Goal: Task Accomplishment & Management: Manage account settings

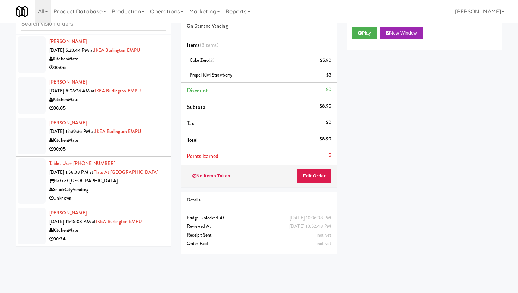
scroll to position [18, 0]
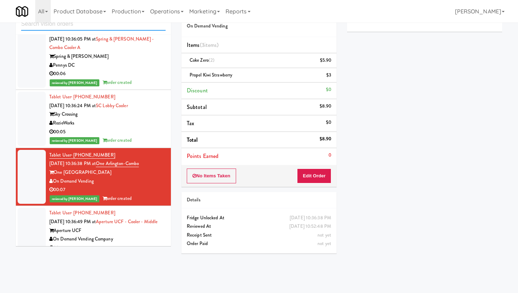
click at [69, 24] on input "text" at bounding box center [93, 24] width 144 height 13
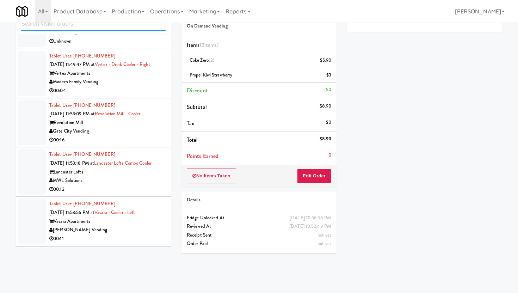
scroll to position [2276, 0]
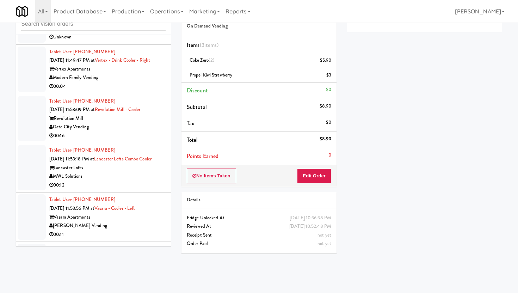
click at [134, 94] on li "Tablet User · (415) 483-5003 [DATE] 11:49:47 PM at Vertex - Drink Cooler - Righ…" at bounding box center [93, 69] width 155 height 49
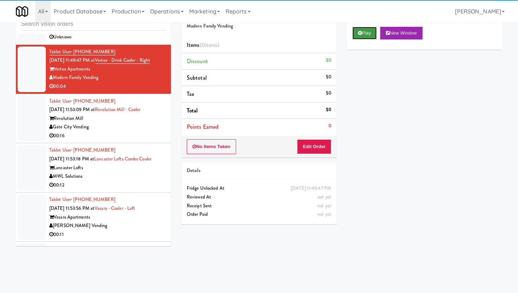
click at [367, 31] on button "Play" at bounding box center [364, 33] width 24 height 13
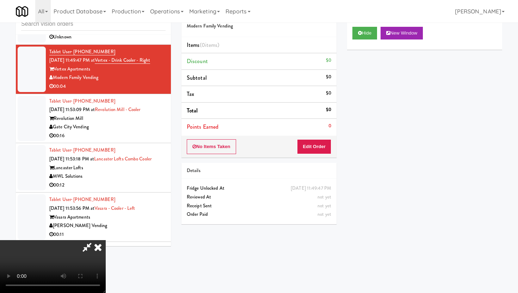
click at [106, 240] on video at bounding box center [53, 266] width 106 height 53
click at [317, 147] on button "Edit Order" at bounding box center [314, 146] width 34 height 15
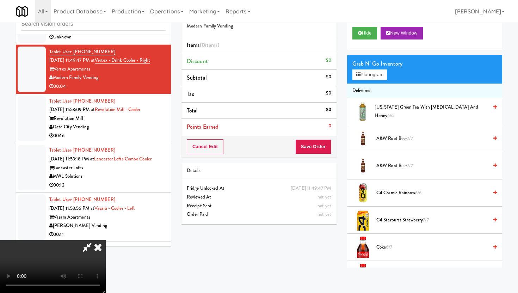
click at [106, 254] on video at bounding box center [53, 266] width 106 height 53
click at [106, 240] on video at bounding box center [53, 266] width 106 height 53
click at [106, 292] on video at bounding box center [53, 266] width 106 height 53
click at [106, 240] on video at bounding box center [53, 266] width 106 height 53
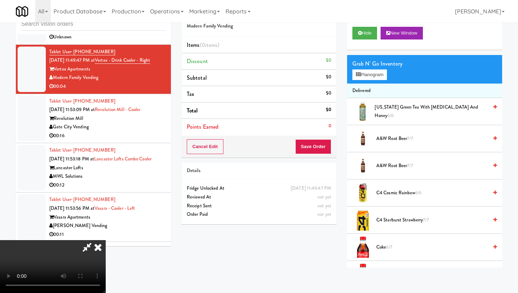
click at [106, 240] on video at bounding box center [53, 266] width 106 height 53
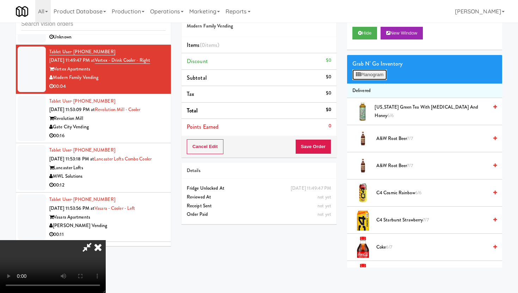
click at [369, 76] on button "Planogram" at bounding box center [369, 74] width 35 height 11
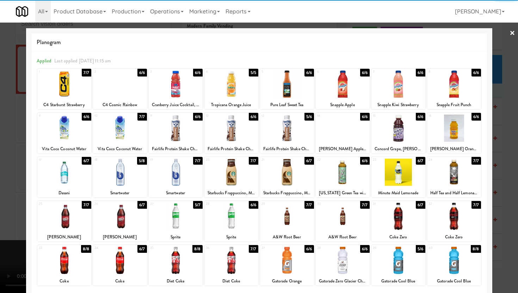
click at [78, 180] on div at bounding box center [64, 172] width 54 height 27
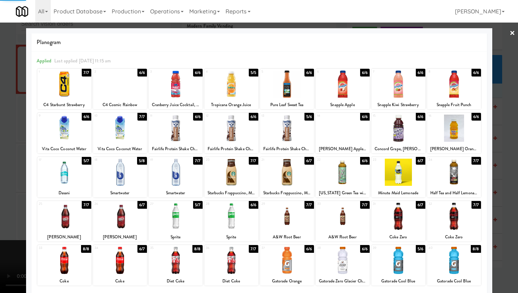
click at [0, 177] on div at bounding box center [259, 146] width 518 height 293
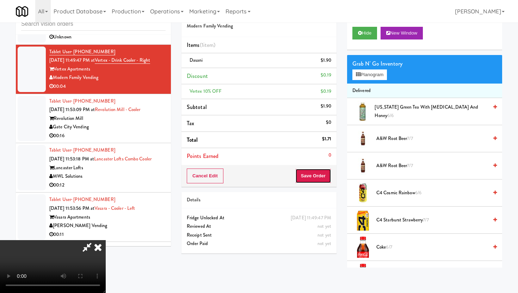
click at [327, 177] on button "Save Order" at bounding box center [313, 175] width 36 height 15
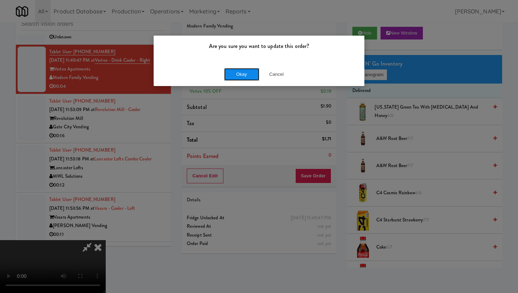
click at [243, 70] on button "Okay" at bounding box center [241, 74] width 35 height 13
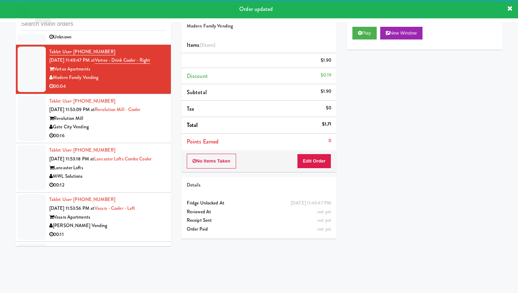
click at [151, 140] on div "00:16" at bounding box center [107, 135] width 116 height 9
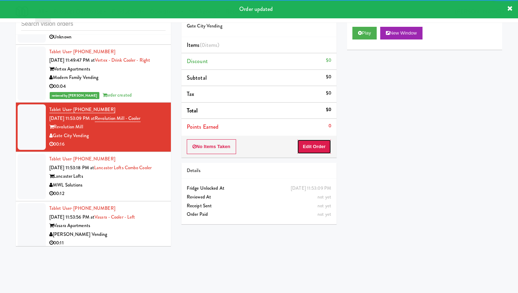
click at [315, 142] on button "Edit Order" at bounding box center [314, 146] width 34 height 15
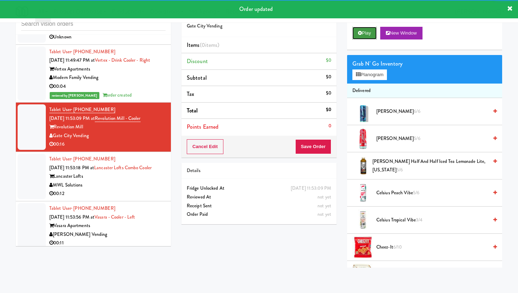
click at [366, 27] on button "Play" at bounding box center [364, 33] width 24 height 13
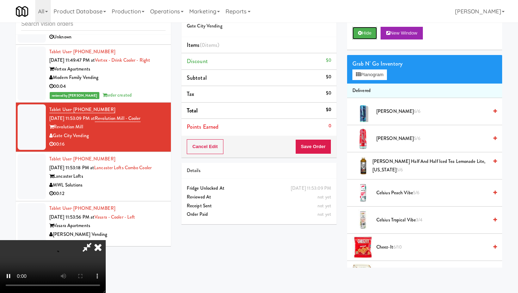
scroll to position [58, 0]
click at [106, 240] on video at bounding box center [53, 266] width 106 height 53
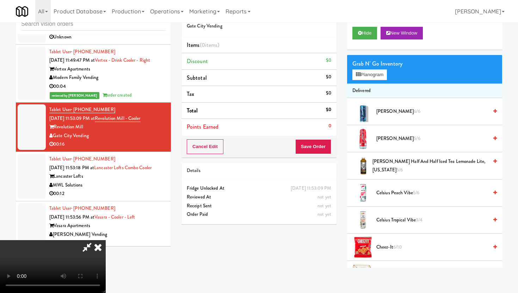
click at [106, 240] on video at bounding box center [53, 266] width 106 height 53
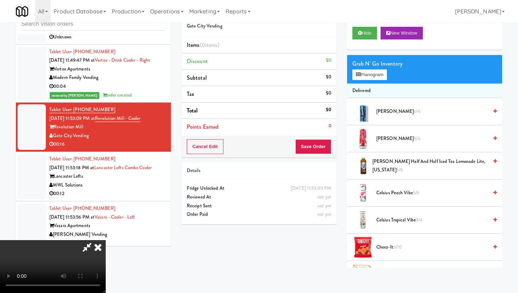
click at [106, 240] on video at bounding box center [53, 266] width 106 height 53
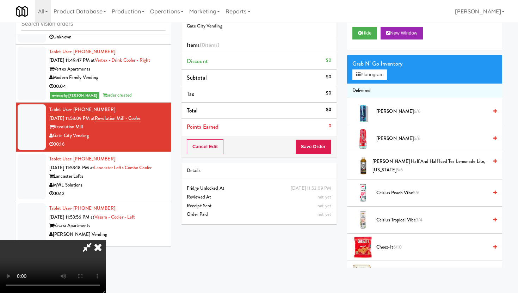
click at [106, 240] on video at bounding box center [53, 266] width 106 height 53
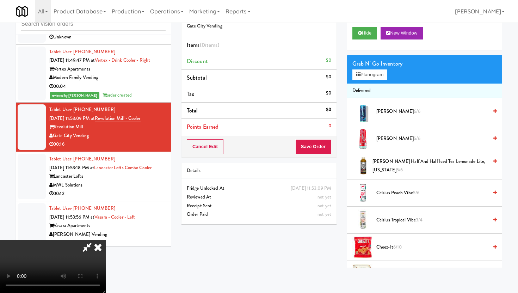
click at [106, 240] on video at bounding box center [53, 266] width 106 height 53
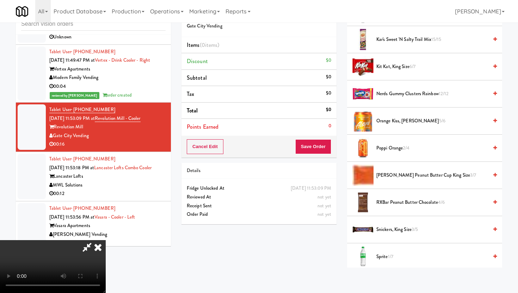
scroll to position [607, 0]
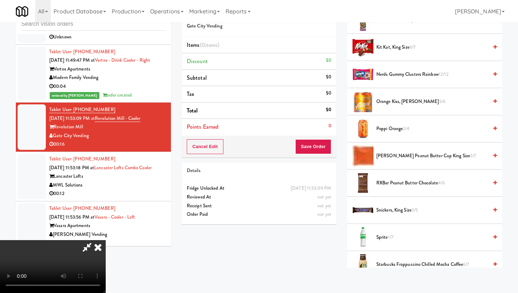
click at [419, 72] on span "Nerds Gummy Clusters Rainbow 12/12" at bounding box center [432, 74] width 112 height 9
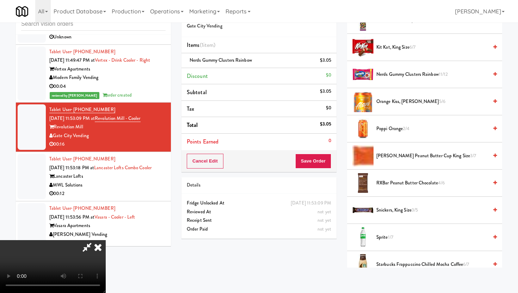
click at [411, 152] on span "[PERSON_NAME] Peanut Butter Cup King Size 3/7" at bounding box center [432, 155] width 112 height 9
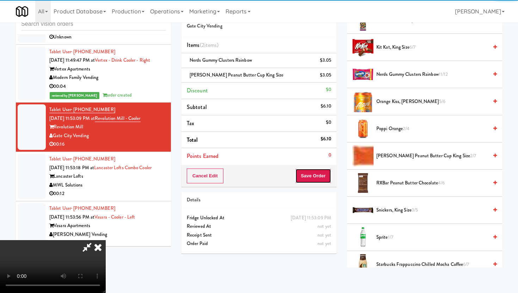
click at [312, 182] on button "Save Order" at bounding box center [313, 175] width 36 height 15
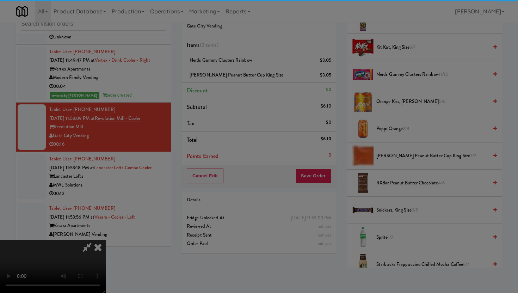
click at [320, 177] on div at bounding box center [259, 146] width 518 height 293
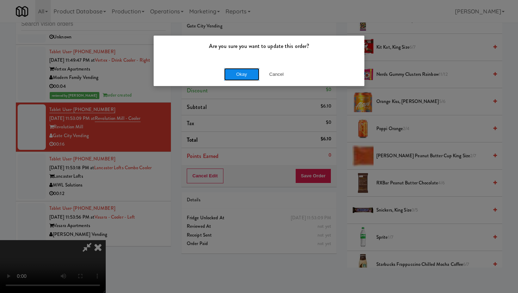
click at [246, 74] on button "Okay" at bounding box center [241, 74] width 35 height 13
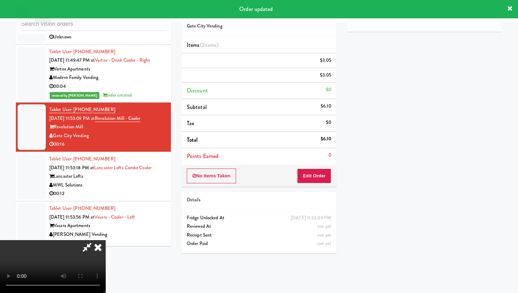
scroll to position [0, 0]
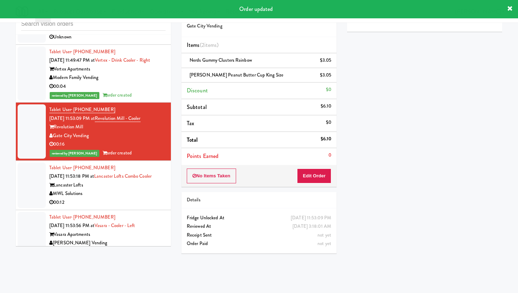
click at [138, 198] on div "MWL Solutions" at bounding box center [107, 193] width 116 height 9
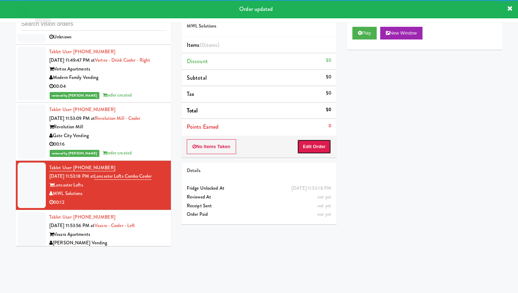
click at [316, 142] on button "Edit Order" at bounding box center [314, 146] width 34 height 15
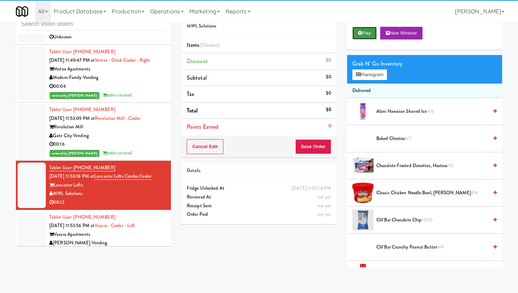
click at [368, 36] on button "Play" at bounding box center [364, 33] width 24 height 13
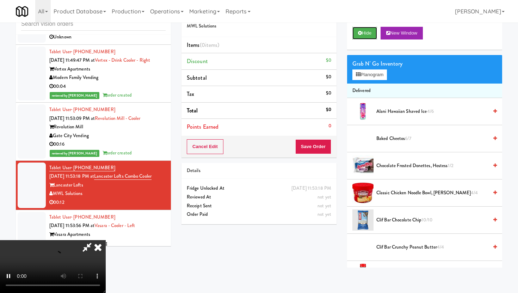
scroll to position [58, 0]
click at [106, 240] on video at bounding box center [53, 266] width 106 height 53
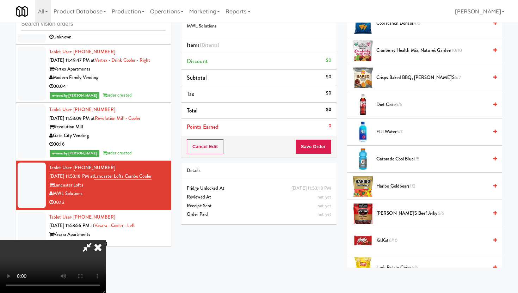
scroll to position [230, 0]
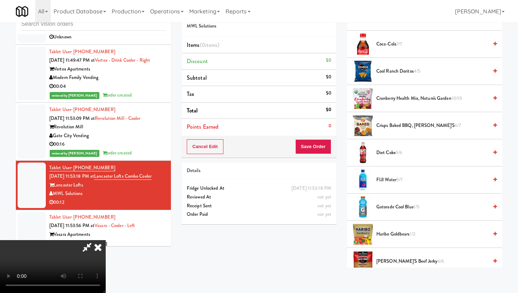
click at [394, 44] on span "Coca-Cola 7/7" at bounding box center [432, 44] width 112 height 9
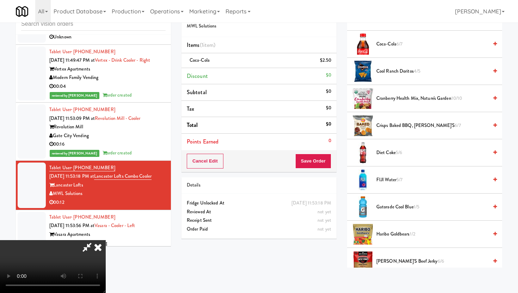
click at [394, 44] on span "Coca-Cola 6/7" at bounding box center [432, 44] width 112 height 9
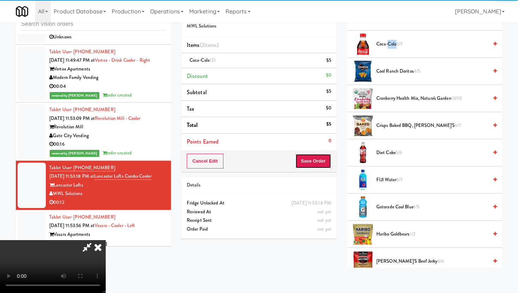
click at [321, 160] on button "Save Order" at bounding box center [313, 161] width 36 height 15
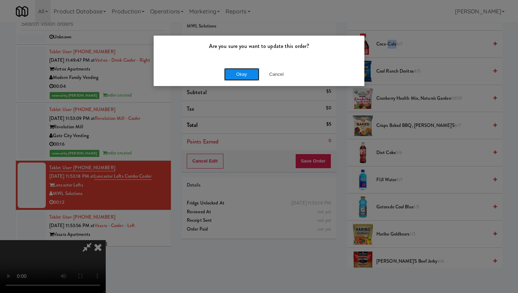
click at [229, 75] on button "Okay" at bounding box center [241, 74] width 35 height 13
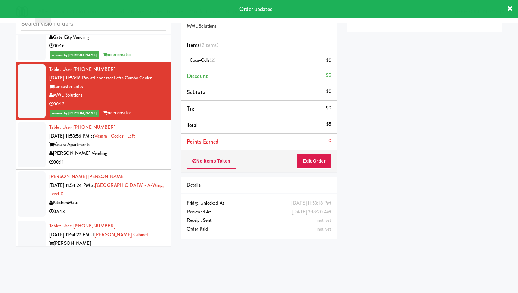
scroll to position [2375, 0]
click at [144, 163] on div "00:11" at bounding box center [107, 161] width 116 height 9
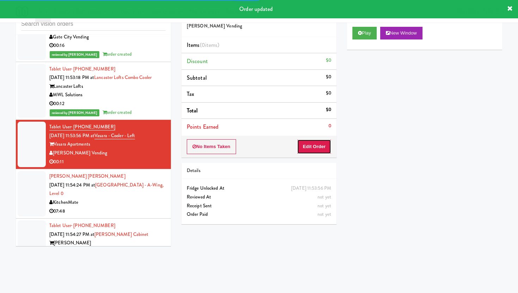
click at [314, 145] on button "Edit Order" at bounding box center [314, 146] width 34 height 15
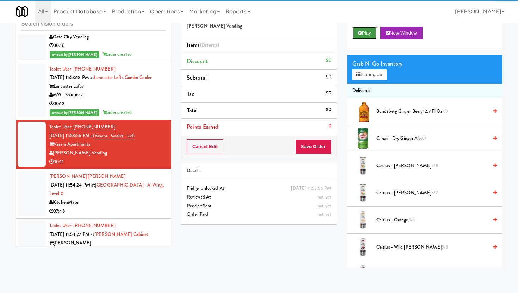
click at [368, 28] on button "Play" at bounding box center [364, 33] width 24 height 13
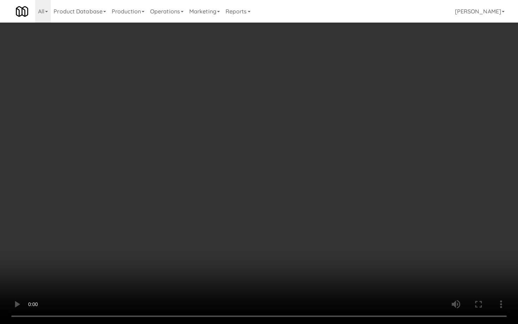
click at [304, 229] on video at bounding box center [259, 162] width 518 height 324
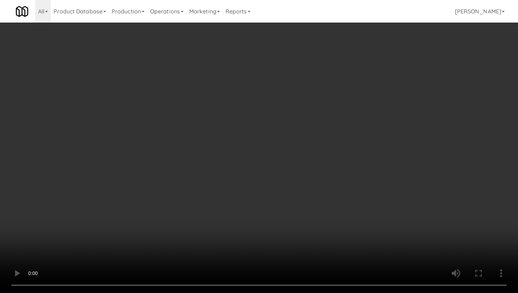
scroll to position [183, 0]
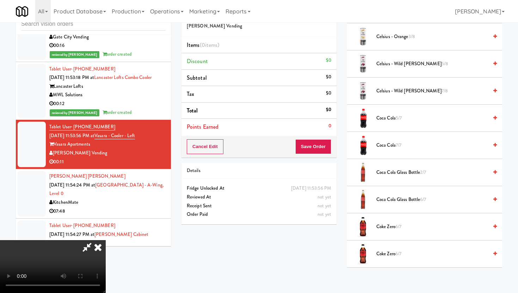
click at [411, 177] on span "Coca Cola Glass Bottle 2/7" at bounding box center [432, 172] width 112 height 9
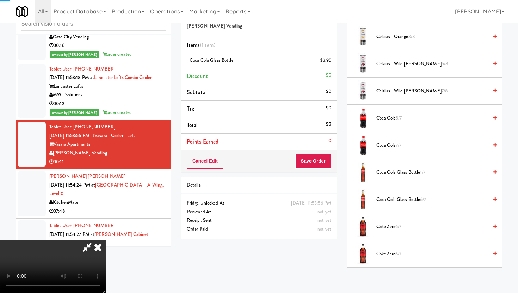
click at [411, 177] on span "Coca Cola Glass Bottle 1/7" at bounding box center [432, 172] width 112 height 9
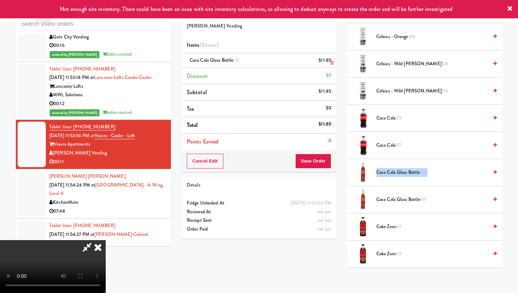
click at [332, 62] on icon at bounding box center [332, 63] width 4 height 5
click at [318, 159] on button "Save Order" at bounding box center [313, 161] width 36 height 15
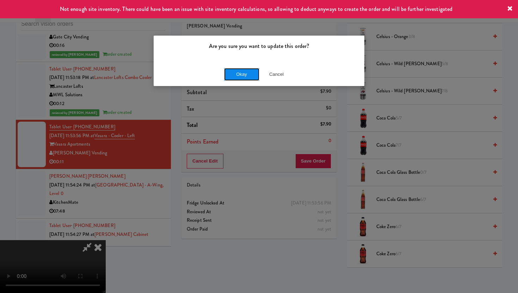
click at [246, 74] on button "Okay" at bounding box center [241, 74] width 35 height 13
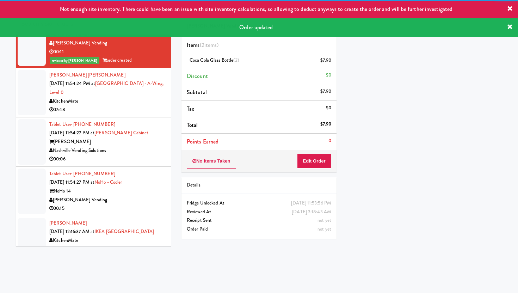
scroll to position [2493, 0]
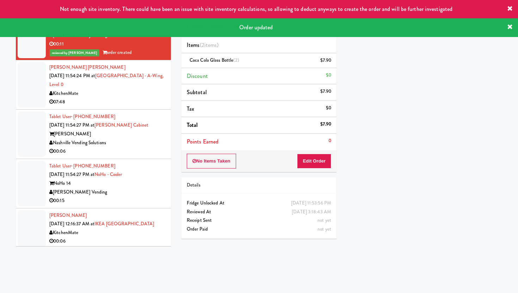
click at [120, 103] on div "07:48" at bounding box center [107, 102] width 116 height 9
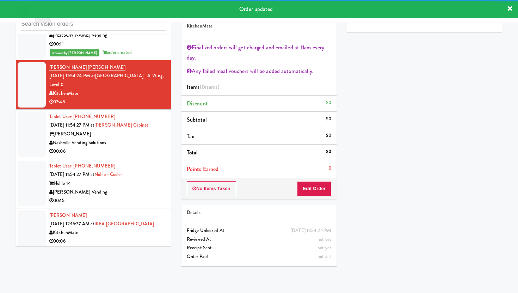
click at [139, 156] on div "00:06" at bounding box center [107, 151] width 116 height 9
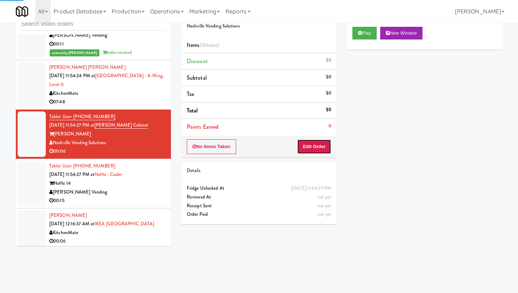
click at [323, 147] on button "Edit Order" at bounding box center [314, 146] width 34 height 15
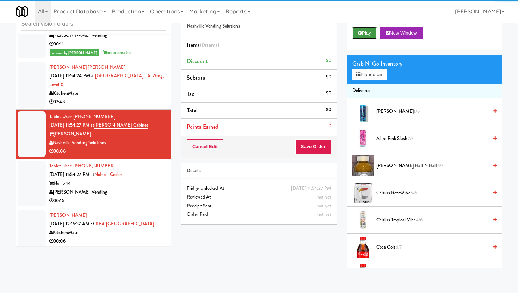
click at [362, 35] on button "Play" at bounding box center [364, 33] width 24 height 13
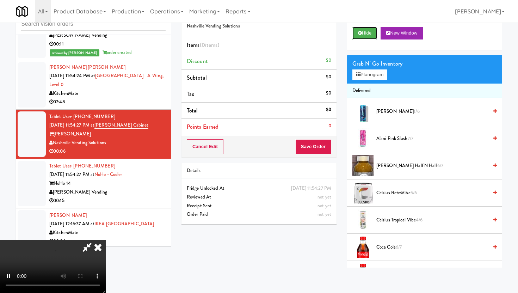
scroll to position [58, 0]
click at [106, 240] on video at bounding box center [53, 266] width 106 height 53
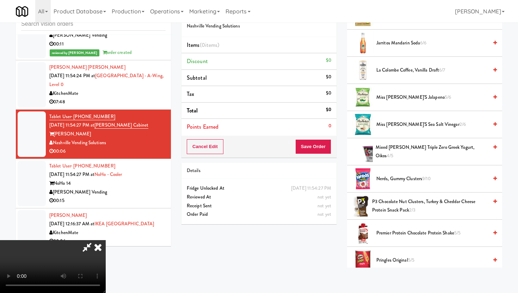
scroll to position [603, 0]
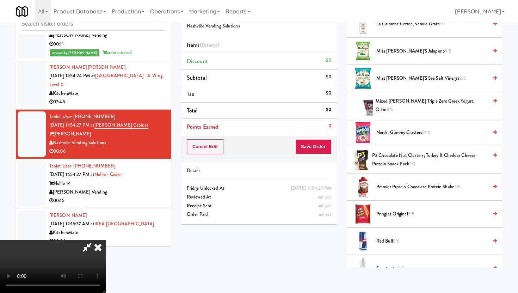
click at [387, 216] on span "Pringles Original 5/5" at bounding box center [432, 214] width 112 height 9
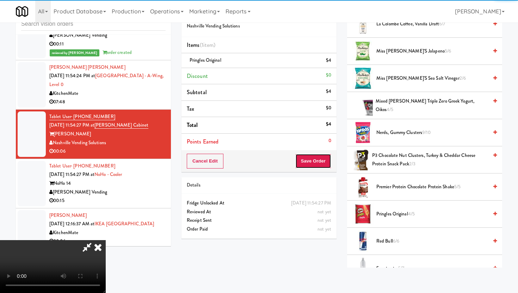
click at [328, 162] on button "Save Order" at bounding box center [313, 161] width 36 height 15
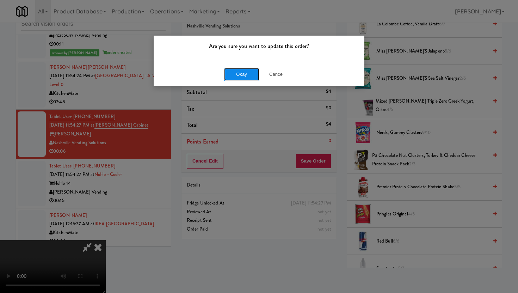
click at [240, 76] on button "Okay" at bounding box center [241, 74] width 35 height 13
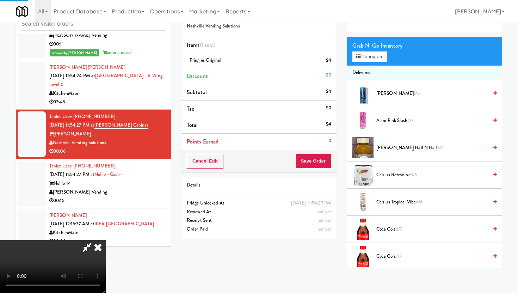
scroll to position [0, 0]
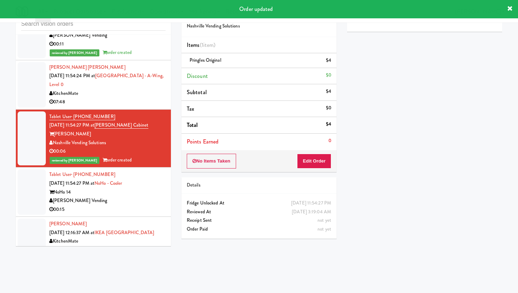
click at [157, 214] on div "00:15" at bounding box center [107, 209] width 116 height 9
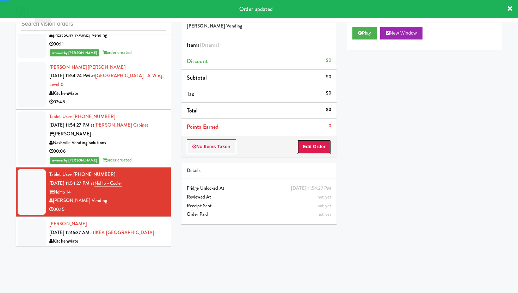
click at [318, 149] on button "Edit Order" at bounding box center [314, 146] width 34 height 15
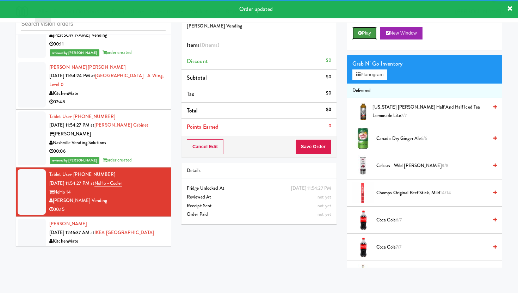
click at [364, 35] on button "Play" at bounding box center [364, 33] width 24 height 13
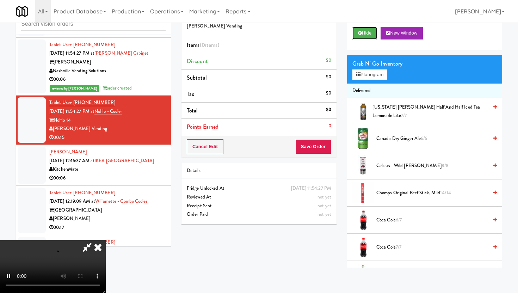
scroll to position [2567, 0]
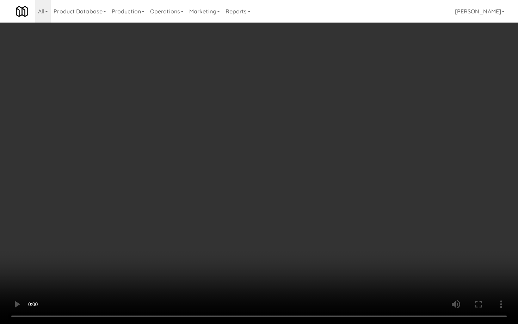
click at [261, 238] on video at bounding box center [259, 162] width 518 height 324
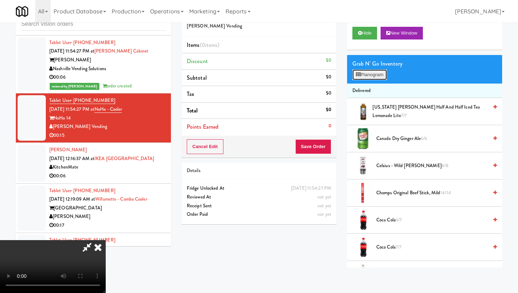
click at [381, 71] on button "Planogram" at bounding box center [369, 74] width 35 height 11
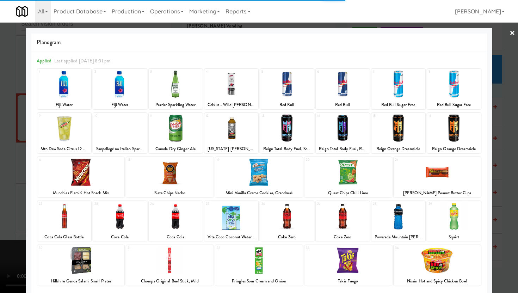
click at [393, 228] on div at bounding box center [398, 216] width 54 height 27
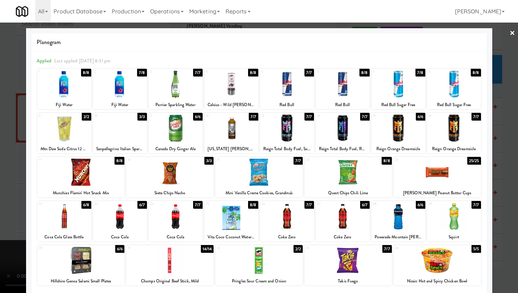
click at [399, 107] on div "Red Bull Sugar Free" at bounding box center [398, 104] width 52 height 9
click at [400, 128] on div at bounding box center [398, 127] width 54 height 27
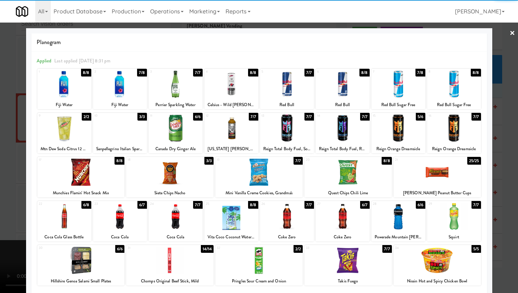
click at [515, 144] on div at bounding box center [259, 146] width 518 height 293
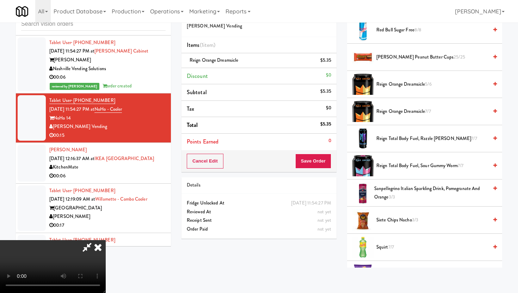
scroll to position [862, 0]
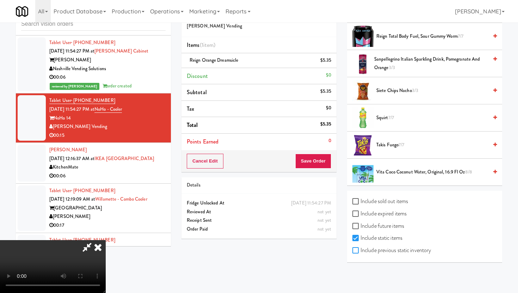
click at [357, 252] on input "Include previous static inventory" at bounding box center [356, 251] width 8 height 6
checkbox input "true"
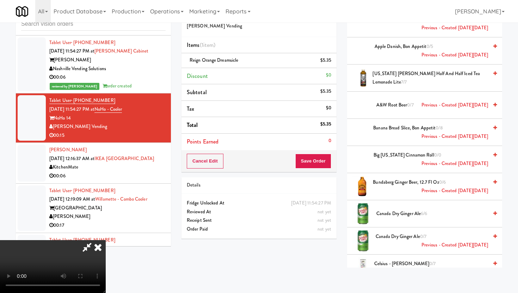
scroll to position [0, 0]
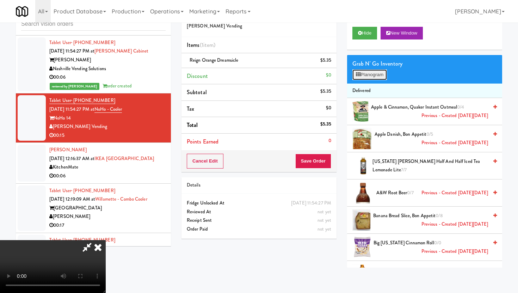
click at [382, 80] on button "Planogram" at bounding box center [369, 74] width 35 height 11
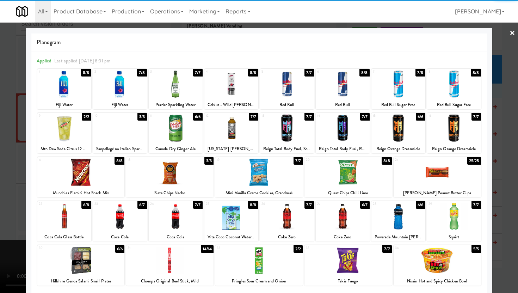
click at [386, 214] on div at bounding box center [398, 216] width 54 height 27
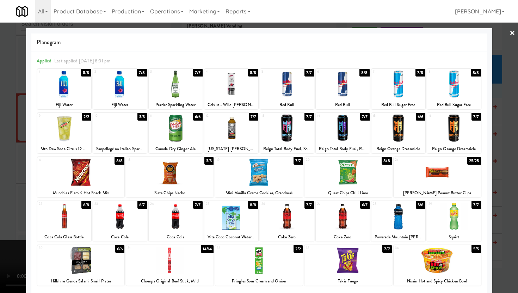
click at [0, 124] on div at bounding box center [259, 146] width 518 height 293
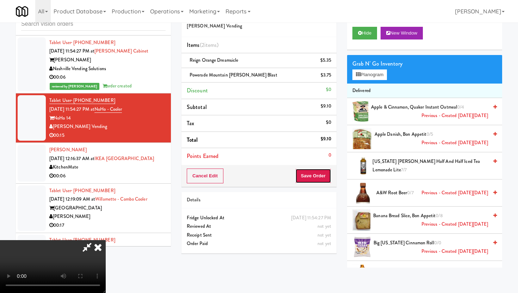
click at [325, 176] on button "Save Order" at bounding box center [313, 175] width 36 height 15
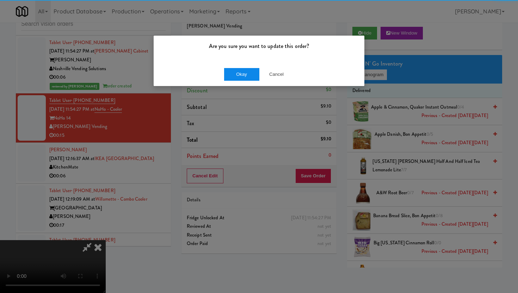
click at [253, 79] on button "Okay" at bounding box center [241, 74] width 35 height 13
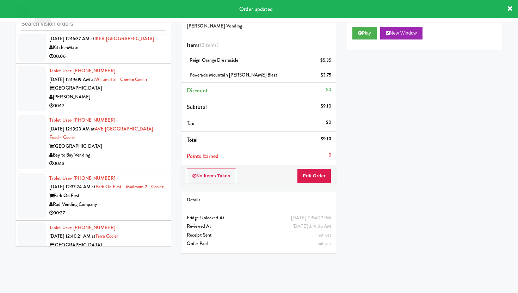
scroll to position [2702, 0]
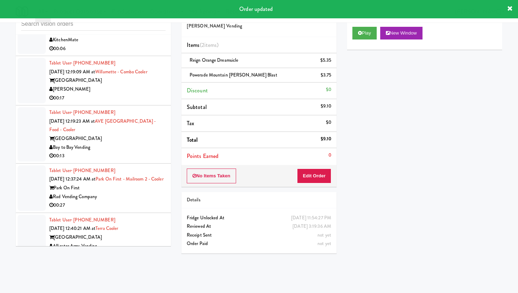
click at [145, 103] on div "00:17" at bounding box center [107, 98] width 116 height 9
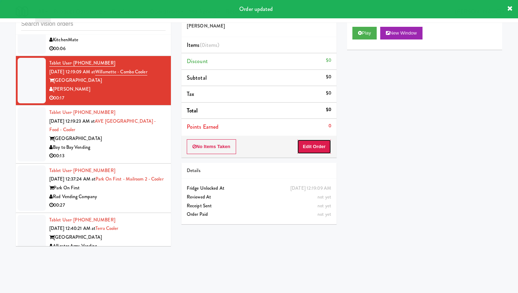
click at [322, 152] on button "Edit Order" at bounding box center [314, 146] width 34 height 15
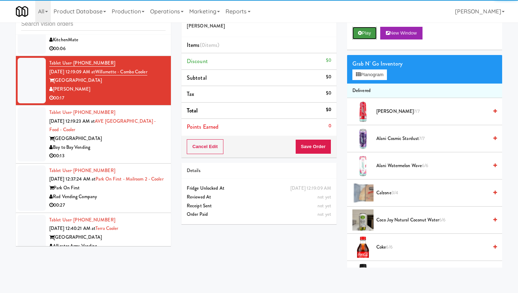
click at [367, 35] on button "Play" at bounding box center [364, 33] width 24 height 13
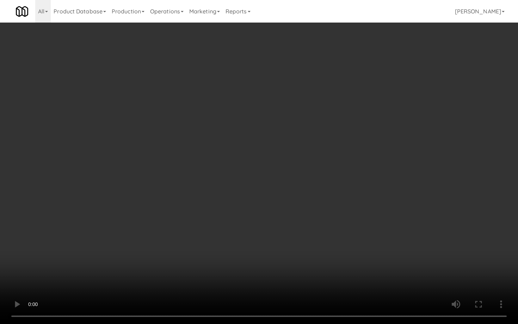
click at [155, 222] on video at bounding box center [259, 162] width 518 height 324
click at [395, 243] on video at bounding box center [259, 162] width 518 height 324
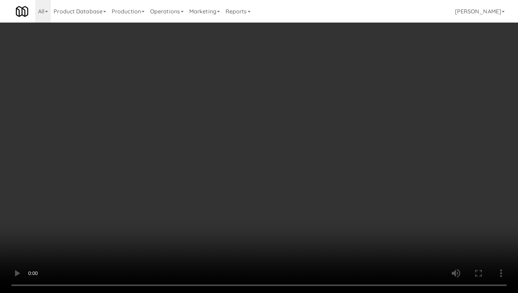
click at [366, 83] on li "Delivered" at bounding box center [424, 90] width 155 height 15
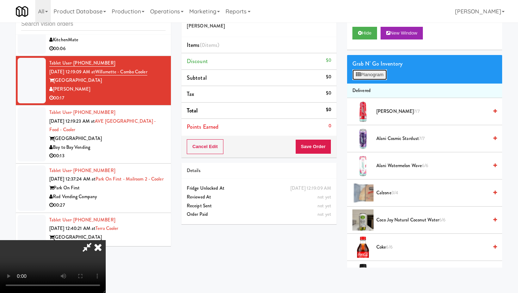
click at [367, 72] on button "Planogram" at bounding box center [369, 74] width 35 height 11
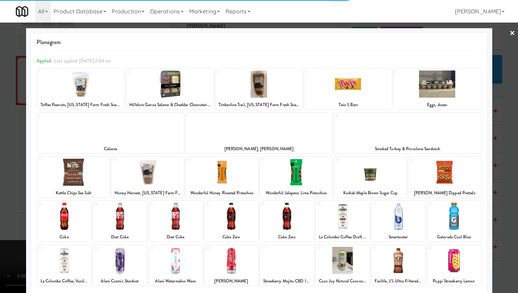
click at [251, 88] on div at bounding box center [258, 83] width 87 height 27
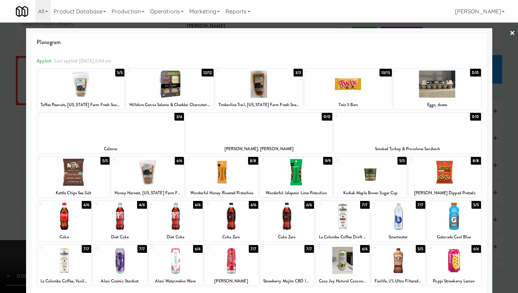
click at [286, 86] on div at bounding box center [258, 83] width 87 height 27
click at [335, 88] on div at bounding box center [347, 83] width 87 height 27
click at [0, 45] on div at bounding box center [259, 146] width 518 height 293
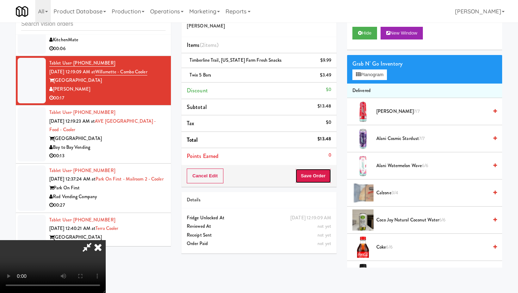
click at [330, 178] on button "Save Order" at bounding box center [313, 175] width 36 height 15
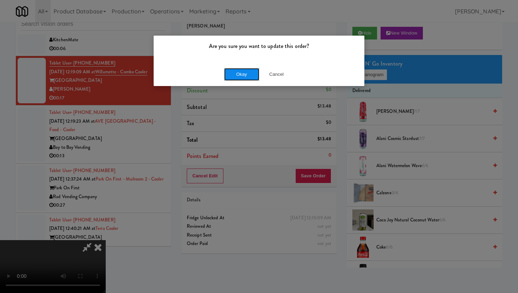
click at [251, 70] on button "Okay" at bounding box center [241, 74] width 35 height 13
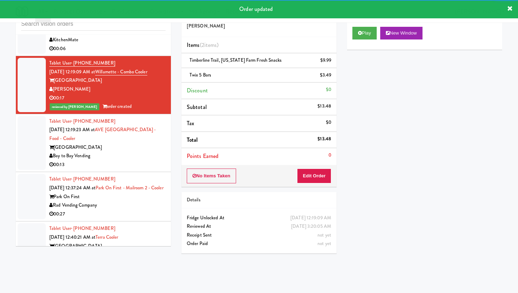
click at [129, 167] on div "00:13" at bounding box center [107, 164] width 116 height 9
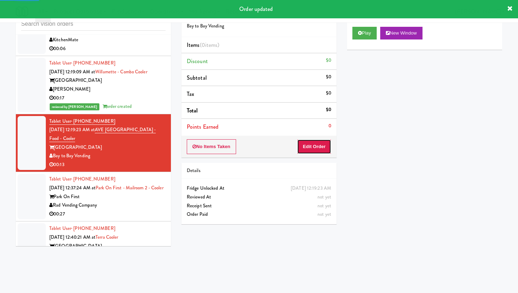
click at [325, 152] on button "Edit Order" at bounding box center [314, 146] width 34 height 15
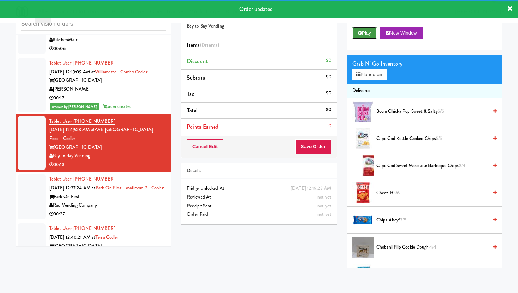
click at [365, 30] on button "Play" at bounding box center [364, 33] width 24 height 13
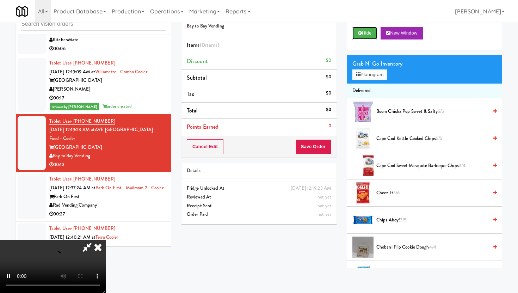
scroll to position [58, 0]
click at [106, 240] on video at bounding box center [53, 266] width 106 height 53
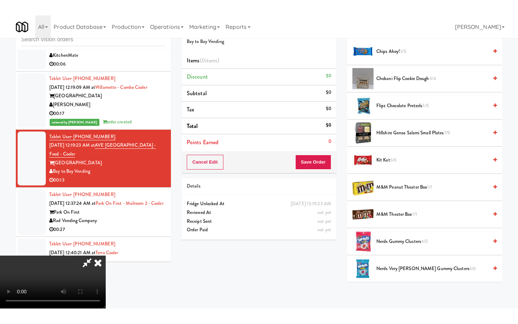
scroll to position [126, 0]
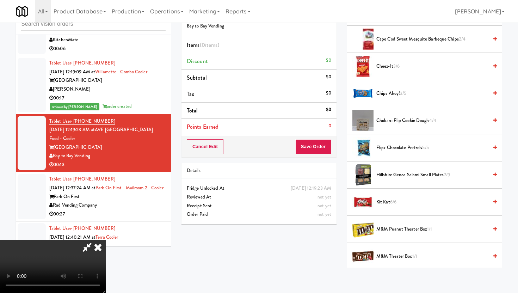
click at [389, 94] on span "Chips Ahoy! 3/5" at bounding box center [432, 93] width 112 height 9
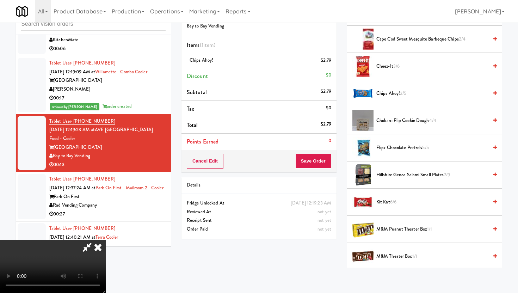
click at [106, 240] on video at bounding box center [53, 266] width 106 height 53
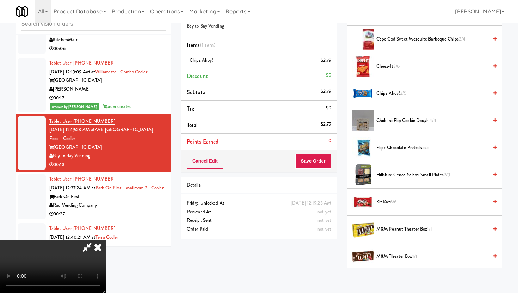
click at [106, 240] on video at bounding box center [53, 266] width 106 height 53
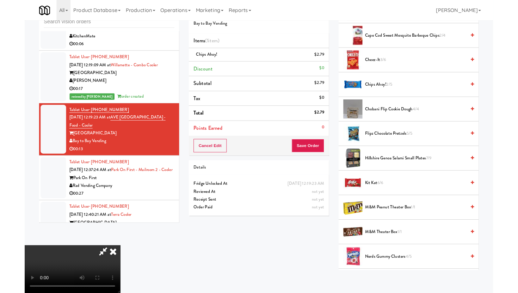
scroll to position [0, 0]
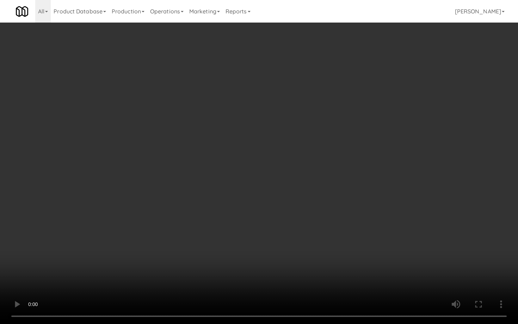
click at [202, 260] on video at bounding box center [259, 162] width 518 height 324
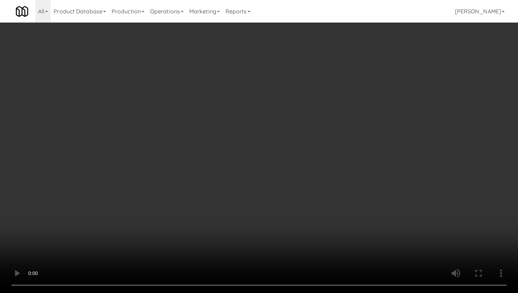
scroll to position [699, 0]
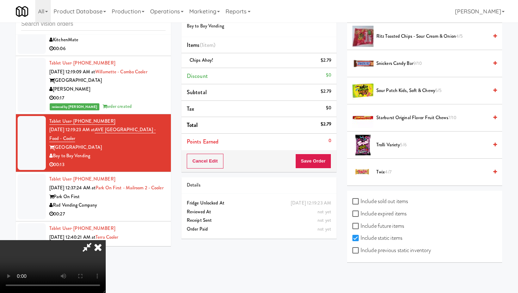
click at [390, 171] on span "4/7" at bounding box center [388, 171] width 6 height 7
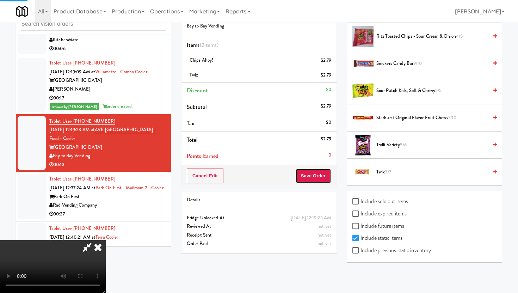
click at [326, 171] on button "Save Order" at bounding box center [313, 175] width 36 height 15
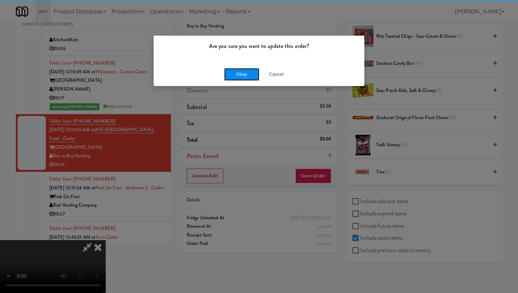
click at [248, 76] on button "Okay" at bounding box center [241, 74] width 35 height 13
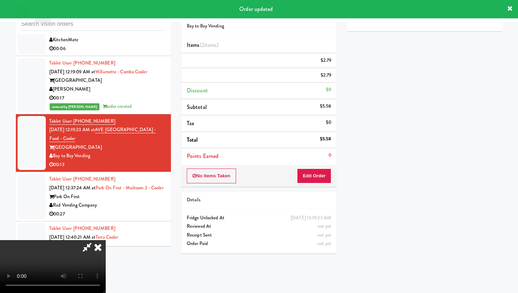
scroll to position [18, 0]
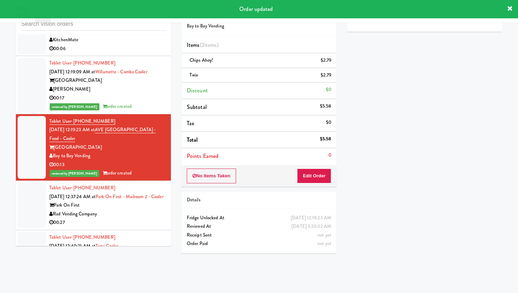
click at [130, 218] on div "Rad Vending Company" at bounding box center [107, 214] width 116 height 9
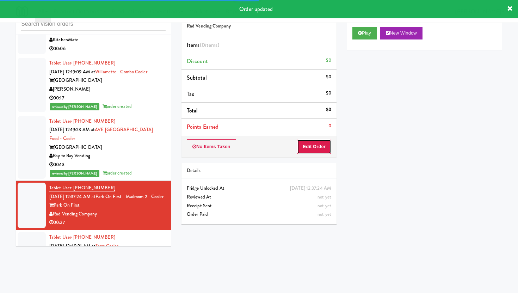
click at [315, 143] on button "Edit Order" at bounding box center [314, 146] width 34 height 15
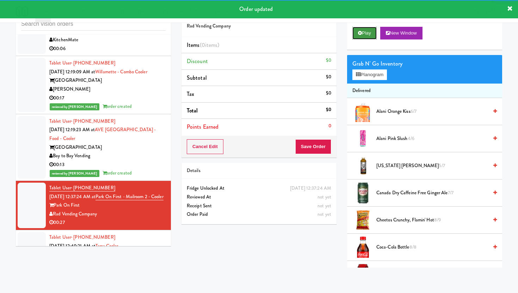
click at [373, 27] on button "Play" at bounding box center [364, 33] width 24 height 13
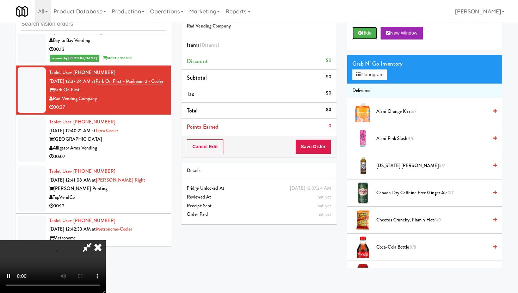
scroll to position [2822, 0]
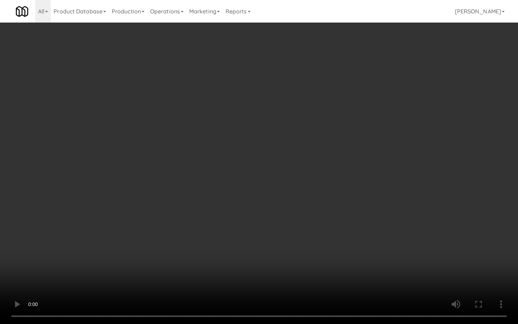
click at [249, 241] on video at bounding box center [259, 162] width 518 height 324
click at [114, 239] on video at bounding box center [259, 162] width 518 height 324
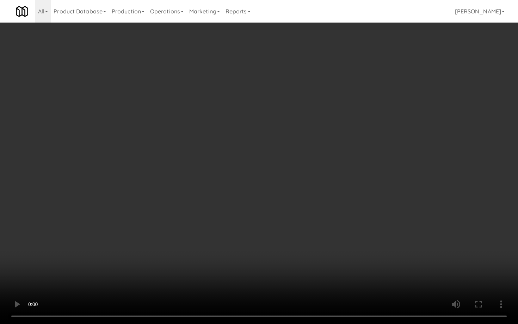
click at [114, 239] on video at bounding box center [259, 162] width 518 height 324
click at [323, 271] on video at bounding box center [259, 162] width 518 height 324
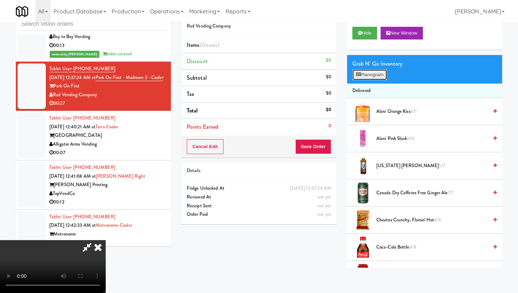
click at [373, 73] on button "Planogram" at bounding box center [369, 74] width 35 height 11
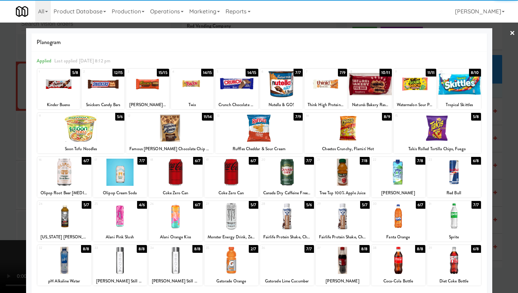
click at [113, 171] on div at bounding box center [120, 172] width 54 height 27
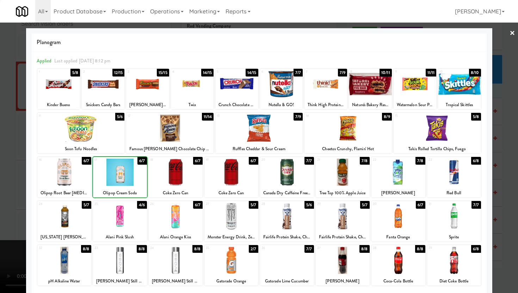
click at [113, 171] on div at bounding box center [120, 172] width 54 height 27
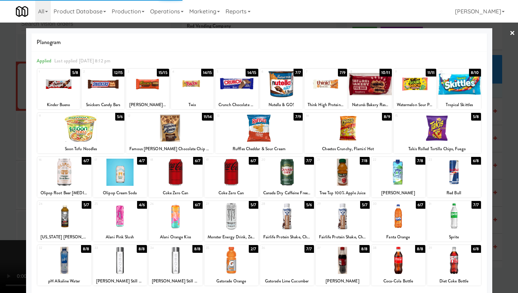
click at [425, 98] on div "9 11/11 Watermelon Sour Patch Kids" at bounding box center [415, 89] width 43 height 41
click at [0, 156] on div at bounding box center [259, 146] width 518 height 293
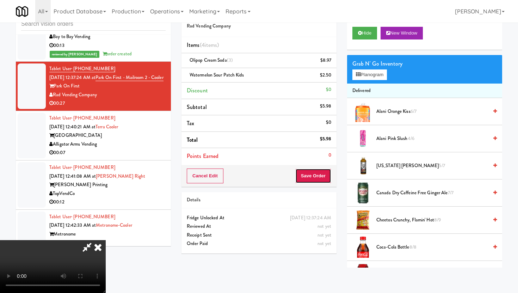
click at [325, 173] on button "Save Order" at bounding box center [313, 175] width 36 height 15
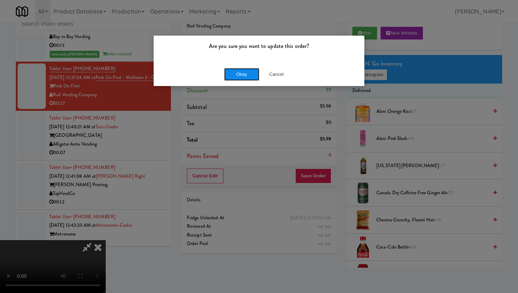
click at [255, 78] on button "Okay" at bounding box center [241, 74] width 35 height 13
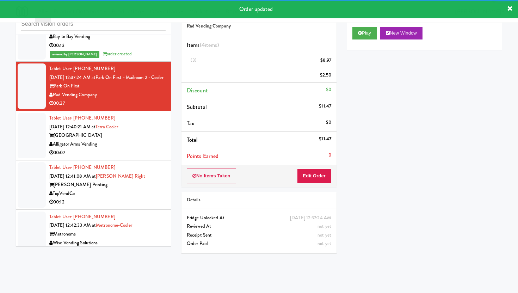
click at [137, 149] on div "Alligator Arms Vending" at bounding box center [107, 144] width 116 height 9
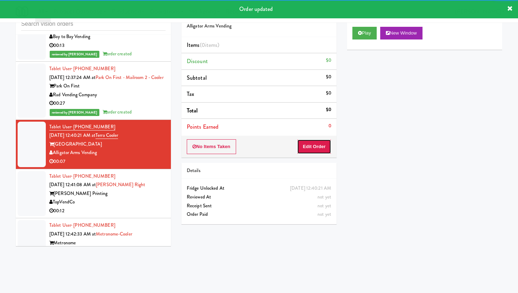
click at [307, 142] on button "Edit Order" at bounding box center [314, 146] width 34 height 15
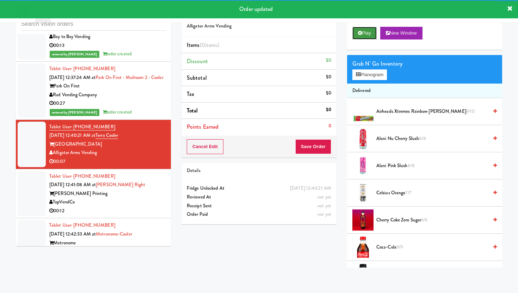
click at [366, 34] on button "Play" at bounding box center [364, 33] width 24 height 13
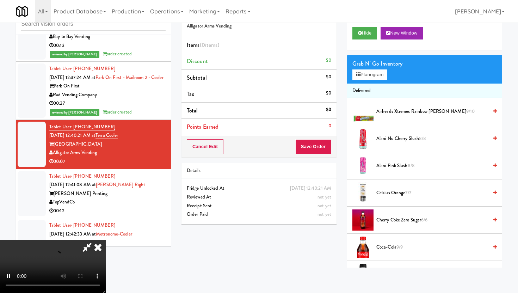
click at [229, 273] on body "Are you sure you want to update this order? Okay Cancel Okay Are you sure you w…" at bounding box center [259, 146] width 518 height 293
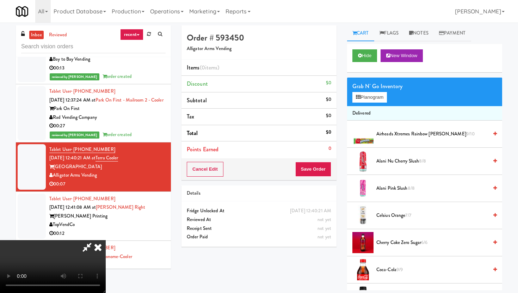
scroll to position [58, 0]
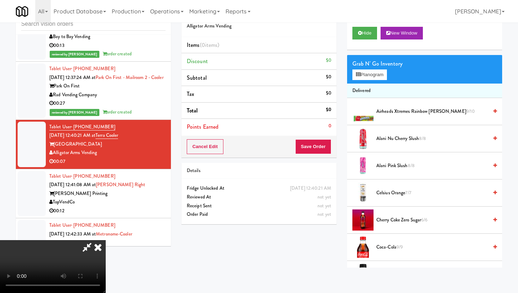
click at [106, 261] on video at bounding box center [53, 266] width 106 height 53
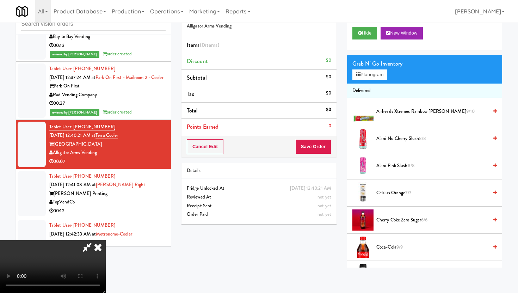
click at [106, 261] on video at bounding box center [53, 266] width 106 height 53
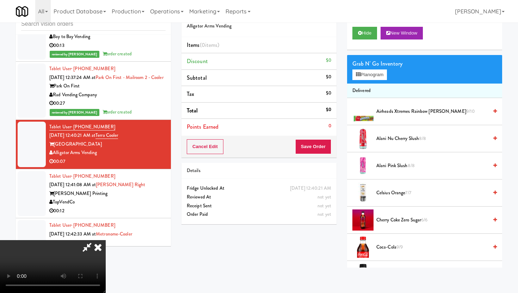
click at [106, 261] on video at bounding box center [53, 266] width 106 height 53
click at [373, 75] on button "Planogram" at bounding box center [369, 74] width 35 height 11
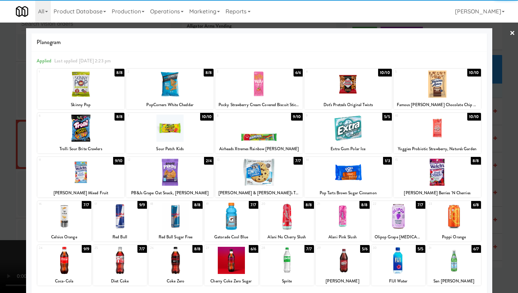
click at [352, 123] on div at bounding box center [347, 127] width 87 height 27
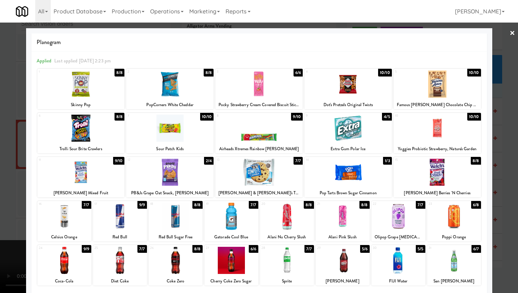
click at [389, 213] on div at bounding box center [398, 216] width 54 height 27
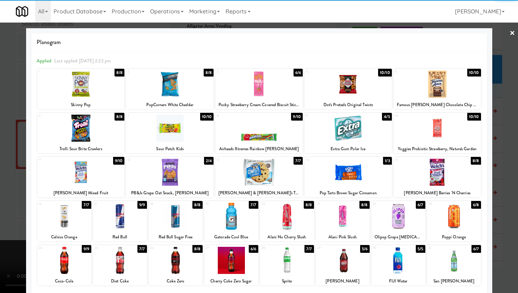
click at [0, 89] on div at bounding box center [259, 146] width 518 height 293
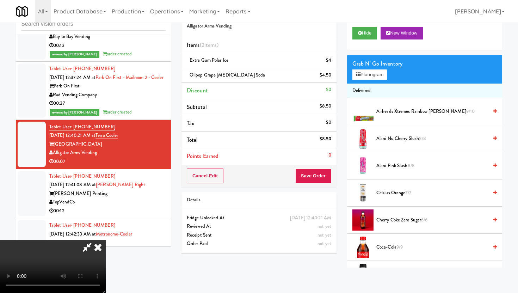
click at [317, 184] on div "Cancel Edit Save Order" at bounding box center [258, 176] width 155 height 22
click at [106, 240] on video at bounding box center [53, 266] width 106 height 53
click at [100, 240] on video at bounding box center [53, 266] width 106 height 53
click at [359, 74] on icon at bounding box center [358, 74] width 5 height 5
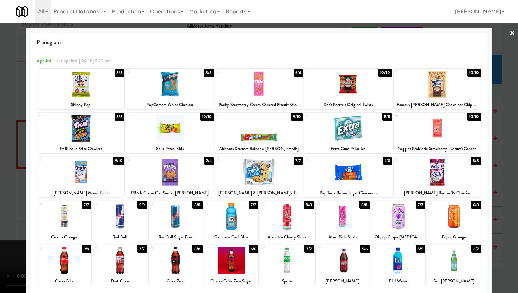
click at [500, 157] on div at bounding box center [259, 146] width 518 height 293
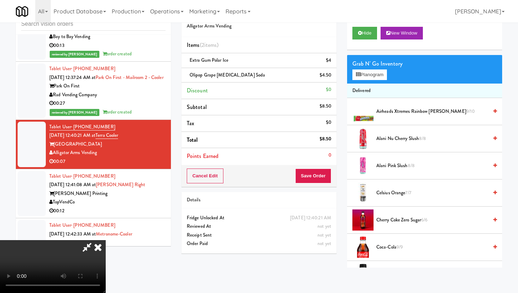
click at [95, 240] on icon at bounding box center [87, 247] width 16 height 14
click at [106, 240] on icon at bounding box center [98, 247] width 16 height 14
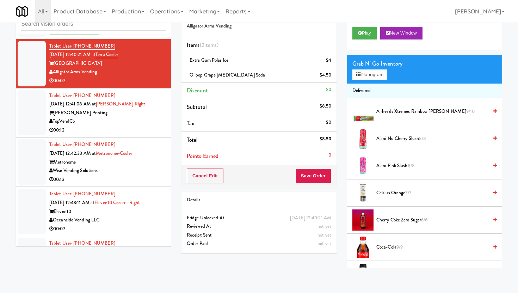
scroll to position [2956, 0]
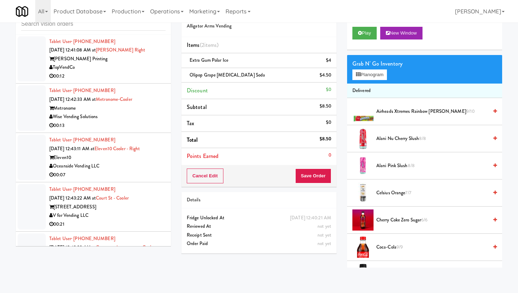
click at [138, 194] on li "Tablet User · (475) 301-6108 [DATE] 12:43:22 AM at [GEOGRAPHIC_DATA][STREET_ADD…" at bounding box center [93, 206] width 155 height 49
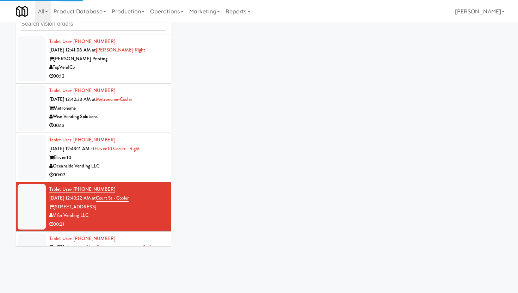
click at [152, 182] on li "Tablet User · (714) 388-5004 [DATE] 12:43:11 AM at Eleven10 Cooler - Right Elev…" at bounding box center [93, 157] width 155 height 49
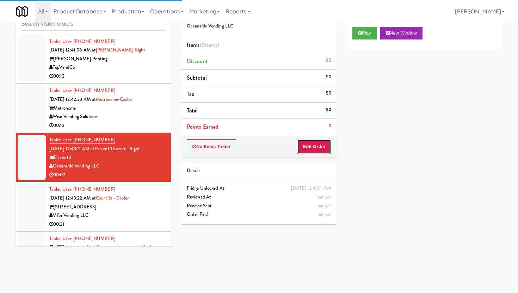
click at [308, 146] on button "Edit Order" at bounding box center [314, 146] width 34 height 15
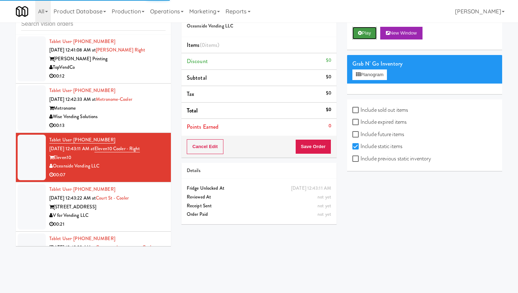
click at [362, 30] on button "Play" at bounding box center [364, 33] width 24 height 13
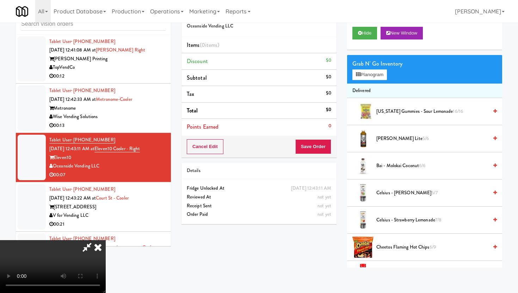
click at [106, 240] on video at bounding box center [53, 266] width 106 height 53
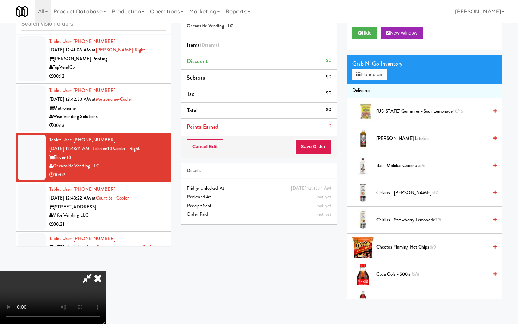
click at [106, 271] on video at bounding box center [53, 297] width 106 height 53
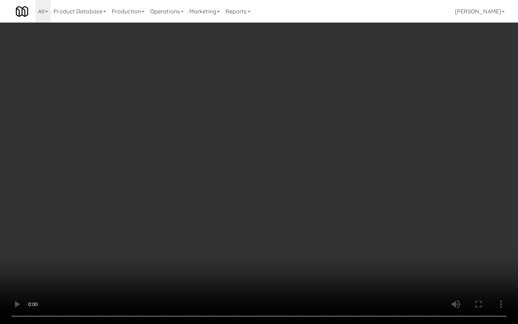
click at [173, 243] on video at bounding box center [259, 162] width 518 height 324
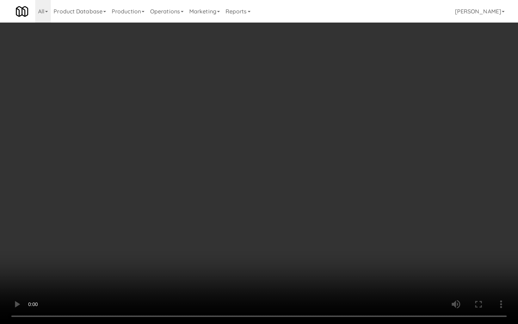
click at [173, 243] on video at bounding box center [259, 162] width 518 height 324
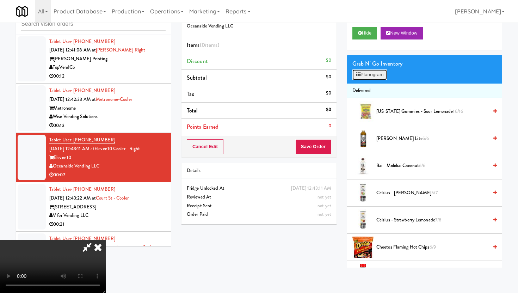
click at [370, 78] on button "Planogram" at bounding box center [369, 74] width 35 height 11
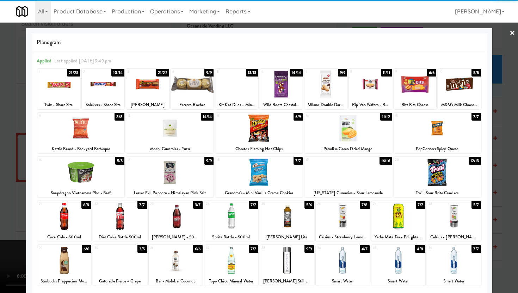
click at [103, 91] on div at bounding box center [103, 83] width 43 height 27
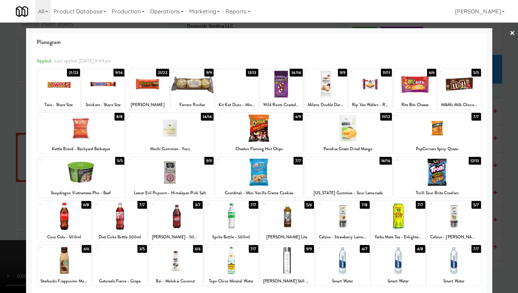
click at [0, 117] on div at bounding box center [259, 146] width 518 height 293
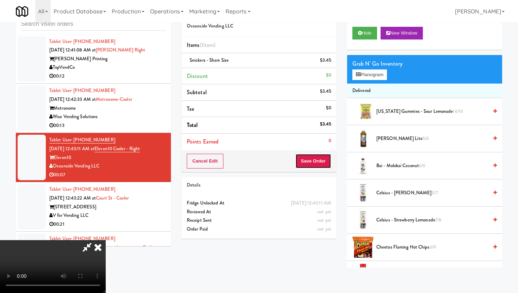
click at [323, 162] on button "Save Order" at bounding box center [313, 161] width 36 height 15
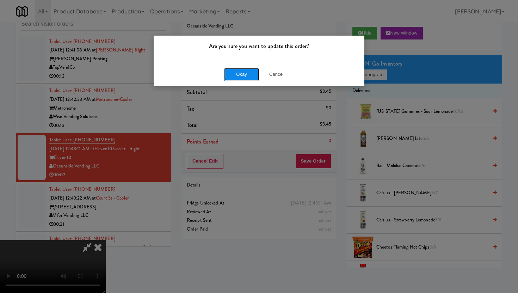
click at [237, 70] on button "Okay" at bounding box center [241, 74] width 35 height 13
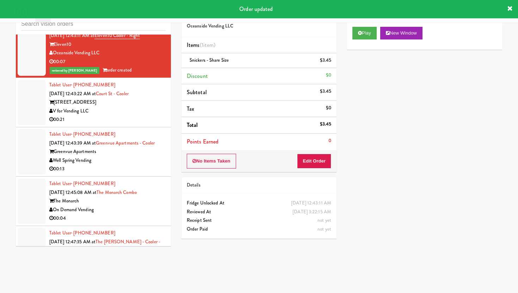
scroll to position [3073, 0]
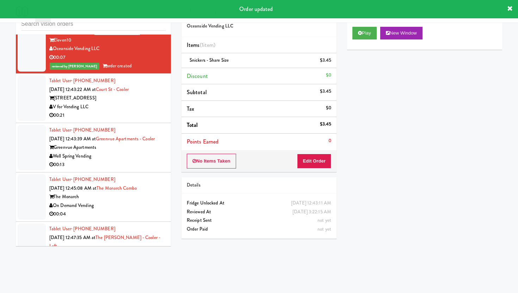
click at [150, 123] on li "Tablet User · (475) 301-6108 [DATE] 12:43:22 AM at [GEOGRAPHIC_DATA][STREET_ADD…" at bounding box center [93, 98] width 155 height 49
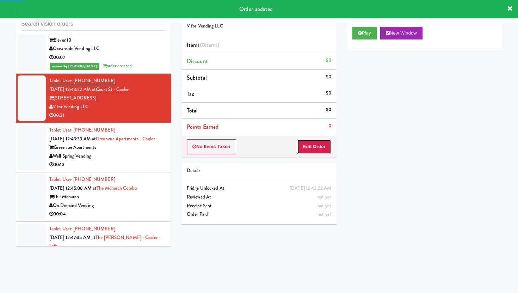
click at [311, 148] on button "Edit Order" at bounding box center [314, 146] width 34 height 15
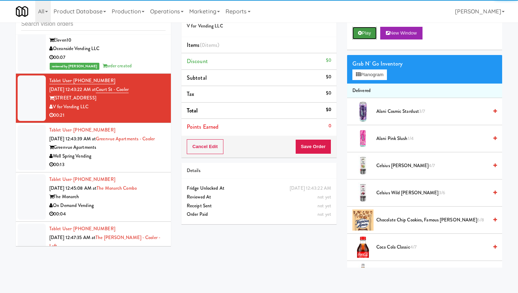
click at [362, 32] on button "Play" at bounding box center [364, 33] width 24 height 13
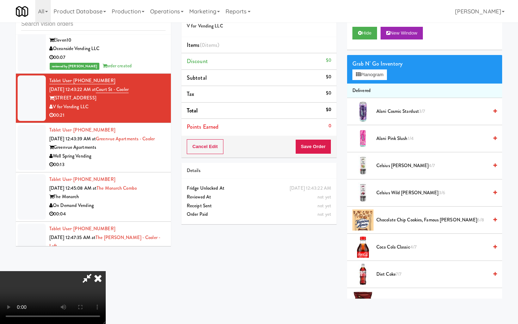
click at [106, 271] on video at bounding box center [53, 297] width 106 height 53
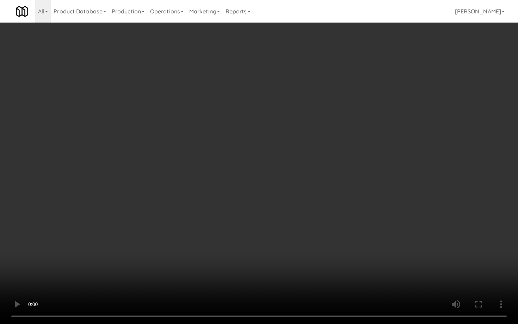
click at [231, 247] on video at bounding box center [259, 162] width 518 height 324
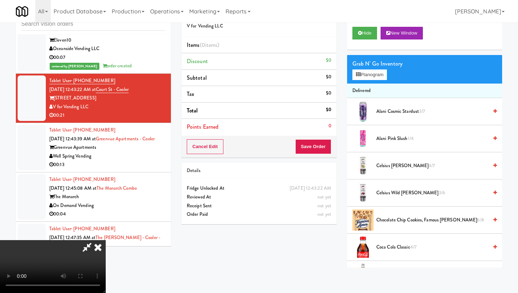
click at [435, 221] on span "Chocolate Chip Cookies, Famous [PERSON_NAME] 6/8" at bounding box center [432, 220] width 112 height 9
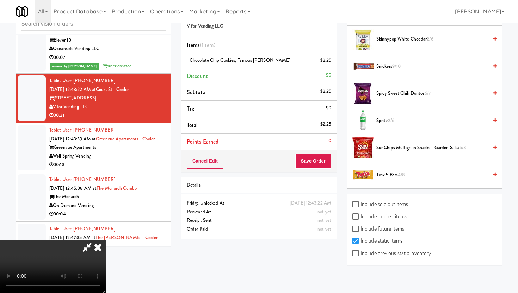
scroll to position [696, 0]
click at [393, 124] on span "Sprite 2/6" at bounding box center [432, 120] width 112 height 9
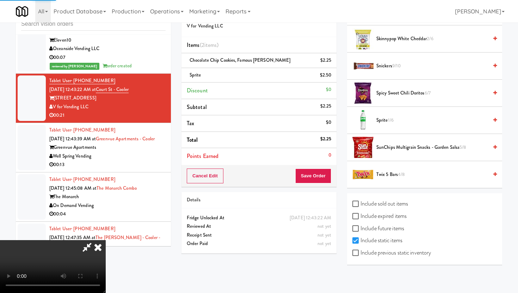
click at [323, 175] on button "Save Order" at bounding box center [313, 175] width 36 height 15
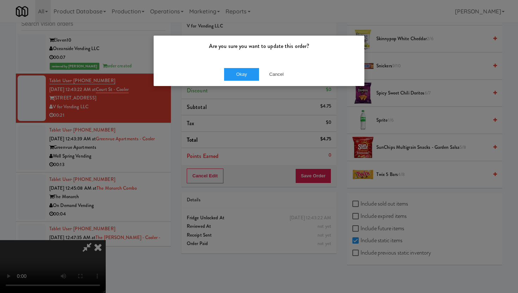
click at [239, 65] on div "Okay Cancel" at bounding box center [259, 74] width 211 height 24
click at [239, 73] on button "Okay" at bounding box center [241, 74] width 35 height 13
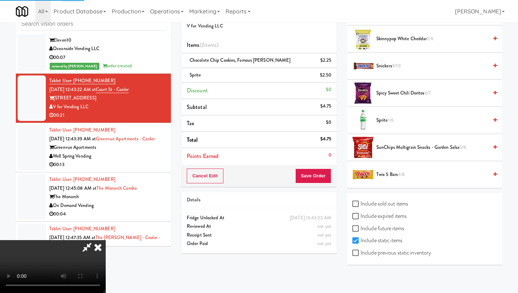
scroll to position [18, 0]
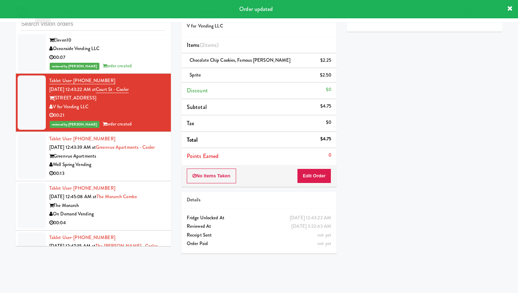
click at [123, 178] on div "00:13" at bounding box center [107, 173] width 116 height 9
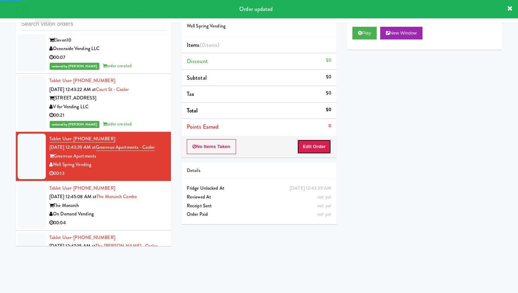
click at [317, 142] on button "Edit Order" at bounding box center [314, 146] width 34 height 15
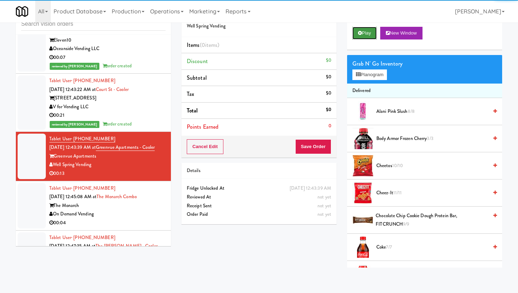
click at [365, 31] on button "Play" at bounding box center [364, 33] width 24 height 13
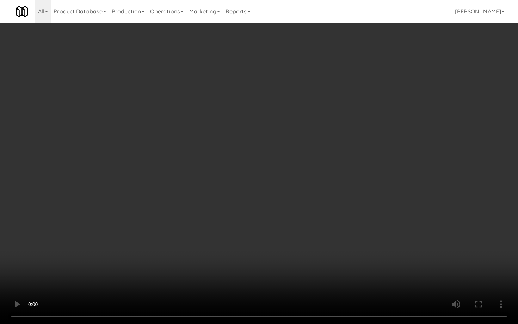
click at [310, 271] on video at bounding box center [259, 162] width 518 height 324
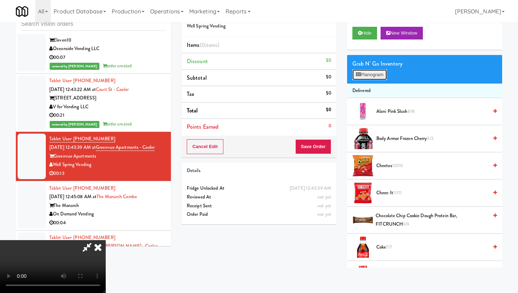
click at [385, 79] on button "Planogram" at bounding box center [369, 74] width 35 height 11
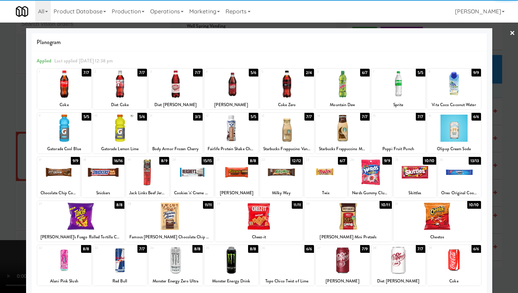
click at [180, 132] on div at bounding box center [176, 127] width 54 height 27
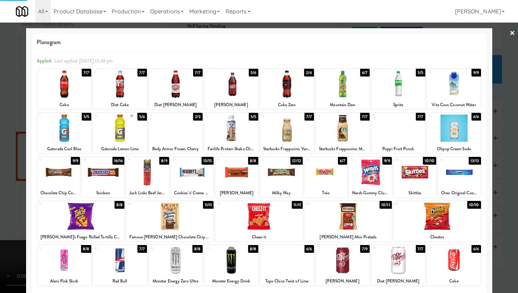
click at [193, 179] on div at bounding box center [192, 172] width 43 height 27
click at [0, 152] on div at bounding box center [259, 146] width 518 height 293
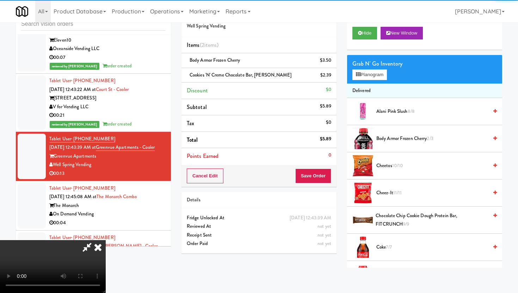
click at [322, 177] on button "Save Order" at bounding box center [313, 175] width 36 height 15
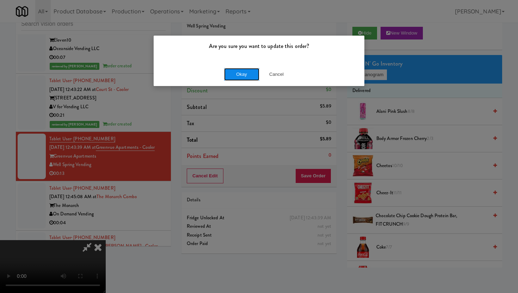
click at [237, 78] on button "Okay" at bounding box center [241, 74] width 35 height 13
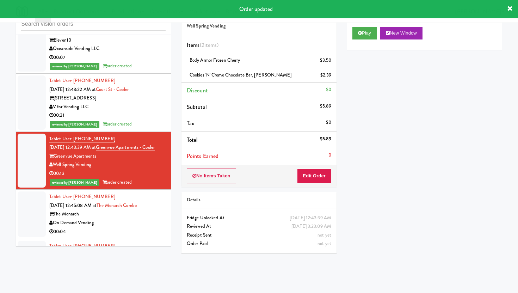
click at [146, 227] on div "On Demand Vending" at bounding box center [107, 222] width 116 height 9
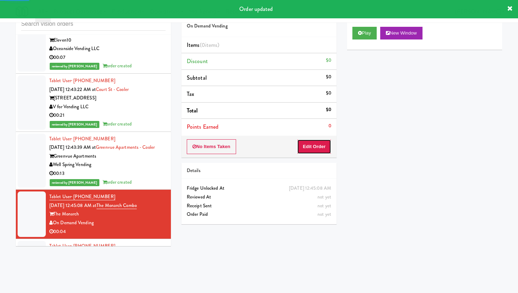
click at [311, 146] on button "Edit Order" at bounding box center [314, 146] width 34 height 15
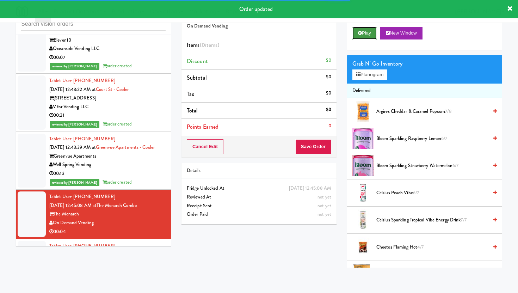
click at [368, 35] on button "Play" at bounding box center [364, 33] width 24 height 13
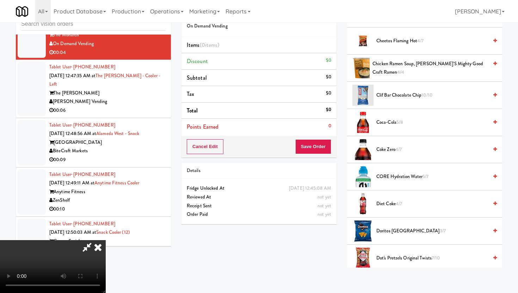
scroll to position [206, 0]
click at [401, 120] on span "5/8" at bounding box center [399, 121] width 7 height 7
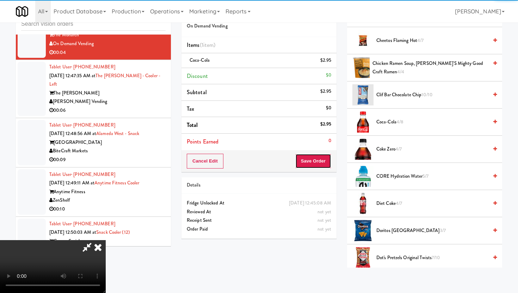
click at [327, 162] on button "Save Order" at bounding box center [313, 161] width 36 height 15
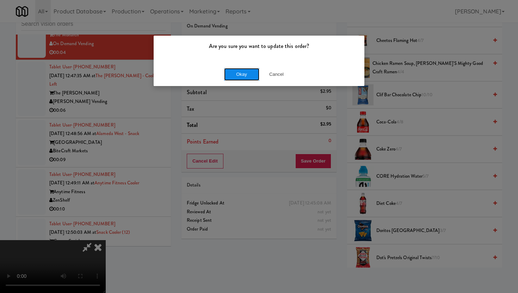
click at [237, 78] on button "Okay" at bounding box center [241, 74] width 35 height 13
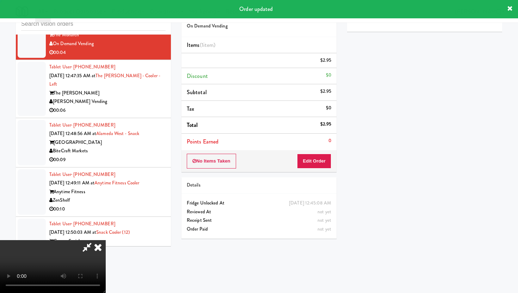
scroll to position [0, 0]
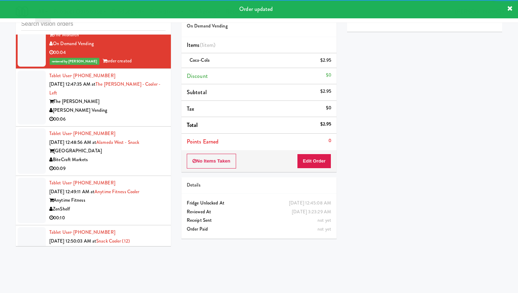
click at [151, 113] on div "[PERSON_NAME] Vending" at bounding box center [107, 110] width 116 height 9
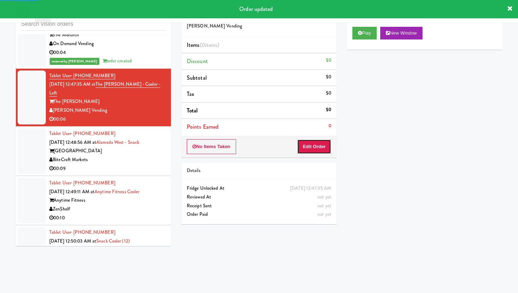
click at [313, 144] on button "Edit Order" at bounding box center [314, 146] width 34 height 15
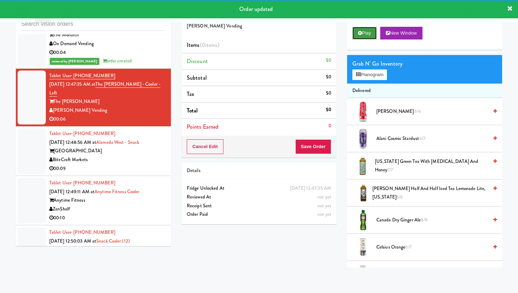
click at [364, 33] on button "Play" at bounding box center [364, 33] width 24 height 13
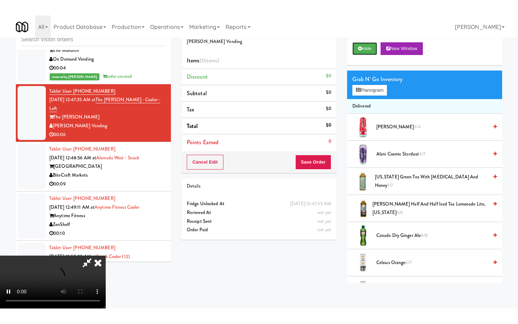
scroll to position [58, 0]
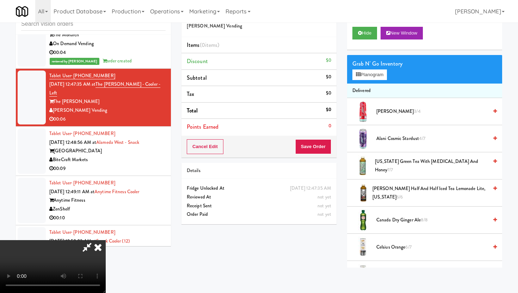
click at [106, 240] on video at bounding box center [53, 266] width 106 height 53
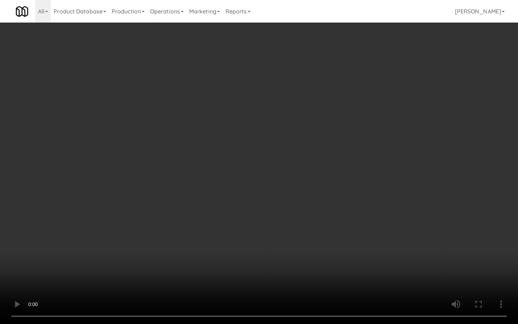
click at [131, 253] on video at bounding box center [259, 162] width 518 height 324
click at [256, 265] on video at bounding box center [259, 162] width 518 height 324
click at [152, 252] on video at bounding box center [259, 162] width 518 height 324
click at [354, 242] on video at bounding box center [259, 162] width 518 height 324
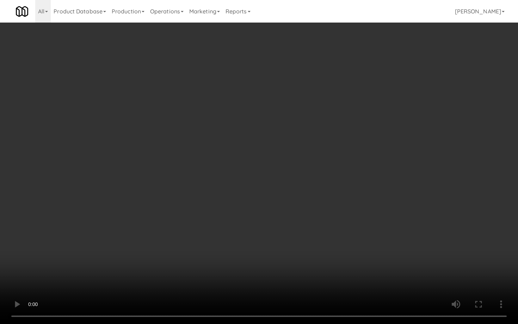
click at [352, 250] on video at bounding box center [259, 162] width 518 height 324
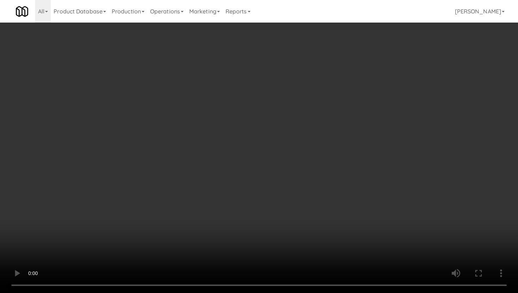
scroll to position [701, 0]
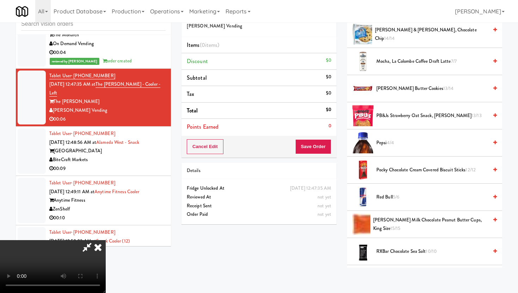
click at [423, 114] on span "PB&Js Strawberry Oat Snack, [PERSON_NAME] 13/13" at bounding box center [432, 115] width 112 height 9
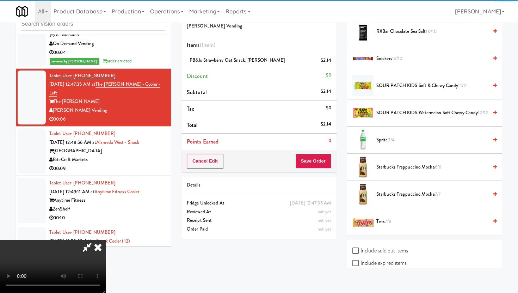
scroll to position [940, 0]
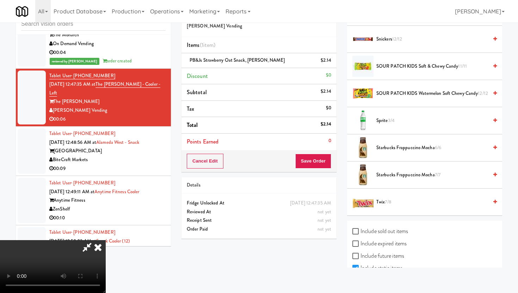
click at [388, 199] on span "7/8" at bounding box center [388, 201] width 6 height 7
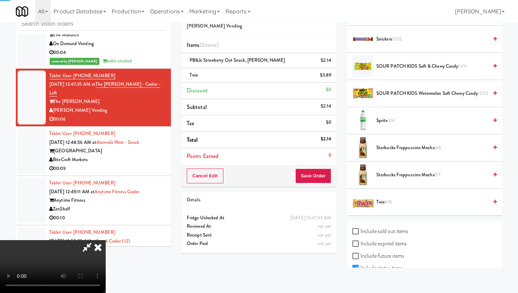
click at [388, 199] on span "6/8" at bounding box center [388, 201] width 7 height 7
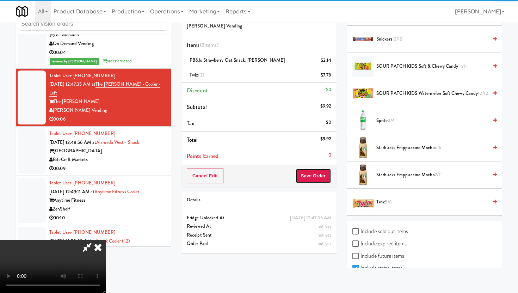
click at [321, 177] on button "Save Order" at bounding box center [313, 175] width 36 height 15
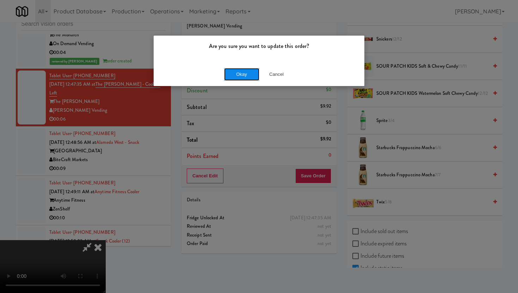
click at [254, 71] on button "Okay" at bounding box center [241, 74] width 35 height 13
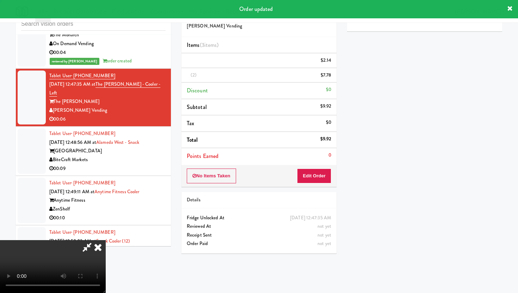
scroll to position [18, 0]
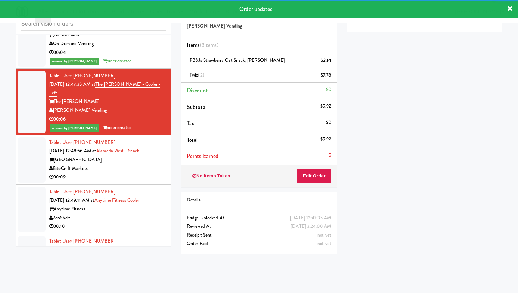
click at [137, 177] on div "00:09" at bounding box center [107, 177] width 116 height 9
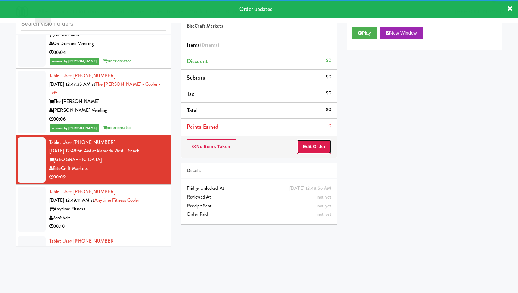
click at [310, 152] on button "Edit Order" at bounding box center [314, 146] width 34 height 15
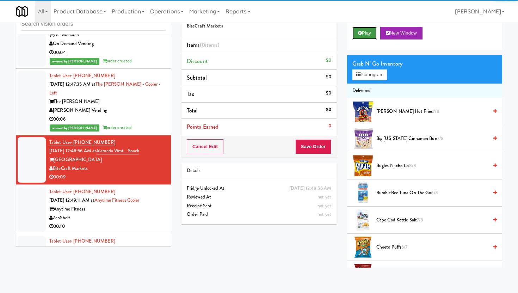
click at [360, 35] on button "Play" at bounding box center [364, 33] width 24 height 13
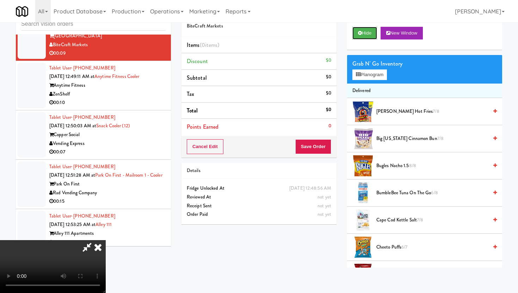
scroll to position [58, 0]
click at [106, 240] on video at bounding box center [53, 266] width 106 height 53
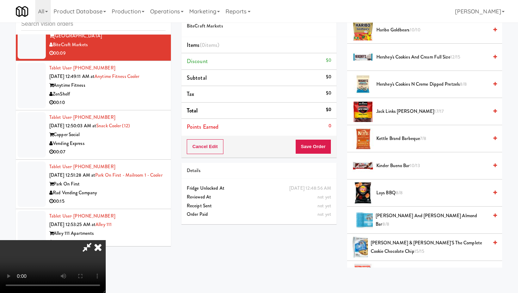
scroll to position [332, 0]
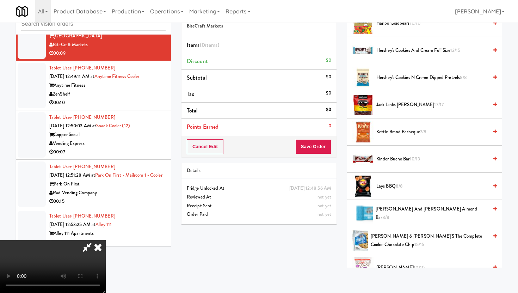
click at [405, 161] on span "Kinder Bueno Bar 10/13" at bounding box center [432, 159] width 112 height 9
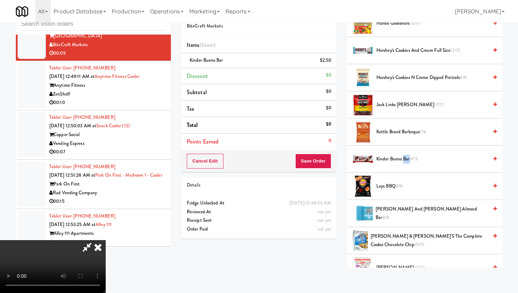
click at [405, 161] on span "Kinder Bueno Bar 9/13" at bounding box center [432, 159] width 112 height 9
click at [322, 157] on button "Save Order" at bounding box center [313, 161] width 36 height 15
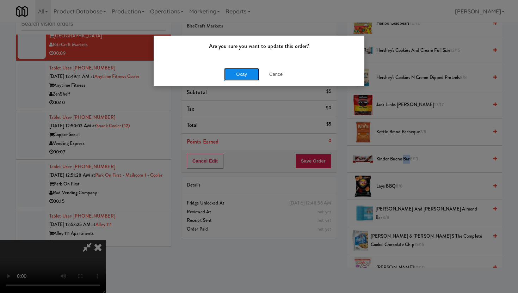
click at [248, 70] on button "Okay" at bounding box center [241, 74] width 35 height 13
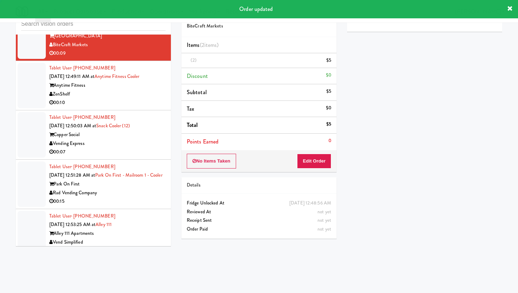
scroll to position [0, 0]
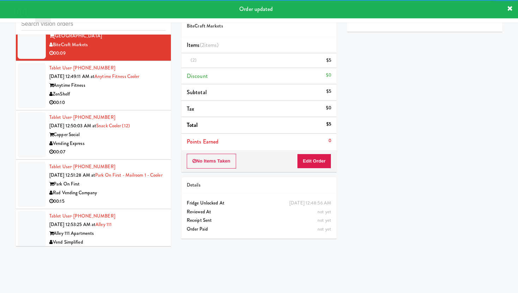
click at [146, 107] on div "00:10" at bounding box center [107, 102] width 116 height 9
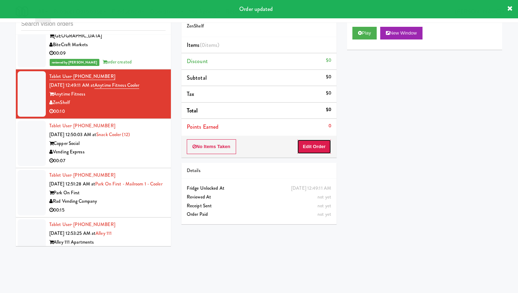
click at [304, 150] on button "Edit Order" at bounding box center [314, 146] width 34 height 15
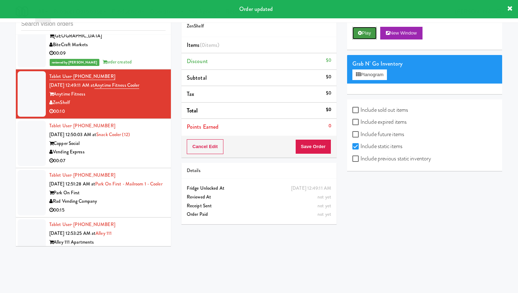
click at [366, 33] on button "Play" at bounding box center [364, 33] width 24 height 13
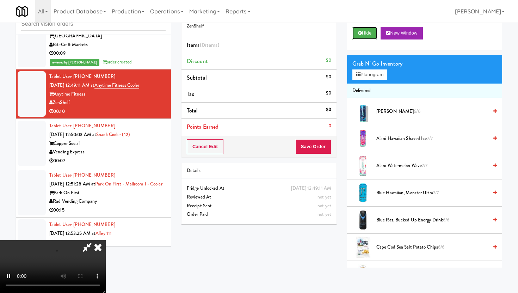
scroll to position [58, 0]
click at [106, 240] on video at bounding box center [53, 266] width 106 height 53
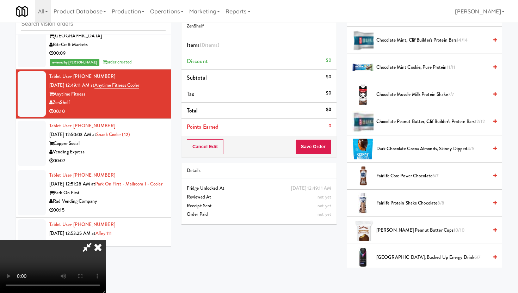
scroll to position [372, 0]
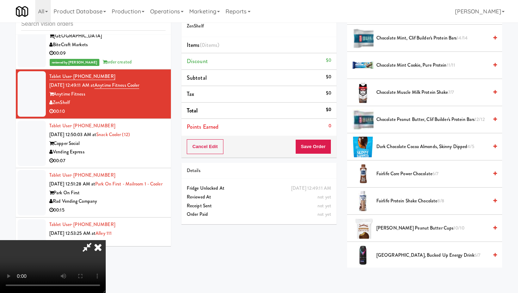
click at [398, 203] on span "Fairlife Protein Shake Chocolate 8/8" at bounding box center [432, 201] width 112 height 9
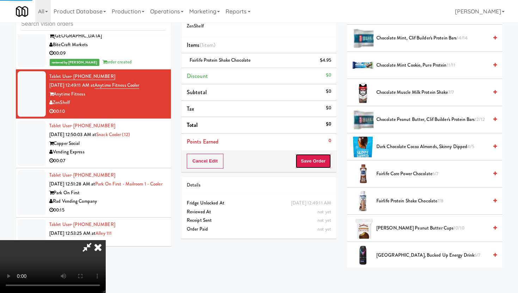
click at [323, 154] on button "Save Order" at bounding box center [313, 161] width 36 height 15
click at [323, 154] on body "Are you sure you want to update this order? Okay Cancel Okay Are you sure you w…" at bounding box center [259, 146] width 518 height 293
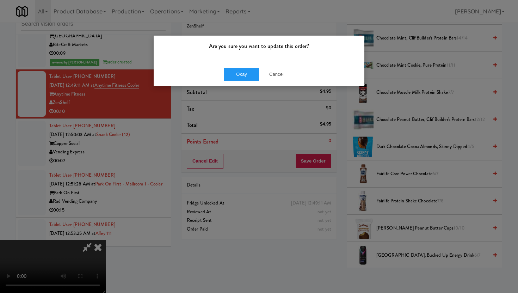
click at [253, 81] on div "Okay Cancel" at bounding box center [259, 74] width 211 height 24
click at [253, 79] on button "Okay" at bounding box center [241, 74] width 35 height 13
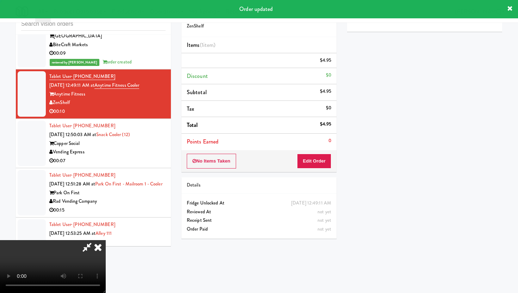
scroll to position [0, 0]
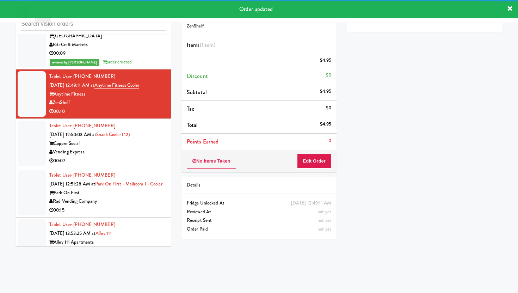
click at [149, 156] on div "Vending Express" at bounding box center [107, 152] width 116 height 9
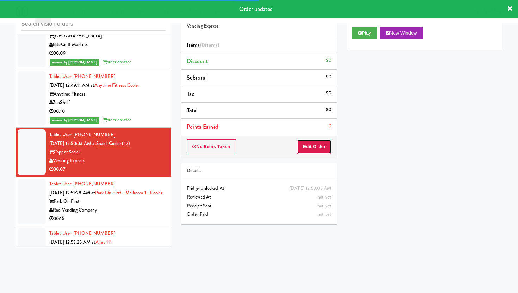
click at [326, 150] on button "Edit Order" at bounding box center [314, 146] width 34 height 15
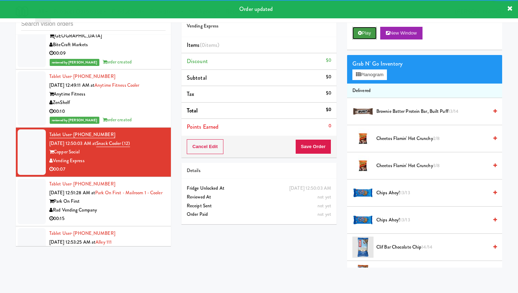
click at [366, 32] on button "Play" at bounding box center [364, 33] width 24 height 13
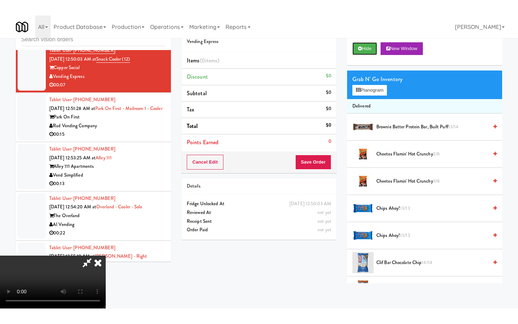
scroll to position [58, 0]
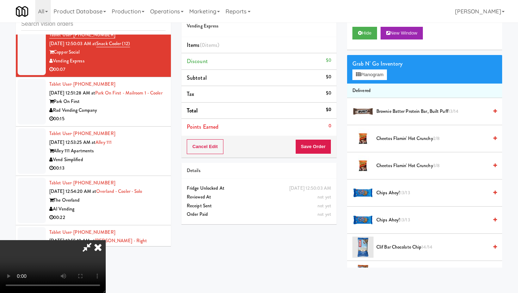
click at [106, 240] on video at bounding box center [53, 266] width 106 height 53
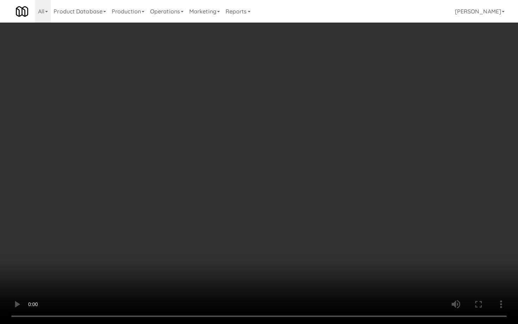
click at [192, 257] on video at bounding box center [259, 162] width 518 height 324
click at [296, 274] on video at bounding box center [259, 162] width 518 height 324
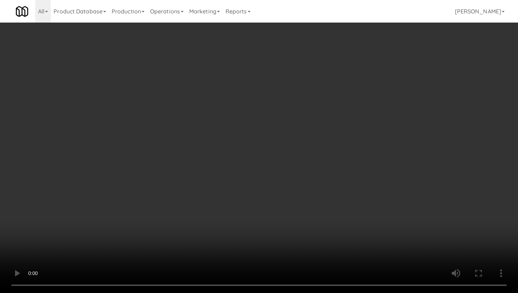
click at [417, 170] on li "Cheetos Flamin' Hot Crunchy 3/8" at bounding box center [424, 165] width 155 height 27
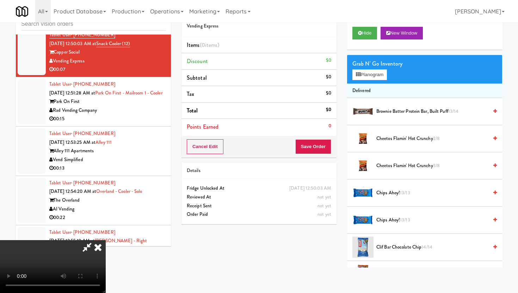
click at [417, 170] on li "Cheetos Flamin' Hot Crunchy 3/8" at bounding box center [424, 165] width 155 height 27
click at [416, 163] on span "Cheetos Flamin' Hot Crunchy 3/8" at bounding box center [432, 165] width 112 height 9
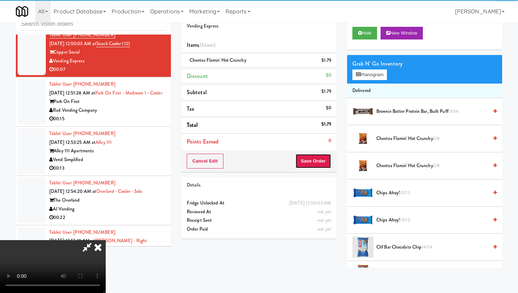
click at [321, 160] on button "Save Order" at bounding box center [313, 161] width 36 height 15
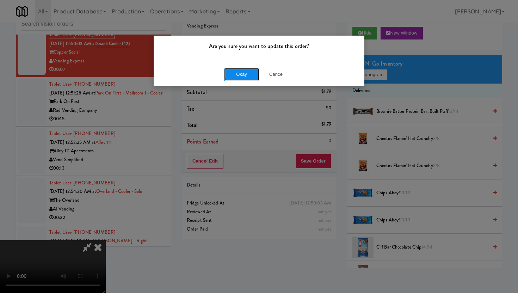
click at [252, 76] on button "Okay" at bounding box center [241, 74] width 35 height 13
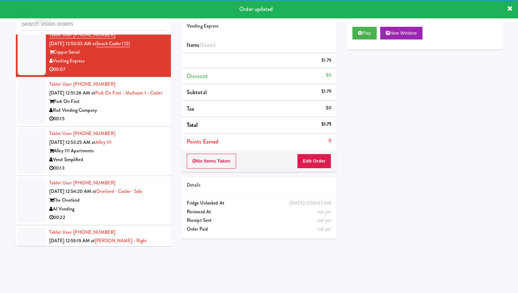
click at [134, 123] on div "00:15" at bounding box center [107, 118] width 116 height 9
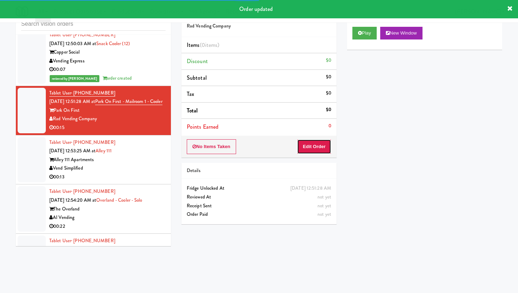
click at [309, 148] on button "Edit Order" at bounding box center [314, 146] width 34 height 15
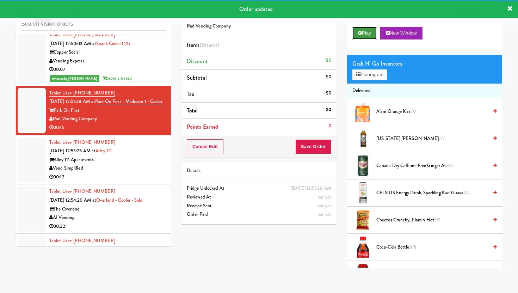
click at [362, 32] on button "Play" at bounding box center [364, 33] width 24 height 13
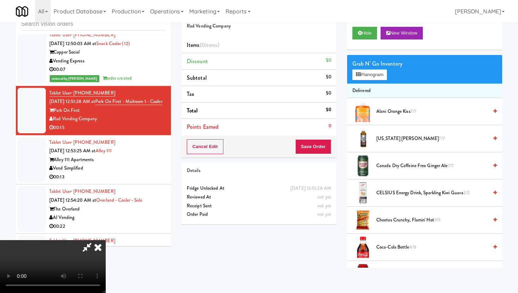
click at [106, 240] on video at bounding box center [53, 266] width 106 height 53
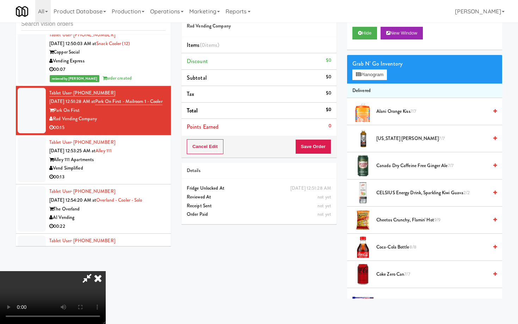
click at [106, 287] on video at bounding box center [53, 297] width 106 height 53
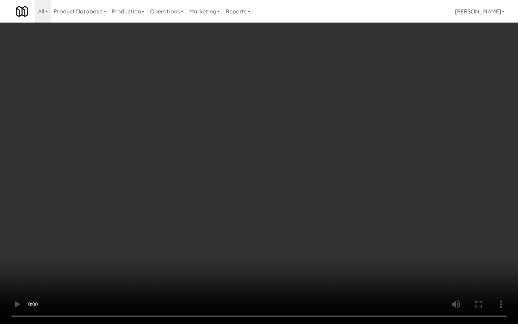
click at [268, 287] on video at bounding box center [259, 162] width 518 height 324
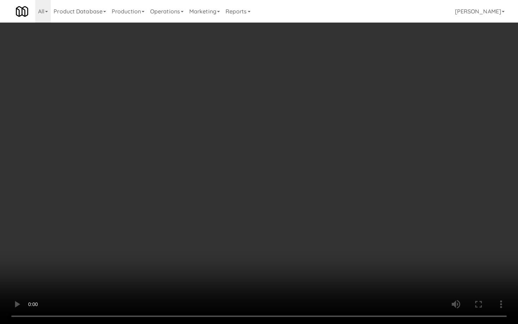
click at [268, 287] on video at bounding box center [259, 162] width 518 height 324
click at [403, 250] on video at bounding box center [259, 162] width 518 height 324
click at [374, 278] on video at bounding box center [259, 162] width 518 height 324
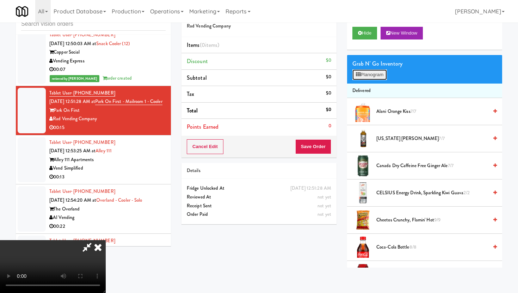
click at [384, 75] on button "Planogram" at bounding box center [369, 74] width 35 height 11
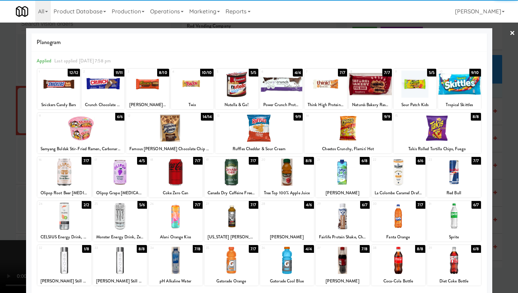
click at [191, 84] on div at bounding box center [192, 83] width 43 height 27
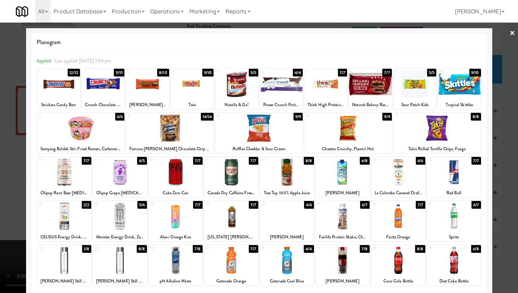
click at [410, 97] on div at bounding box center [415, 83] width 43 height 27
click at [178, 178] on div at bounding box center [176, 172] width 54 height 27
click at [0, 166] on div at bounding box center [259, 146] width 518 height 293
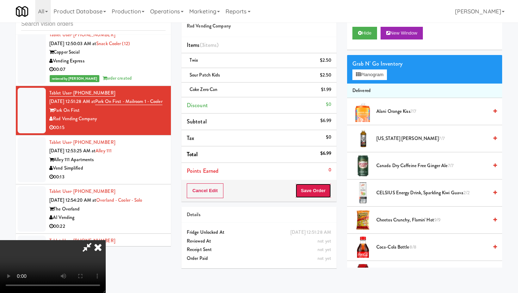
click at [323, 192] on button "Save Order" at bounding box center [313, 190] width 36 height 15
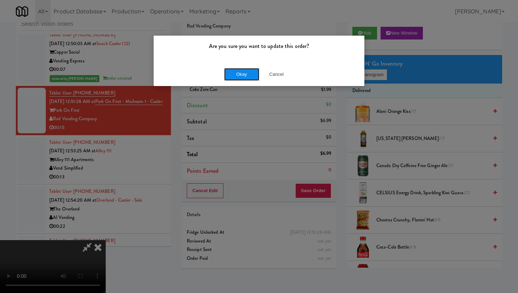
click at [242, 73] on button "Okay" at bounding box center [241, 74] width 35 height 13
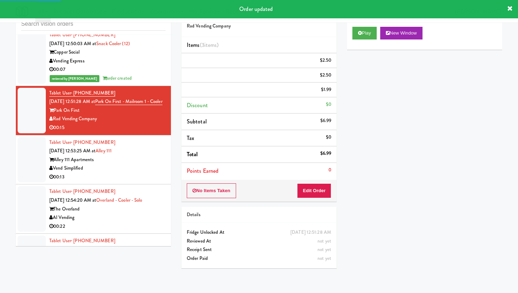
click at [146, 164] on div "Alley 111 Apartments" at bounding box center [107, 159] width 116 height 9
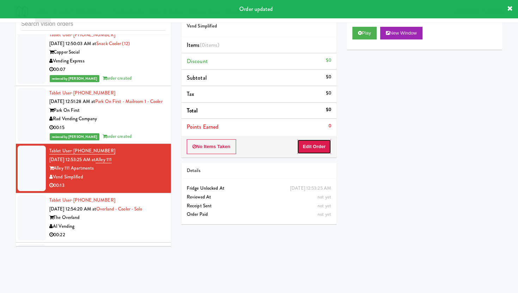
click at [325, 147] on button "Edit Order" at bounding box center [314, 146] width 34 height 15
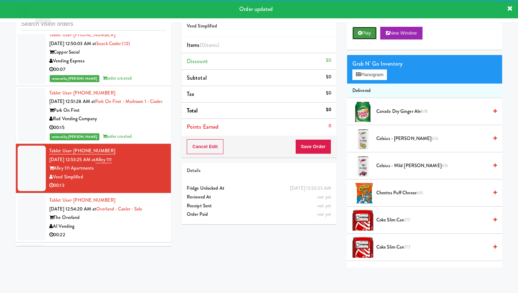
click at [370, 31] on button "Play" at bounding box center [364, 33] width 24 height 13
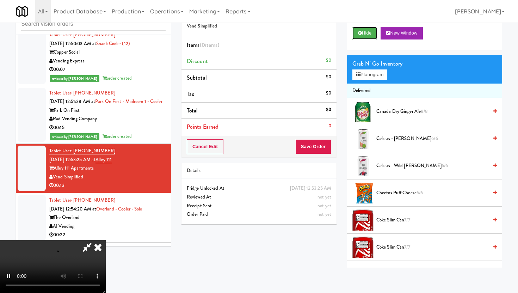
scroll to position [48, 0]
click at [106, 240] on video at bounding box center [53, 266] width 106 height 53
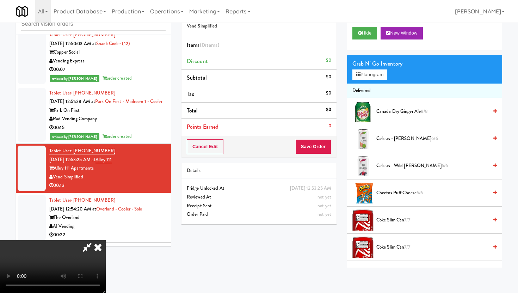
click at [106, 240] on video at bounding box center [53, 266] width 106 height 53
click at [383, 191] on span "Cheetos Puff Cheese 6/6" at bounding box center [432, 192] width 112 height 9
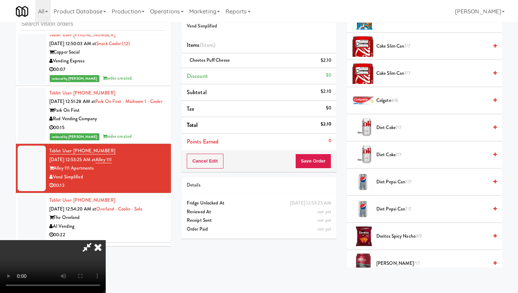
scroll to position [134, 0]
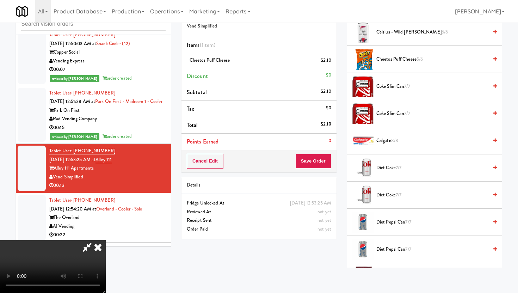
click at [390, 85] on span "Coke Slim Can 7/7" at bounding box center [432, 86] width 112 height 9
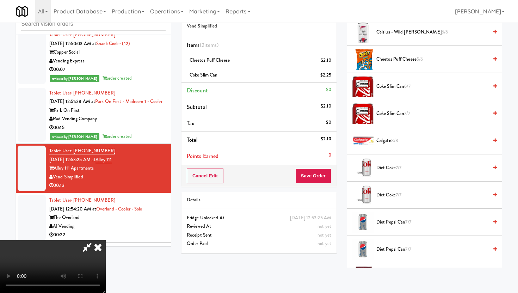
click at [390, 85] on span "Coke Slim Can 6/7" at bounding box center [432, 86] width 112 height 9
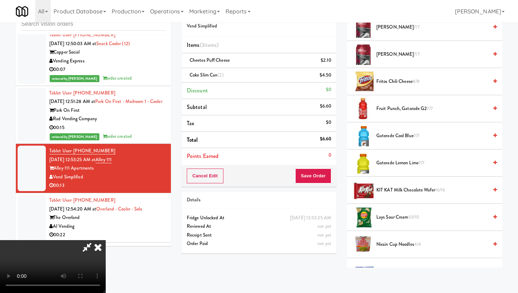
scroll to position [378, 0]
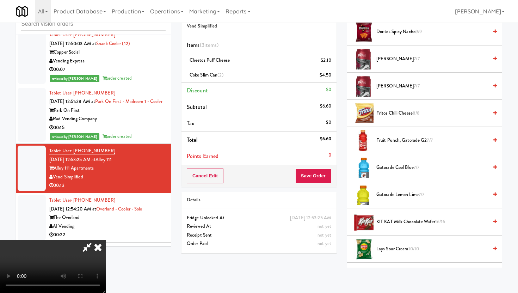
click at [404, 29] on span "Doritos Spicy Nacho 9/9" at bounding box center [432, 31] width 112 height 9
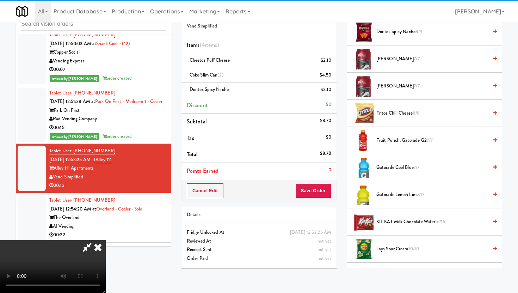
click at [319, 203] on div "Order # 597670 Vend Simplified Items (4 items ) Cheetos Puff Cheese $2.10 Coke …" at bounding box center [259, 138] width 166 height 271
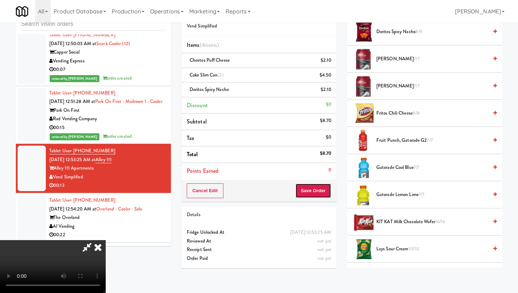
click at [320, 187] on button "Save Order" at bounding box center [313, 190] width 36 height 15
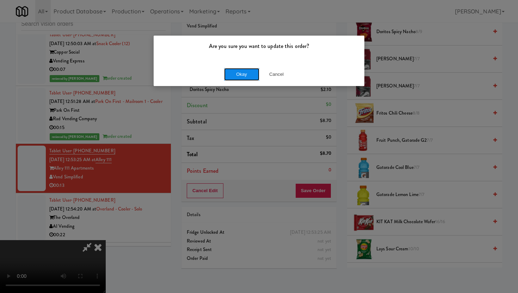
click at [241, 77] on button "Okay" at bounding box center [241, 74] width 35 height 13
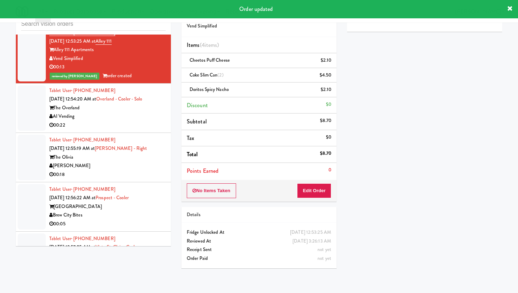
scroll to position [3616, 0]
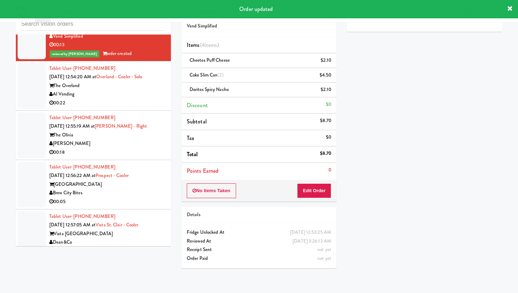
click at [159, 107] on div "00:22" at bounding box center [107, 103] width 116 height 9
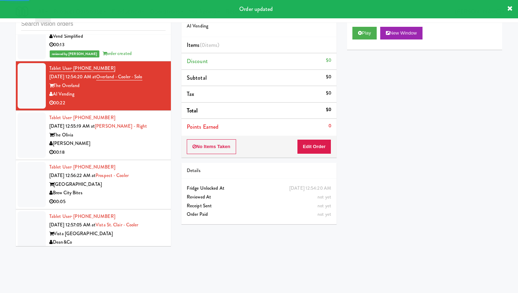
click at [296, 150] on div "No Items Taken Edit Order" at bounding box center [258, 147] width 155 height 22
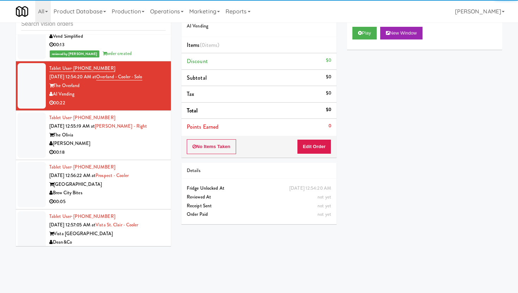
click at [328, 139] on div "No Items Taken Edit Order" at bounding box center [258, 147] width 155 height 22
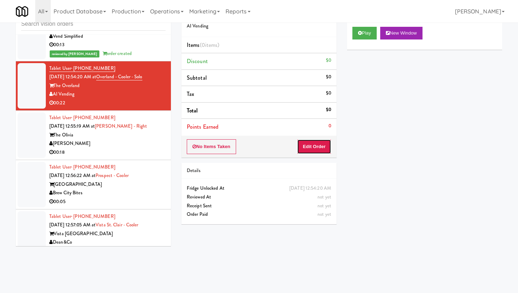
click at [326, 148] on button "Edit Order" at bounding box center [314, 146] width 34 height 15
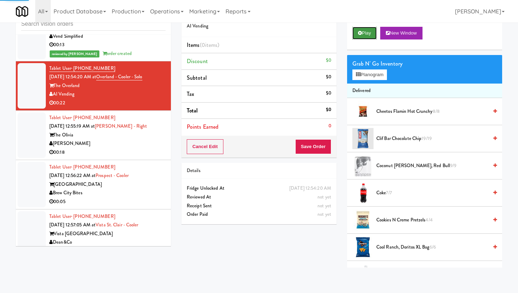
click at [365, 35] on button "Play" at bounding box center [364, 33] width 24 height 13
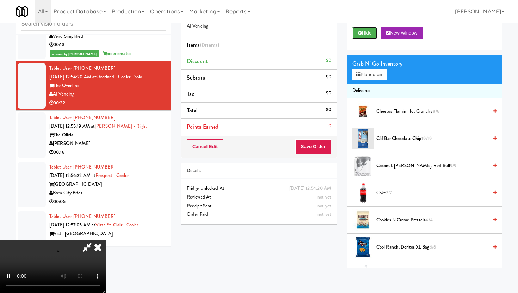
scroll to position [58, 0]
click at [106, 240] on video at bounding box center [53, 266] width 106 height 53
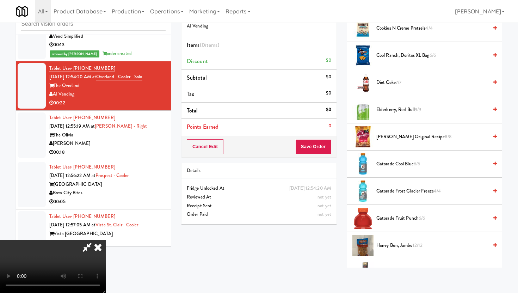
scroll to position [193, 0]
click at [397, 162] on span "Gatorade Cool Blue 6/6" at bounding box center [432, 163] width 112 height 9
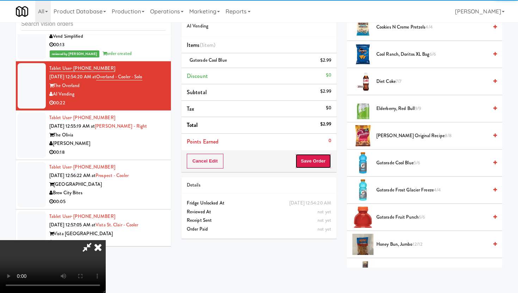
click at [327, 158] on button "Save Order" at bounding box center [313, 161] width 36 height 15
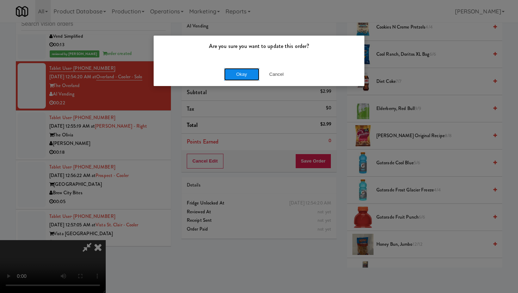
click at [250, 71] on button "Okay" at bounding box center [241, 74] width 35 height 13
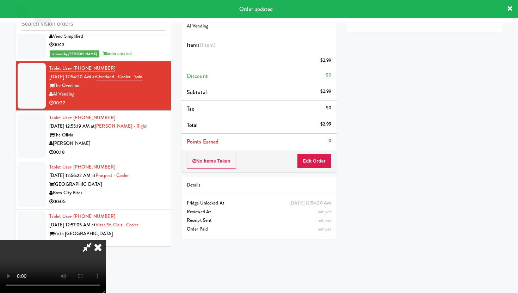
scroll to position [0, 0]
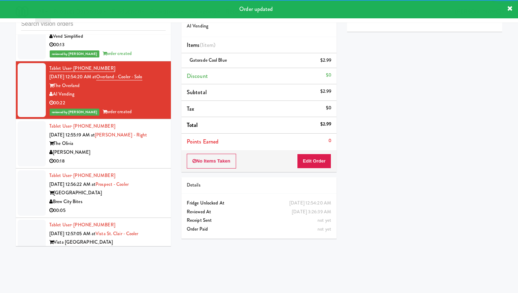
click at [121, 157] on div "[PERSON_NAME]" at bounding box center [107, 152] width 116 height 9
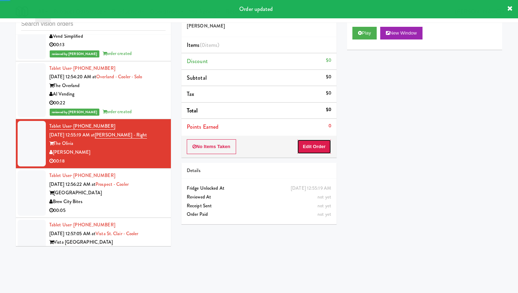
click at [324, 150] on button "Edit Order" at bounding box center [314, 146] width 34 height 15
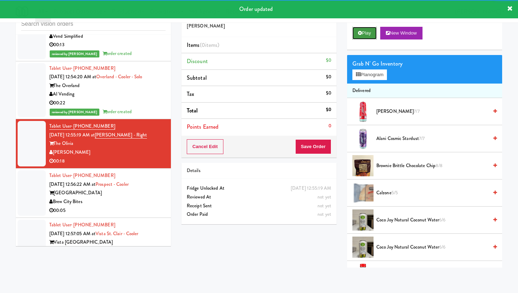
click at [374, 31] on button "Play" at bounding box center [364, 33] width 24 height 13
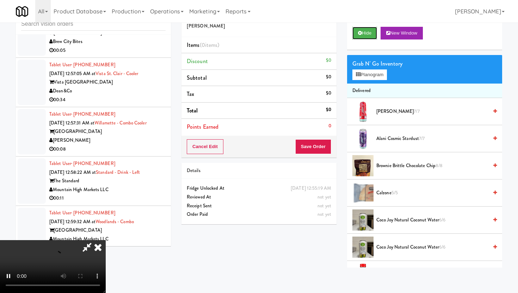
scroll to position [3777, 0]
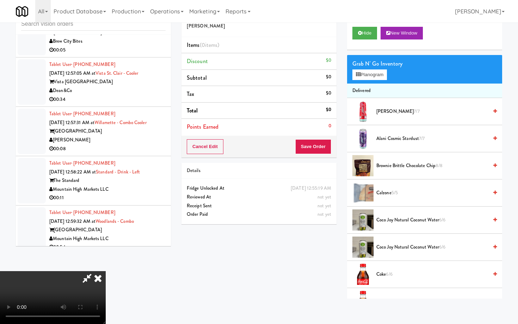
click at [106, 271] on video at bounding box center [53, 297] width 106 height 53
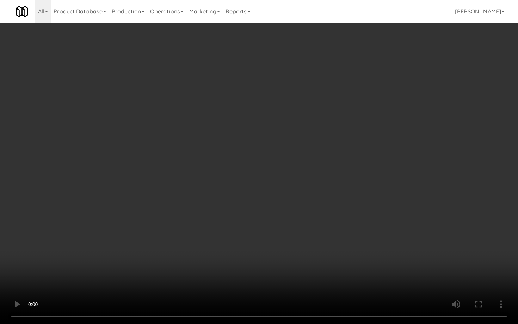
click at [243, 255] on video at bounding box center [259, 162] width 518 height 324
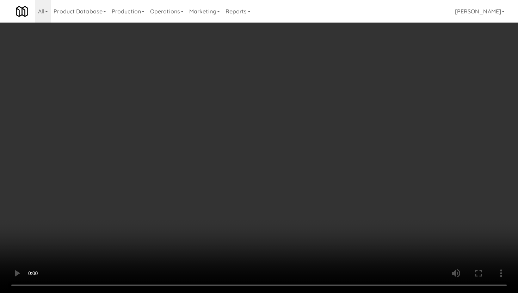
scroll to position [753, 0]
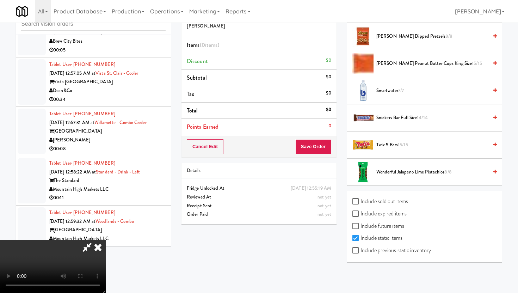
click at [397, 143] on span "Twix 5 Bars 15/15" at bounding box center [432, 145] width 112 height 9
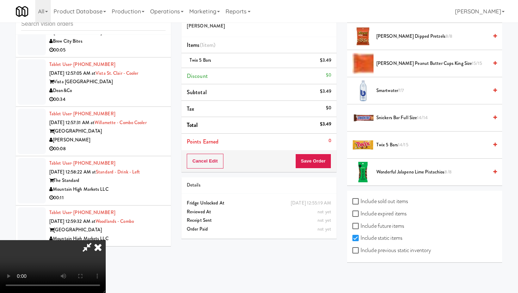
scroll to position [722, 0]
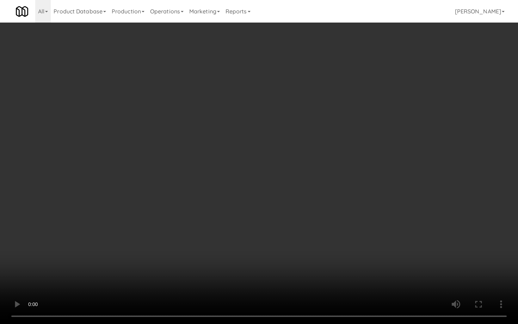
click at [208, 280] on video at bounding box center [259, 162] width 518 height 324
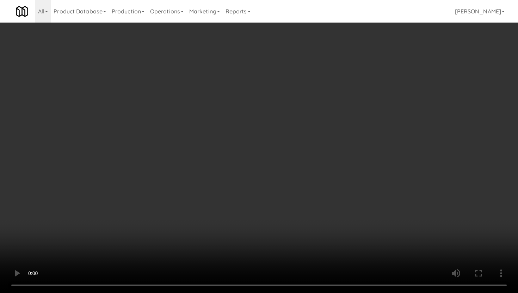
scroll to position [0, 0]
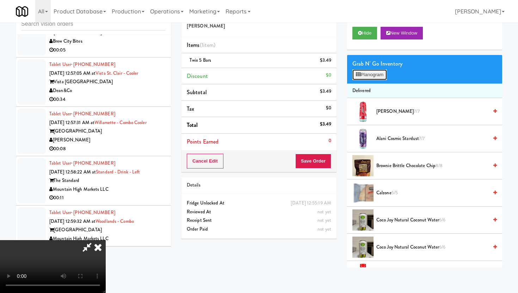
click at [366, 72] on button "Planogram" at bounding box center [369, 74] width 35 height 11
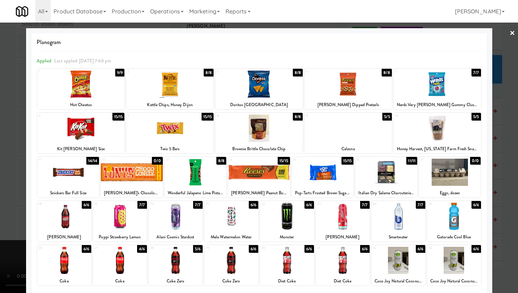
click at [0, 145] on div at bounding box center [259, 146] width 518 height 293
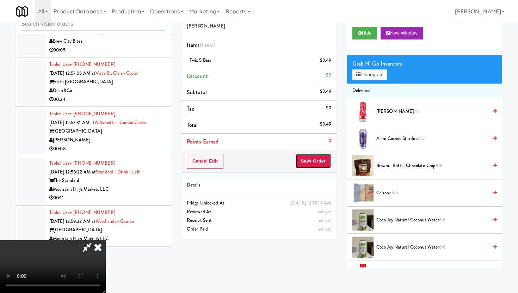
click at [320, 163] on button "Save Order" at bounding box center [313, 161] width 36 height 15
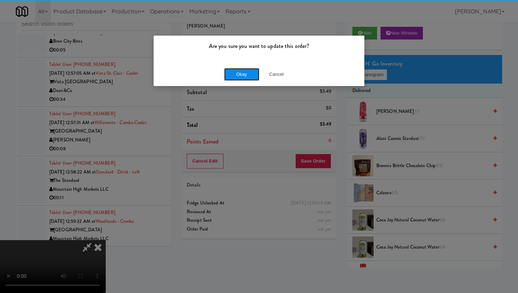
click at [252, 71] on button "Okay" at bounding box center [241, 74] width 35 height 13
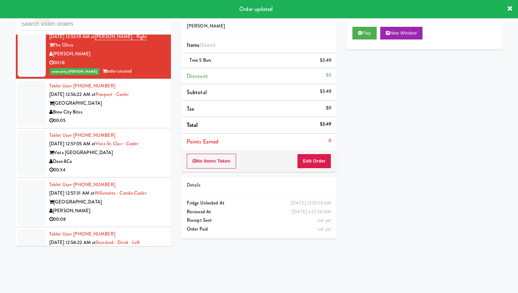
scroll to position [3706, 0]
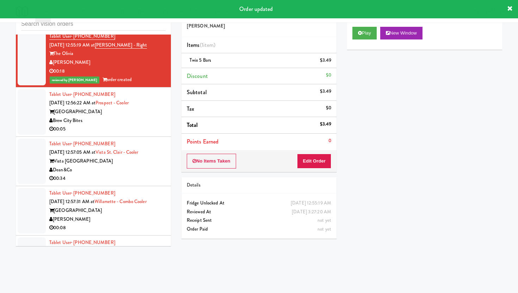
click at [125, 125] on div "Brew City Bites" at bounding box center [107, 120] width 116 height 9
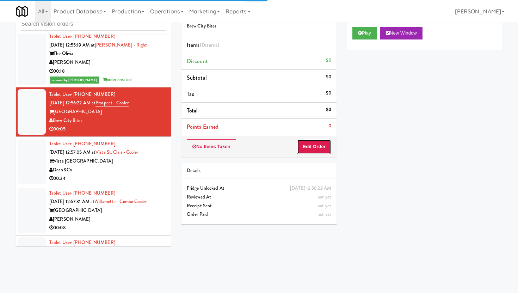
click at [324, 149] on button "Edit Order" at bounding box center [314, 146] width 34 height 15
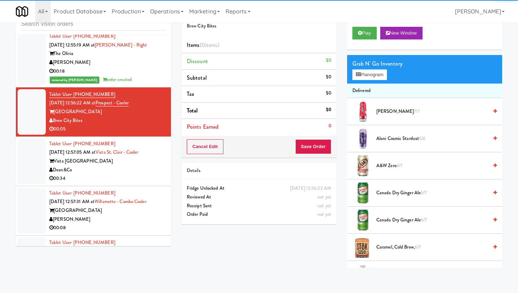
click at [366, 24] on div "Play New Window" at bounding box center [424, 35] width 155 height 28
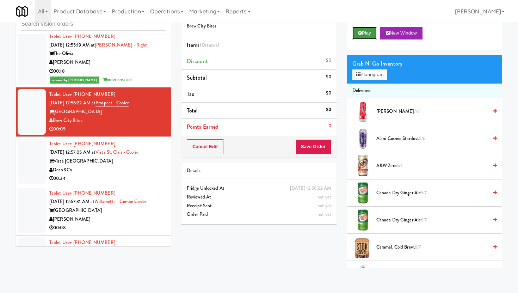
click at [365, 32] on button "Play" at bounding box center [364, 33] width 24 height 13
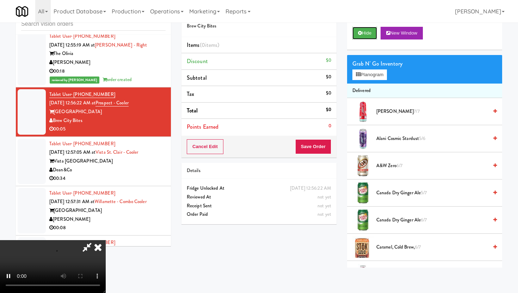
scroll to position [58, 0]
click at [106, 240] on video at bounding box center [53, 266] width 106 height 53
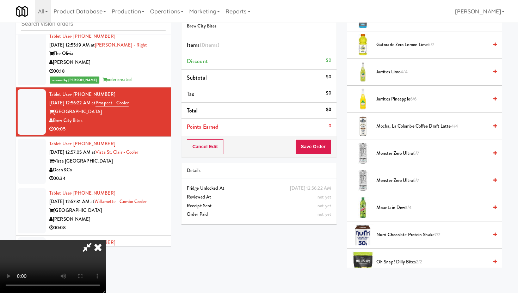
scroll to position [640, 0]
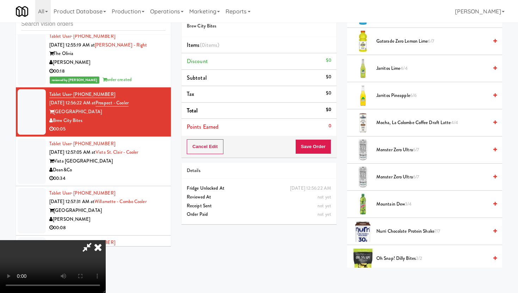
click at [408, 98] on span "Jarritos Pineapple 6/6" at bounding box center [432, 95] width 112 height 9
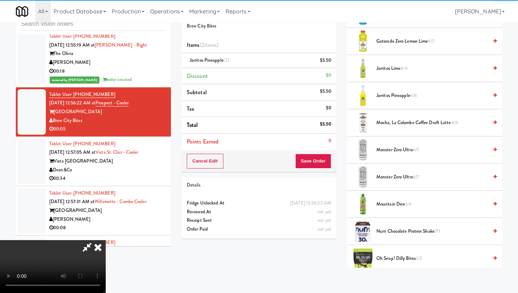
click at [323, 162] on button "Save Order" at bounding box center [313, 161] width 36 height 15
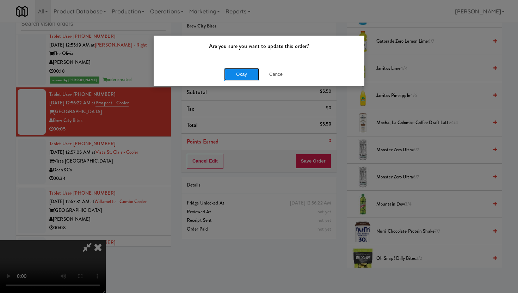
click at [250, 78] on button "Okay" at bounding box center [241, 74] width 35 height 13
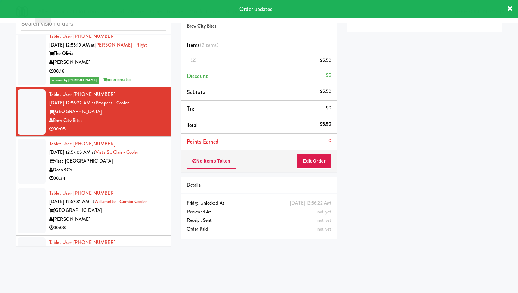
scroll to position [0, 0]
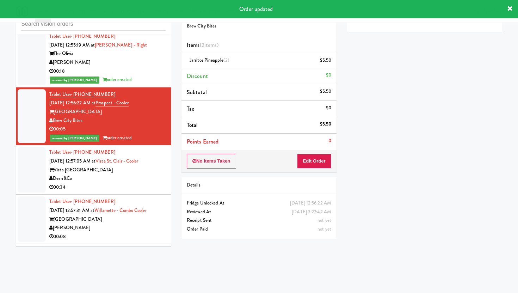
click at [139, 183] on div "Dean&Co" at bounding box center [107, 178] width 116 height 9
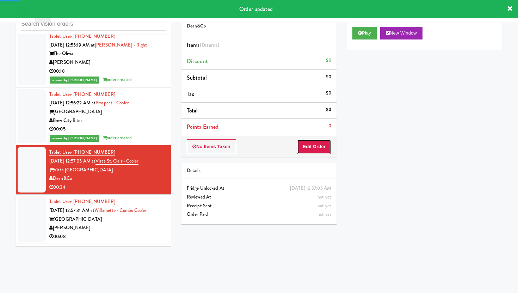
click at [299, 143] on button "Edit Order" at bounding box center [314, 146] width 34 height 15
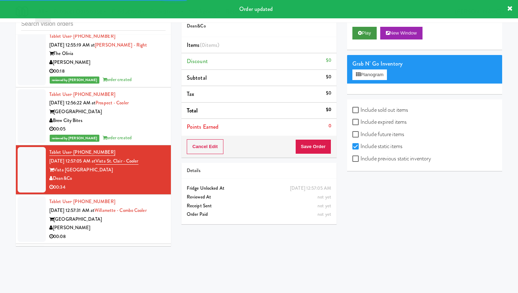
click at [370, 31] on button "Play" at bounding box center [364, 33] width 24 height 13
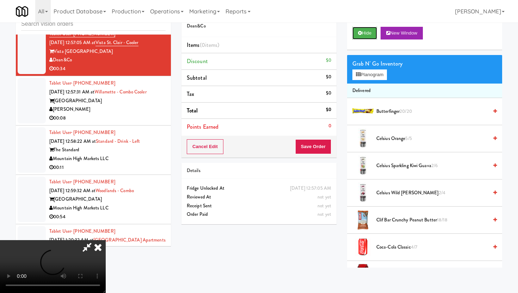
scroll to position [3826, 0]
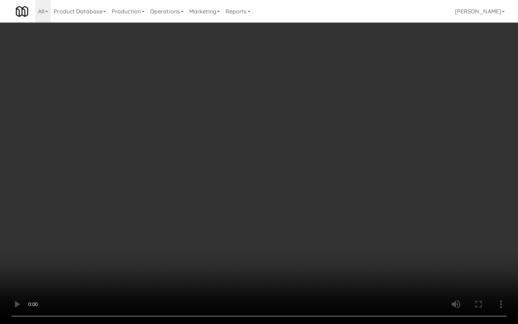
click at [314, 255] on video at bounding box center [259, 162] width 518 height 324
click at [261, 265] on video at bounding box center [259, 162] width 518 height 324
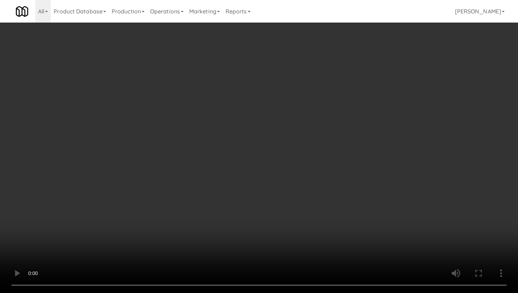
click at [370, 67] on div "Grab N' Go Inventory" at bounding box center [424, 63] width 144 height 11
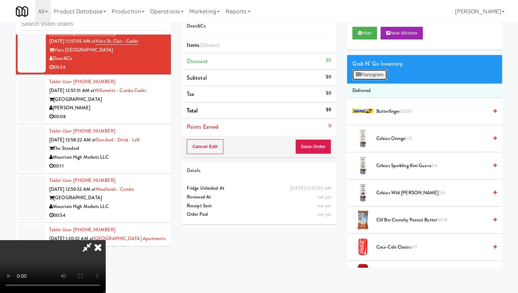
click at [370, 72] on button "Planogram" at bounding box center [369, 74] width 35 height 11
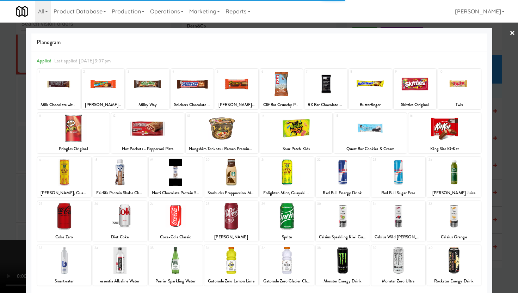
click at [295, 129] on div at bounding box center [296, 127] width 73 height 27
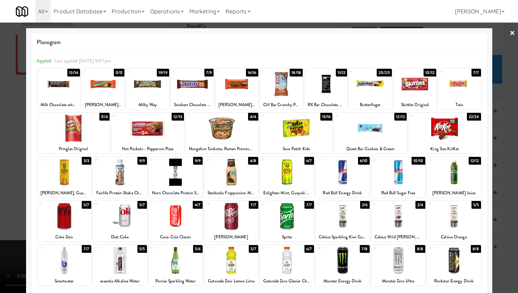
click at [295, 129] on div at bounding box center [296, 127] width 73 height 27
click at [230, 268] on div at bounding box center [231, 260] width 54 height 27
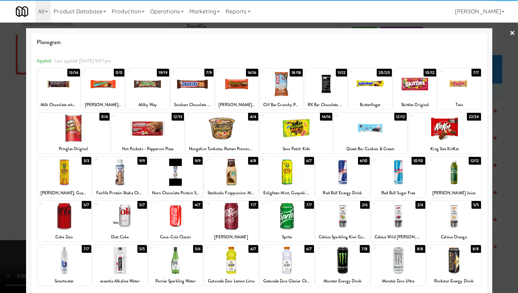
click at [148, 88] on div at bounding box center [147, 83] width 43 height 27
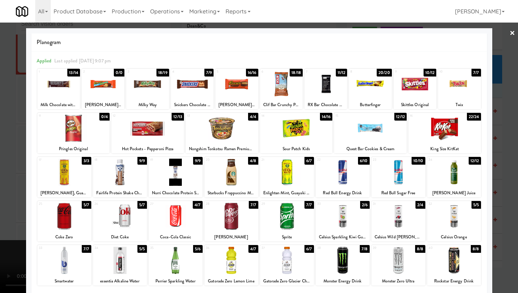
click at [0, 119] on div at bounding box center [259, 146] width 518 height 293
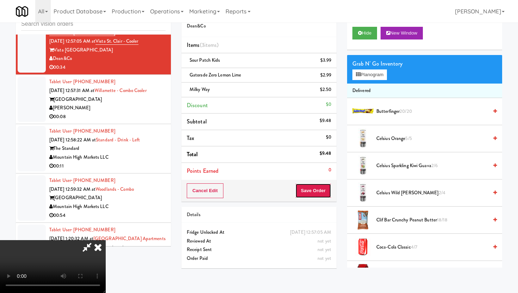
click at [327, 190] on button "Save Order" at bounding box center [313, 190] width 36 height 15
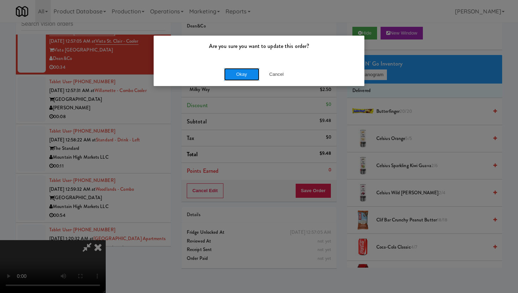
click at [247, 74] on button "Okay" at bounding box center [241, 74] width 35 height 13
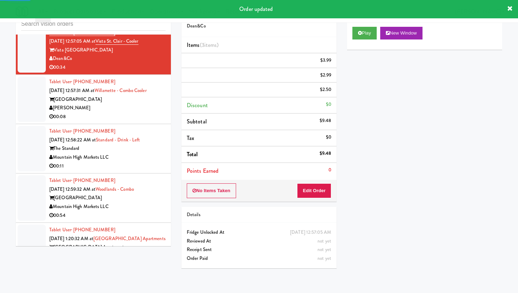
click at [151, 121] on div "00:08" at bounding box center [107, 116] width 116 height 9
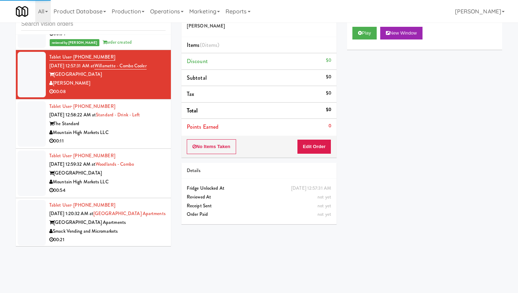
scroll to position [3863, 0]
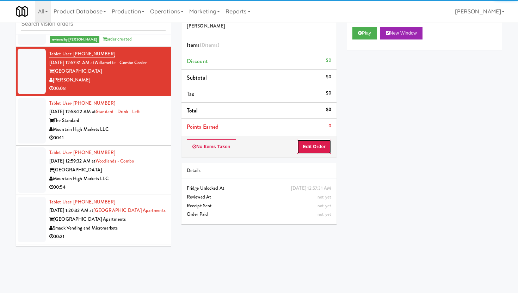
click at [311, 143] on button "Edit Order" at bounding box center [314, 146] width 34 height 15
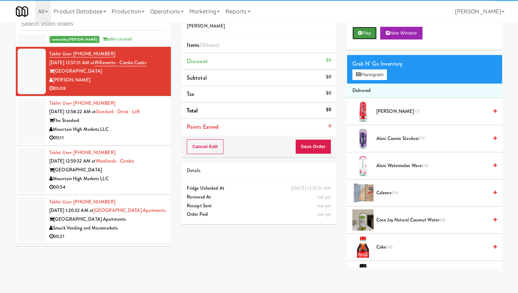
click at [358, 38] on button "Play" at bounding box center [364, 33] width 24 height 13
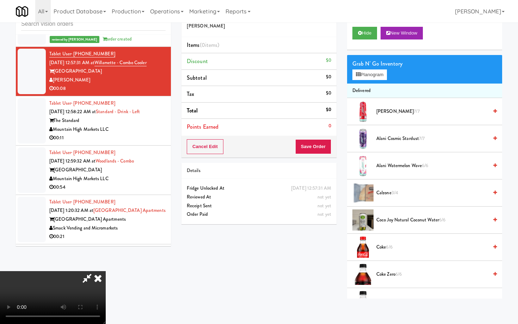
click at [83, 271] on video at bounding box center [53, 297] width 106 height 53
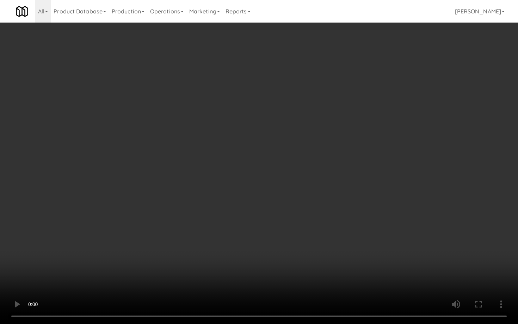
click at [83, 244] on video at bounding box center [259, 162] width 518 height 324
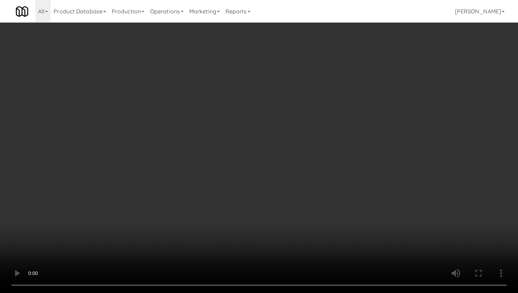
click at [83, 213] on video at bounding box center [259, 146] width 518 height 293
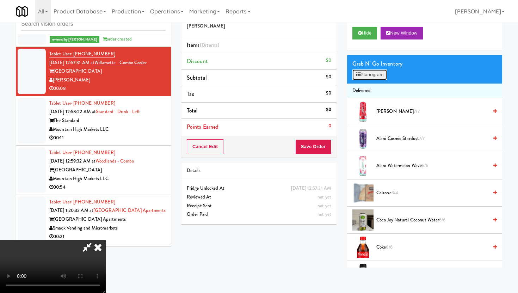
click at [367, 76] on button "Planogram" at bounding box center [369, 74] width 35 height 11
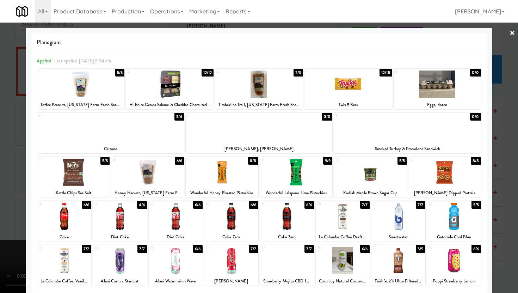
click at [167, 87] on div at bounding box center [169, 83] width 87 height 27
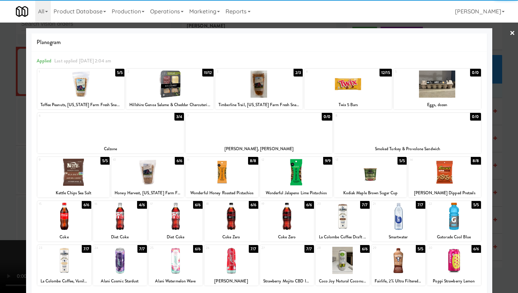
click at [453, 178] on div at bounding box center [444, 172] width 73 height 27
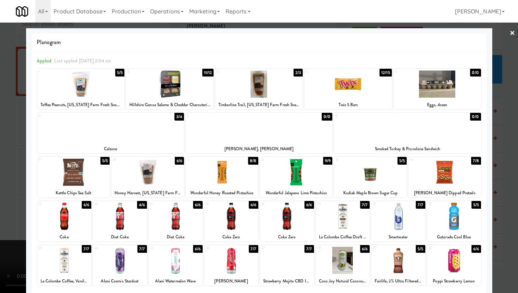
click at [509, 167] on div at bounding box center [259, 146] width 518 height 293
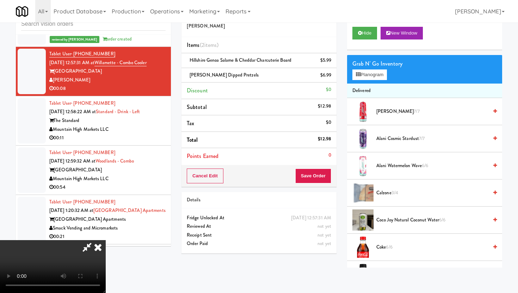
click at [106, 251] on video at bounding box center [53, 266] width 106 height 53
click at [335, 174] on div "Cancel Edit Save Order" at bounding box center [258, 176] width 155 height 22
click at [323, 178] on button "Save Order" at bounding box center [313, 175] width 36 height 15
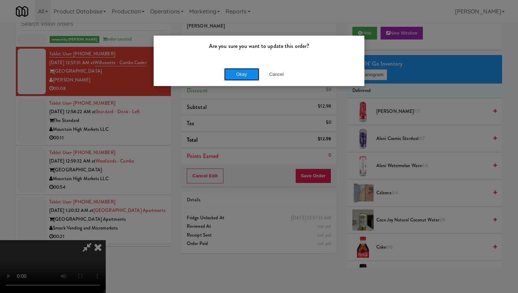
click at [250, 75] on button "Okay" at bounding box center [241, 74] width 35 height 13
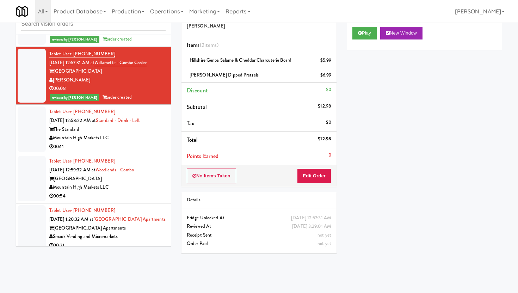
click at [157, 151] on div "00:11" at bounding box center [107, 146] width 116 height 9
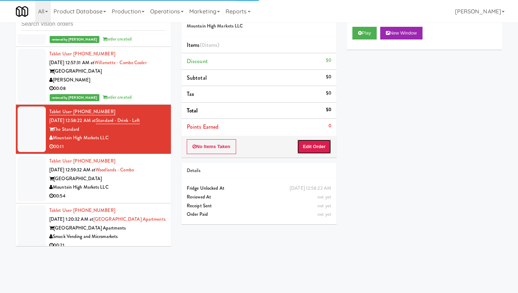
click at [324, 151] on button "Edit Order" at bounding box center [314, 146] width 34 height 15
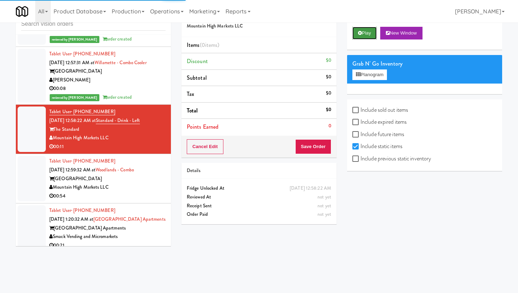
click at [360, 30] on button "Play" at bounding box center [364, 33] width 24 height 13
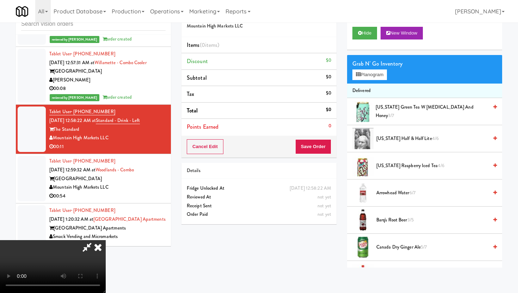
click at [106, 240] on video at bounding box center [53, 266] width 106 height 53
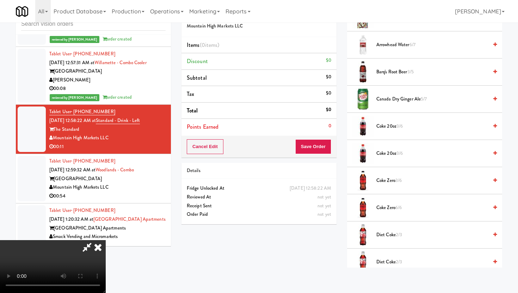
scroll to position [169, 0]
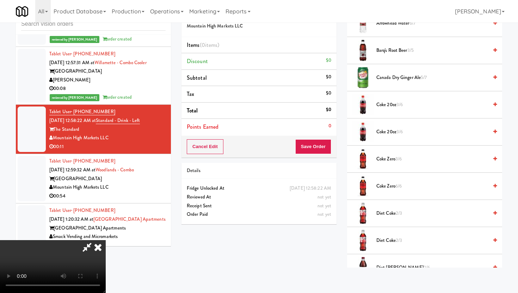
click at [392, 107] on span "Coke 20oz 3/6" at bounding box center [432, 104] width 112 height 9
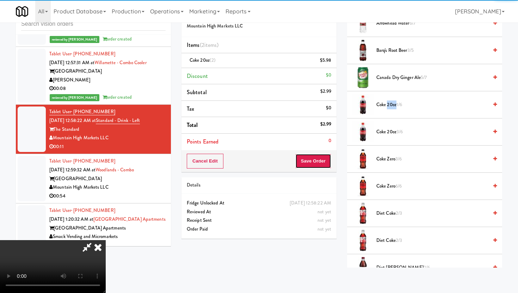
click at [322, 162] on button "Save Order" at bounding box center [313, 161] width 36 height 15
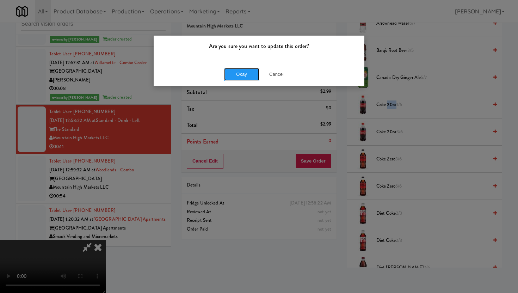
click at [255, 79] on button "Okay" at bounding box center [241, 74] width 35 height 13
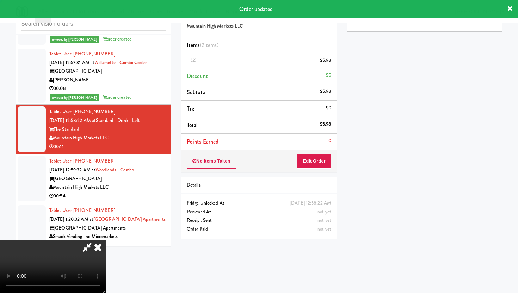
scroll to position [18, 0]
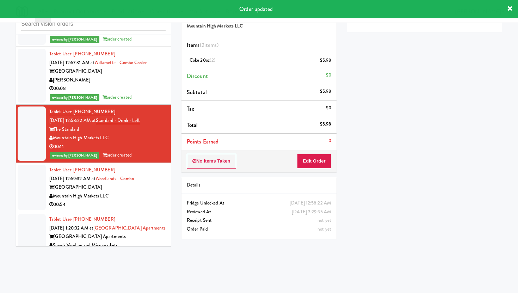
click at [137, 209] on div "00:54" at bounding box center [107, 204] width 116 height 9
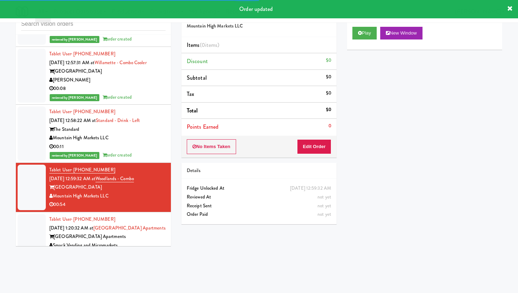
click at [318, 154] on div "No Items Taken Edit Order" at bounding box center [258, 147] width 155 height 22
click at [318, 151] on button "Edit Order" at bounding box center [314, 146] width 34 height 15
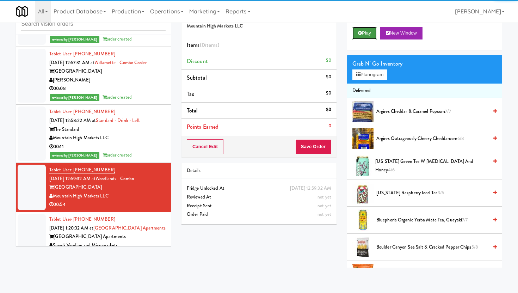
click at [369, 32] on button "Play" at bounding box center [364, 33] width 24 height 13
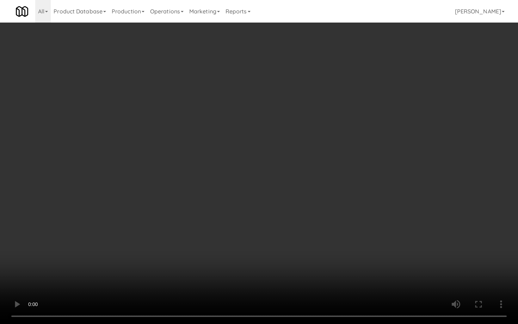
click at [309, 256] on video at bounding box center [259, 162] width 518 height 324
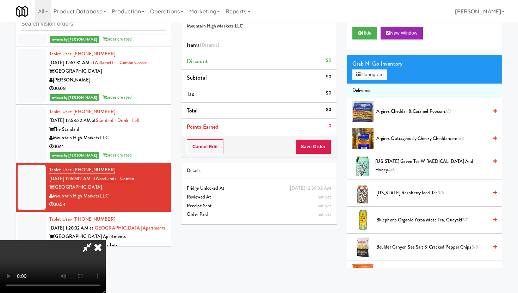
click at [106, 240] on icon at bounding box center [98, 247] width 16 height 14
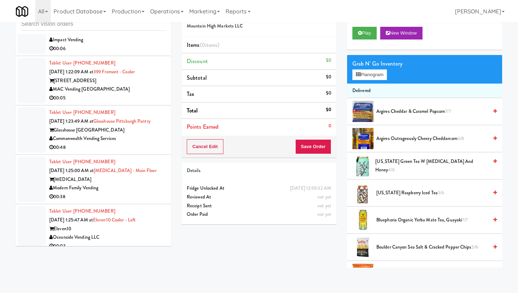
scroll to position [4622, 0]
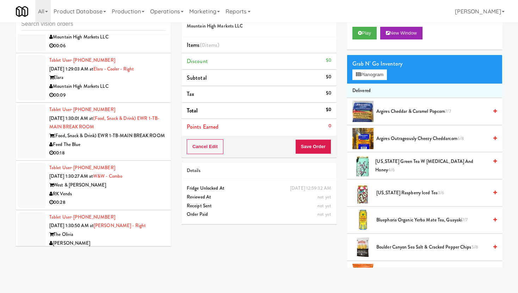
click at [131, 157] on div "00:18" at bounding box center [107, 153] width 116 height 9
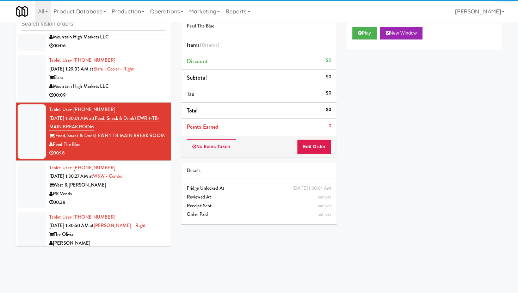
click at [140, 103] on li "Tablet User · (402) 312-0163 [DATE] 1:29:03 AM at Elara - Cooler - Right Elara …" at bounding box center [93, 77] width 155 height 49
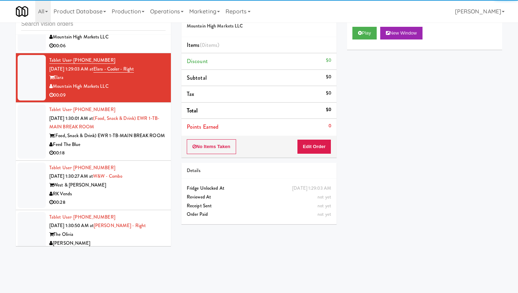
click at [313, 154] on div "No Items Taken Edit Order" at bounding box center [258, 147] width 155 height 22
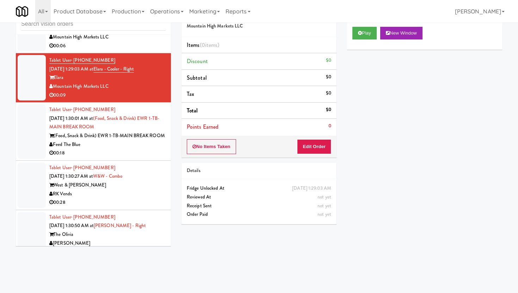
click at [319, 138] on div "No Items Taken Edit Order" at bounding box center [258, 147] width 155 height 22
click at [318, 153] on button "Edit Order" at bounding box center [314, 146] width 34 height 15
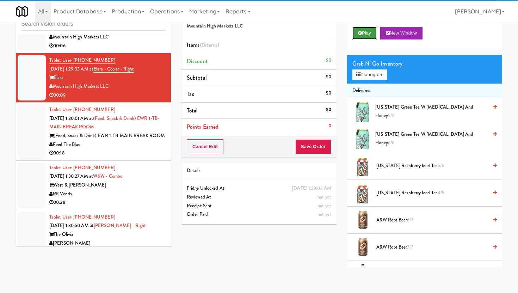
click at [370, 27] on button "Play" at bounding box center [364, 33] width 24 height 13
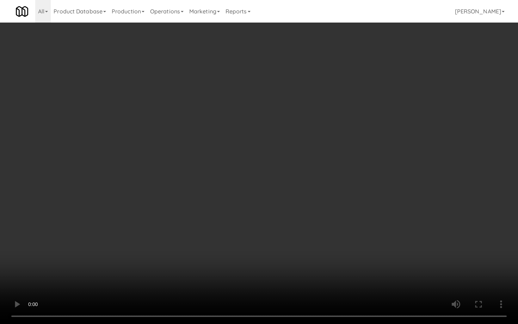
click at [311, 271] on video at bounding box center [259, 162] width 518 height 324
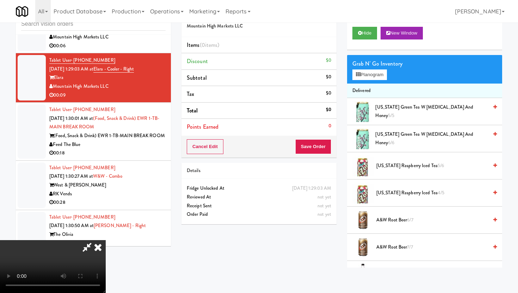
click at [407, 113] on span "[US_STATE] Green Tea w [MEDICAL_DATA] and Honey 5/5" at bounding box center [431, 111] width 112 height 17
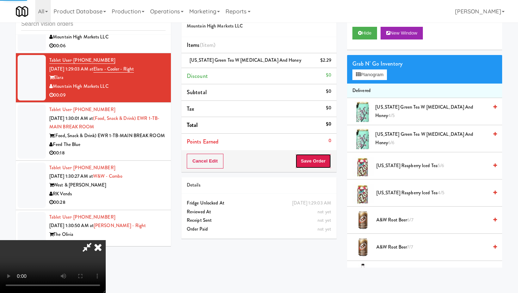
click at [322, 159] on button "Save Order" at bounding box center [313, 161] width 36 height 15
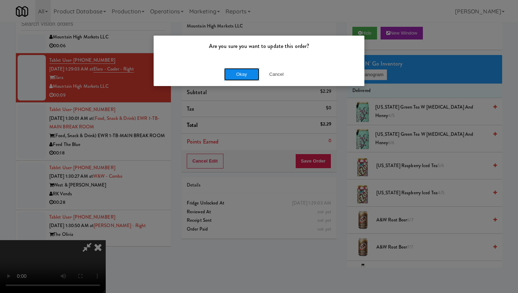
click at [252, 75] on button "Okay" at bounding box center [241, 74] width 35 height 13
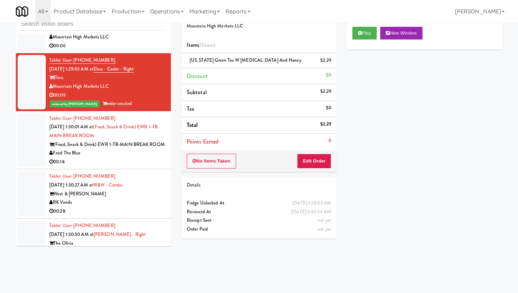
click at [141, 166] on div "00:18" at bounding box center [107, 161] width 116 height 9
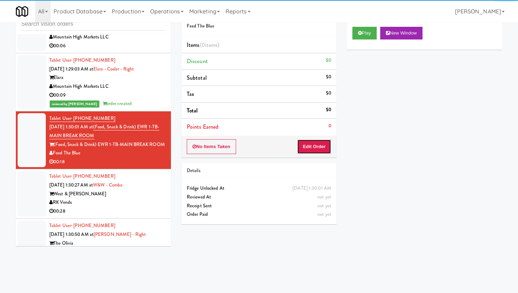
click at [314, 147] on button "Edit Order" at bounding box center [314, 146] width 34 height 15
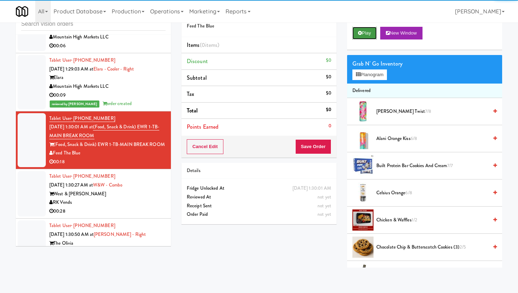
click at [373, 33] on button "Play" at bounding box center [364, 33] width 24 height 13
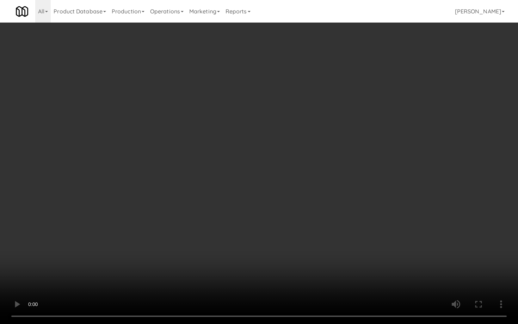
click at [323, 255] on video at bounding box center [259, 162] width 518 height 324
click at [395, 261] on video at bounding box center [259, 162] width 518 height 324
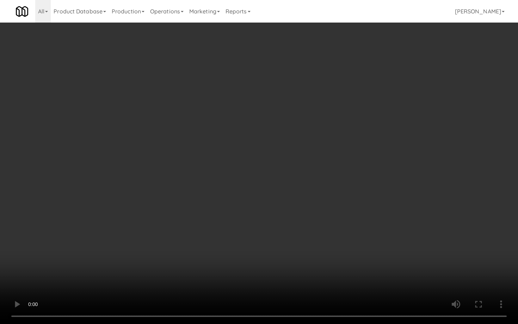
click at [395, 261] on video at bounding box center [259, 162] width 518 height 324
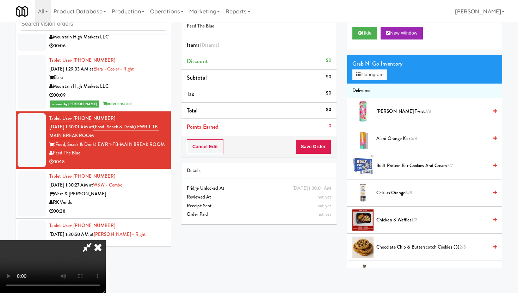
click at [378, 80] on div "Grab N' Go Inventory Planogram" at bounding box center [424, 69] width 155 height 29
click at [378, 79] on button "Planogram" at bounding box center [369, 74] width 35 height 11
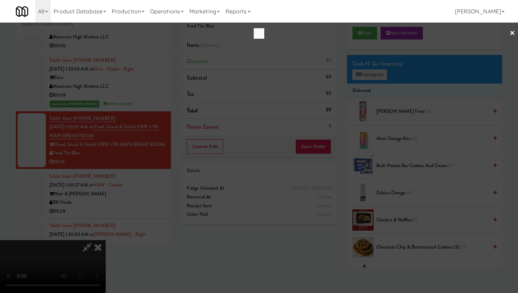
click at [378, 79] on div at bounding box center [259, 146] width 518 height 293
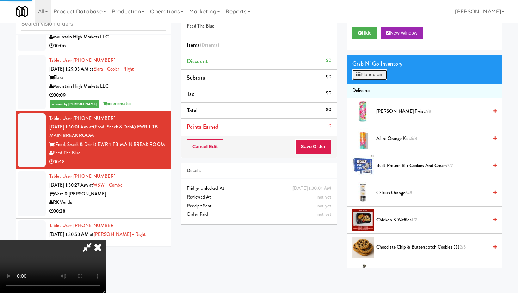
click at [378, 79] on button "Planogram" at bounding box center [369, 74] width 35 height 11
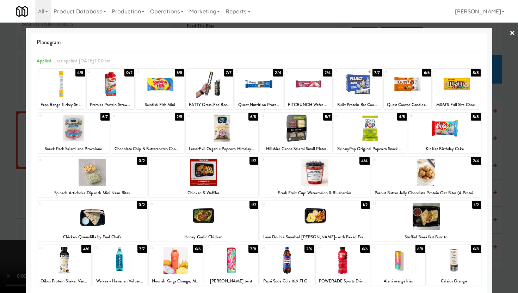
click at [178, 132] on div at bounding box center [147, 127] width 73 height 27
click at [217, 132] on div at bounding box center [222, 127] width 73 height 27
click at [0, 112] on div at bounding box center [259, 146] width 518 height 293
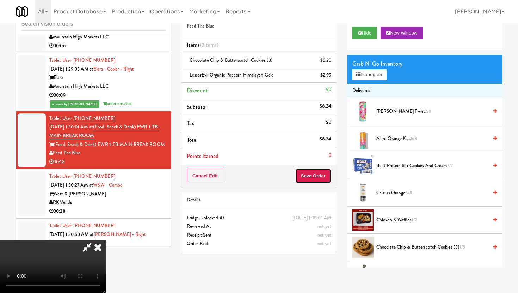
click at [327, 175] on button "Save Order" at bounding box center [313, 175] width 36 height 15
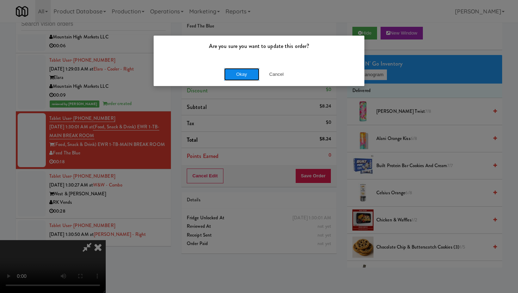
click at [241, 72] on button "Okay" at bounding box center [241, 74] width 35 height 13
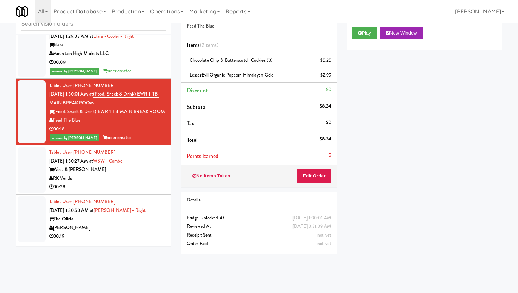
scroll to position [4657, 0]
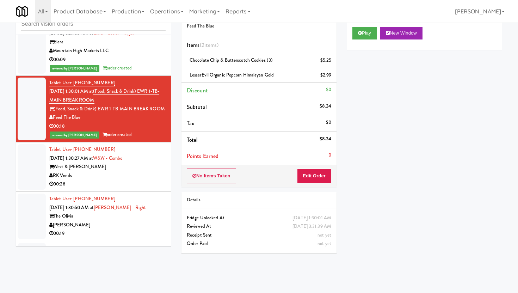
click at [140, 185] on div "00:28" at bounding box center [107, 184] width 116 height 9
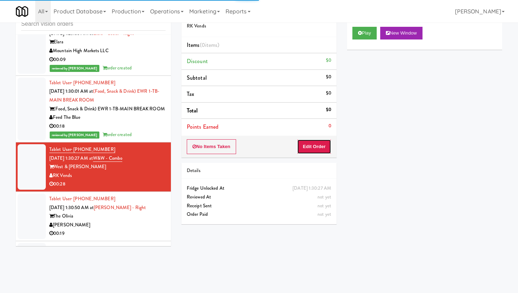
click at [317, 144] on button "Edit Order" at bounding box center [314, 146] width 34 height 15
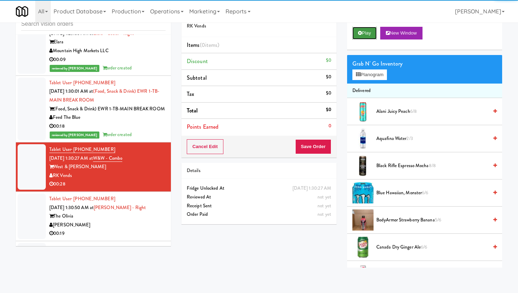
click at [365, 32] on button "Play" at bounding box center [364, 33] width 24 height 13
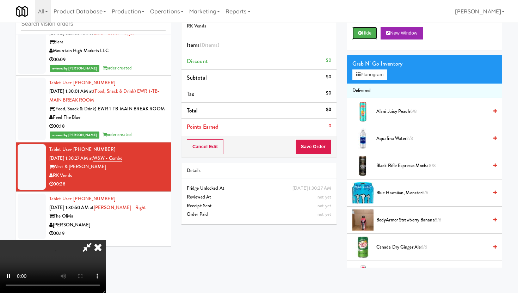
scroll to position [58, 0]
click at [106, 240] on video at bounding box center [53, 266] width 106 height 53
click at [400, 246] on span "Canada Dry Ginger Ale 6/6" at bounding box center [432, 247] width 112 height 9
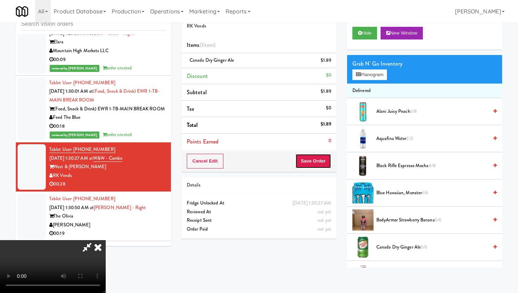
click at [318, 154] on button "Save Order" at bounding box center [313, 161] width 36 height 15
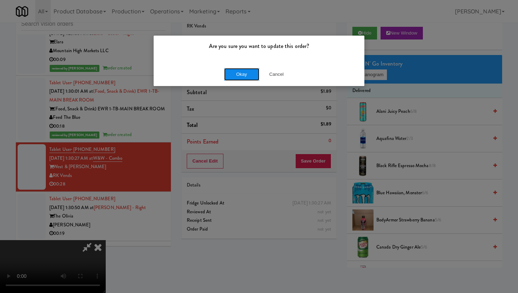
click at [243, 74] on button "Okay" at bounding box center [241, 74] width 35 height 13
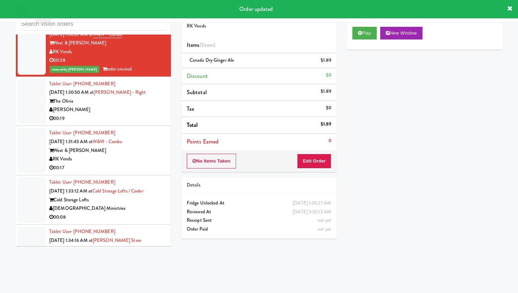
scroll to position [4789, 0]
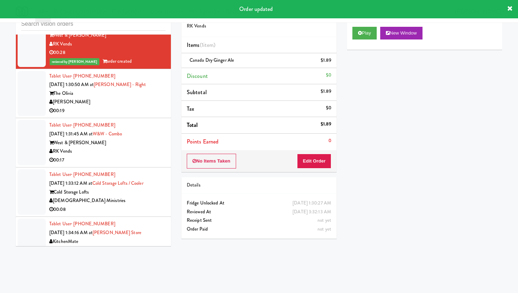
click at [160, 118] on li "Tablet User · (213) 304-1363 [DATE] 1:30:50 AM at [PERSON_NAME] - Right The [PE…" at bounding box center [93, 93] width 155 height 49
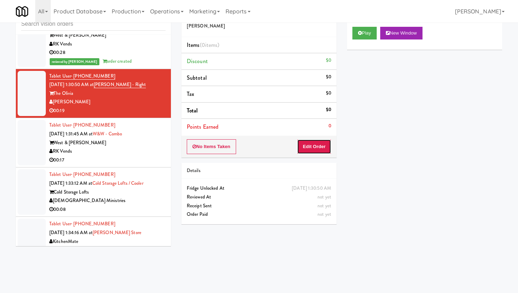
click at [316, 151] on button "Edit Order" at bounding box center [314, 146] width 34 height 15
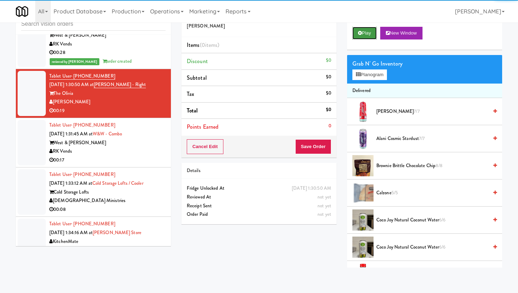
click at [362, 30] on button "Play" at bounding box center [364, 33] width 24 height 13
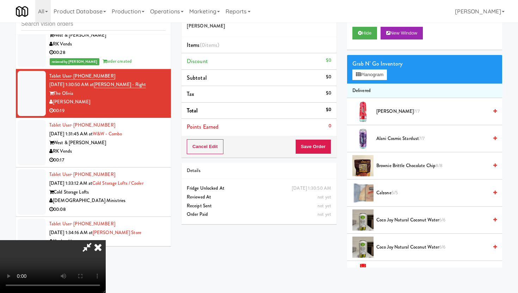
click at [106, 240] on icon at bounding box center [98, 247] width 16 height 14
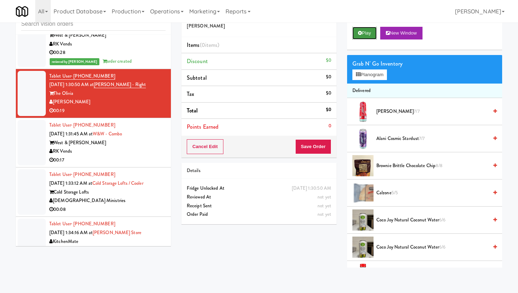
click at [367, 31] on button "Play" at bounding box center [364, 33] width 24 height 13
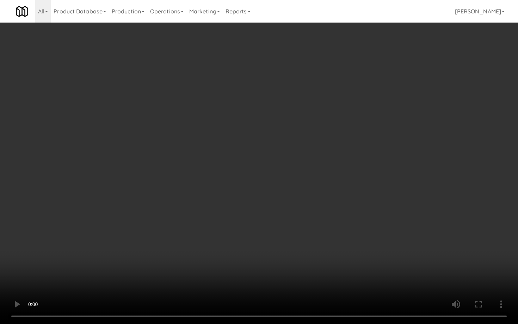
click at [260, 220] on video at bounding box center [259, 162] width 518 height 324
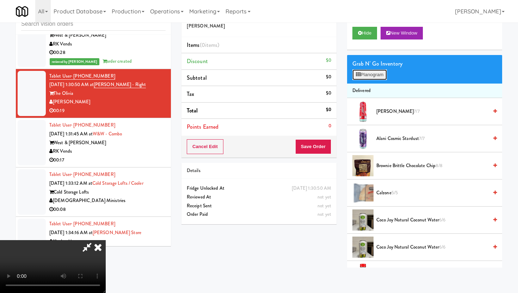
click at [379, 76] on button "Planogram" at bounding box center [369, 74] width 35 height 11
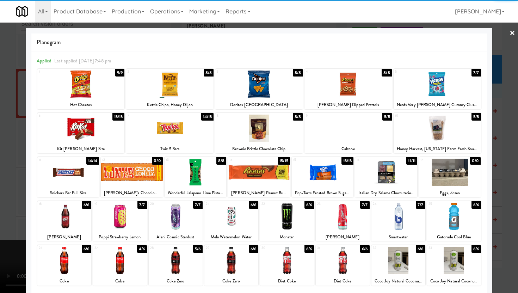
click at [355, 138] on div at bounding box center [347, 127] width 87 height 27
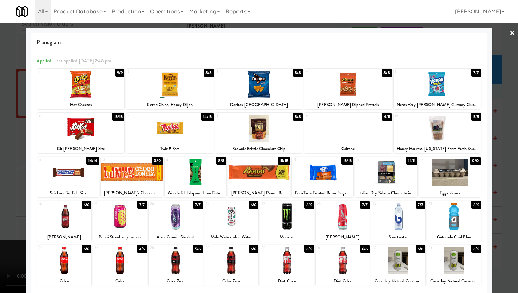
click at [0, 106] on div at bounding box center [259, 146] width 518 height 293
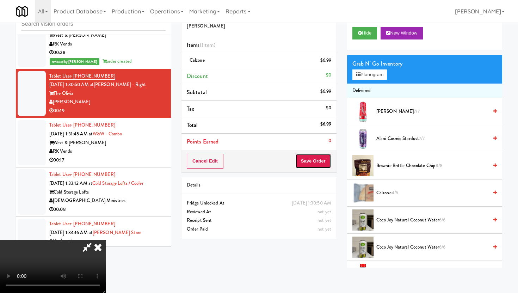
click at [323, 158] on button "Save Order" at bounding box center [313, 161] width 36 height 15
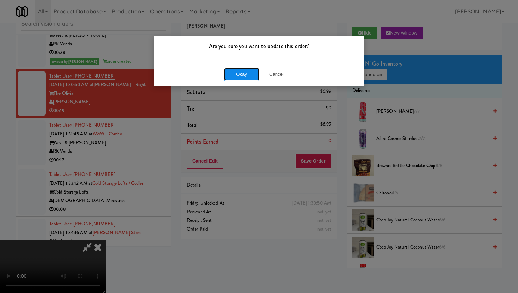
click at [248, 72] on button "Okay" at bounding box center [241, 74] width 35 height 13
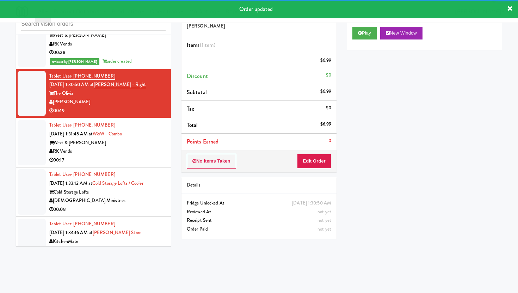
click at [145, 156] on div "RK Vends" at bounding box center [107, 151] width 116 height 9
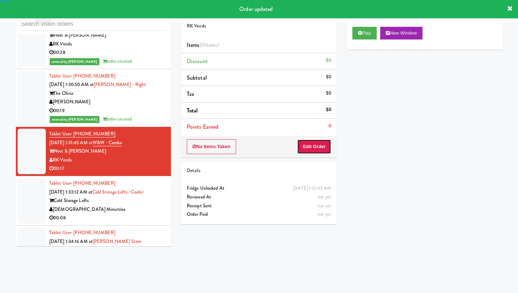
click at [317, 146] on button "Edit Order" at bounding box center [314, 146] width 34 height 15
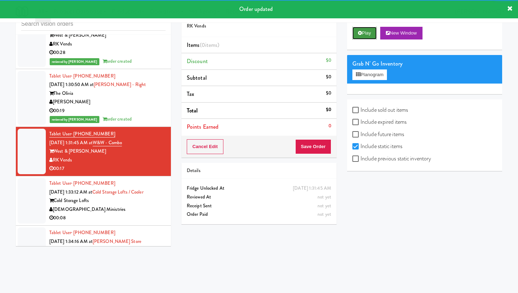
click at [369, 32] on button "Play" at bounding box center [364, 33] width 24 height 13
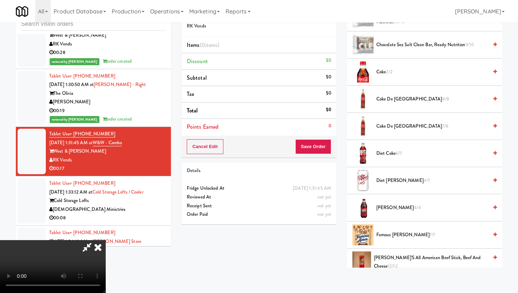
scroll to position [449, 0]
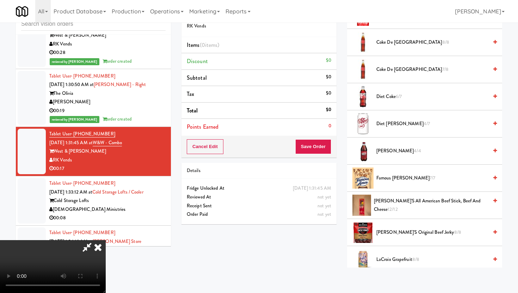
click at [396, 152] on span "[PERSON_NAME] 4/4" at bounding box center [432, 151] width 112 height 9
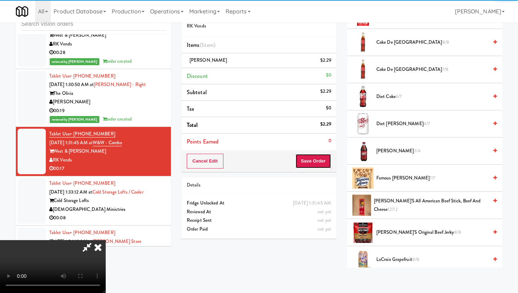
click at [323, 160] on button "Save Order" at bounding box center [313, 161] width 36 height 15
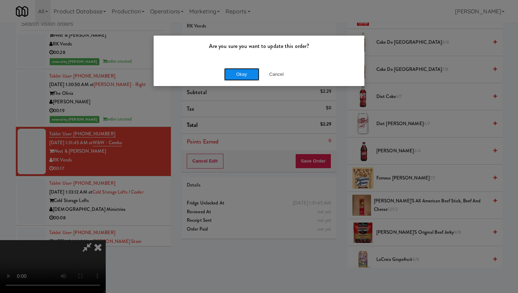
click at [242, 71] on button "Okay" at bounding box center [241, 74] width 35 height 13
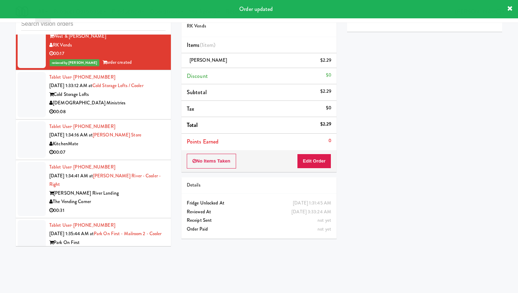
scroll to position [4907, 0]
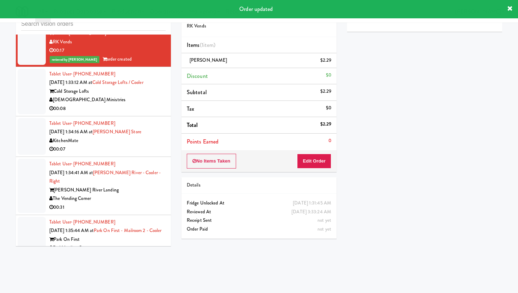
click at [159, 103] on div "[DEMOGRAPHIC_DATA] Ministries" at bounding box center [107, 99] width 116 height 9
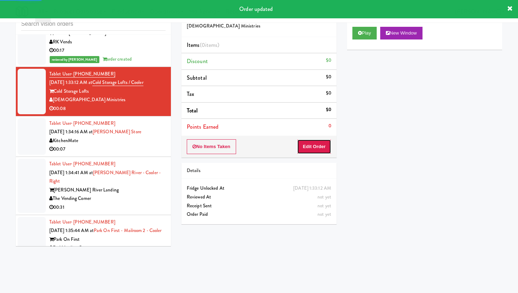
click at [316, 150] on button "Edit Order" at bounding box center [314, 146] width 34 height 15
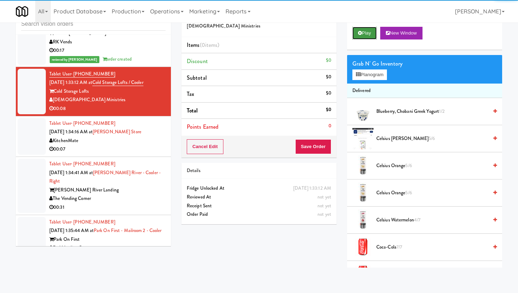
click at [363, 35] on button "Play" at bounding box center [364, 33] width 24 height 13
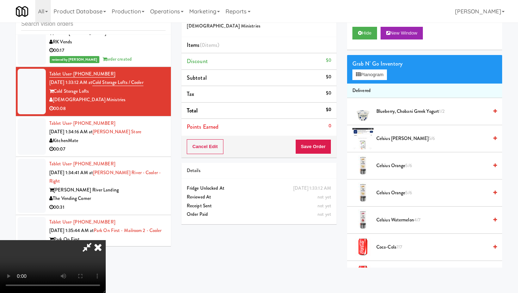
click at [106, 255] on video at bounding box center [53, 266] width 106 height 53
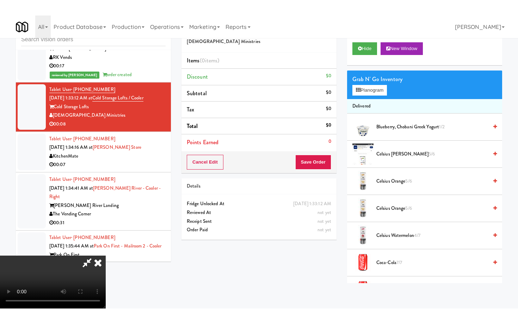
scroll to position [58, 0]
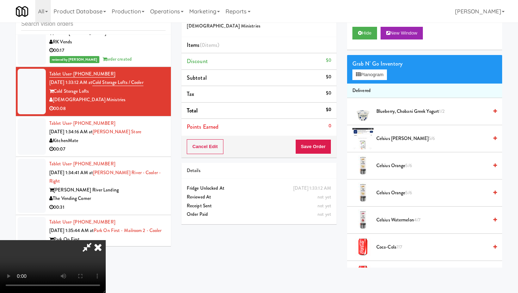
click at [106, 252] on video at bounding box center [53, 266] width 106 height 53
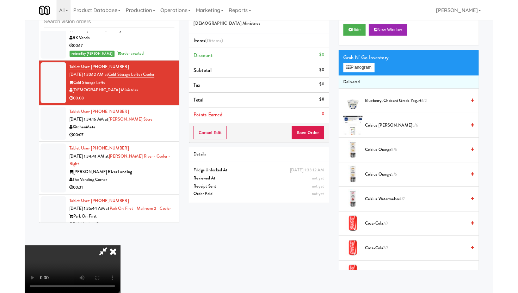
scroll to position [0, 0]
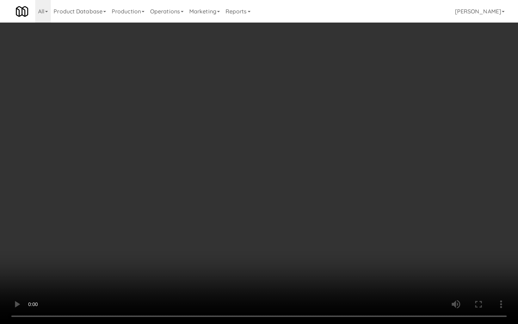
click at [208, 258] on video at bounding box center [259, 162] width 518 height 324
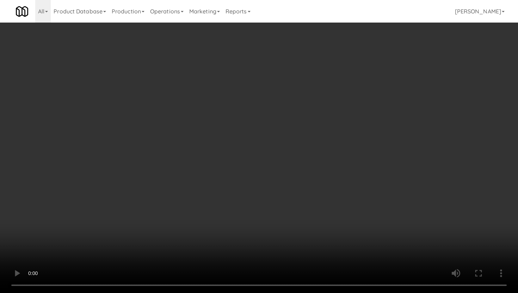
scroll to position [36, 0]
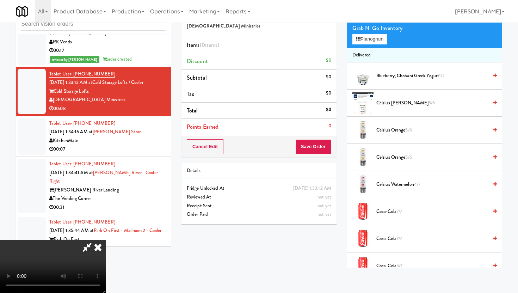
click at [381, 72] on span "Blueberry, Chobani Greek Yogurt 1/2" at bounding box center [432, 76] width 112 height 9
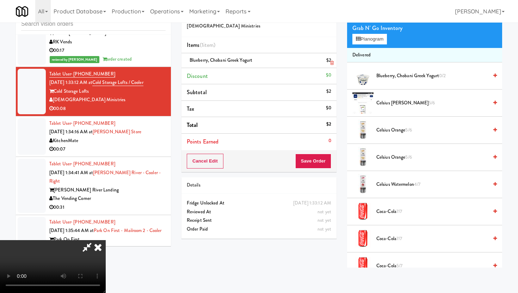
click at [328, 67] on link at bounding box center [330, 63] width 6 height 9
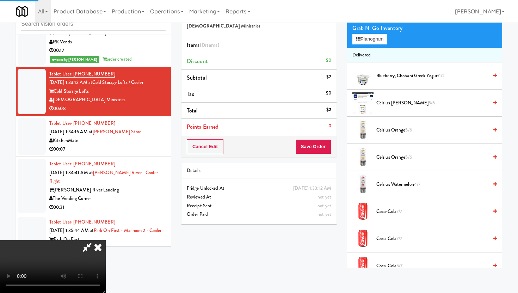
click at [368, 45] on div "Grab N' Go Inventory Planogram" at bounding box center [424, 33] width 155 height 29
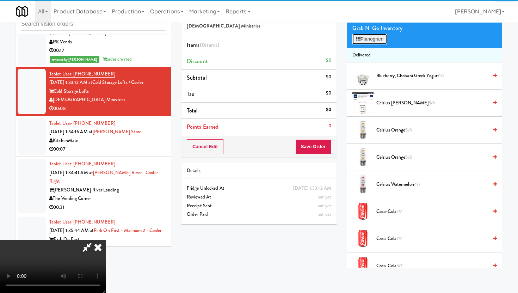
click at [369, 43] on button "Planogram" at bounding box center [369, 39] width 35 height 11
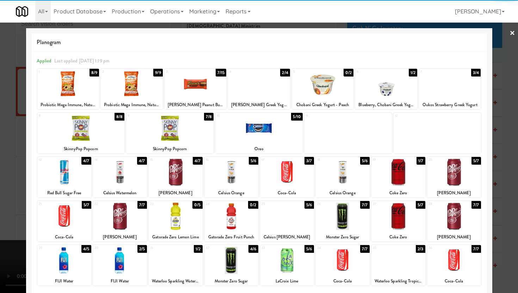
click at [405, 218] on div at bounding box center [398, 216] width 54 height 27
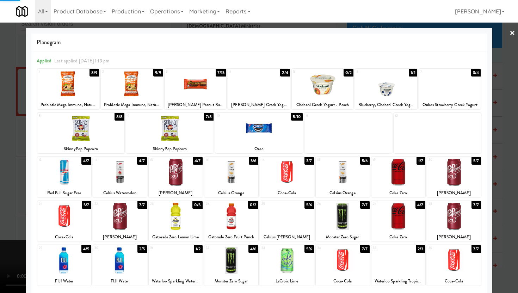
click at [405, 218] on div at bounding box center [398, 216] width 54 height 27
click at [506, 209] on div at bounding box center [259, 146] width 518 height 293
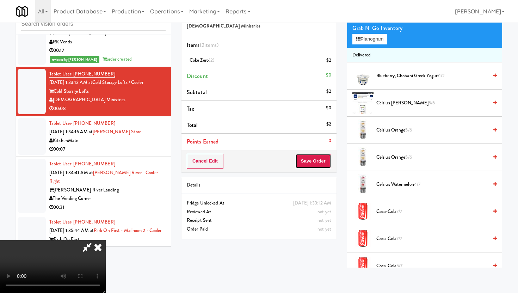
click at [321, 162] on button "Save Order" at bounding box center [313, 161] width 36 height 15
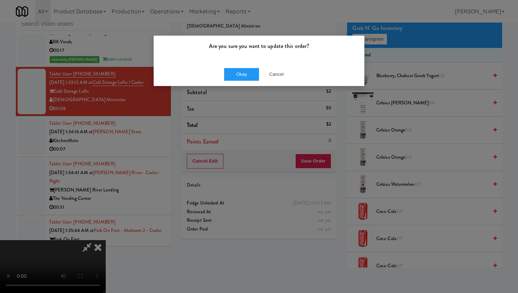
click at [251, 65] on div "Okay Cancel" at bounding box center [259, 74] width 211 height 24
click at [251, 71] on button "Okay" at bounding box center [241, 74] width 35 height 13
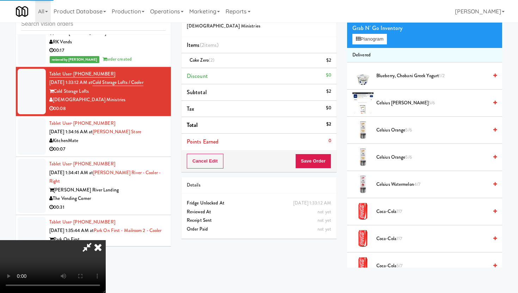
scroll to position [18, 0]
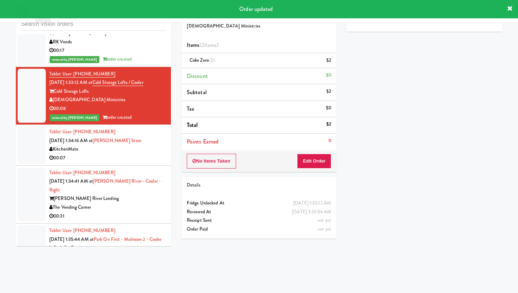
click at [154, 154] on div "KitchenMate" at bounding box center [107, 149] width 116 height 9
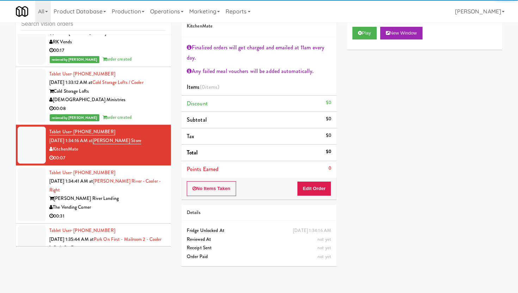
click at [150, 215] on div "00:31" at bounding box center [107, 216] width 116 height 9
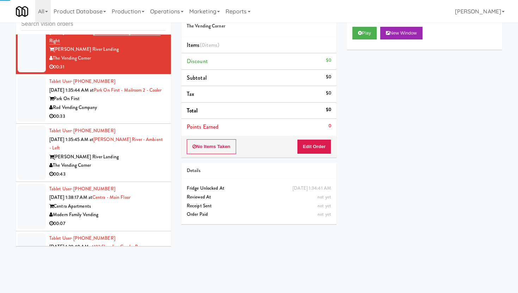
scroll to position [5069, 0]
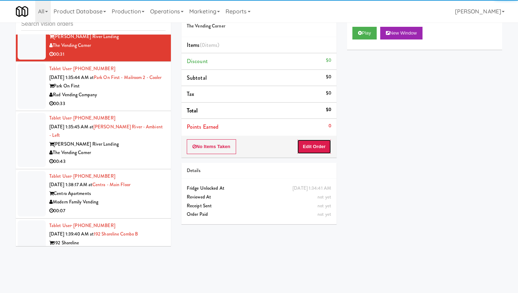
click at [307, 153] on button "Edit Order" at bounding box center [314, 146] width 34 height 15
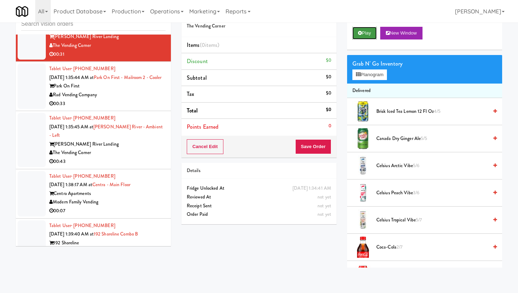
click at [367, 30] on button "Play" at bounding box center [364, 33] width 24 height 13
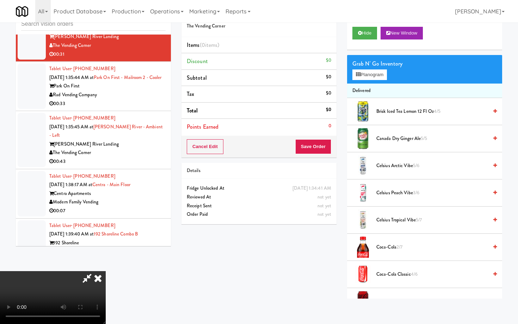
click at [106, 271] on video at bounding box center [53, 297] width 106 height 53
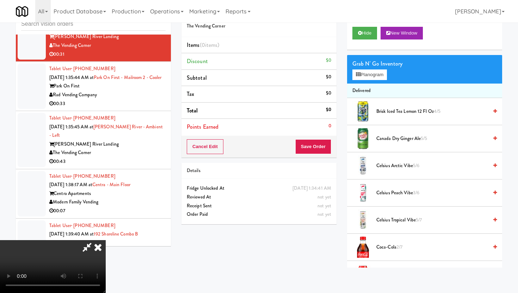
click at [106, 240] on icon at bounding box center [98, 247] width 16 height 14
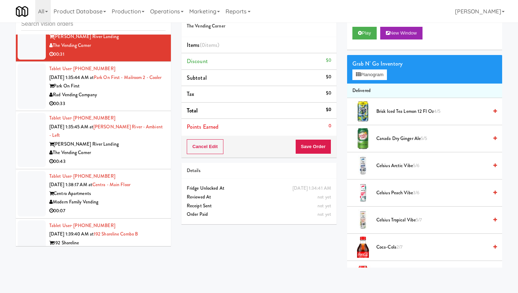
click at [164, 99] on div "Rad Vending Company" at bounding box center [107, 95] width 116 height 9
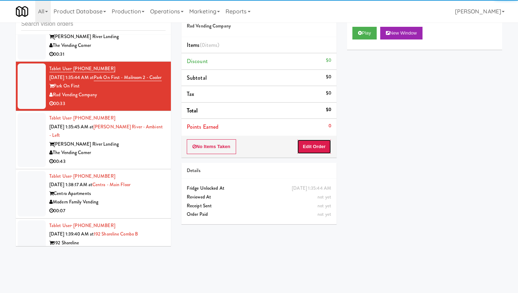
click at [302, 142] on button "Edit Order" at bounding box center [314, 146] width 34 height 15
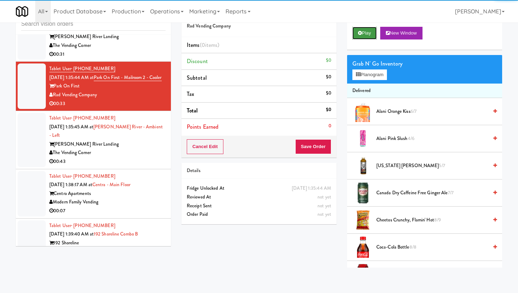
click at [359, 38] on button "Play" at bounding box center [364, 33] width 24 height 13
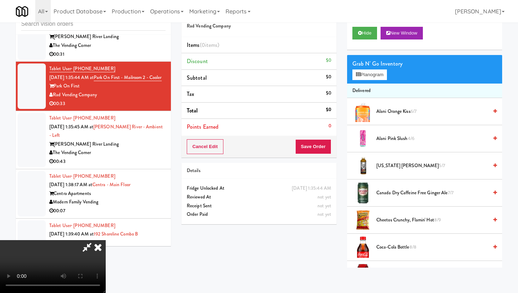
click at [106, 240] on video at bounding box center [53, 266] width 106 height 53
click at [95, 240] on icon at bounding box center [87, 247] width 16 height 14
click at [106, 240] on video at bounding box center [53, 266] width 106 height 53
click at [106, 240] on icon at bounding box center [98, 247] width 16 height 14
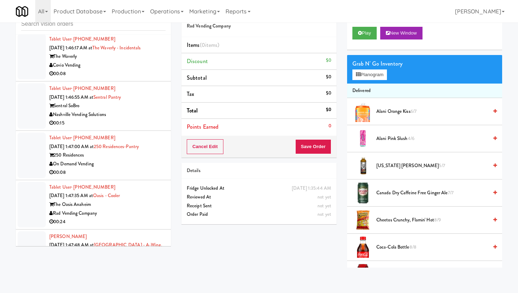
scroll to position [5893, 0]
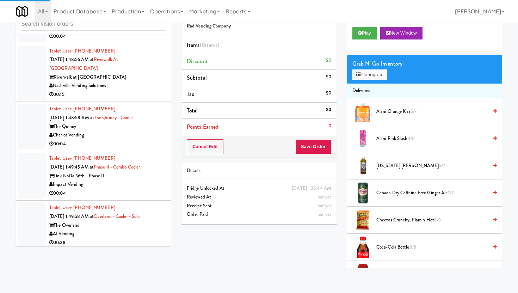
click at [131, 151] on li "Tablet User · (919) 330-6777 [DATE] 1:49:45 AM at Phase II - Combo Cooler Link …" at bounding box center [93, 175] width 155 height 49
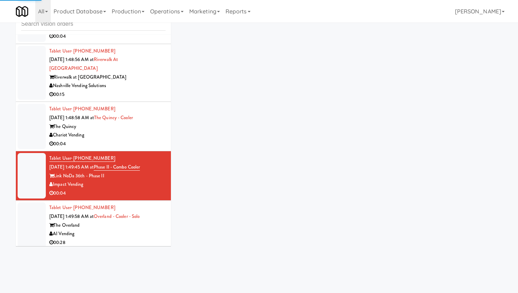
click at [146, 133] on div "Chariot Vending" at bounding box center [107, 135] width 116 height 9
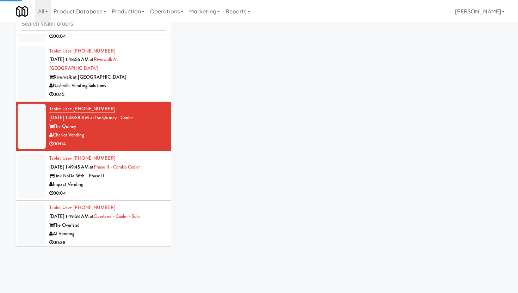
click at [143, 90] on div "00:15" at bounding box center [107, 94] width 116 height 9
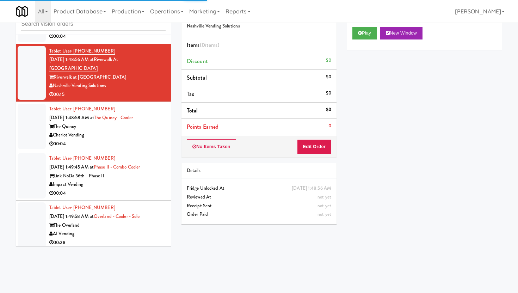
click at [308, 135] on li "Points Earned 0" at bounding box center [258, 127] width 155 height 16
click at [314, 143] on button "Edit Order" at bounding box center [314, 146] width 34 height 15
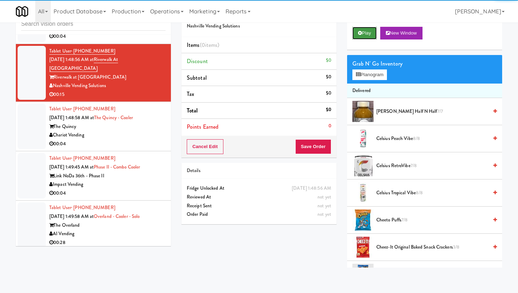
click at [359, 30] on button "Play" at bounding box center [364, 33] width 24 height 13
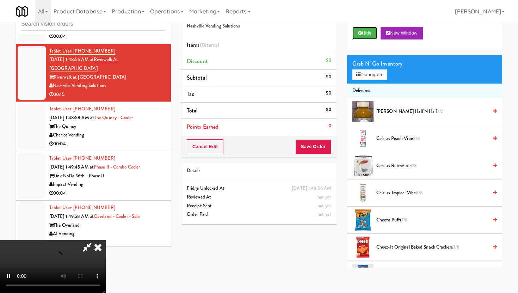
scroll to position [58, 0]
click at [106, 240] on video at bounding box center [53, 266] width 106 height 53
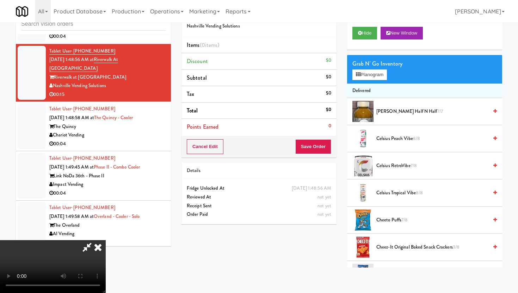
click at [380, 223] on span "Cheeto Puffs 7/8" at bounding box center [432, 220] width 112 height 9
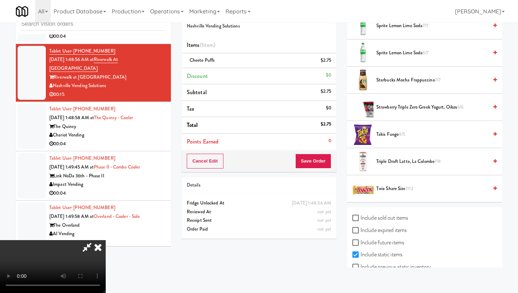
scroll to position [916, 0]
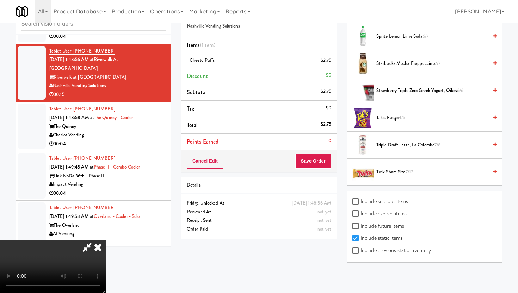
click at [397, 118] on span "Takis Fuego 4/5" at bounding box center [432, 117] width 112 height 9
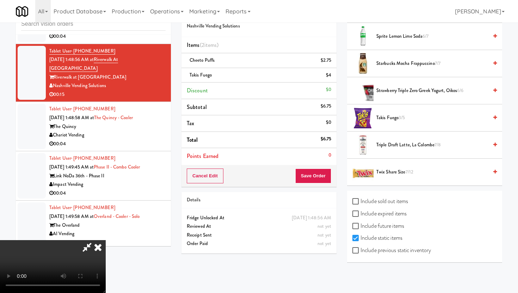
click at [363, 250] on label "Include previous static inventory" at bounding box center [391, 250] width 79 height 11
click at [360, 250] on input "Include previous static inventory" at bounding box center [356, 251] width 8 height 6
checkbox input "true"
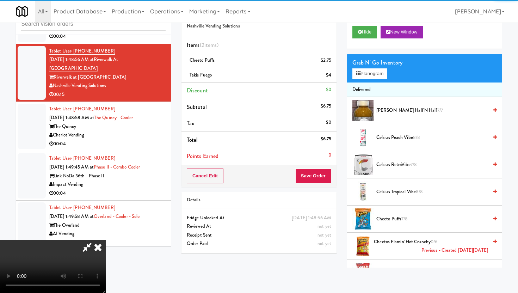
scroll to position [0, 0]
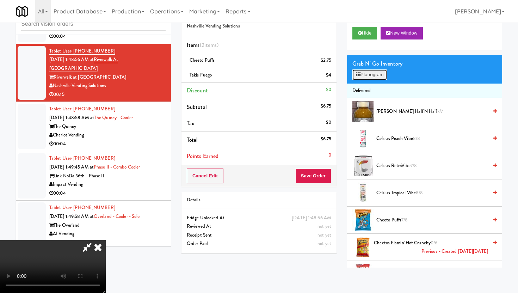
click at [364, 71] on button "Planogram" at bounding box center [369, 74] width 35 height 11
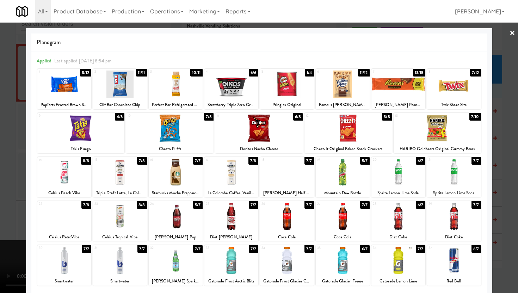
click at [0, 176] on div at bounding box center [259, 146] width 518 height 293
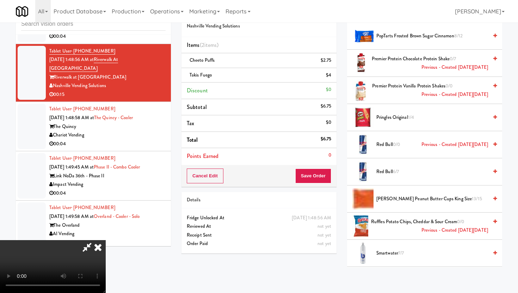
scroll to position [849, 0]
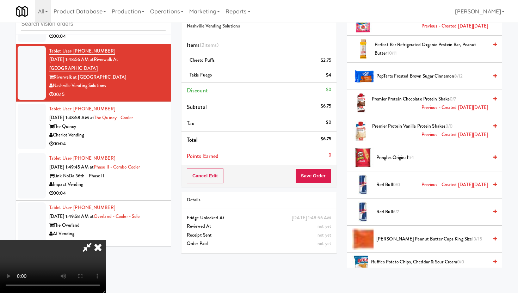
click at [401, 157] on span "Pringles Original 1/4" at bounding box center [432, 157] width 112 height 9
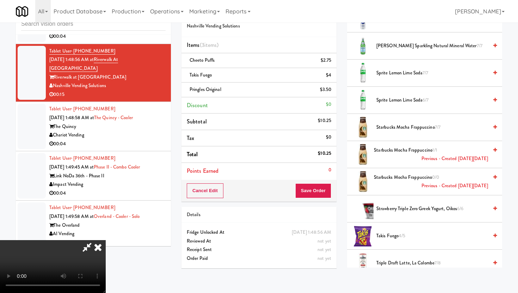
scroll to position [1198, 0]
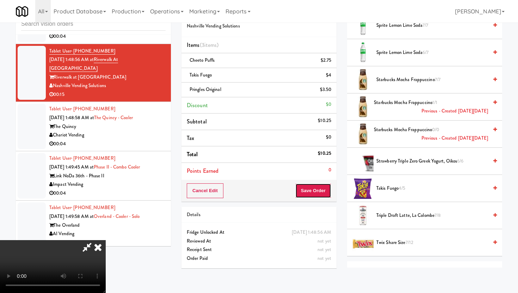
click at [325, 191] on button "Save Order" at bounding box center [313, 190] width 36 height 15
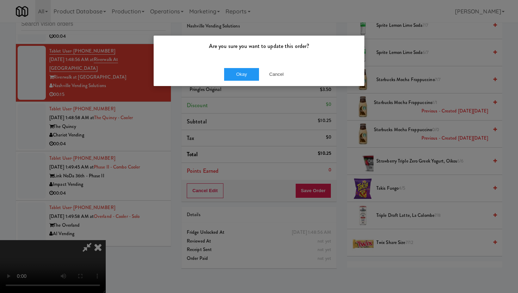
click at [247, 81] on div "Okay Cancel" at bounding box center [259, 74] width 211 height 24
click at [248, 77] on button "Okay" at bounding box center [241, 74] width 35 height 13
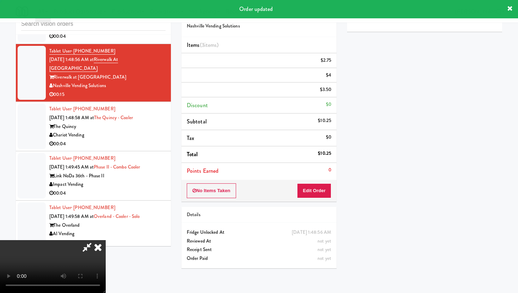
scroll to position [0, 0]
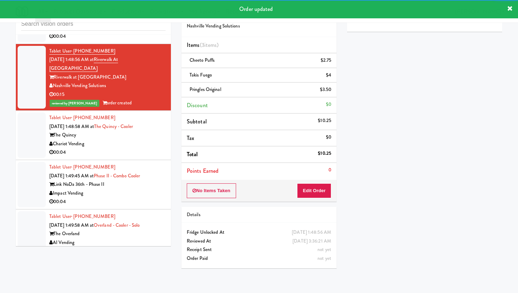
click at [133, 150] on div "00:04" at bounding box center [107, 152] width 116 height 9
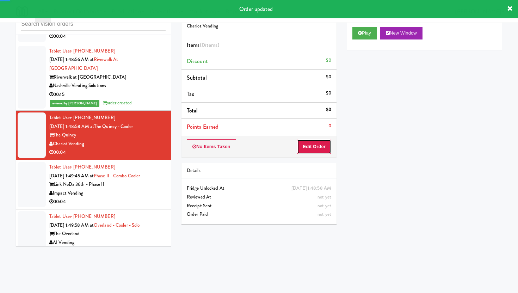
click at [323, 144] on button "Edit Order" at bounding box center [314, 146] width 34 height 15
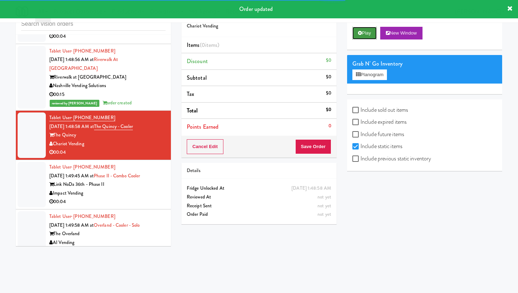
click at [364, 33] on button "Play" at bounding box center [364, 33] width 24 height 13
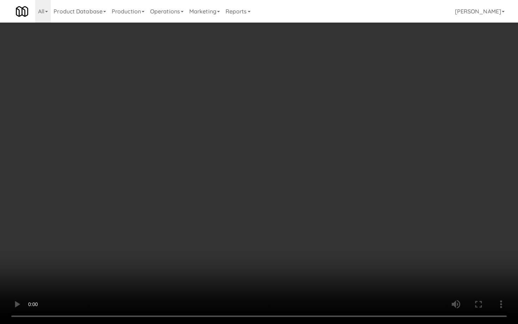
click at [319, 276] on video at bounding box center [259, 162] width 518 height 324
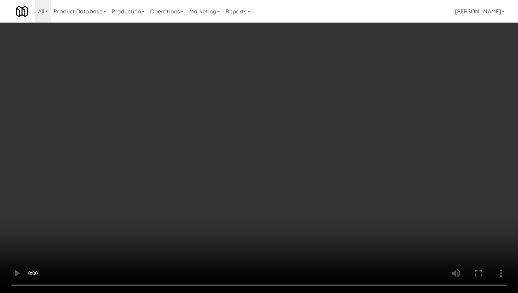
scroll to position [689, 0]
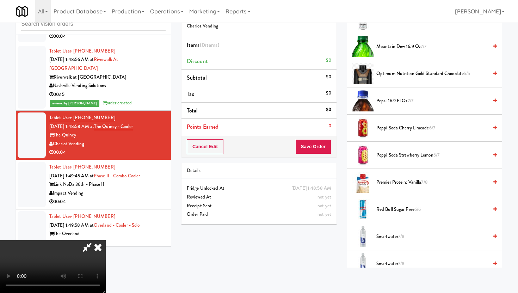
click at [395, 235] on span "Smartwater 7/8" at bounding box center [432, 236] width 112 height 9
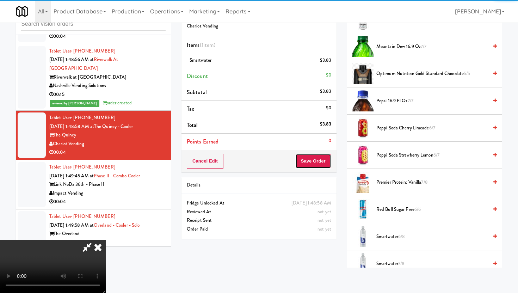
click at [324, 163] on button "Save Order" at bounding box center [313, 161] width 36 height 15
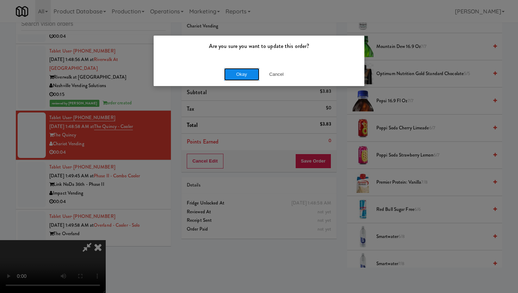
click at [250, 76] on button "Okay" at bounding box center [241, 74] width 35 height 13
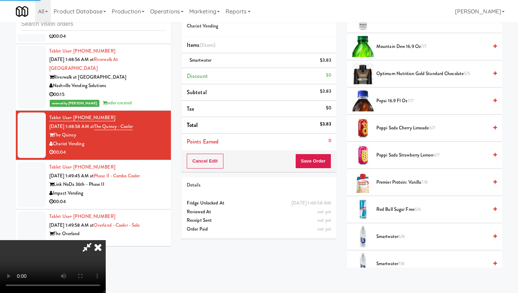
scroll to position [18, 0]
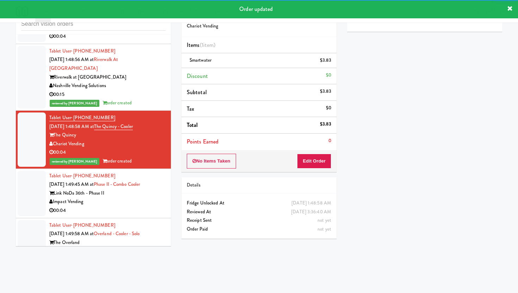
click at [160, 206] on div "00:04" at bounding box center [107, 210] width 116 height 9
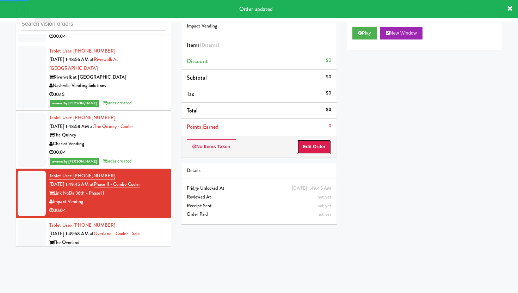
click at [323, 143] on button "Edit Order" at bounding box center [314, 146] width 34 height 15
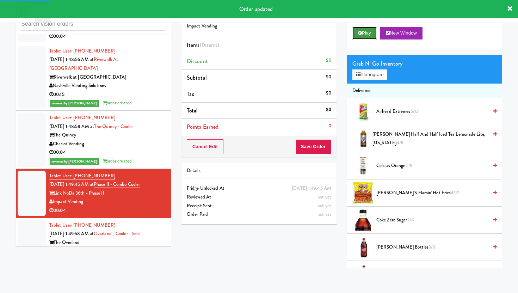
click at [373, 38] on button "Play" at bounding box center [364, 33] width 24 height 13
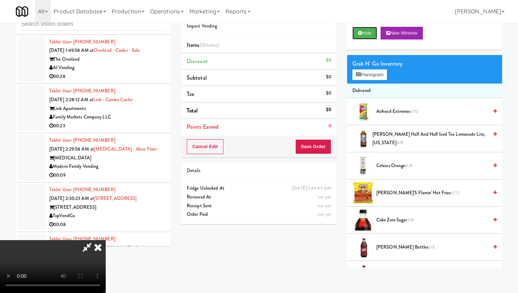
scroll to position [58, 0]
click at [106, 252] on video at bounding box center [53, 266] width 106 height 53
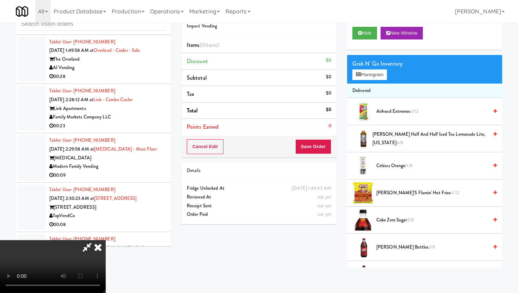
click at [106, 252] on video at bounding box center [53, 266] width 106 height 53
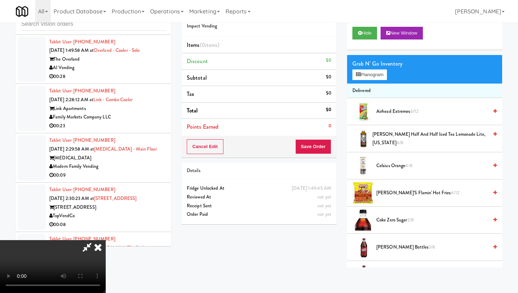
click at [106, 252] on video at bounding box center [53, 266] width 106 height 53
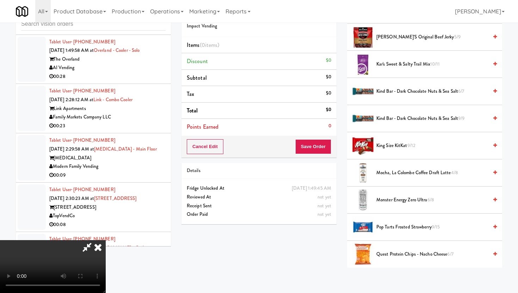
scroll to position [726, 0]
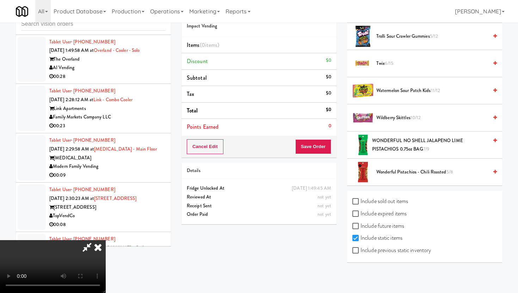
click at [423, 33] on span "Trolli Sour Crawler Gummies 5/12" at bounding box center [432, 36] width 112 height 9
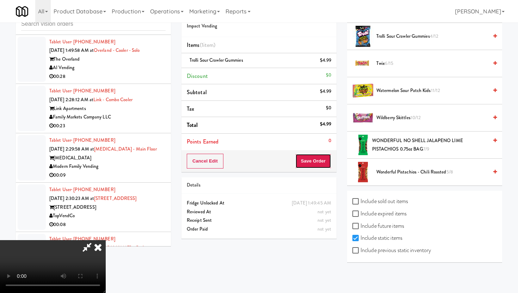
click at [326, 159] on button "Save Order" at bounding box center [313, 161] width 36 height 15
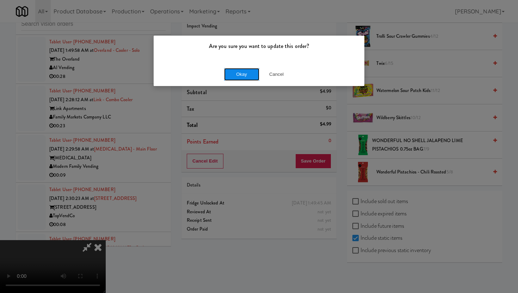
click at [246, 75] on button "Okay" at bounding box center [241, 74] width 35 height 13
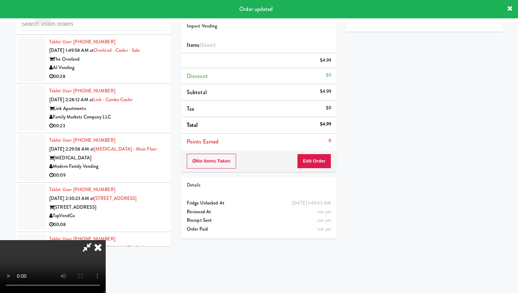
scroll to position [0, 0]
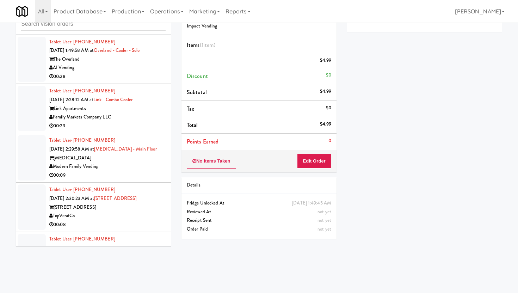
click at [91, 67] on div "AI Vending" at bounding box center [107, 67] width 116 height 9
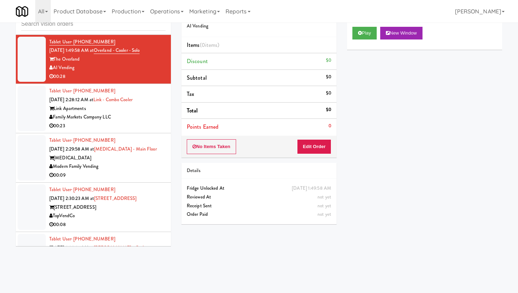
click at [141, 116] on div "Family Markets Company LLC" at bounding box center [107, 117] width 116 height 9
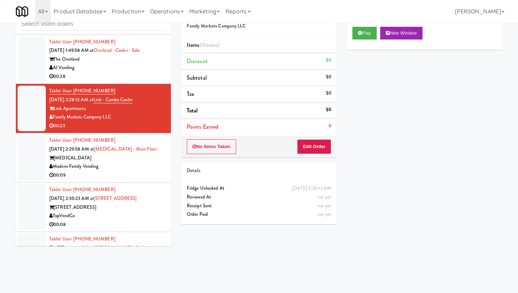
click at [157, 171] on div "00:09" at bounding box center [107, 175] width 116 height 9
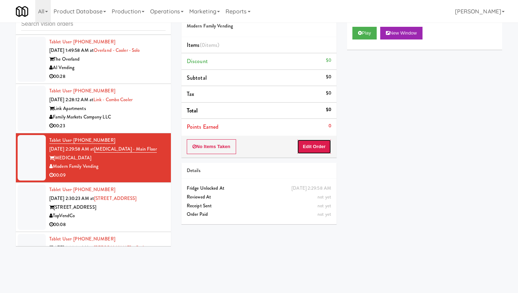
click at [318, 146] on button "Edit Order" at bounding box center [314, 146] width 34 height 15
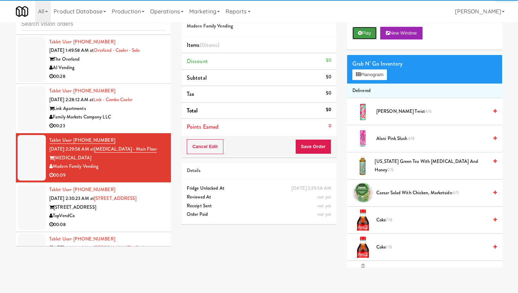
click at [362, 30] on button "Play" at bounding box center [364, 33] width 24 height 13
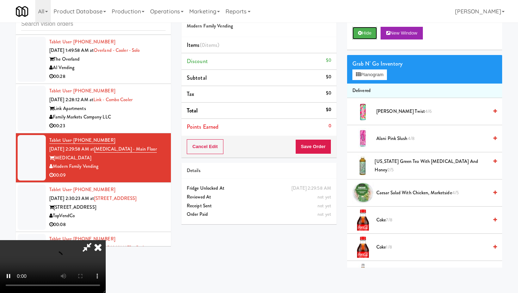
scroll to position [58, 0]
click at [106, 240] on video at bounding box center [53, 266] width 106 height 53
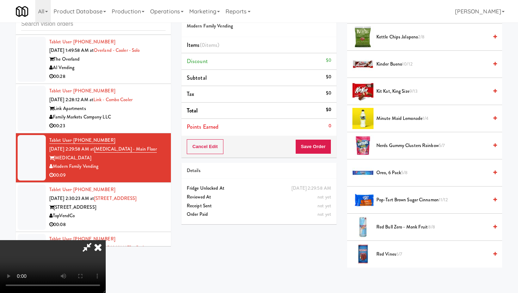
scroll to position [532, 0]
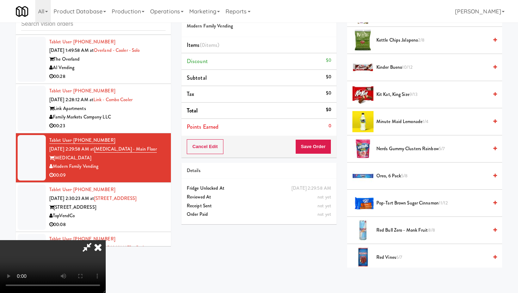
click at [395, 94] on span "Kit Kat, King Size 9/13" at bounding box center [432, 94] width 112 height 9
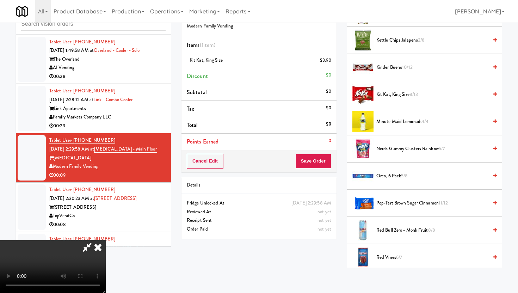
click at [395, 94] on span "[PERSON_NAME], King Size 8/13" at bounding box center [432, 94] width 112 height 9
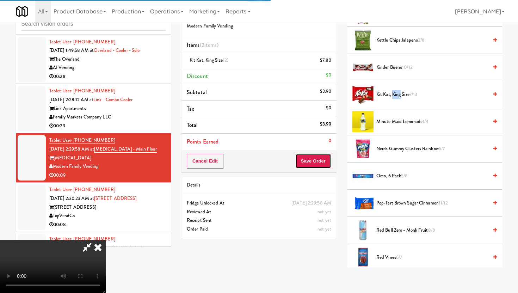
click at [326, 162] on button "Save Order" at bounding box center [313, 161] width 36 height 15
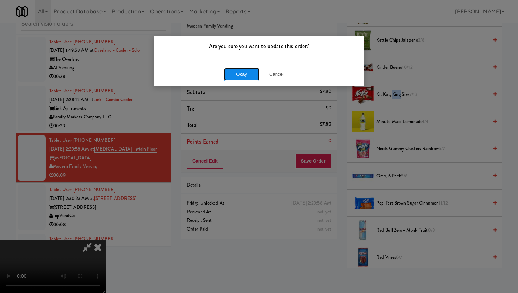
click at [238, 76] on button "Okay" at bounding box center [241, 74] width 35 height 13
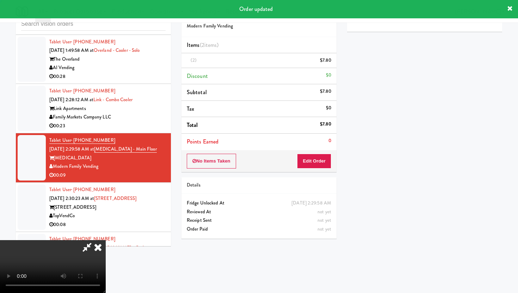
scroll to position [0, 0]
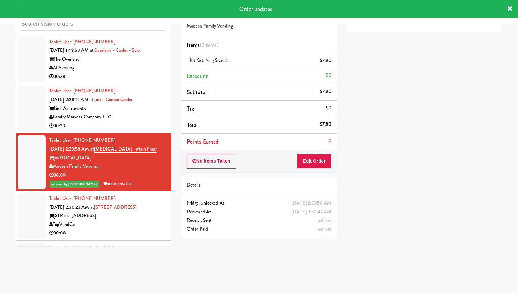
click at [136, 222] on div "TopVendCo" at bounding box center [107, 224] width 116 height 9
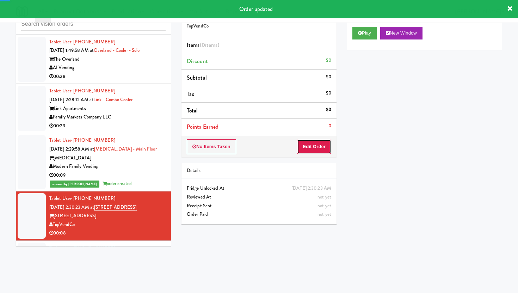
click at [306, 144] on button "Edit Order" at bounding box center [314, 146] width 34 height 15
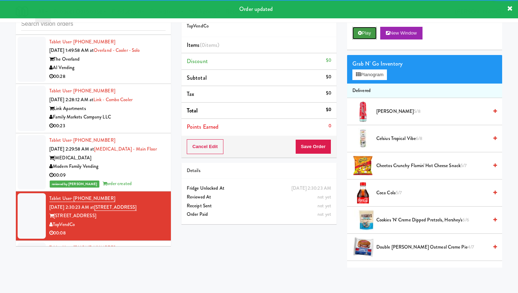
click at [358, 37] on button "Play" at bounding box center [364, 33] width 24 height 13
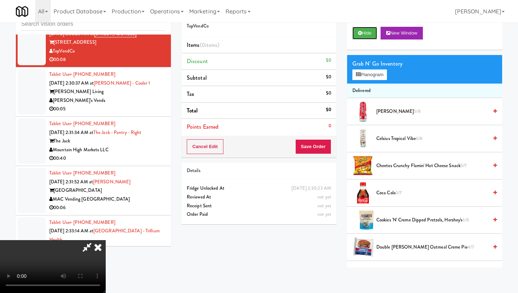
scroll to position [58, 0]
click at [106, 242] on video at bounding box center [53, 266] width 106 height 53
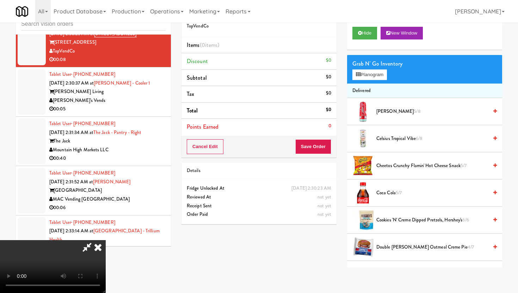
click at [106, 242] on video at bounding box center [53, 266] width 106 height 53
click at [106, 240] on video at bounding box center [53, 266] width 106 height 53
click at [374, 73] on button "Planogram" at bounding box center [369, 74] width 35 height 11
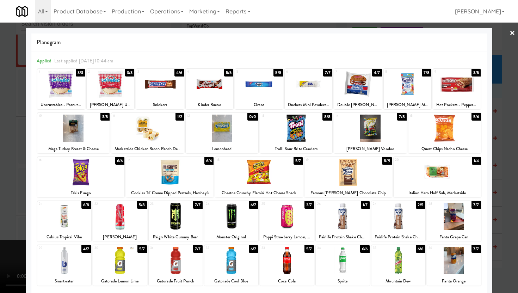
click at [298, 130] on div at bounding box center [296, 127] width 73 height 27
click at [80, 135] on div at bounding box center [73, 127] width 73 height 27
click at [306, 82] on div at bounding box center [309, 83] width 48 height 27
click at [6, 206] on div at bounding box center [259, 146] width 518 height 293
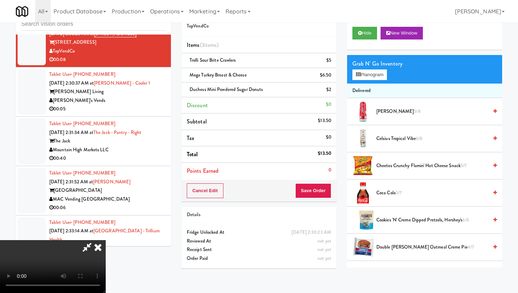
click at [326, 191] on button "Save Order" at bounding box center [313, 190] width 36 height 15
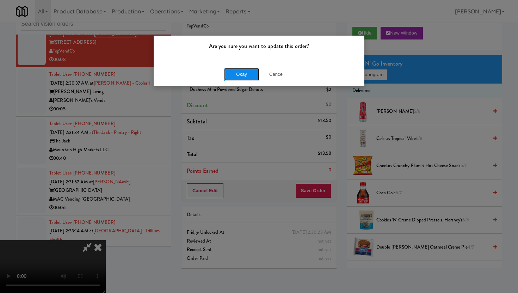
click at [252, 72] on button "Okay" at bounding box center [241, 74] width 35 height 13
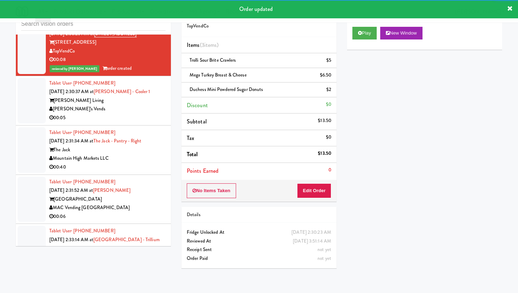
click at [155, 113] on div "00:05" at bounding box center [107, 117] width 116 height 9
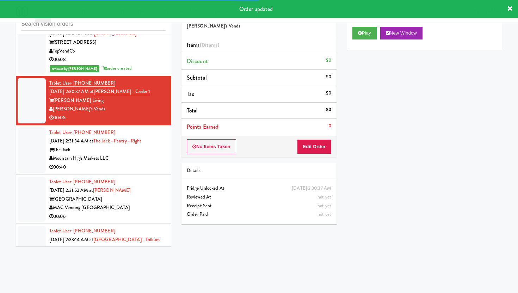
click at [322, 155] on div "No Items Taken Edit Order" at bounding box center [258, 147] width 155 height 22
click at [325, 138] on div "No Items Taken Edit Order" at bounding box center [258, 147] width 155 height 22
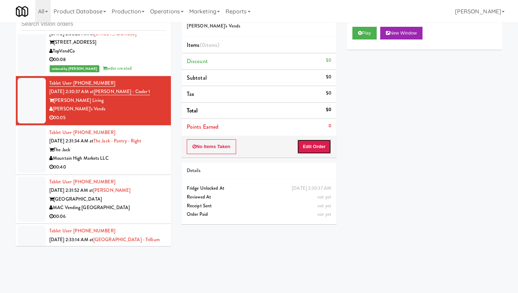
click at [324, 142] on button "Edit Order" at bounding box center [314, 146] width 34 height 15
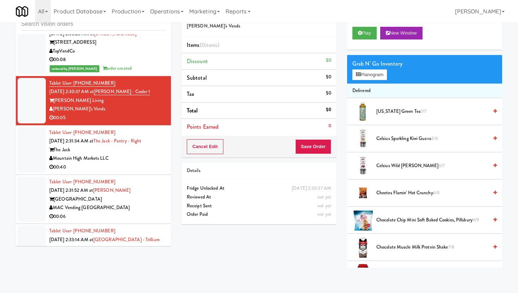
click at [373, 25] on div "Play New Window" at bounding box center [424, 35] width 155 height 28
click at [370, 32] on button "Play" at bounding box center [364, 33] width 24 height 13
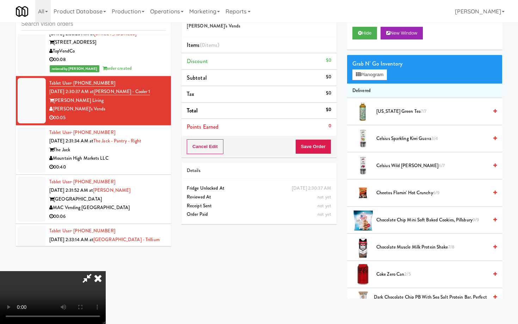
click at [106, 271] on video at bounding box center [53, 297] width 106 height 53
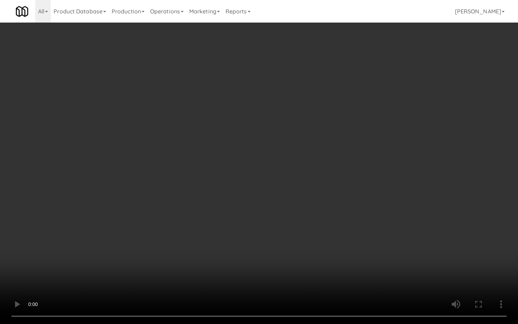
click at [213, 250] on video at bounding box center [259, 162] width 518 height 324
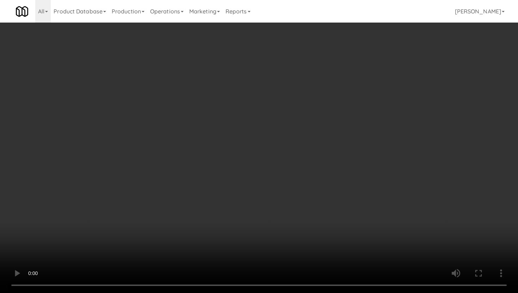
scroll to position [265, 0]
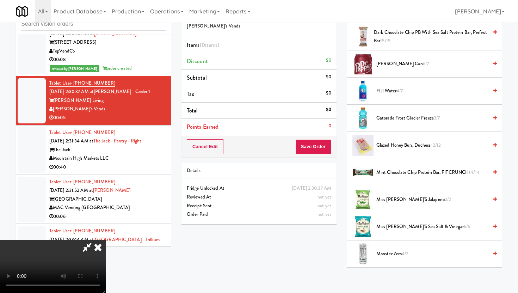
click at [395, 93] on span "FIJI Water 4/7" at bounding box center [432, 91] width 112 height 9
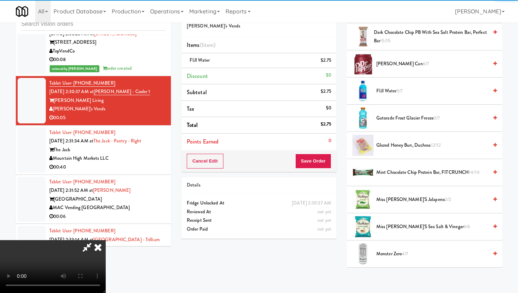
click at [333, 166] on div "Cancel Edit Save Order" at bounding box center [258, 161] width 155 height 22
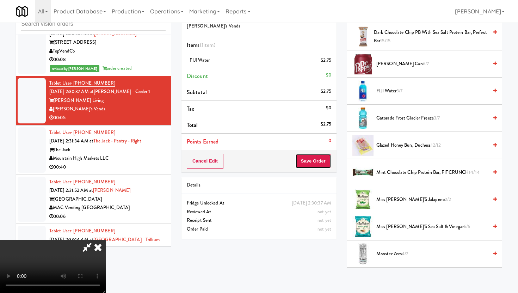
click at [328, 162] on button "Save Order" at bounding box center [313, 161] width 36 height 15
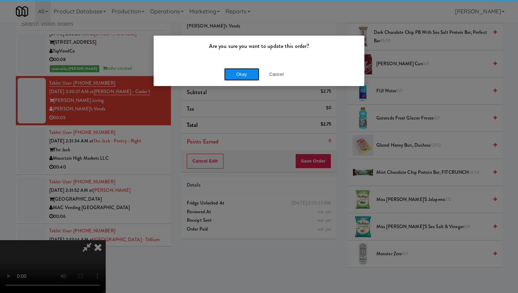
click at [246, 69] on button "Okay" at bounding box center [241, 74] width 35 height 13
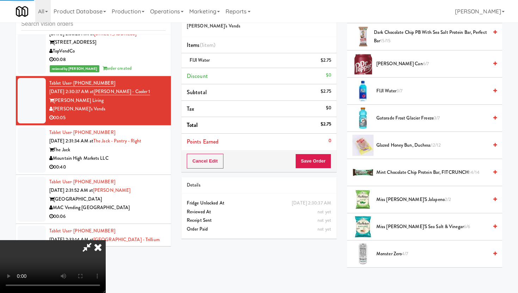
scroll to position [18, 0]
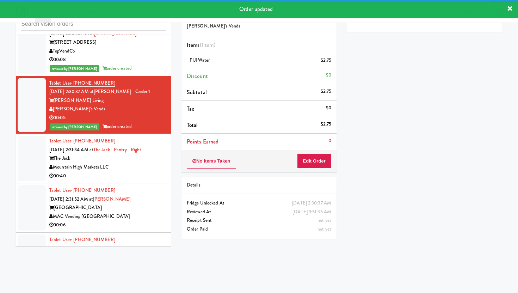
click at [134, 175] on div "00:40" at bounding box center [107, 176] width 116 height 9
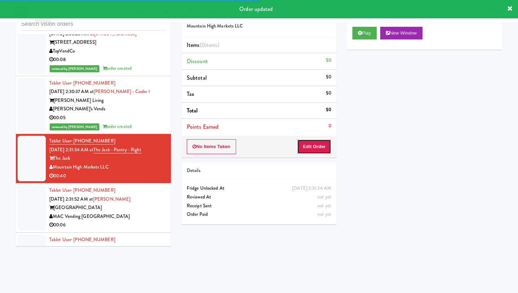
click at [311, 141] on button "Edit Order" at bounding box center [314, 146] width 34 height 15
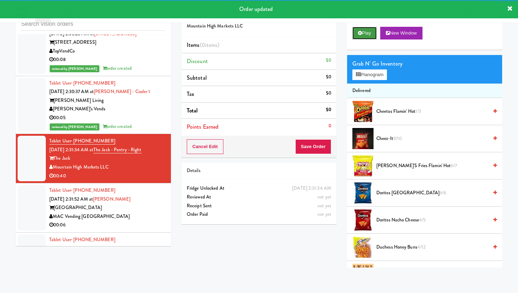
click at [371, 29] on button "Play" at bounding box center [364, 33] width 24 height 13
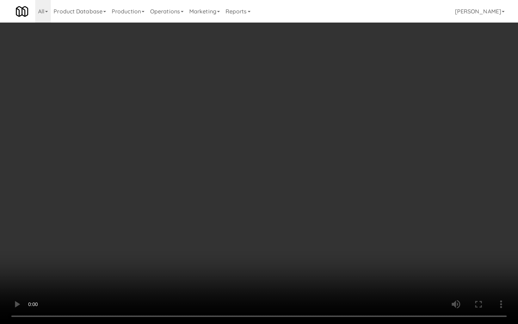
click at [242, 250] on video at bounding box center [259, 162] width 518 height 324
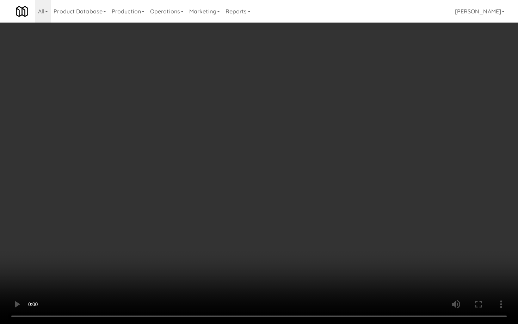
click at [242, 250] on video at bounding box center [259, 162] width 518 height 324
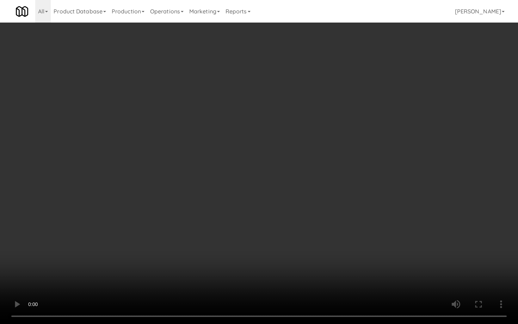
click at [242, 250] on video at bounding box center [259, 162] width 518 height 324
click at [318, 230] on video at bounding box center [259, 162] width 518 height 324
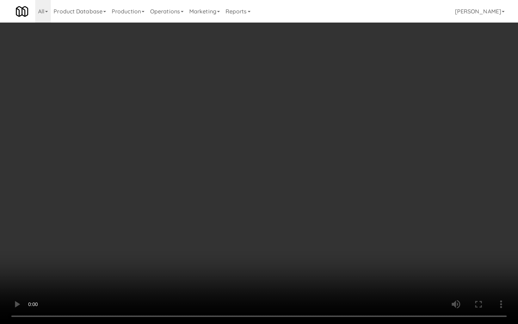
click at [318, 230] on video at bounding box center [259, 162] width 518 height 324
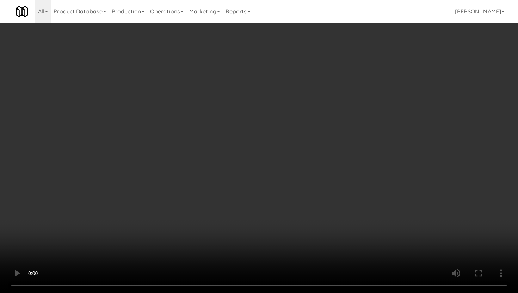
scroll to position [457, 0]
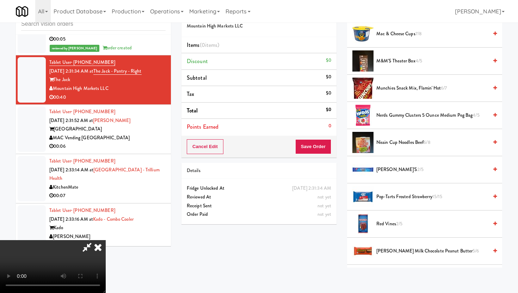
click at [396, 226] on span "Red Vines 2/5" at bounding box center [432, 223] width 112 height 9
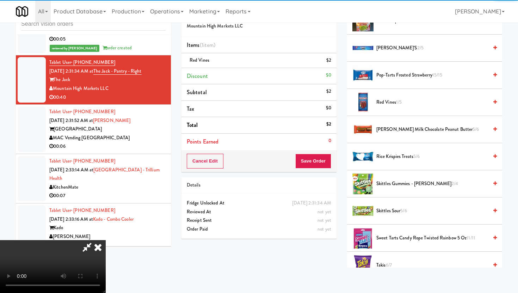
scroll to position [580, 0]
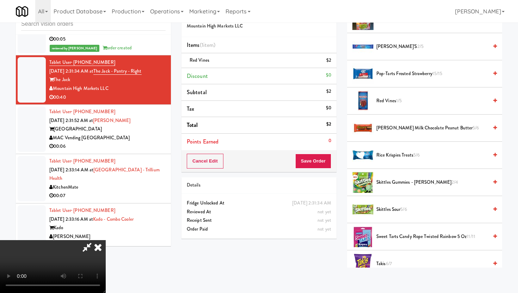
click at [403, 155] on span "Rice Krispies Treats 5/6" at bounding box center [432, 155] width 112 height 9
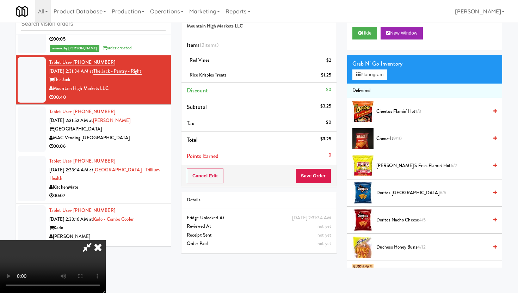
scroll to position [5, 0]
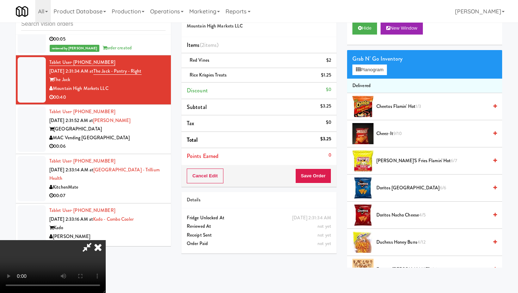
click at [409, 244] on span "Duchess Honey Buns 4/12" at bounding box center [432, 242] width 112 height 9
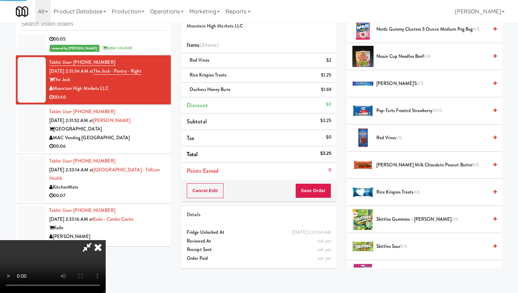
scroll to position [726, 0]
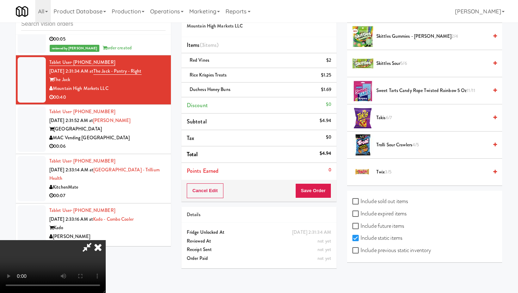
click at [384, 172] on span "Twix 3/5" at bounding box center [432, 172] width 112 height 9
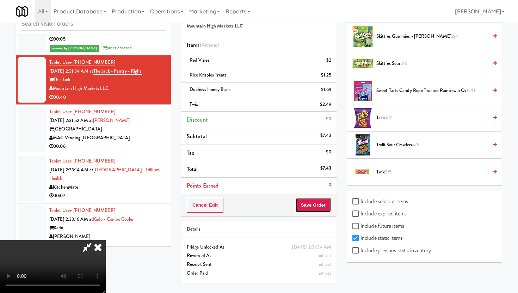
click at [320, 204] on button "Save Order" at bounding box center [313, 205] width 36 height 15
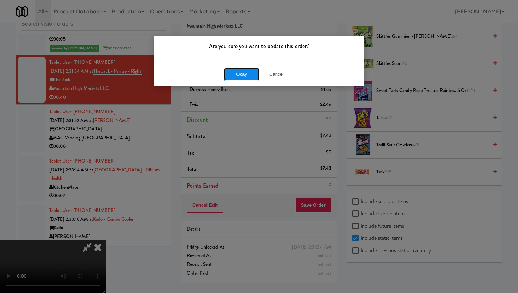
click at [246, 72] on button "Okay" at bounding box center [241, 74] width 35 height 13
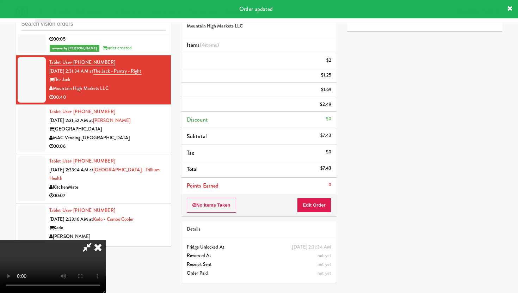
scroll to position [18, 0]
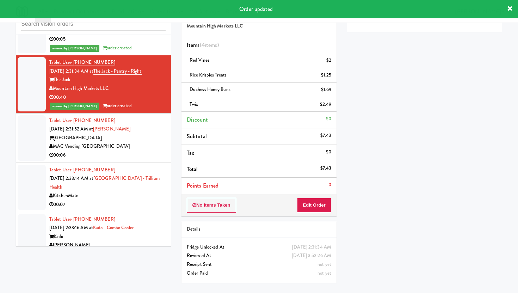
click at [148, 146] on div "MAC Vending [GEOGRAPHIC_DATA]" at bounding box center [107, 146] width 116 height 9
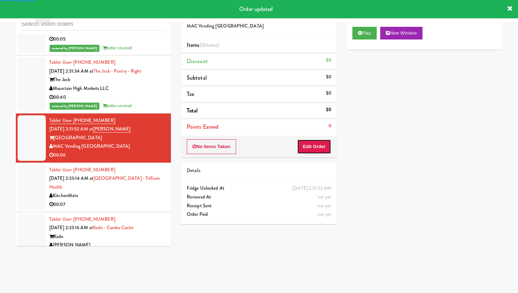
click at [325, 142] on button "Edit Order" at bounding box center [314, 146] width 34 height 15
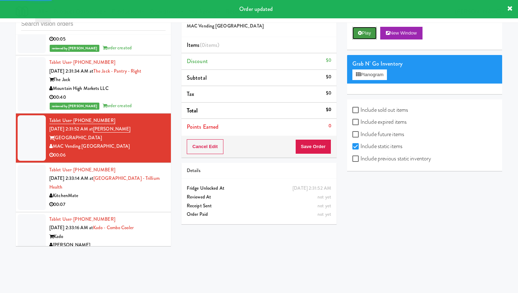
click at [366, 28] on button "Play" at bounding box center [364, 33] width 24 height 13
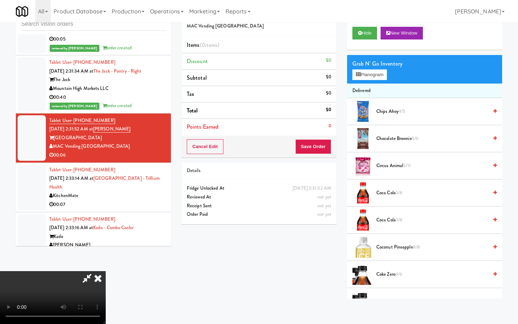
click at [106, 271] on video at bounding box center [53, 297] width 106 height 53
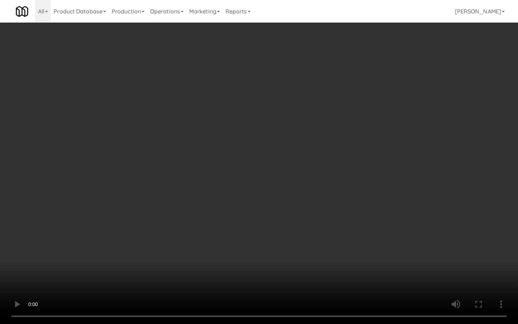
click at [195, 243] on video at bounding box center [259, 162] width 518 height 324
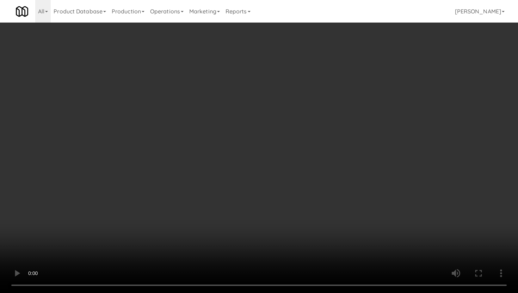
scroll to position [132, 0]
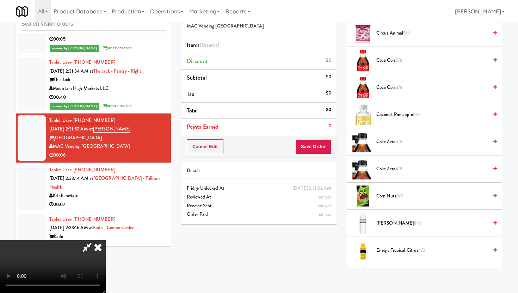
click at [394, 144] on span "Coke Zero 4/6" at bounding box center [432, 141] width 112 height 9
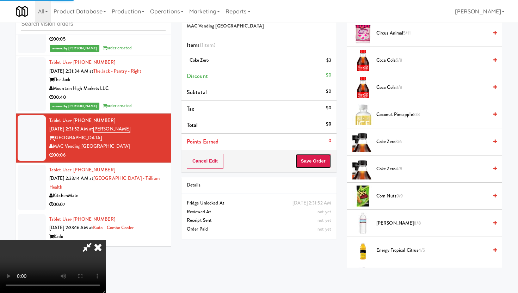
click at [324, 162] on button "Save Order" at bounding box center [313, 161] width 36 height 15
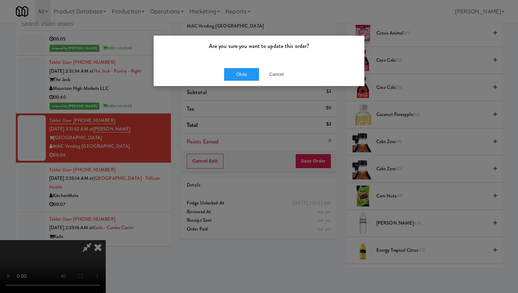
click at [244, 67] on div "Okay Cancel" at bounding box center [259, 74] width 211 height 24
click at [245, 74] on button "Okay" at bounding box center [241, 74] width 35 height 13
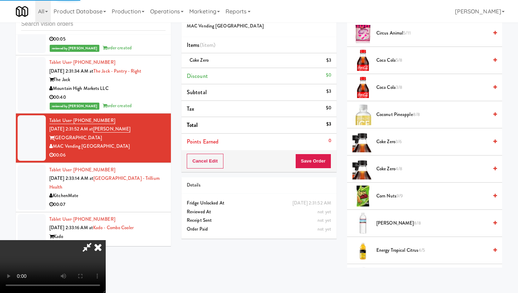
scroll to position [18, 0]
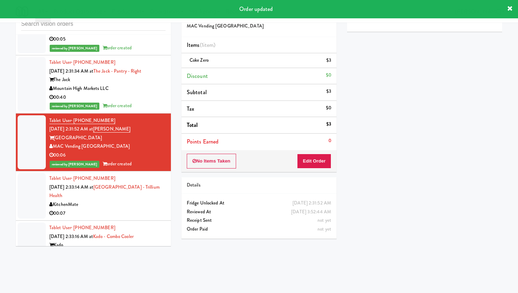
click at [150, 209] on div "00:07" at bounding box center [107, 213] width 116 height 9
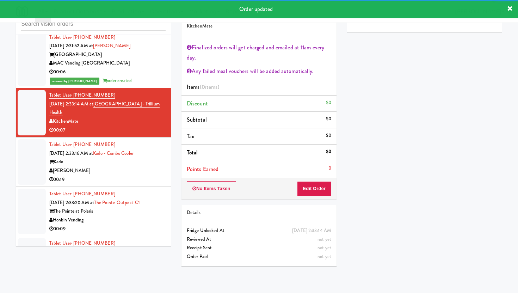
scroll to position [6442, 0]
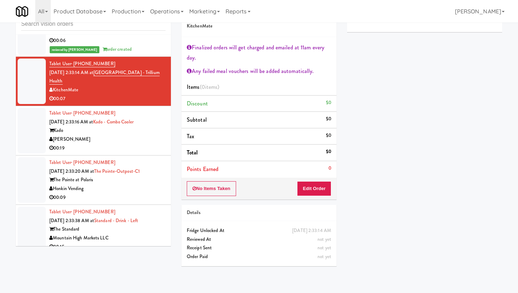
click at [130, 140] on div "[PERSON_NAME]" at bounding box center [107, 139] width 116 height 9
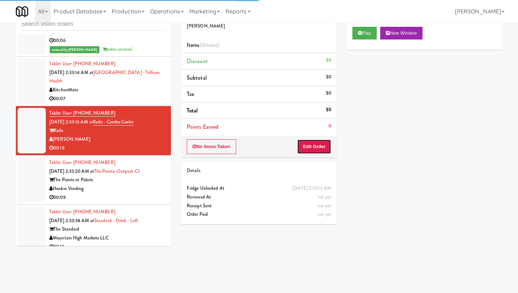
click at [323, 152] on button "Edit Order" at bounding box center [314, 146] width 34 height 15
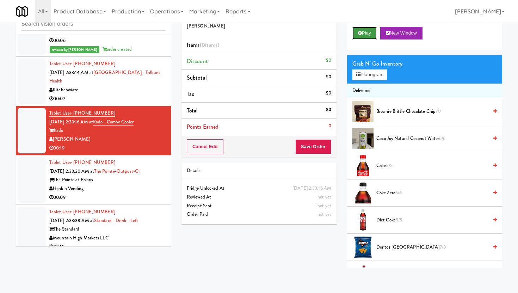
click at [366, 33] on button "Play" at bounding box center [364, 33] width 24 height 13
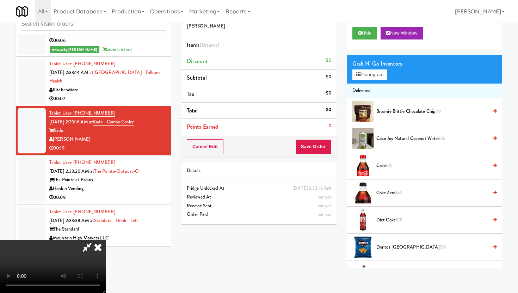
click at [106, 243] on video at bounding box center [53, 266] width 106 height 53
click at [403, 110] on span "Brownie Brittle Chocolate Chip 7/7" at bounding box center [432, 111] width 112 height 9
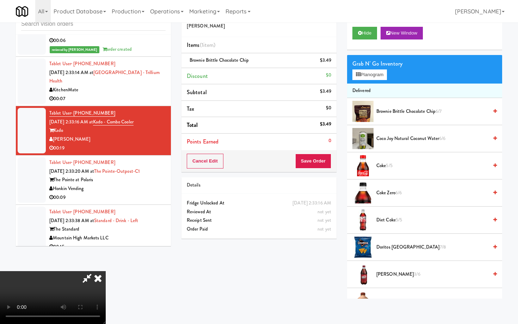
click at [106, 288] on video at bounding box center [53, 297] width 106 height 53
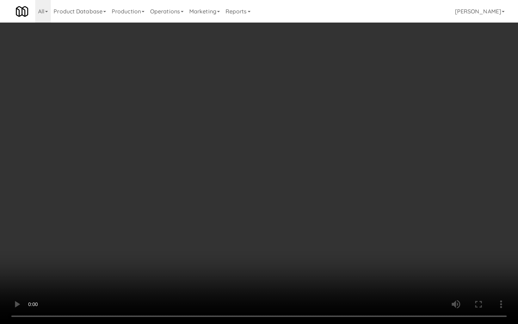
click at [209, 288] on video at bounding box center [259, 162] width 518 height 324
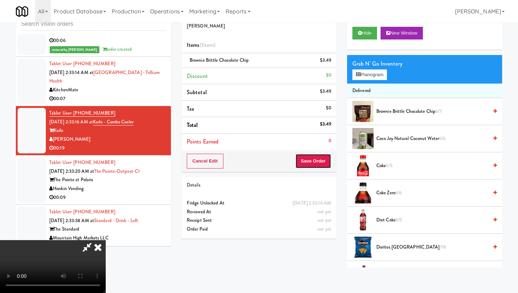
click at [316, 158] on button "Save Order" at bounding box center [313, 161] width 36 height 15
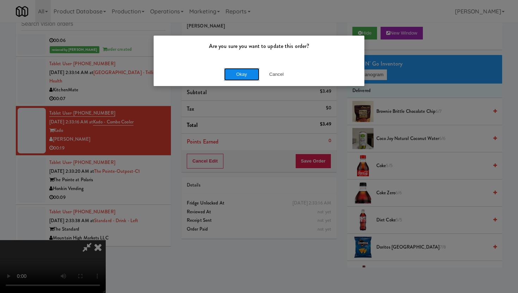
click at [238, 70] on button "Okay" at bounding box center [241, 74] width 35 height 13
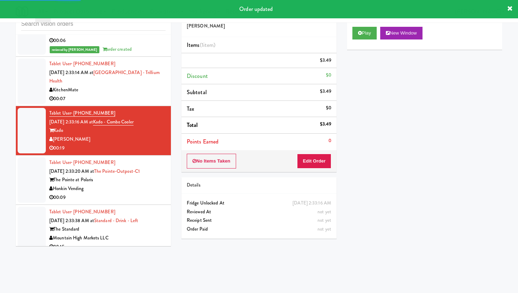
click at [157, 188] on div "Honkin Vending" at bounding box center [107, 188] width 116 height 9
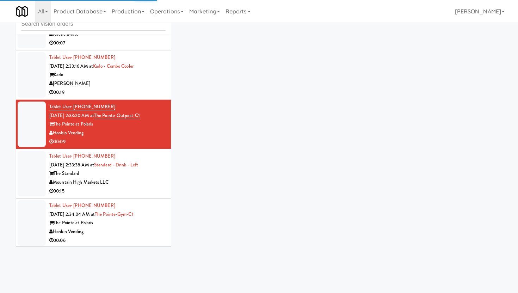
scroll to position [6484, 0]
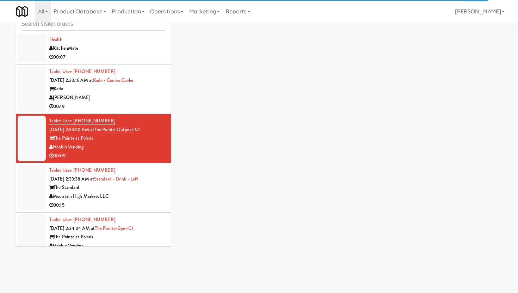
click at [159, 201] on div "00:15" at bounding box center [107, 205] width 116 height 9
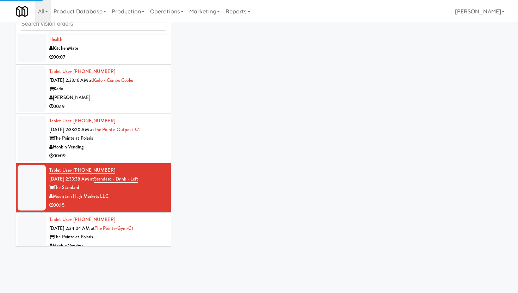
click at [151, 156] on div "00:09" at bounding box center [107, 155] width 116 height 9
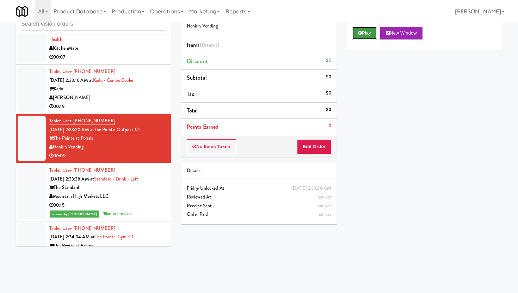
click at [366, 29] on button "Play" at bounding box center [364, 33] width 24 height 13
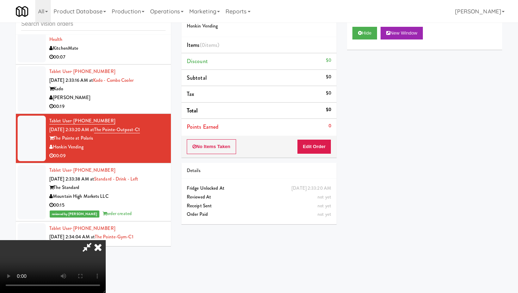
click at [100, 245] on icon at bounding box center [98, 247] width 16 height 14
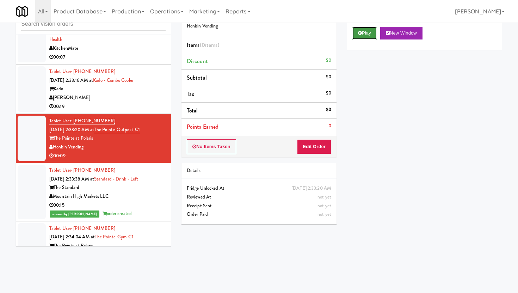
click at [369, 32] on button "Play" at bounding box center [364, 33] width 24 height 13
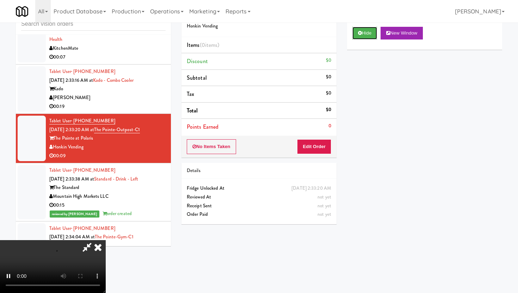
scroll to position [58, 0]
click at [106, 240] on video at bounding box center [53, 266] width 106 height 53
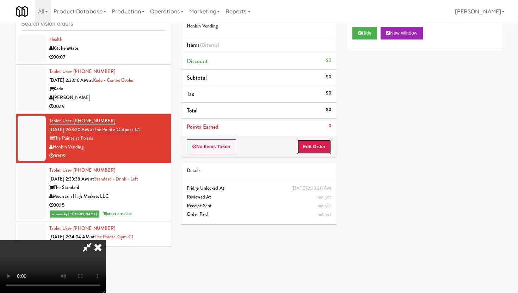
click at [328, 148] on button "Edit Order" at bounding box center [314, 146] width 34 height 15
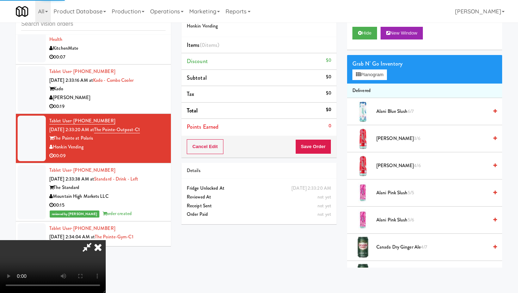
click at [106, 240] on video at bounding box center [53, 266] width 106 height 53
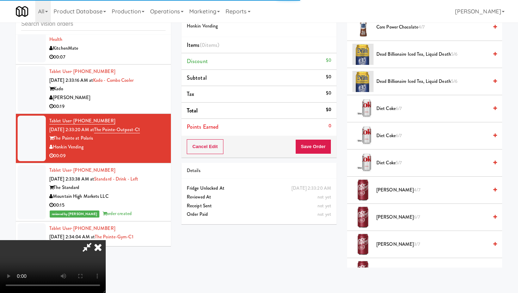
click at [414, 189] on span "4/7" at bounding box center [417, 189] width 6 height 7
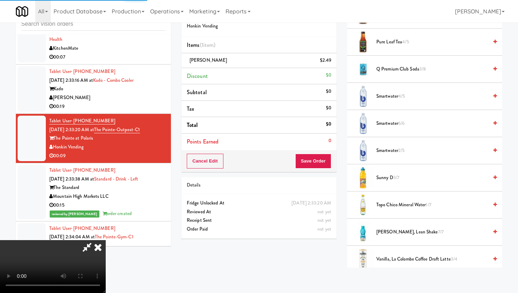
scroll to position [835, 0]
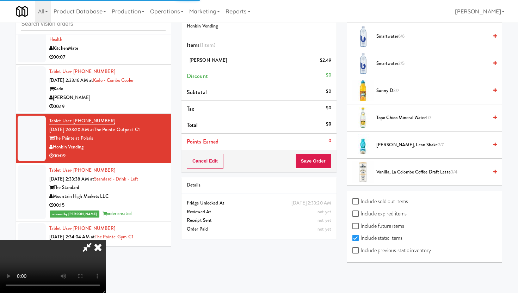
click at [396, 93] on span "3/7" at bounding box center [396, 90] width 6 height 7
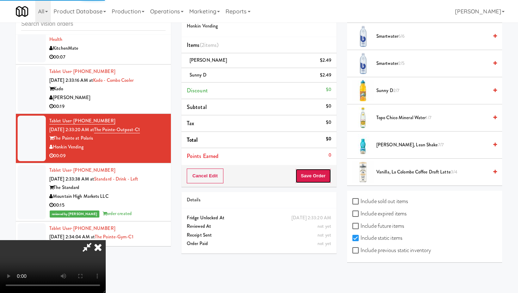
click at [327, 179] on button "Save Order" at bounding box center [313, 175] width 36 height 15
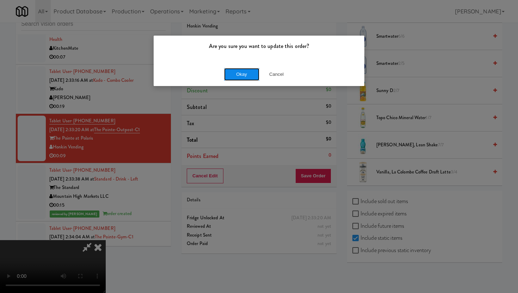
click at [242, 76] on button "Okay" at bounding box center [241, 74] width 35 height 13
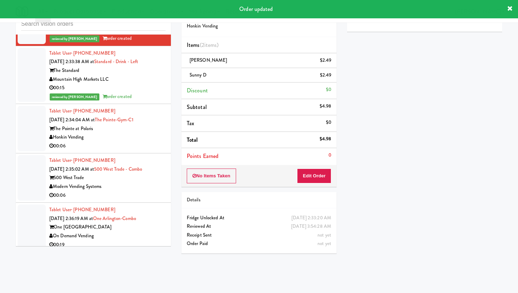
scroll to position [6617, 0]
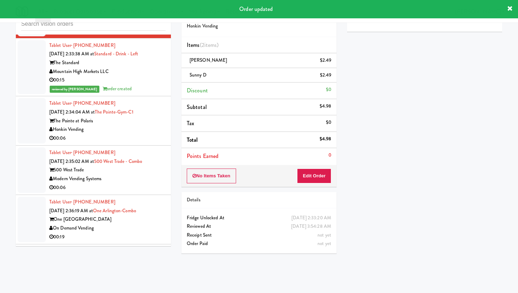
click at [138, 135] on div "00:06" at bounding box center [107, 138] width 116 height 9
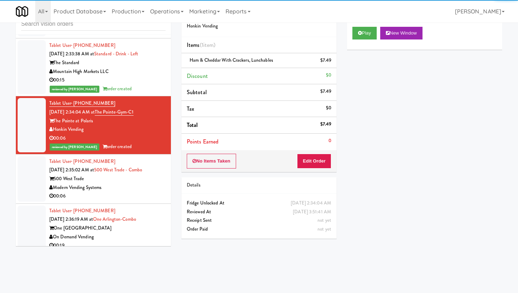
click at [149, 192] on div "00:06" at bounding box center [107, 196] width 116 height 9
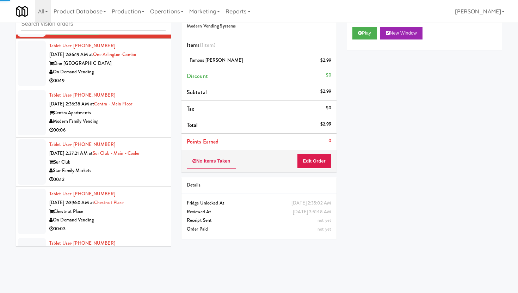
scroll to position [6802, 0]
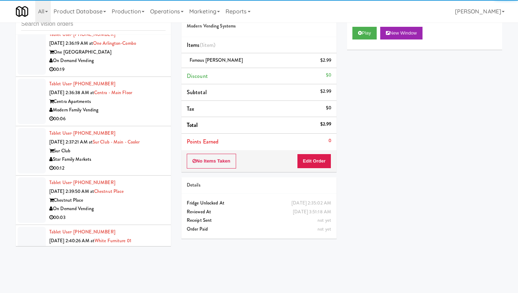
click at [144, 120] on li "Tablet User · (928) 533-0741 [DATE] 2:36:38 AM at [GEOGRAPHIC_DATA] Centra Apar…" at bounding box center [93, 101] width 155 height 49
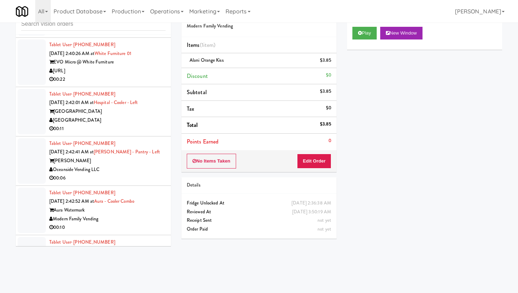
scroll to position [6999, 0]
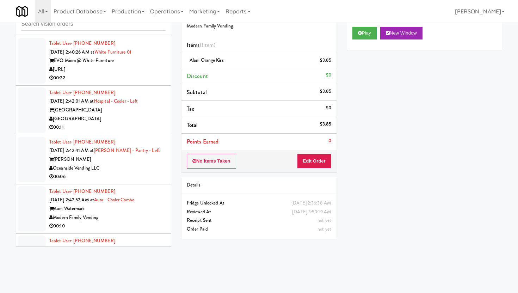
click at [152, 174] on div "00:06" at bounding box center [107, 176] width 116 height 9
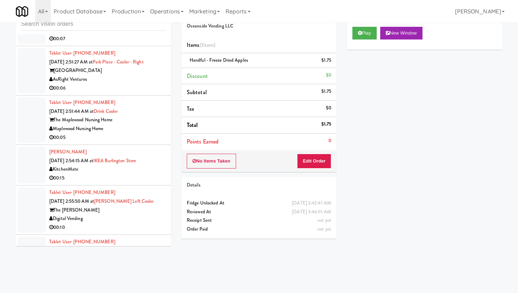
scroll to position [7719, 0]
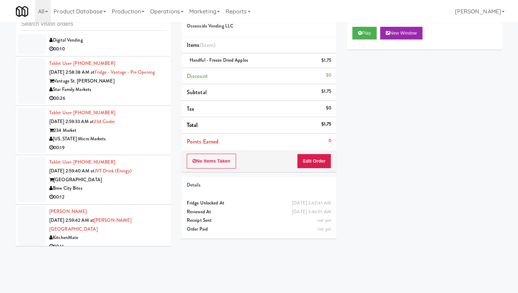
click at [142, 128] on div "234 Market" at bounding box center [107, 130] width 116 height 9
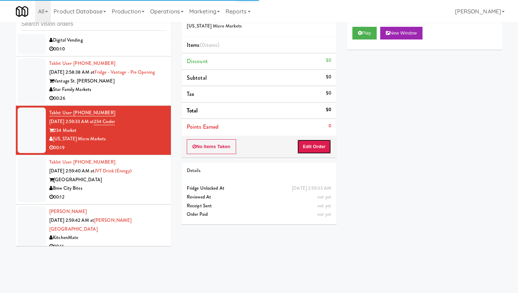
click at [311, 147] on button "Edit Order" at bounding box center [314, 146] width 34 height 15
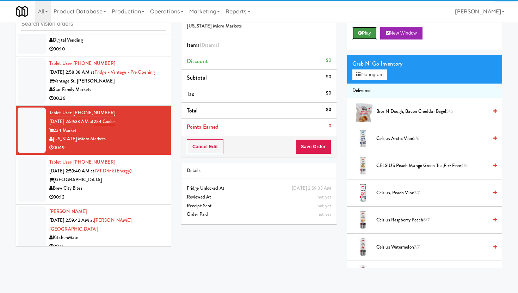
click at [363, 34] on button "Play" at bounding box center [364, 33] width 24 height 13
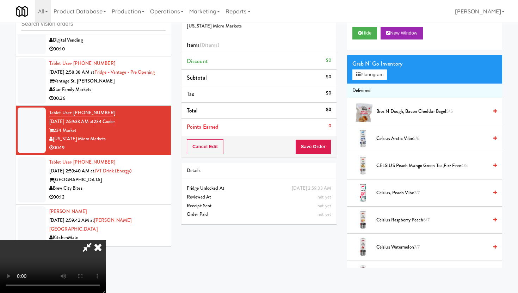
click at [99, 252] on icon at bounding box center [98, 247] width 16 height 14
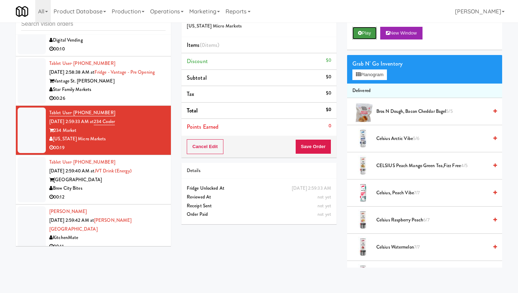
click at [357, 38] on button "Play" at bounding box center [364, 33] width 24 height 13
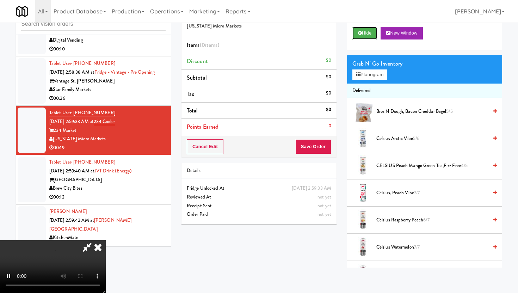
scroll to position [58, 0]
click at [106, 240] on video at bounding box center [53, 266] width 106 height 53
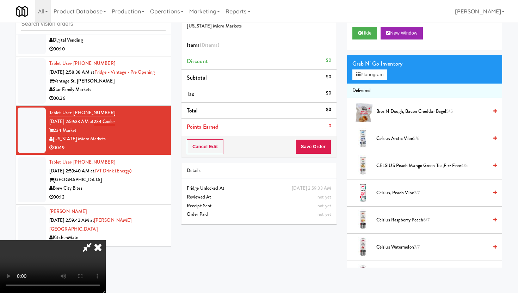
click at [106, 240] on video at bounding box center [53, 266] width 106 height 53
click at [370, 75] on button "Planogram" at bounding box center [369, 74] width 35 height 11
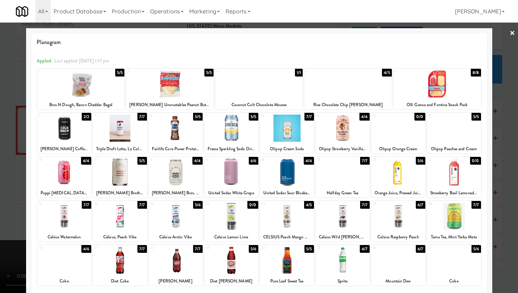
click at [402, 265] on div at bounding box center [398, 260] width 54 height 27
click at [230, 122] on div at bounding box center [231, 127] width 54 height 27
click at [0, 79] on div at bounding box center [259, 146] width 518 height 293
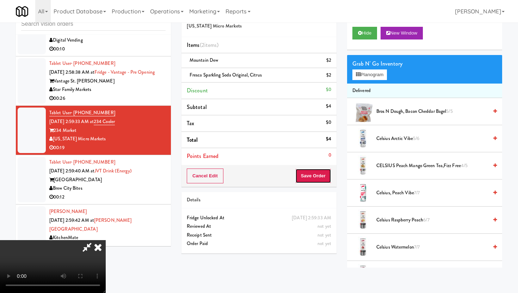
click at [322, 174] on button "Save Order" at bounding box center [313, 175] width 36 height 15
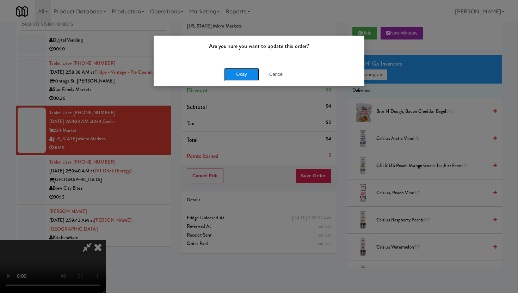
click at [246, 70] on button "Okay" at bounding box center [241, 74] width 35 height 13
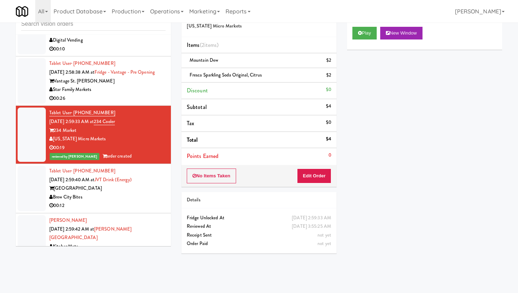
click at [132, 194] on div "Brew City Bites" at bounding box center [107, 197] width 116 height 9
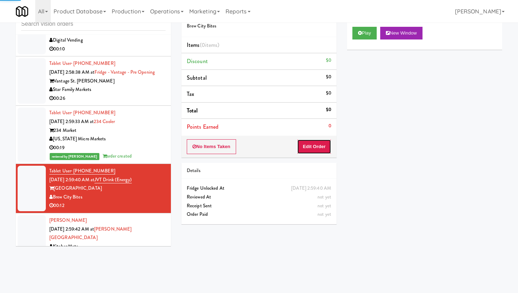
click at [322, 149] on button "Edit Order" at bounding box center [314, 146] width 34 height 15
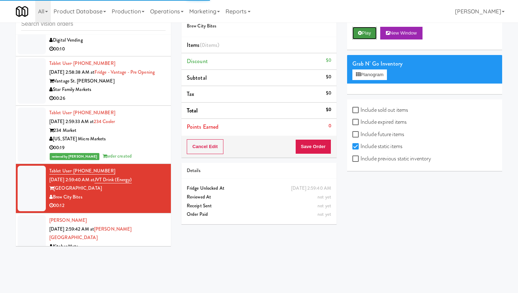
click at [360, 37] on button "Play" at bounding box center [364, 33] width 24 height 13
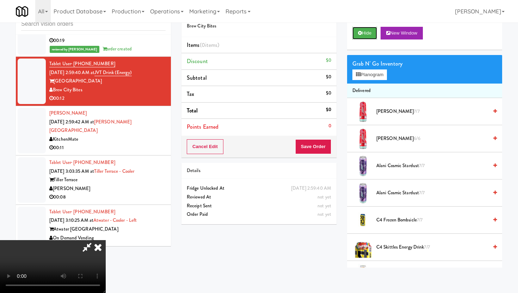
scroll to position [58, 0]
click at [106, 240] on video at bounding box center [53, 266] width 106 height 53
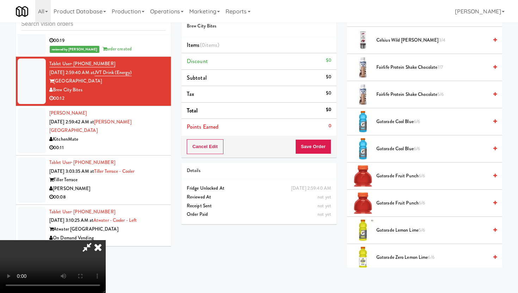
scroll to position [296, 0]
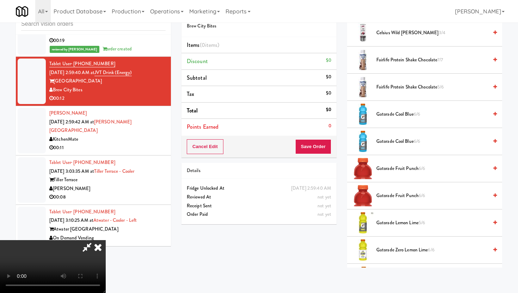
click at [392, 63] on span "Fairlife Protein Shake Chocolate 7/7" at bounding box center [432, 60] width 112 height 9
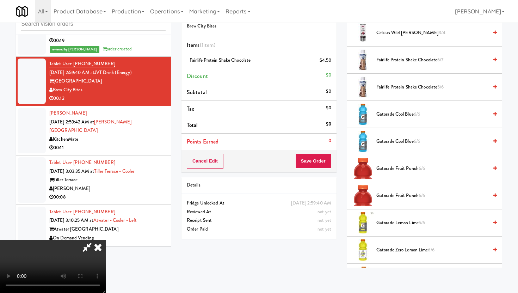
click at [392, 63] on span "Fairlife Protein Shake Chocolate 6/7" at bounding box center [432, 60] width 112 height 9
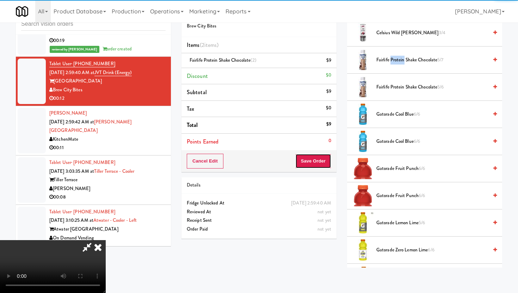
click at [318, 167] on button "Save Order" at bounding box center [313, 161] width 36 height 15
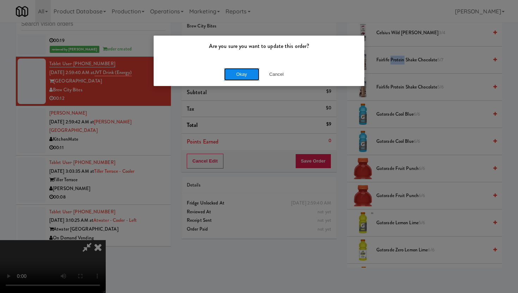
click at [255, 76] on button "Okay" at bounding box center [241, 74] width 35 height 13
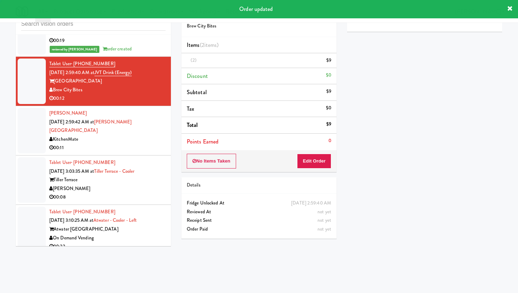
scroll to position [0, 0]
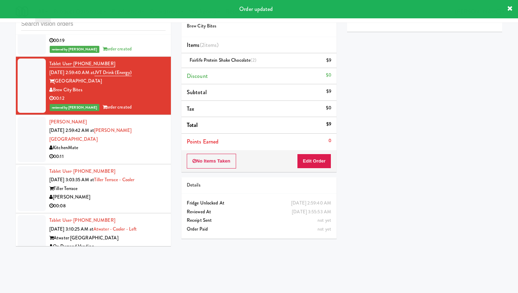
click at [120, 202] on div "00:08" at bounding box center [107, 206] width 116 height 9
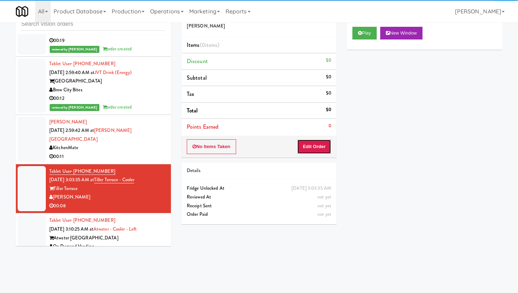
click at [325, 143] on button "Edit Order" at bounding box center [314, 146] width 34 height 15
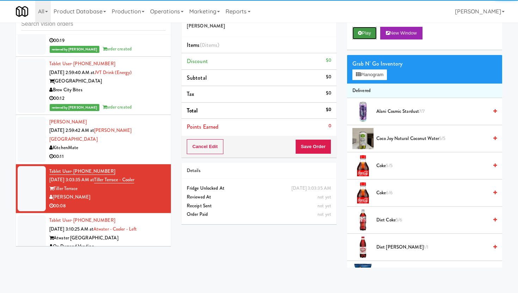
click at [373, 31] on button "Play" at bounding box center [364, 33] width 24 height 13
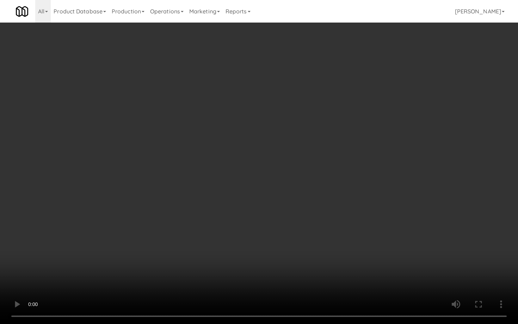
click at [325, 227] on video at bounding box center [259, 162] width 518 height 324
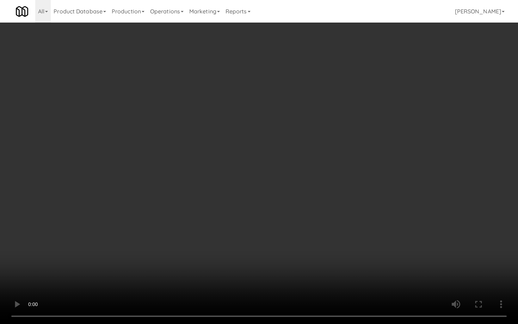
click at [325, 227] on video at bounding box center [259, 162] width 518 height 324
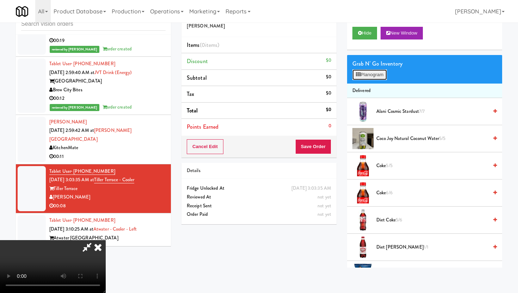
click at [362, 78] on button "Planogram" at bounding box center [369, 74] width 35 height 11
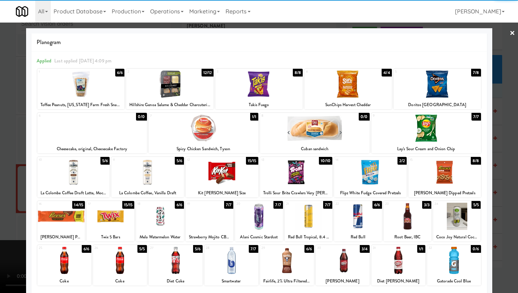
click at [304, 168] on div at bounding box center [296, 172] width 73 height 27
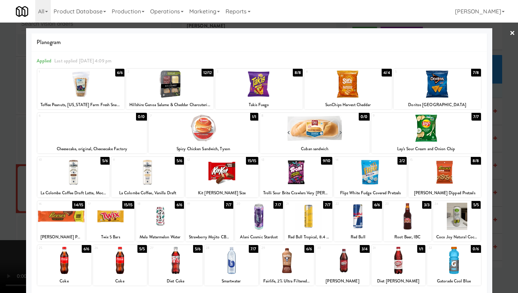
click at [289, 268] on div at bounding box center [287, 260] width 54 height 27
click at [0, 106] on div at bounding box center [259, 146] width 518 height 293
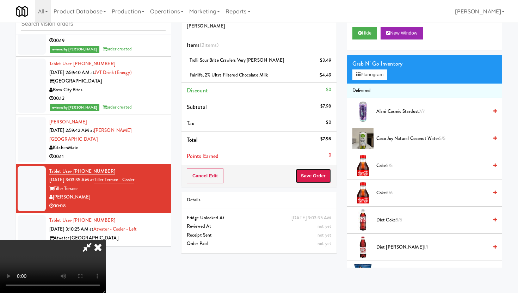
click at [326, 173] on button "Save Order" at bounding box center [313, 175] width 36 height 15
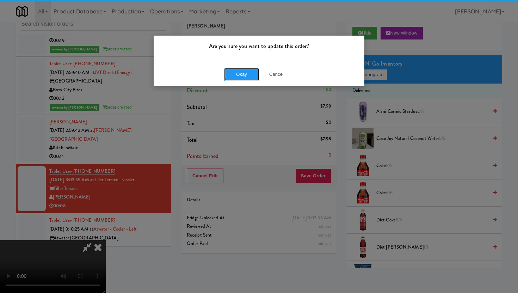
click at [247, 75] on button "Okay" at bounding box center [241, 74] width 35 height 13
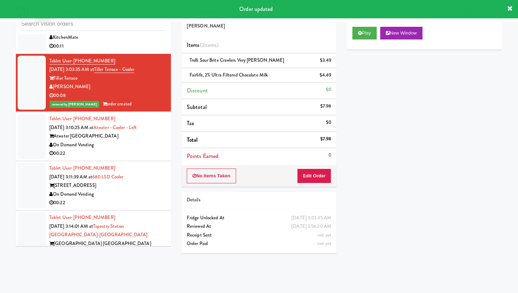
scroll to position [7946, 0]
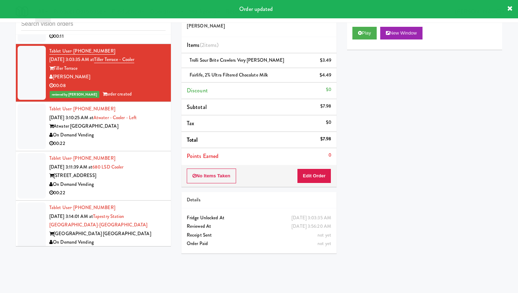
click at [141, 139] on div "00:22" at bounding box center [107, 143] width 116 height 9
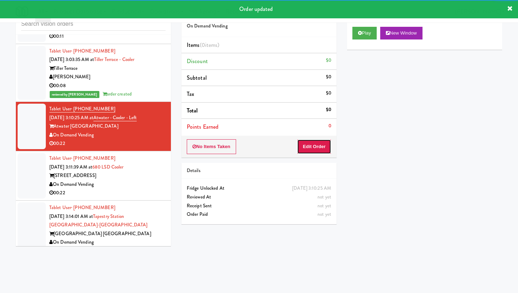
click at [325, 149] on button "Edit Order" at bounding box center [314, 146] width 34 height 15
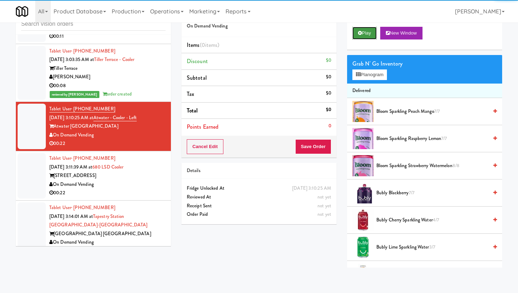
click at [367, 28] on button "Play" at bounding box center [364, 33] width 24 height 13
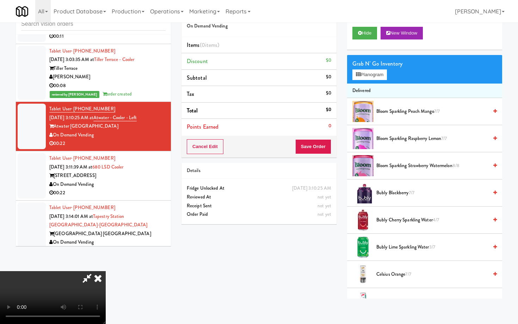
click at [106, 271] on video at bounding box center [53, 297] width 106 height 53
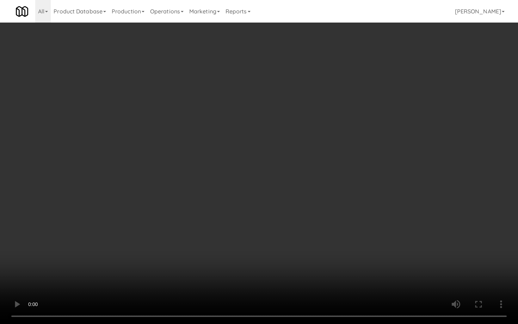
click at [191, 238] on video at bounding box center [259, 162] width 518 height 324
click at [175, 231] on video at bounding box center [259, 162] width 518 height 324
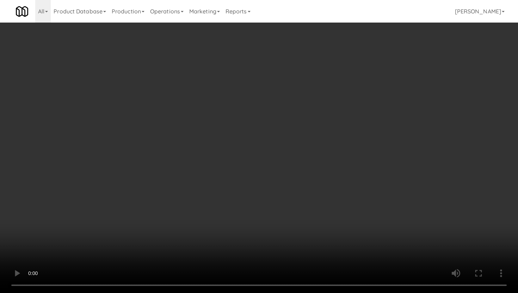
scroll to position [421, 0]
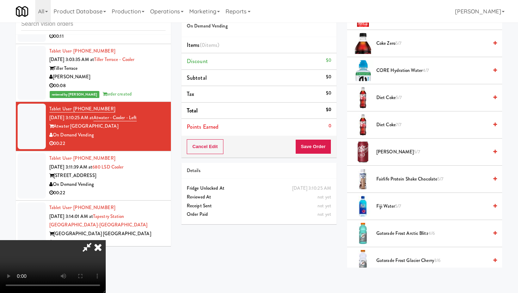
click at [396, 230] on span "Gatorade Frost Arctic Blitz 4/6" at bounding box center [432, 233] width 112 height 9
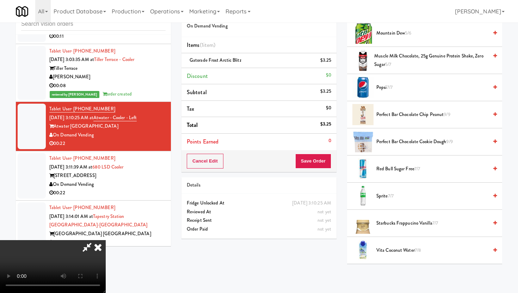
scroll to position [838, 0]
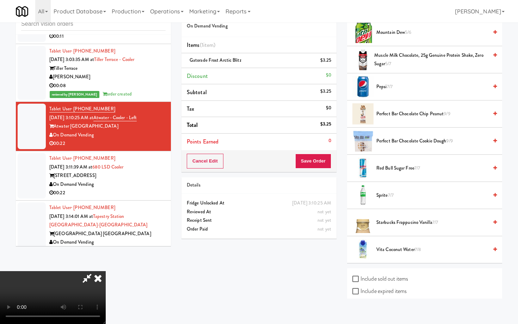
click at [106, 271] on video at bounding box center [53, 297] width 106 height 53
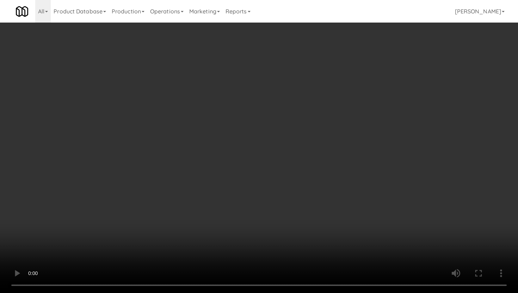
click at [393, 38] on li "Mountain Dew 5/6" at bounding box center [424, 32] width 155 height 27
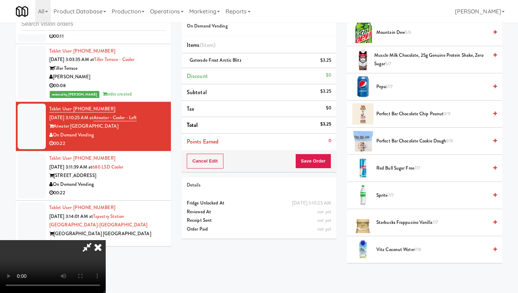
click at [393, 35] on span "Mountain Dew 5/6" at bounding box center [432, 32] width 112 height 9
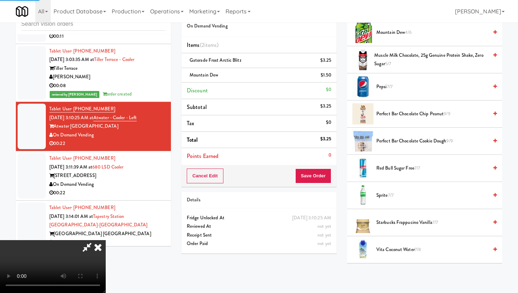
click at [315, 184] on div "Cancel Edit Save Order" at bounding box center [258, 176] width 155 height 22
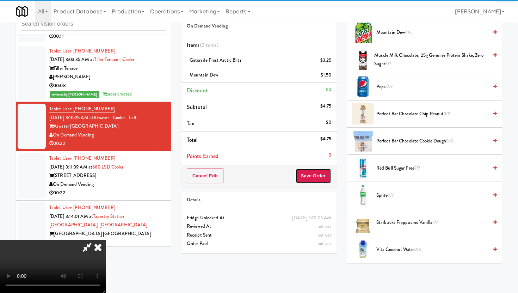
click at [321, 170] on button "Save Order" at bounding box center [313, 175] width 36 height 15
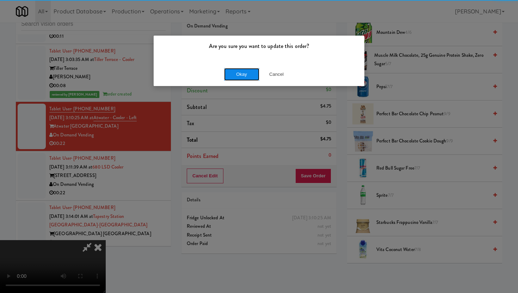
click at [243, 77] on button "Okay" at bounding box center [241, 74] width 35 height 13
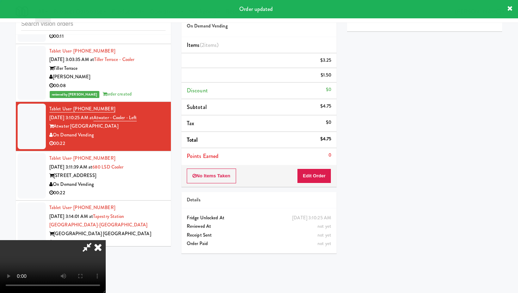
scroll to position [18, 0]
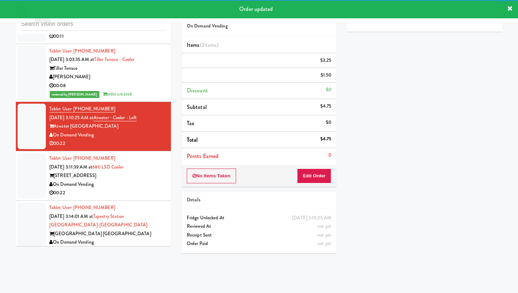
click at [158, 185] on div "On Demand Vending" at bounding box center [107, 184] width 116 height 9
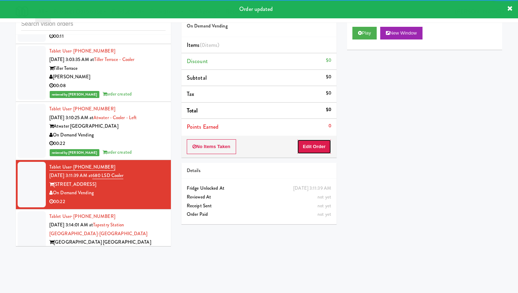
click at [318, 148] on button "Edit Order" at bounding box center [314, 146] width 34 height 15
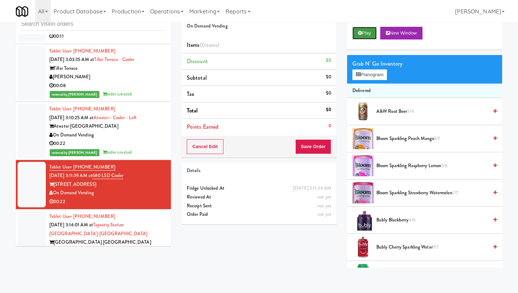
click at [372, 33] on button "Play" at bounding box center [364, 33] width 24 height 13
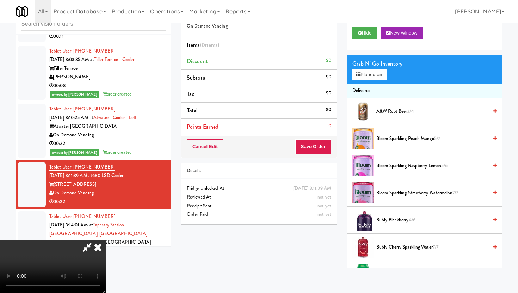
click at [106, 240] on icon at bounding box center [98, 247] width 16 height 14
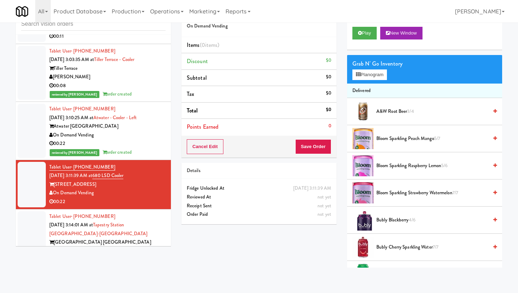
click at [303, 154] on div "Cancel Edit Save Order" at bounding box center [258, 147] width 155 height 22
click at [316, 139] on button "Save Order" at bounding box center [313, 146] width 36 height 15
click at [362, 33] on button "Play" at bounding box center [364, 33] width 24 height 13
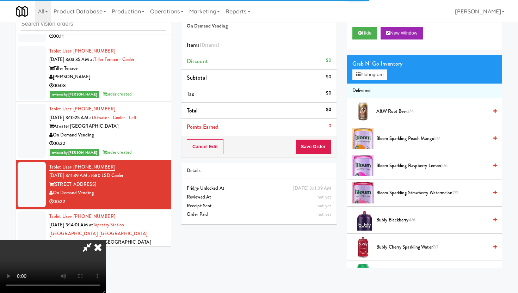
click at [95, 248] on icon at bounding box center [87, 247] width 16 height 14
click at [100, 248] on icon at bounding box center [98, 247] width 16 height 14
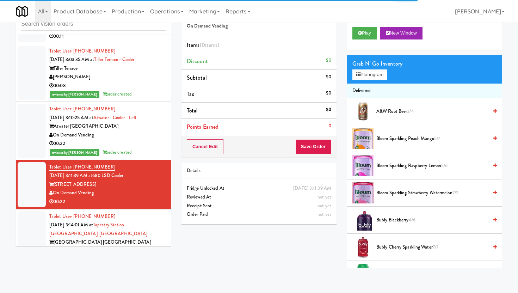
click at [131, 238] on div "[GEOGRAPHIC_DATA] [GEOGRAPHIC_DATA]" at bounding box center [107, 242] width 116 height 9
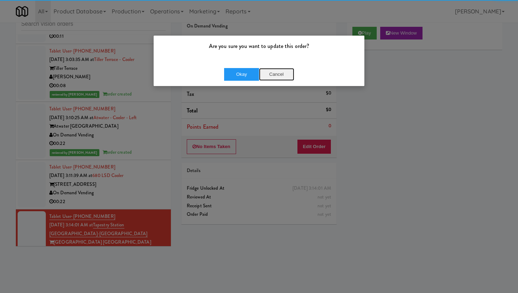
click at [282, 79] on button "Cancel" at bounding box center [276, 74] width 35 height 13
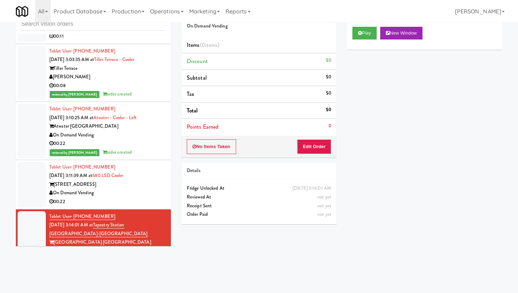
click at [141, 197] on div "00:22" at bounding box center [107, 201] width 116 height 9
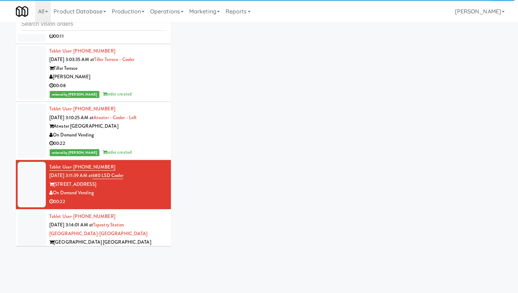
click at [141, 247] on div "On Demand Vending" at bounding box center [107, 251] width 116 height 9
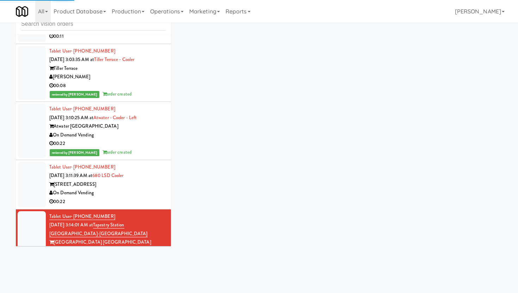
click at [155, 188] on div "On Demand Vending" at bounding box center [107, 192] width 116 height 9
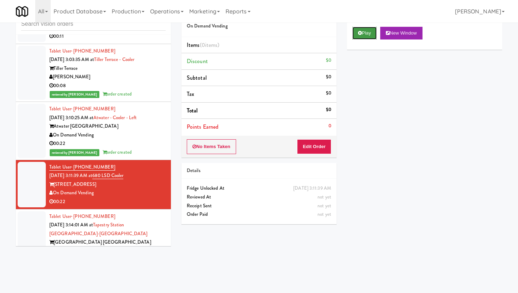
click at [366, 31] on button "Play" at bounding box center [364, 33] width 24 height 13
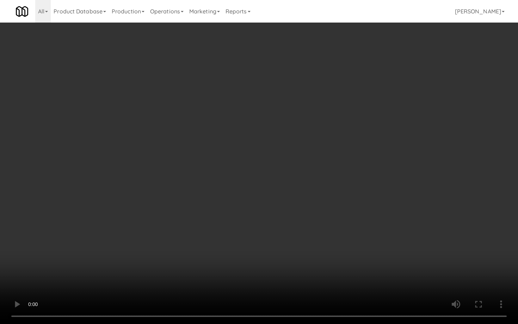
click at [256, 273] on video at bounding box center [259, 162] width 518 height 324
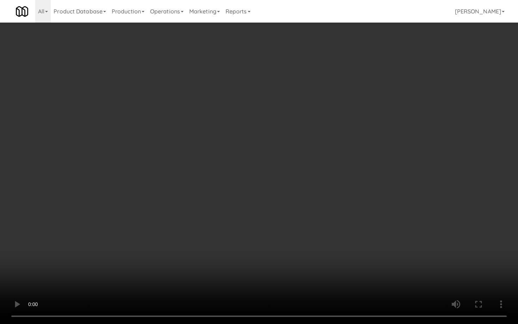
click at [256, 273] on video at bounding box center [259, 162] width 518 height 324
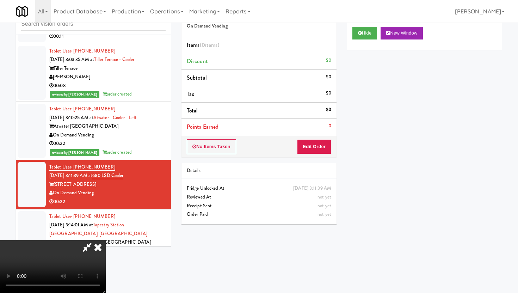
click at [320, 155] on div "No Items Taken Edit Order" at bounding box center [258, 147] width 155 height 22
click at [326, 148] on button "Edit Order" at bounding box center [314, 146] width 34 height 15
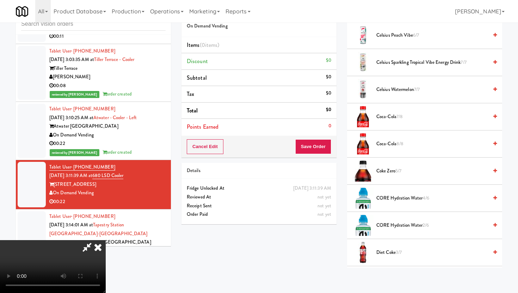
click at [385, 117] on span "Coca-Cola 7/8" at bounding box center [432, 116] width 112 height 9
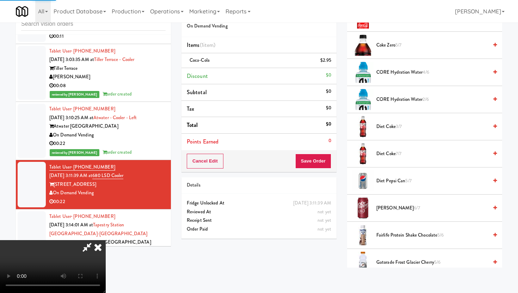
scroll to position [450, 0]
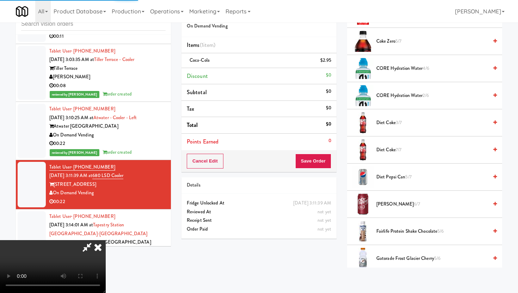
click at [387, 206] on span "[PERSON_NAME] 6/7" at bounding box center [432, 204] width 112 height 9
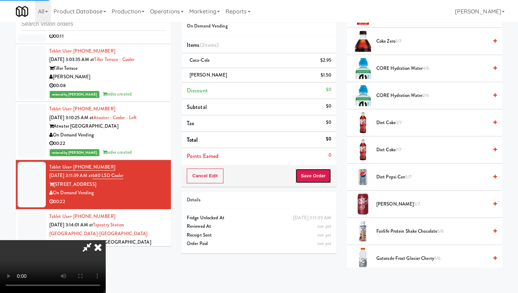
click at [320, 181] on button "Save Order" at bounding box center [313, 175] width 36 height 15
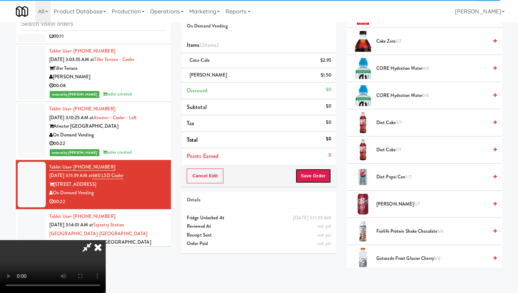
scroll to position [0, 0]
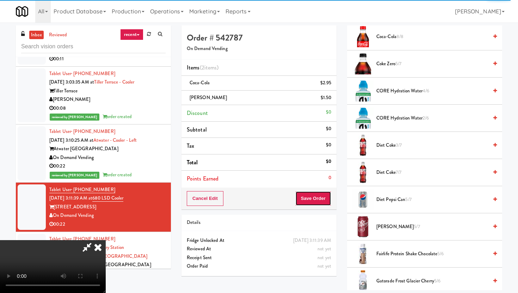
click at [330, 197] on button "Save Order" at bounding box center [313, 198] width 36 height 15
click at [325, 196] on button "Save Order" at bounding box center [313, 198] width 36 height 15
click at [106, 240] on icon at bounding box center [98, 247] width 16 height 14
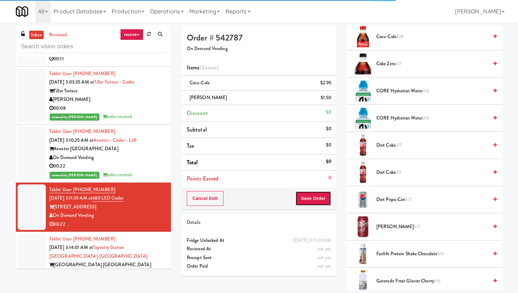
click at [328, 197] on button "Save Order" at bounding box center [313, 198] width 36 height 15
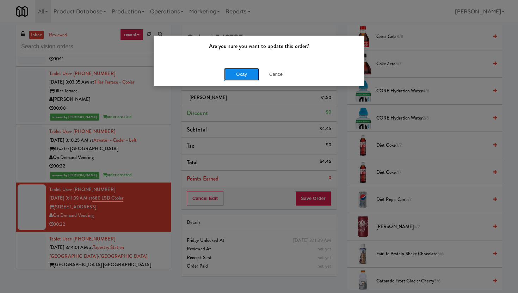
click at [254, 70] on button "Okay" at bounding box center [241, 74] width 35 height 13
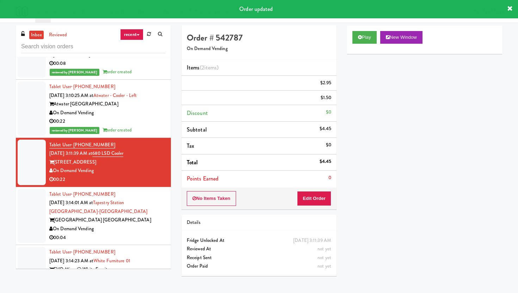
scroll to position [18, 0]
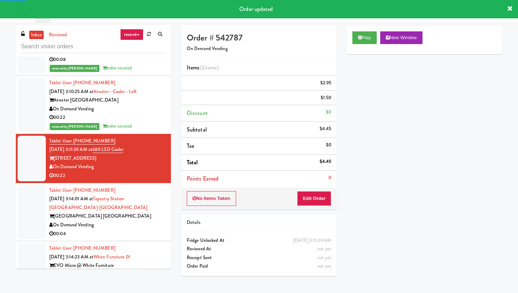
click at [146, 229] on div "00:04" at bounding box center [107, 233] width 116 height 9
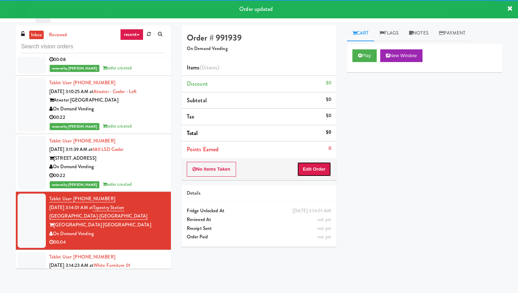
click at [328, 168] on button "Edit Order" at bounding box center [314, 169] width 34 height 15
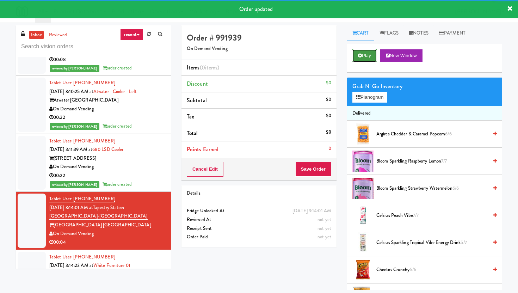
click at [373, 54] on button "Play" at bounding box center [364, 55] width 24 height 13
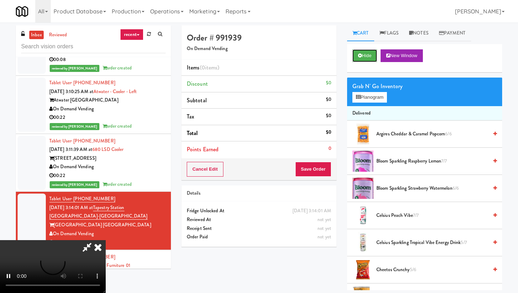
scroll to position [58, 0]
click at [106, 240] on video at bounding box center [53, 266] width 106 height 53
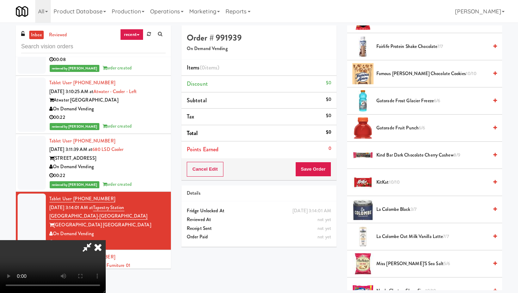
scroll to position [465, 0]
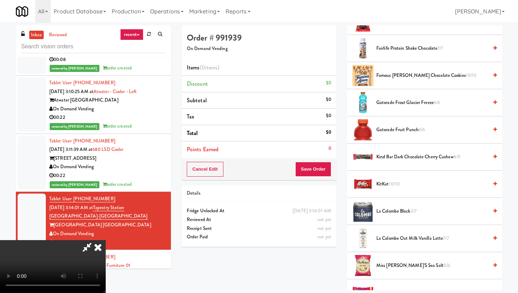
click at [428, 79] on span "Famous [PERSON_NAME] Chocolate Cookies 10/10" at bounding box center [432, 75] width 112 height 9
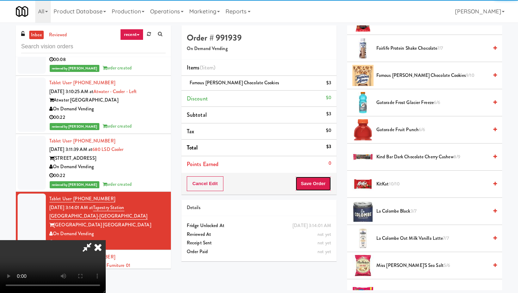
click at [327, 184] on button "Save Order" at bounding box center [313, 183] width 36 height 15
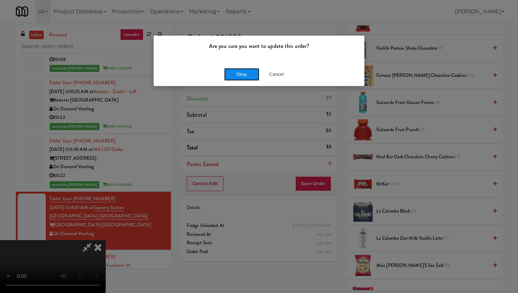
click at [246, 72] on button "Okay" at bounding box center [241, 74] width 35 height 13
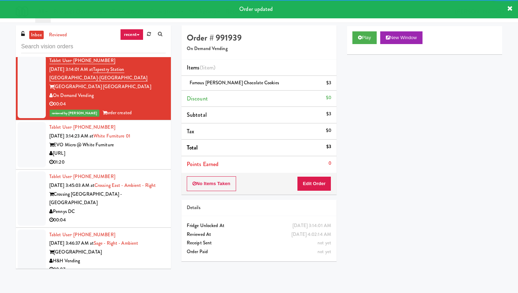
scroll to position [8152, 0]
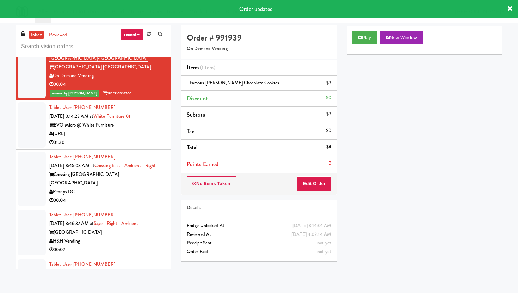
click at [165, 138] on div "01:20" at bounding box center [107, 142] width 116 height 9
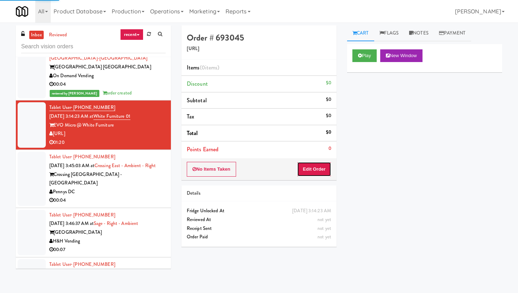
click at [316, 167] on button "Edit Order" at bounding box center [314, 169] width 34 height 15
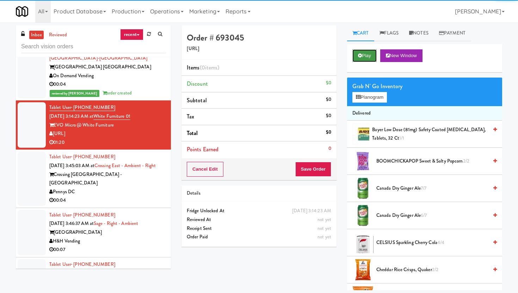
click at [369, 59] on button "Play" at bounding box center [364, 55] width 24 height 13
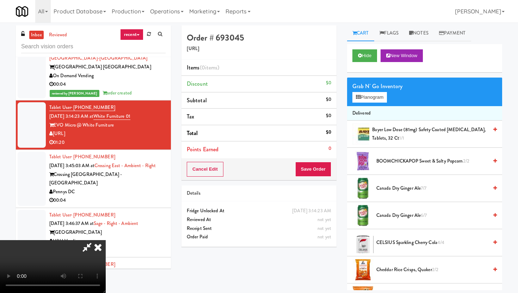
click at [106, 240] on video at bounding box center [53, 266] width 106 height 53
click at [106, 240] on icon at bounding box center [98, 247] width 16 height 14
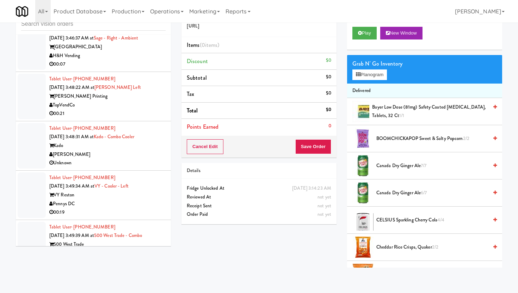
scroll to position [8328, 0]
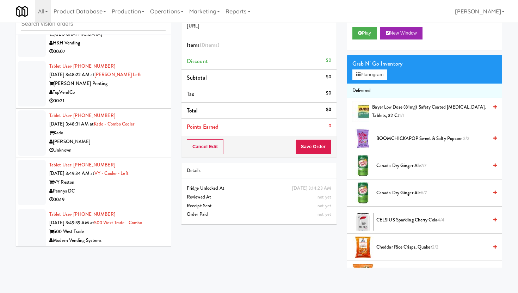
click at [150, 146] on div "Unknown" at bounding box center [107, 150] width 116 height 9
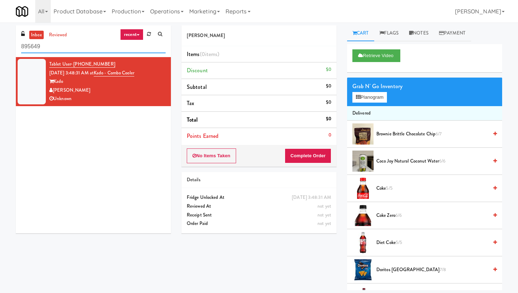
scroll to position [23, 0]
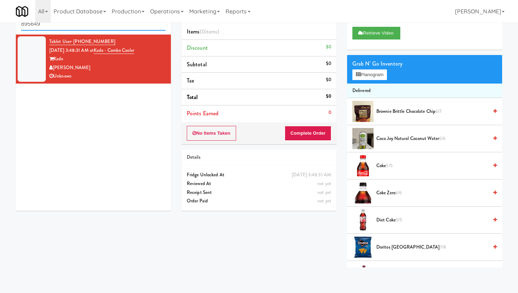
click at [102, 24] on input "895649" at bounding box center [93, 24] width 144 height 13
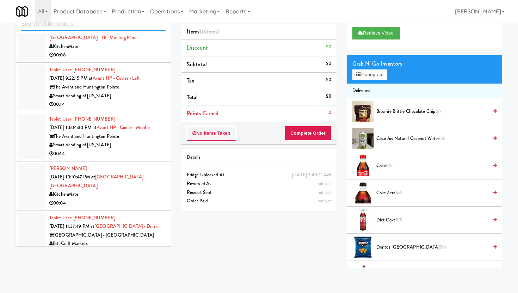
scroll to position [1040, 0]
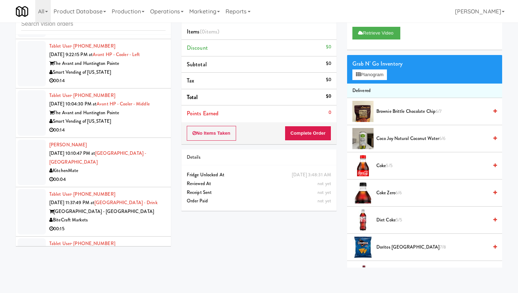
click at [124, 130] on div "00:14" at bounding box center [107, 130] width 116 height 9
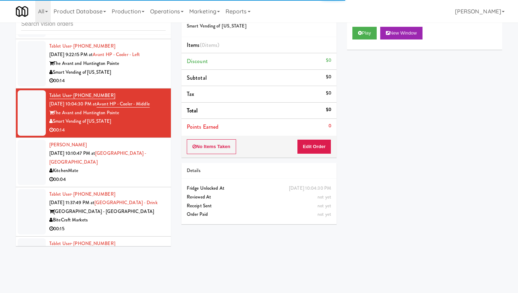
click at [314, 163] on div "Details" at bounding box center [258, 171] width 155 height 16
click at [317, 148] on button "Edit Order" at bounding box center [314, 146] width 34 height 15
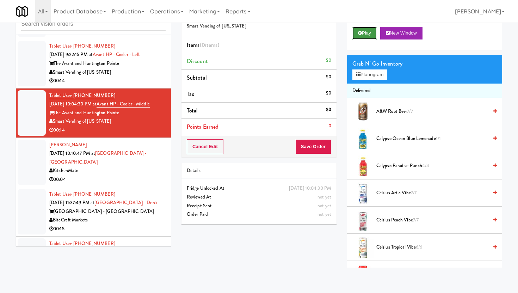
click at [365, 27] on button "Play" at bounding box center [364, 33] width 24 height 13
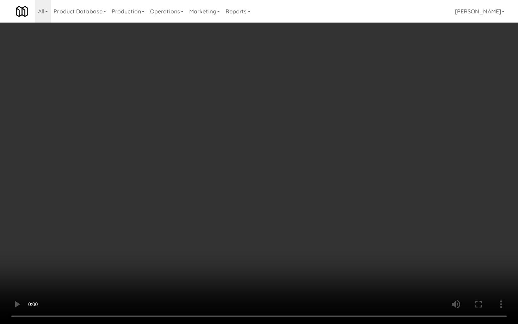
click at [414, 257] on video at bounding box center [259, 162] width 518 height 324
click at [360, 238] on video at bounding box center [259, 162] width 518 height 324
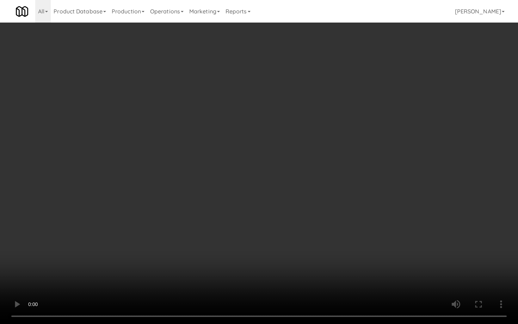
click at [360, 238] on video at bounding box center [259, 162] width 518 height 324
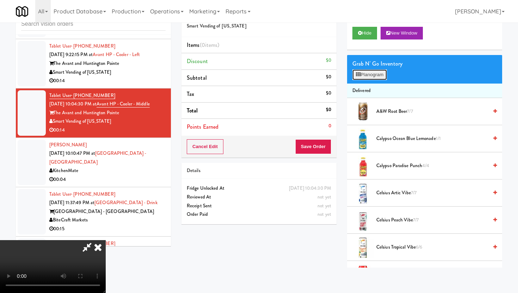
click at [383, 76] on button "Planogram" at bounding box center [369, 74] width 35 height 11
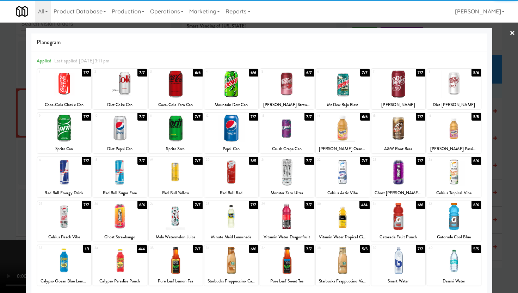
click at [448, 85] on div at bounding box center [454, 83] width 54 height 27
click at [404, 142] on div "15 7/7 A&W Root Beer" at bounding box center [398, 133] width 54 height 41
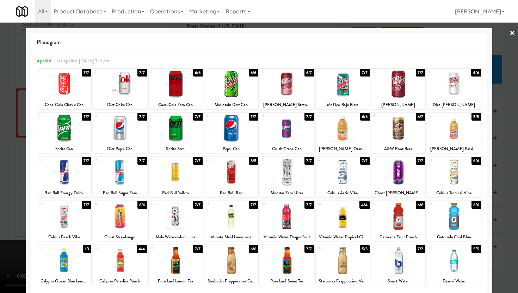
click at [516, 116] on div at bounding box center [259, 146] width 518 height 293
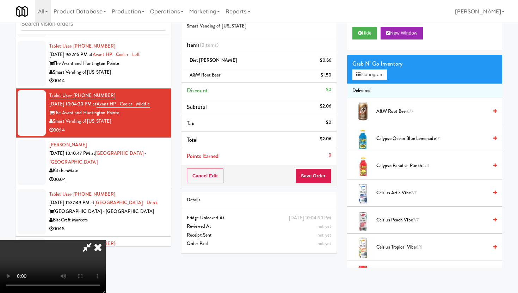
click at [312, 167] on div "Cancel Edit Save Order" at bounding box center [258, 176] width 155 height 22
click at [325, 176] on button "Save Order" at bounding box center [313, 175] width 36 height 15
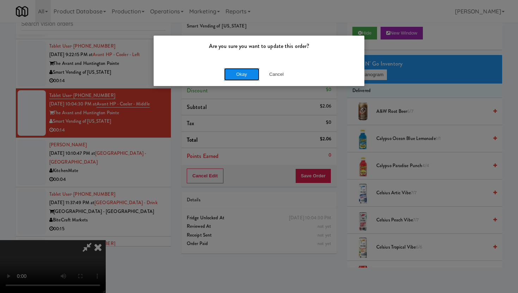
click at [239, 70] on button "Okay" at bounding box center [241, 74] width 35 height 13
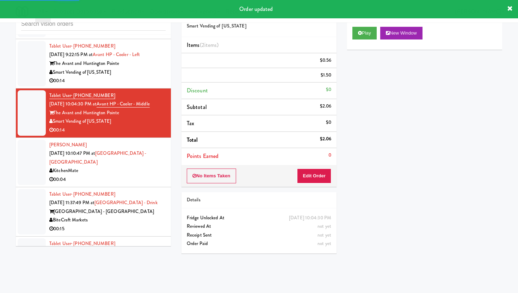
click at [138, 179] on div "00:04" at bounding box center [107, 179] width 116 height 9
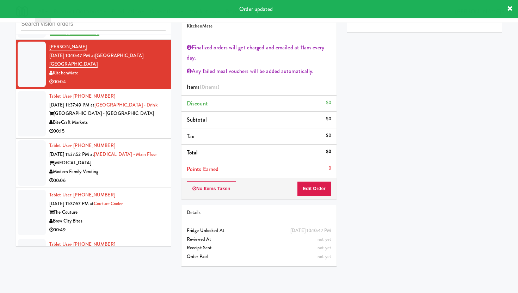
scroll to position [1150, 0]
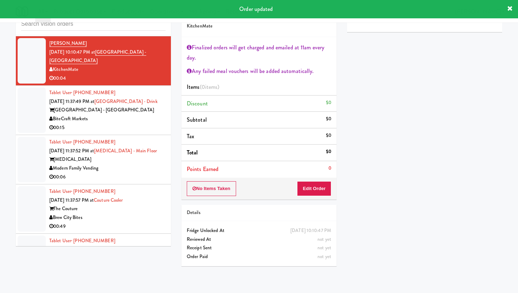
click at [141, 138] on li "Tablet User · (808) 743-0426 Aug 15, 2025 11:37:52 PM at MUSE - Main Floor MUSE…" at bounding box center [93, 159] width 155 height 49
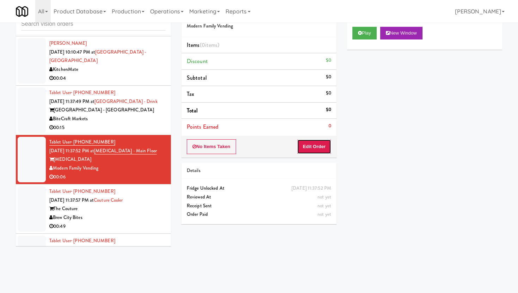
click at [314, 142] on button "Edit Order" at bounding box center [314, 146] width 34 height 15
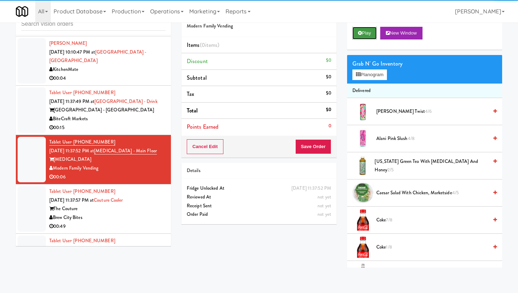
click at [369, 27] on button "Play" at bounding box center [364, 33] width 24 height 13
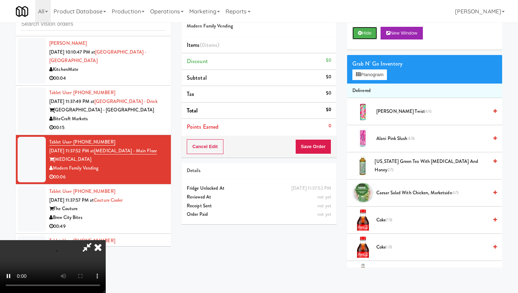
scroll to position [58, 0]
click at [106, 252] on video at bounding box center [53, 266] width 106 height 53
click at [106, 240] on video at bounding box center [53, 266] width 106 height 53
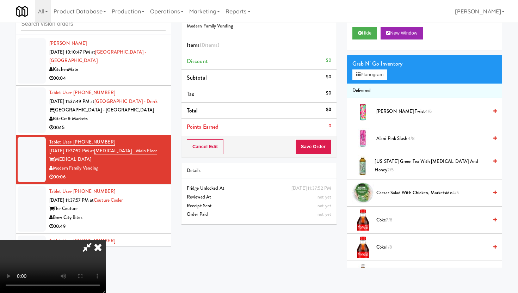
click at [106, 240] on video at bounding box center [53, 266] width 106 height 53
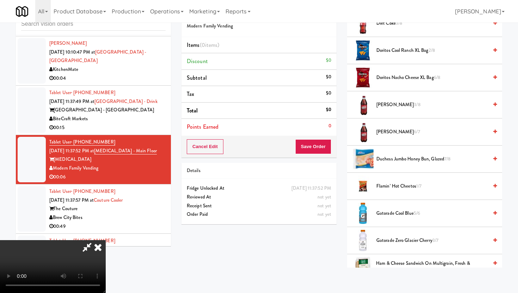
scroll to position [251, 0]
click at [396, 50] on span "Doritos Cool Ranch XL Bag 2/8" at bounding box center [432, 50] width 112 height 9
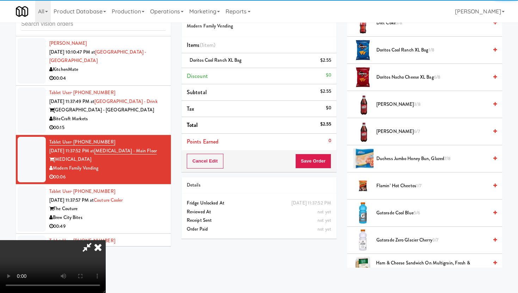
click at [381, 27] on span "Diet Coke 3/8" at bounding box center [432, 23] width 112 height 9
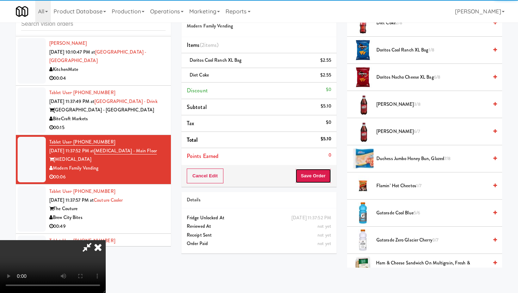
click at [328, 178] on button "Save Order" at bounding box center [313, 175] width 36 height 15
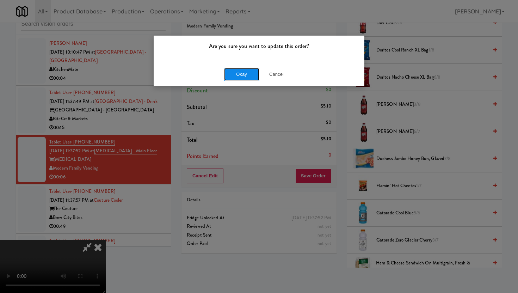
click at [244, 78] on button "Okay" at bounding box center [241, 74] width 35 height 13
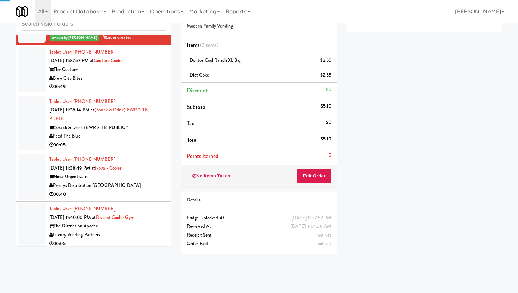
scroll to position [1314, 0]
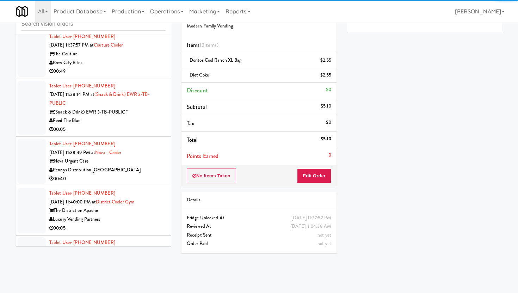
click at [144, 132] on div "00:05" at bounding box center [107, 129] width 116 height 9
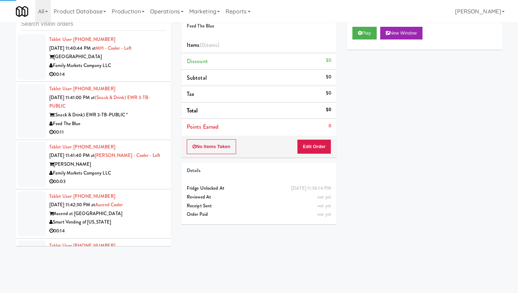
scroll to position [1602, 0]
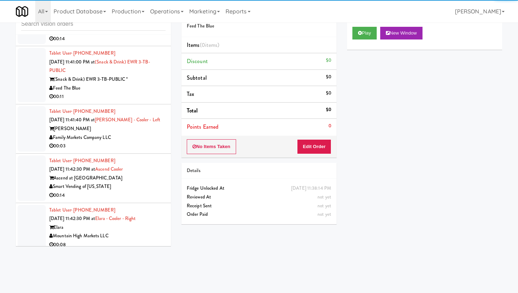
click at [142, 142] on div "Family Markets Company LLC" at bounding box center [107, 137] width 116 height 9
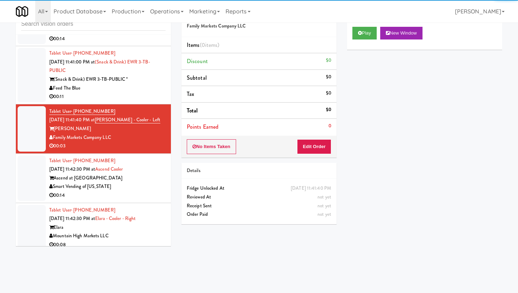
click at [330, 129] on div "0" at bounding box center [329, 126] width 3 height 9
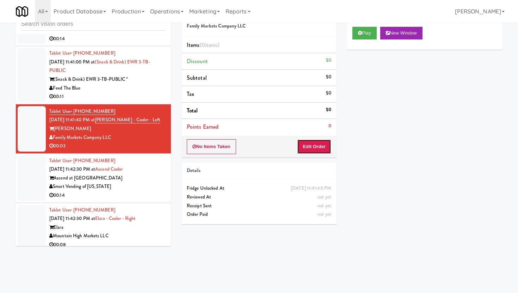
click at [326, 143] on button "Edit Order" at bounding box center [314, 146] width 34 height 15
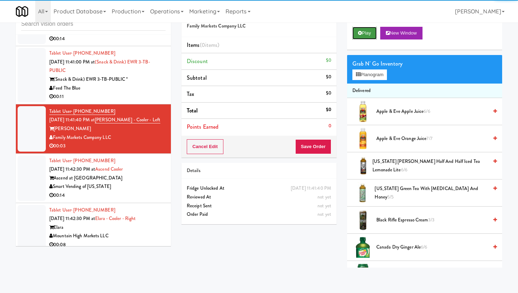
click at [365, 38] on button "Play" at bounding box center [364, 33] width 24 height 13
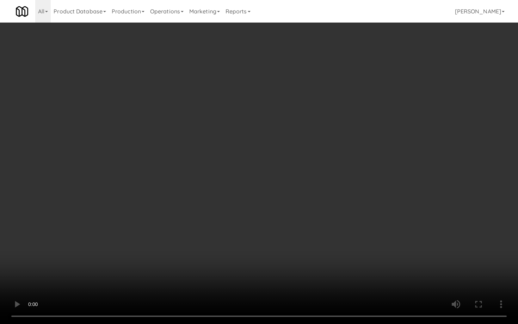
click at [385, 276] on video at bounding box center [259, 162] width 518 height 324
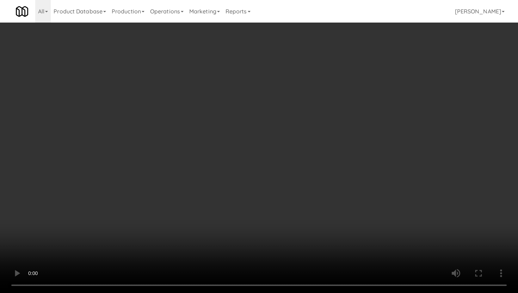
scroll to position [636, 0]
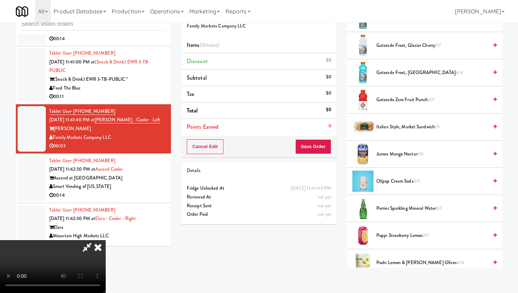
click at [399, 99] on span "Gatorade Zero Fruit Punch 6/7" at bounding box center [432, 99] width 112 height 9
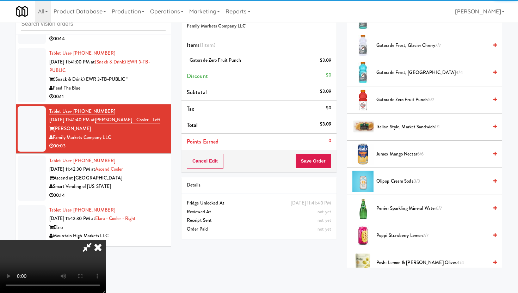
click at [327, 163] on button "Save Order" at bounding box center [313, 161] width 36 height 15
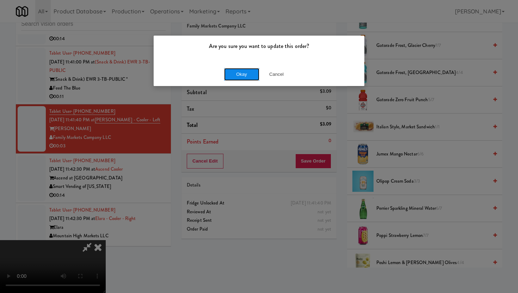
click at [238, 78] on button "Okay" at bounding box center [241, 74] width 35 height 13
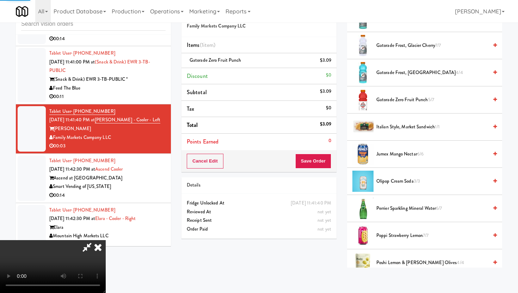
scroll to position [18, 0]
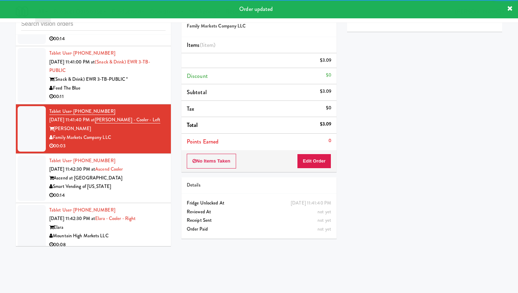
click at [165, 182] on div "Ascend at [GEOGRAPHIC_DATA]" at bounding box center [107, 178] width 116 height 9
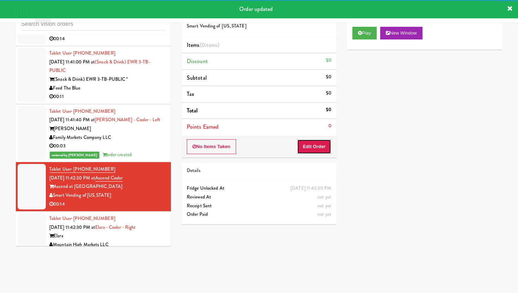
click at [303, 139] on button "Edit Order" at bounding box center [314, 146] width 34 height 15
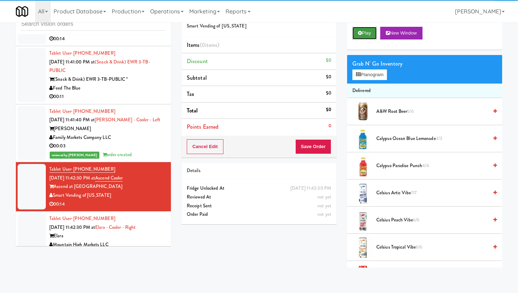
click at [359, 34] on icon at bounding box center [360, 33] width 4 height 5
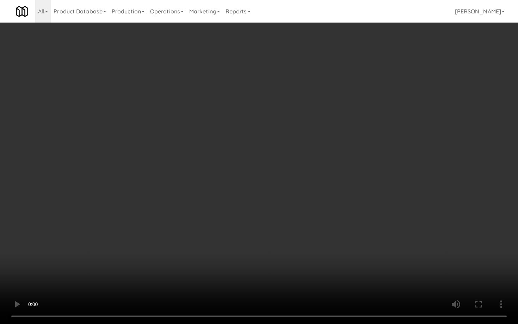
click at [324, 280] on video at bounding box center [259, 162] width 518 height 324
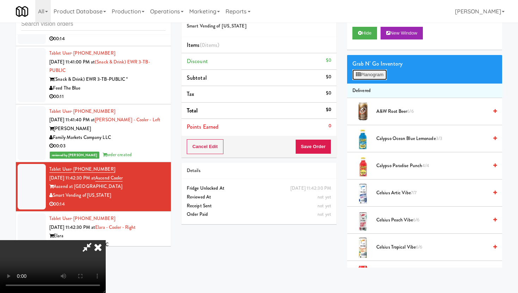
click at [370, 77] on button "Planogram" at bounding box center [369, 74] width 35 height 11
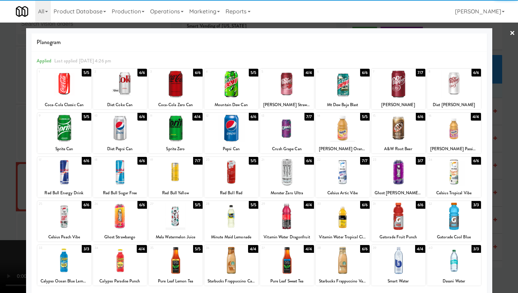
click at [397, 185] on div at bounding box center [398, 172] width 54 height 27
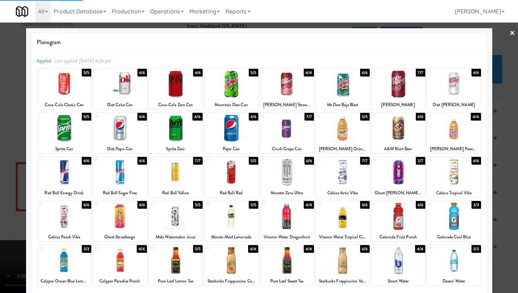
click at [498, 158] on div at bounding box center [259, 146] width 518 height 293
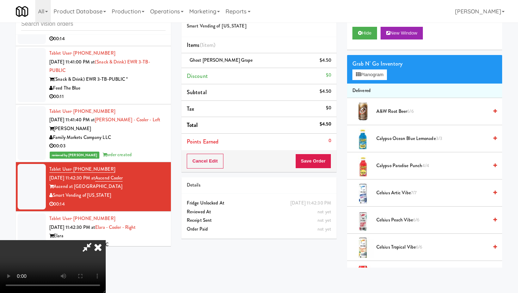
click at [319, 169] on div "Cancel Edit Save Order" at bounding box center [258, 161] width 155 height 22
click at [319, 165] on button "Save Order" at bounding box center [313, 161] width 36 height 15
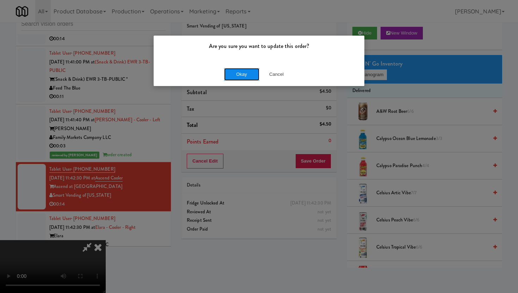
click at [233, 75] on button "Okay" at bounding box center [241, 74] width 35 height 13
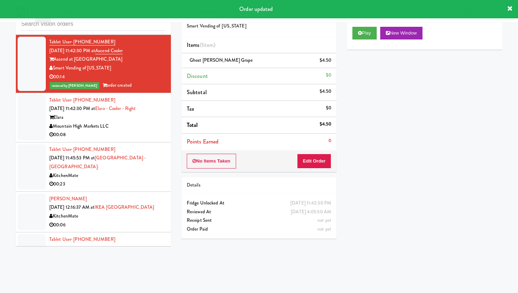
scroll to position [1739, 0]
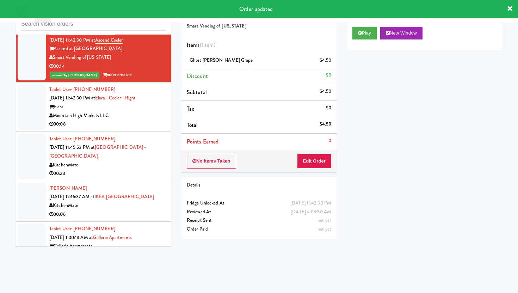
click at [156, 120] on div "Mountain High Markets LLC" at bounding box center [107, 115] width 116 height 9
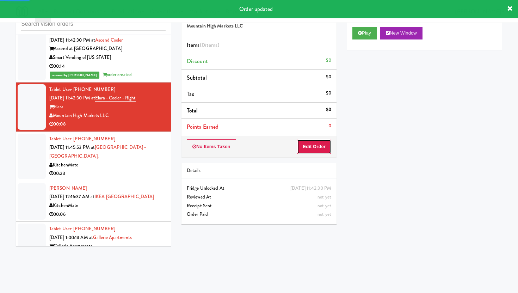
click at [324, 140] on button "Edit Order" at bounding box center [314, 146] width 34 height 15
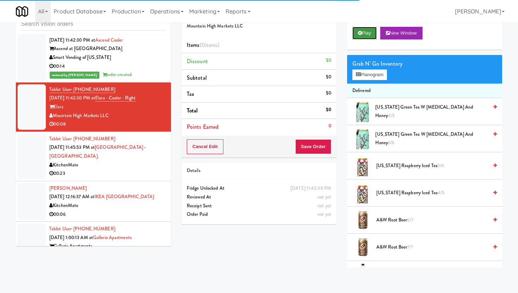
click at [363, 35] on button "Play" at bounding box center [364, 33] width 24 height 13
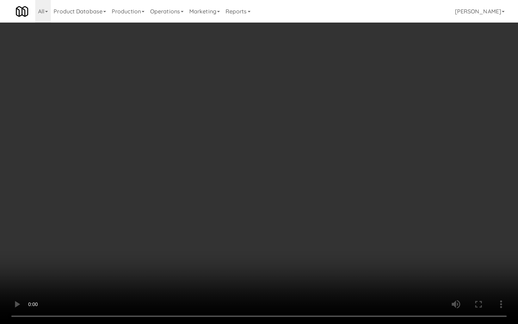
click at [406, 279] on video at bounding box center [259, 162] width 518 height 324
click at [84, 257] on video at bounding box center [259, 162] width 518 height 324
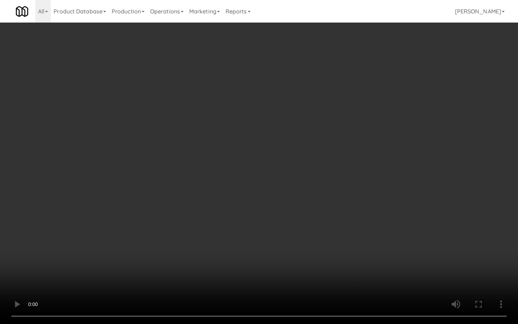
click at [84, 257] on video at bounding box center [259, 162] width 518 height 324
click at [276, 259] on video at bounding box center [259, 162] width 518 height 324
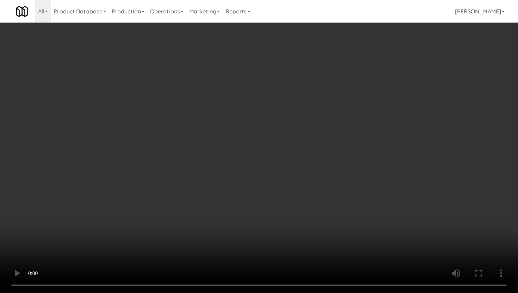
scroll to position [198, 0]
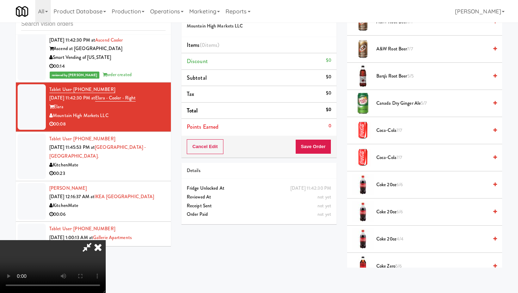
click at [383, 198] on li "Coke 20oz 6/6" at bounding box center [424, 211] width 155 height 27
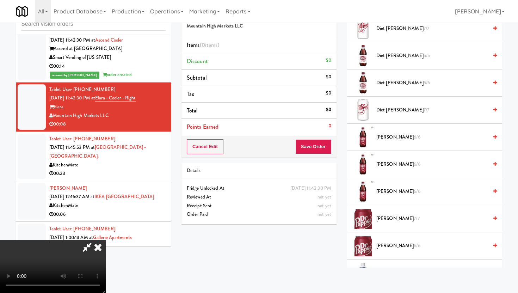
scroll to position [603, 0]
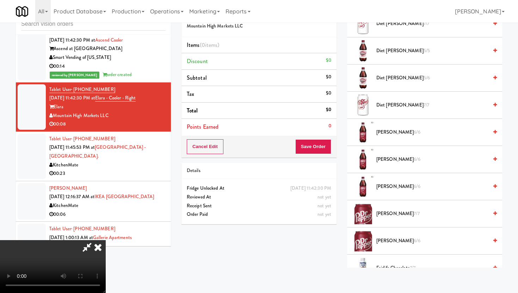
click at [385, 212] on span "Dr Pepper 7/7" at bounding box center [432, 213] width 112 height 9
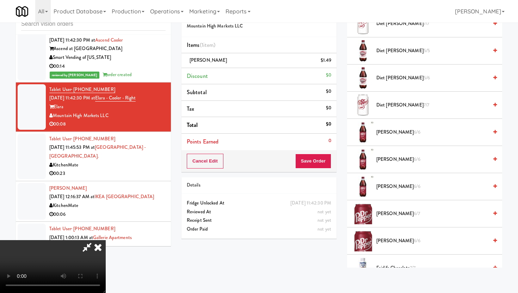
click at [385, 212] on span "[PERSON_NAME] 6/7" at bounding box center [432, 213] width 112 height 9
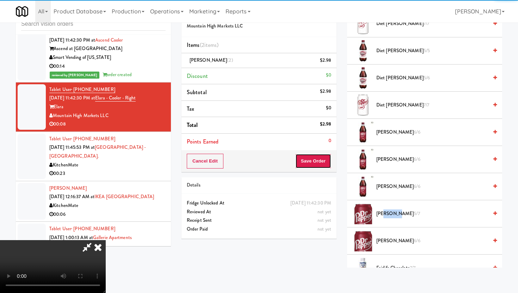
click at [325, 161] on button "Save Order" at bounding box center [313, 161] width 36 height 15
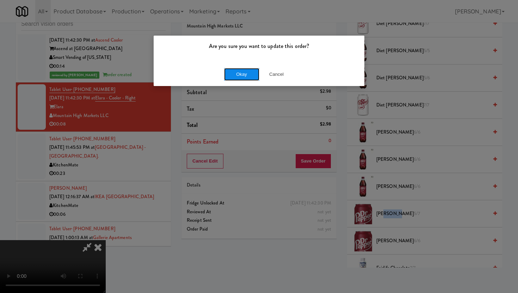
click at [247, 78] on button "Okay" at bounding box center [241, 74] width 35 height 13
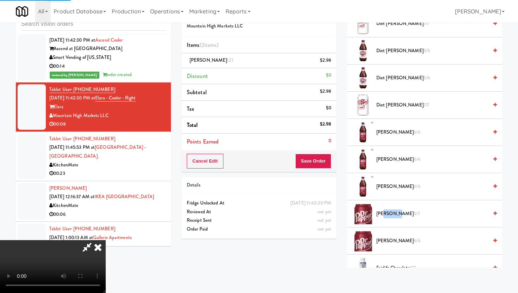
scroll to position [18, 0]
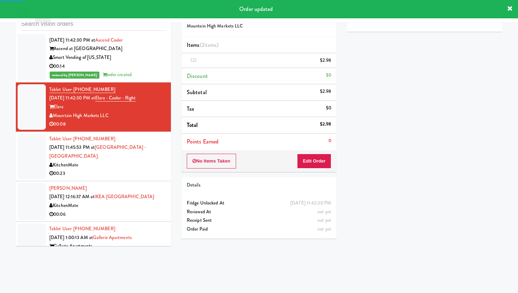
click at [151, 185] on li "Mohamed Ali Aug 16, 2025 12:16:37 AM at IKEA North York Store KitchenMate 00:06" at bounding box center [93, 201] width 155 height 41
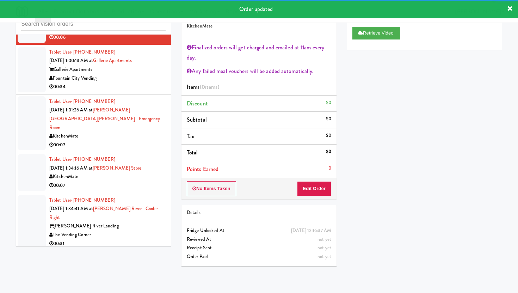
scroll to position [1925, 0]
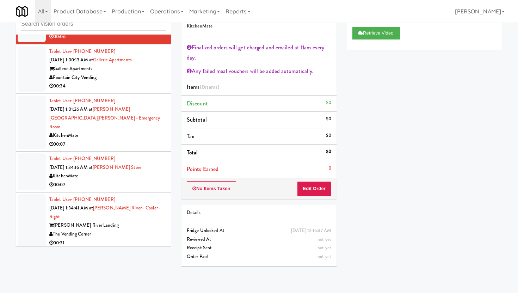
click at [145, 230] on div "The Vending Corner" at bounding box center [107, 234] width 116 height 9
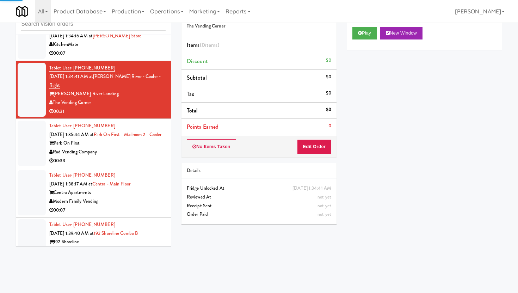
scroll to position [2058, 0]
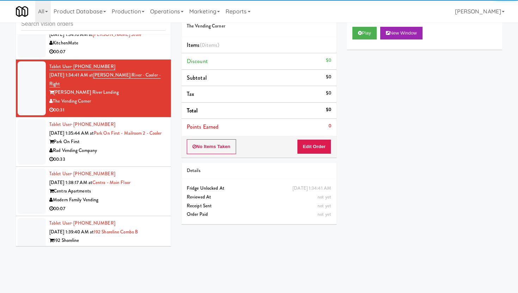
click at [149, 196] on div "Modern Family Vending" at bounding box center [107, 200] width 116 height 9
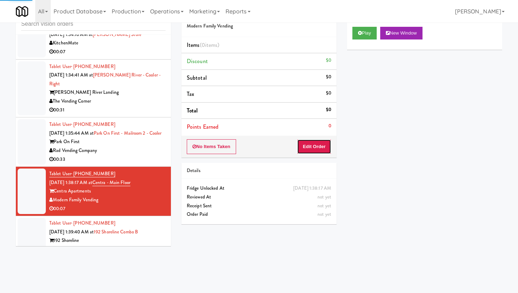
click at [309, 148] on button "Edit Order" at bounding box center [314, 146] width 34 height 15
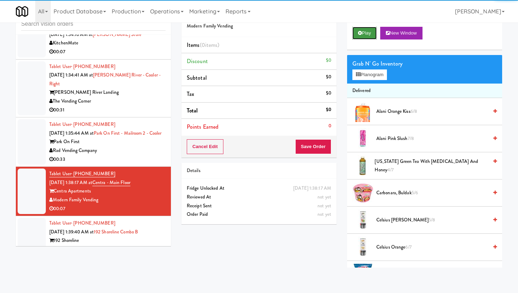
click at [365, 33] on button "Play" at bounding box center [364, 33] width 24 height 13
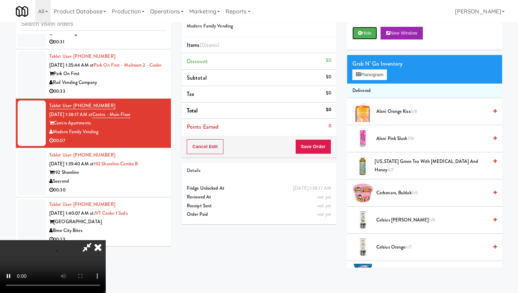
scroll to position [2157, 0]
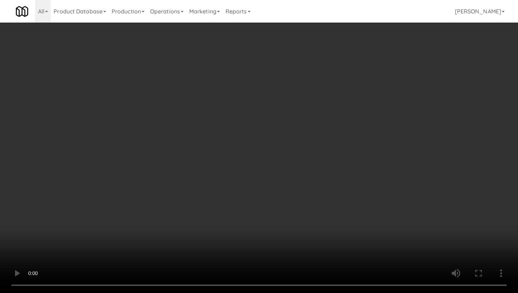
click at [272, 249] on video at bounding box center [259, 146] width 518 height 293
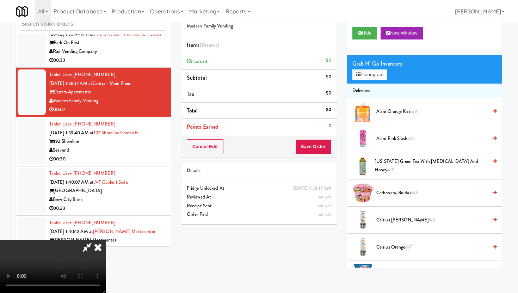
click at [106, 249] on video at bounding box center [53, 266] width 106 height 53
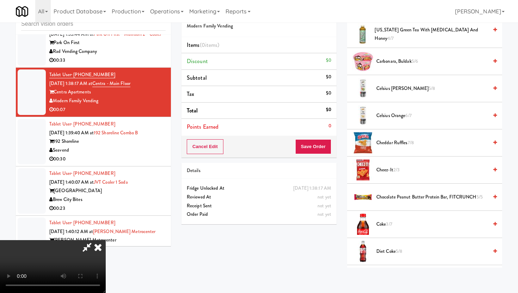
scroll to position [135, 0]
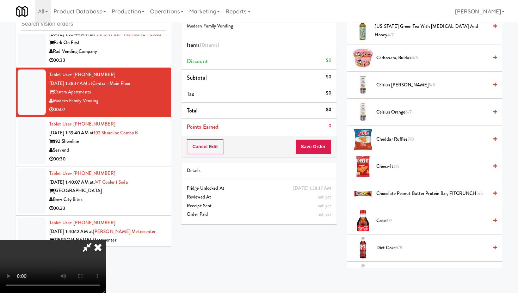
click at [393, 138] on span "Cheddar Ruffles 7/8" at bounding box center [432, 139] width 112 height 9
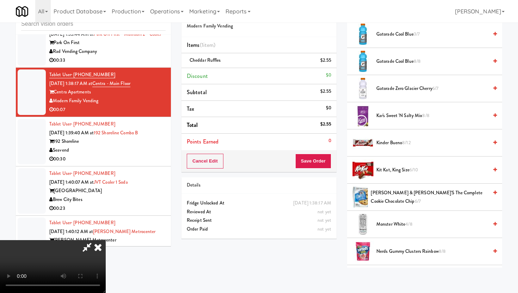
scroll to position [466, 0]
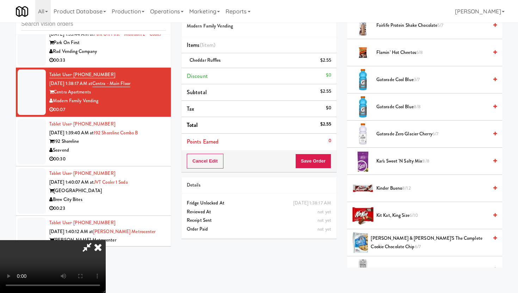
click at [389, 54] on span "Flamin’ Hot Cheetos 6/8" at bounding box center [432, 52] width 112 height 9
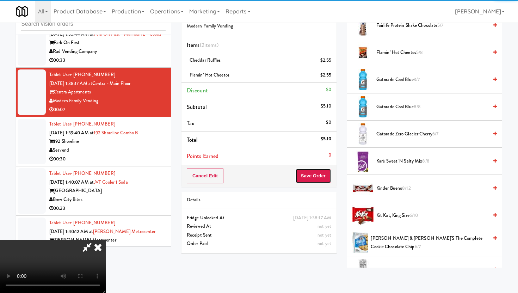
click at [320, 179] on button "Save Order" at bounding box center [313, 175] width 36 height 15
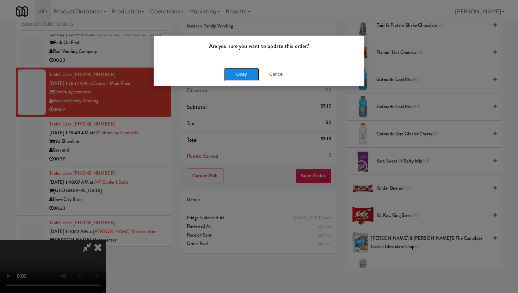
click at [247, 77] on button "Okay" at bounding box center [241, 74] width 35 height 13
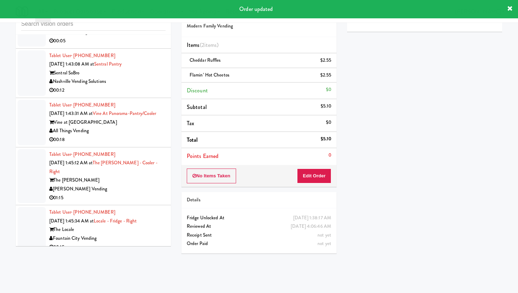
scroll to position [2385, 0]
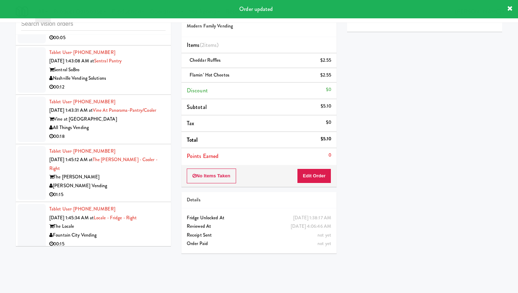
click at [138, 141] on div "00:18" at bounding box center [107, 136] width 116 height 9
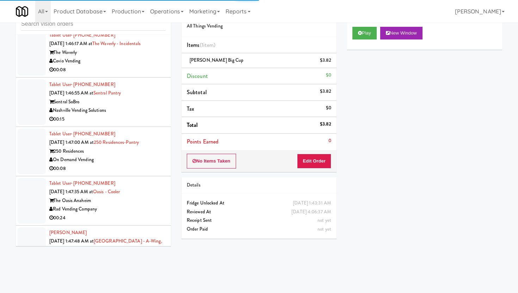
scroll to position [2675, 0]
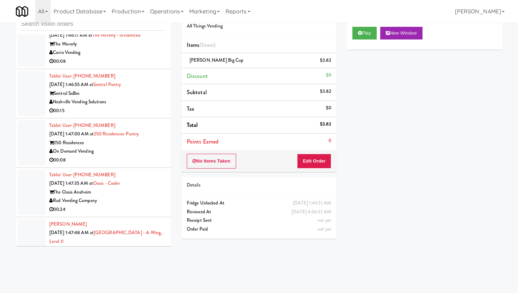
click at [141, 147] on div "On Demand Vending" at bounding box center [107, 151] width 116 height 9
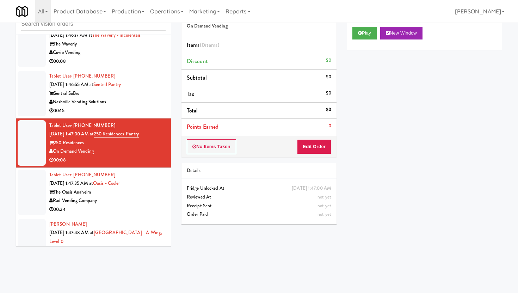
click at [136, 57] on div "00:08" at bounding box center [107, 61] width 116 height 9
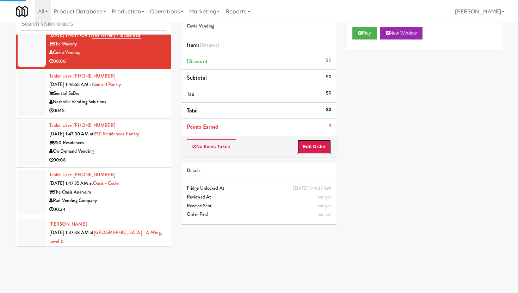
click at [311, 147] on button "Edit Order" at bounding box center [314, 146] width 34 height 15
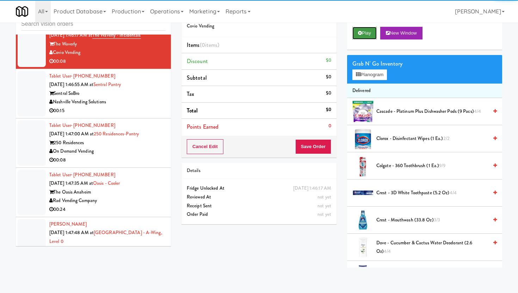
click at [362, 37] on button "Play" at bounding box center [364, 33] width 24 height 13
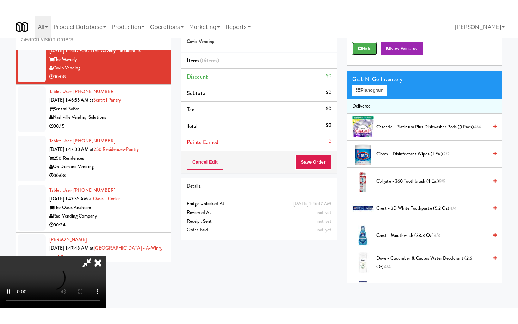
scroll to position [58, 0]
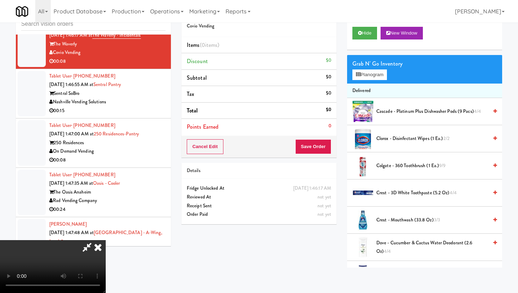
click at [106, 240] on video at bounding box center [53, 266] width 106 height 53
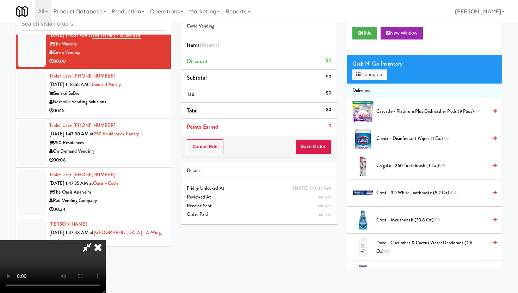
click at [106, 240] on video at bounding box center [53, 266] width 106 height 53
click at [376, 67] on div "Grab N' Go Inventory" at bounding box center [424, 63] width 144 height 11
click at [375, 85] on li "Delivered" at bounding box center [424, 90] width 155 height 15
click at [379, 70] on button "Planogram" at bounding box center [369, 74] width 35 height 11
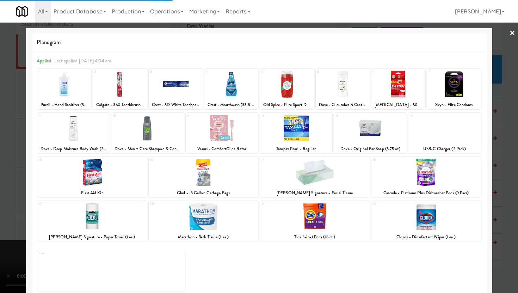
click at [445, 91] on div at bounding box center [454, 83] width 54 height 27
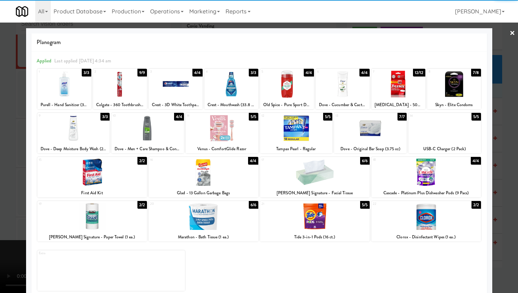
click at [445, 91] on div at bounding box center [454, 83] width 54 height 27
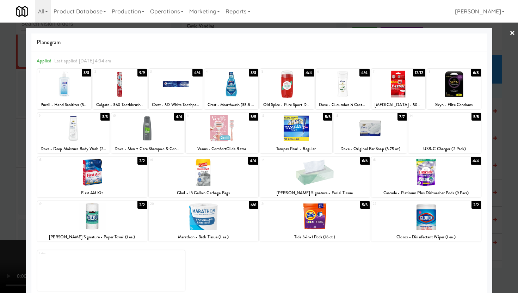
click at [493, 101] on div at bounding box center [259, 146] width 518 height 293
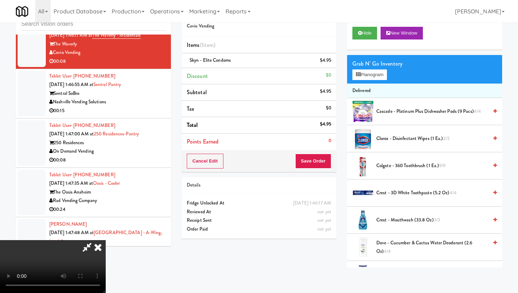
click at [95, 240] on icon at bounding box center [87, 247] width 16 height 14
click at [318, 162] on button "Save Order" at bounding box center [313, 161] width 36 height 15
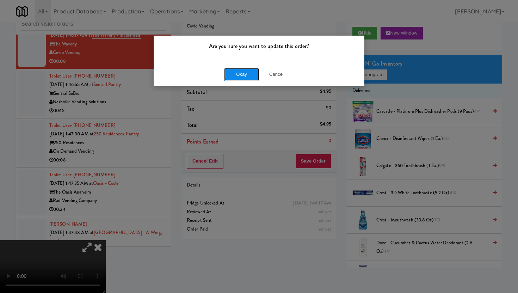
click at [248, 77] on button "Okay" at bounding box center [241, 74] width 35 height 13
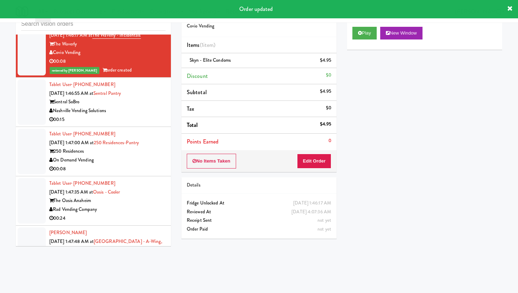
click at [136, 130] on div "Tablet User · (847) 284-0038 Aug 16, 2025 1:47:00 AM at 250 Residences-Pantry 2…" at bounding box center [107, 151] width 116 height 43
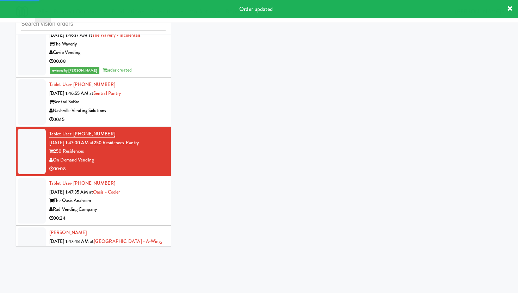
click at [140, 115] on div "00:15" at bounding box center [107, 119] width 116 height 9
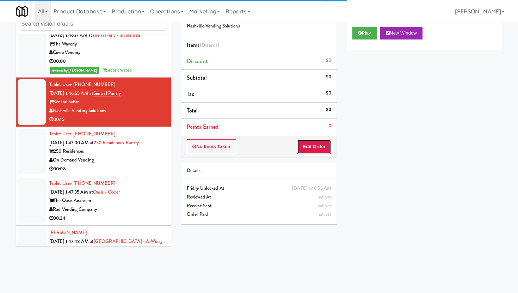
click at [316, 148] on button "Edit Order" at bounding box center [314, 146] width 34 height 15
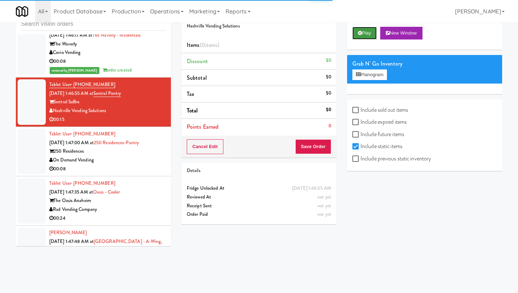
click at [363, 38] on button "Play" at bounding box center [364, 33] width 24 height 13
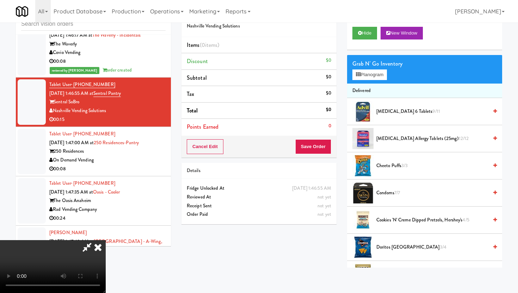
click at [98, 246] on icon at bounding box center [98, 247] width 16 height 14
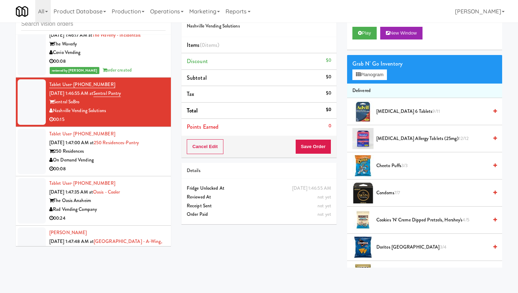
click at [146, 167] on li "Tablet User · (847) 284-0038 Aug 16, 2025 1:47:00 AM at 250 Residences-Pantry 2…" at bounding box center [93, 151] width 155 height 49
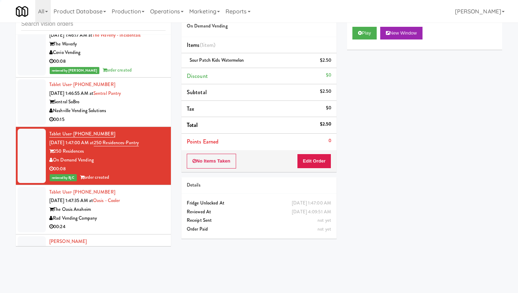
click at [153, 115] on div "00:15" at bounding box center [107, 119] width 116 height 9
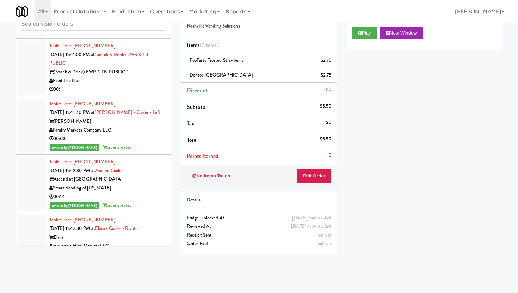
scroll to position [1549, 0]
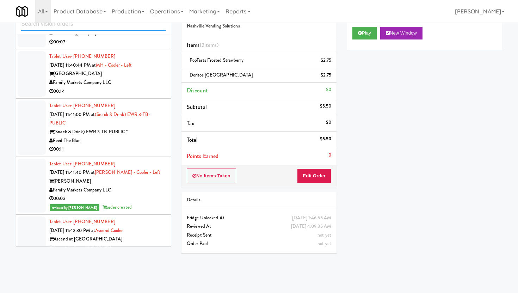
click at [107, 27] on input "text" at bounding box center [93, 24] width 144 height 13
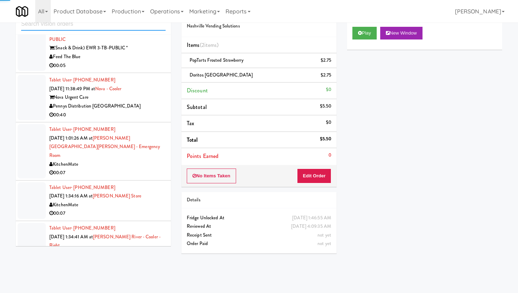
scroll to position [1265, 0]
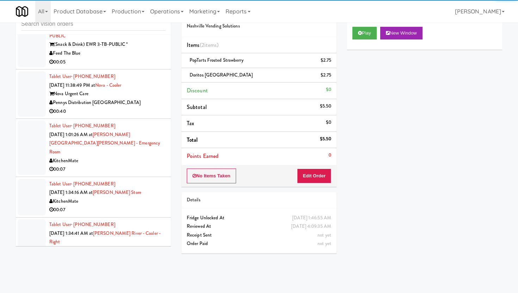
click at [152, 156] on div "KitchenMate" at bounding box center [107, 160] width 116 height 9
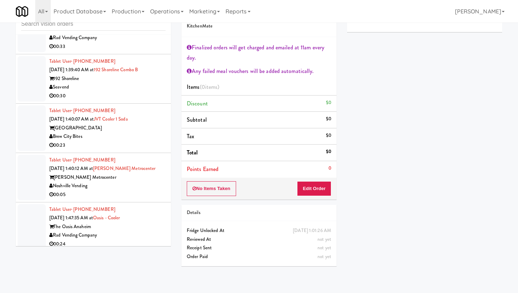
scroll to position [1546, 0]
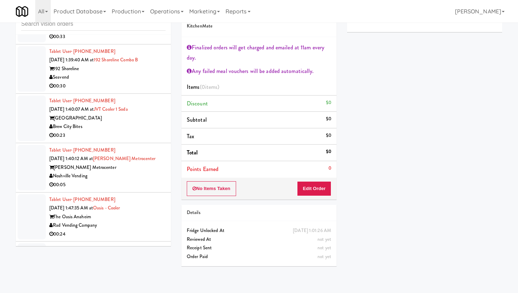
click at [143, 82] on div "00:30" at bounding box center [107, 86] width 116 height 9
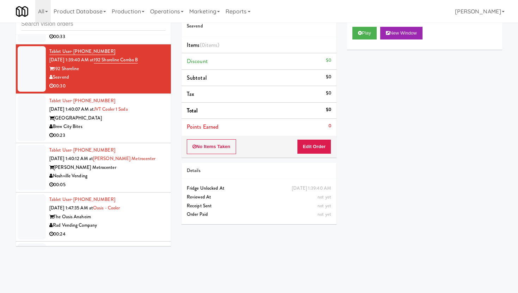
click at [110, 192] on li "Tablet User · (714) 264-9796 Aug 16, 2025 1:47:35 AM at Oasis - Cooler The Oasi…" at bounding box center [93, 216] width 155 height 49
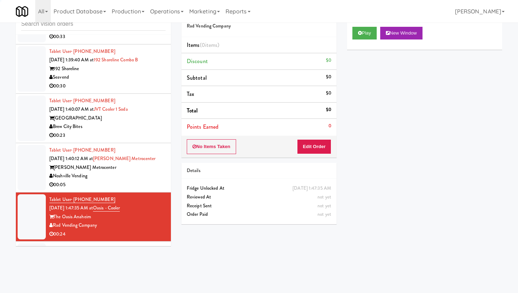
click at [121, 181] on div "00:05" at bounding box center [107, 184] width 116 height 9
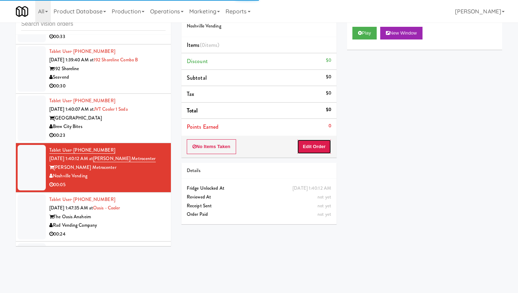
click at [328, 146] on button "Edit Order" at bounding box center [314, 146] width 34 height 15
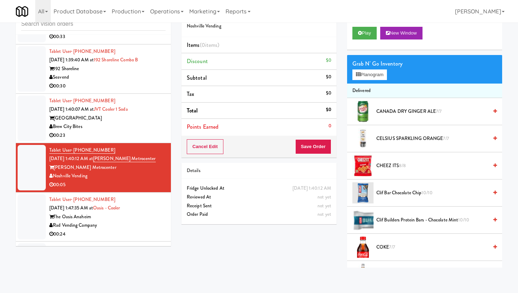
click at [360, 39] on div "Play New Window" at bounding box center [424, 35] width 155 height 28
click at [361, 36] on button "Play" at bounding box center [364, 33] width 24 height 13
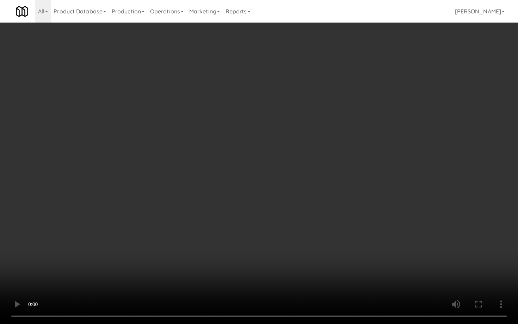
click at [365, 249] on video at bounding box center [259, 162] width 518 height 324
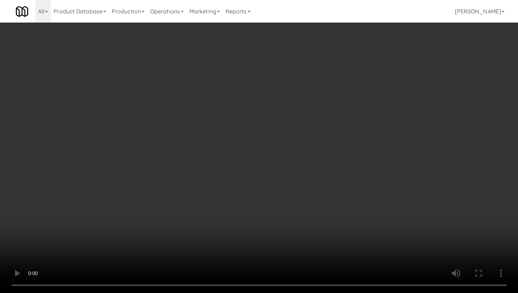
scroll to position [248, 0]
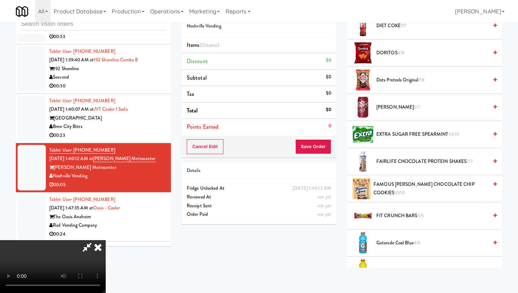
click at [392, 104] on span "DR PEPPER 6/7" at bounding box center [432, 107] width 112 height 9
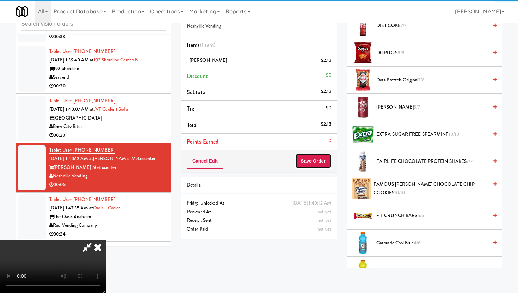
click at [323, 155] on button "Save Order" at bounding box center [313, 161] width 36 height 15
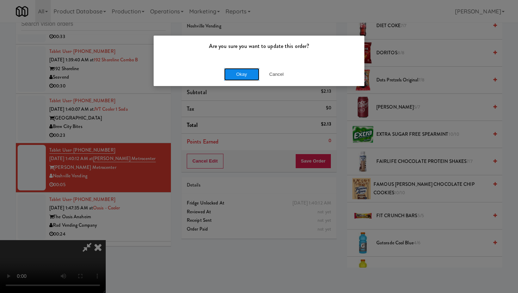
click at [254, 72] on button "Okay" at bounding box center [241, 74] width 35 height 13
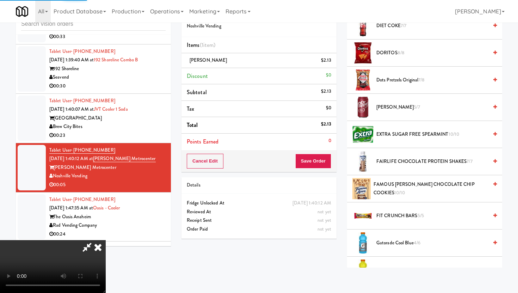
scroll to position [18, 0]
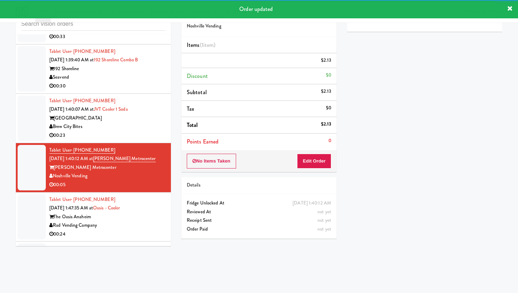
click at [149, 222] on div "Rad Vending Company" at bounding box center [107, 225] width 116 height 9
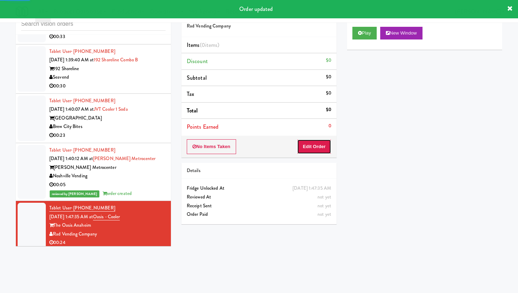
click at [299, 142] on button "Edit Order" at bounding box center [314, 146] width 34 height 15
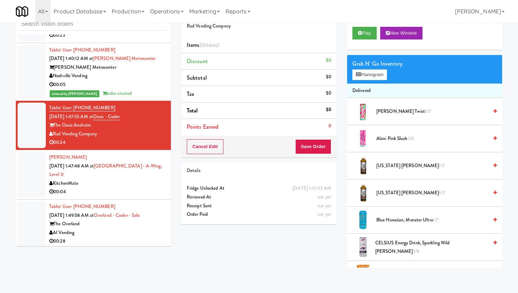
scroll to position [1655, 0]
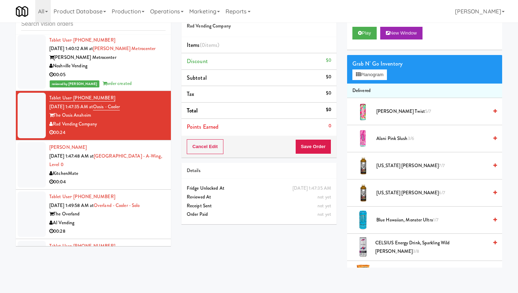
click at [366, 41] on div "Play New Window" at bounding box center [424, 35] width 155 height 28
click at [366, 38] on button "Play" at bounding box center [364, 33] width 24 height 13
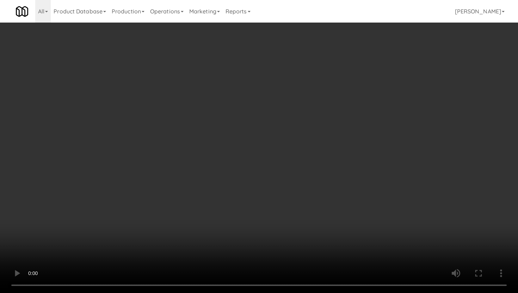
scroll to position [817, 0]
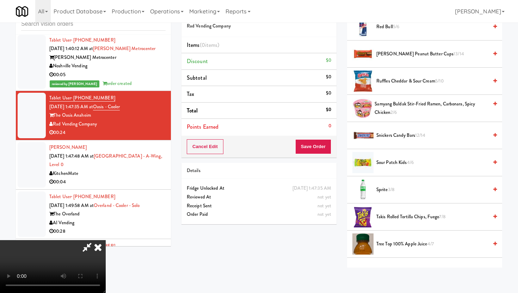
click at [384, 193] on span "Sprite 3/8" at bounding box center [432, 189] width 112 height 9
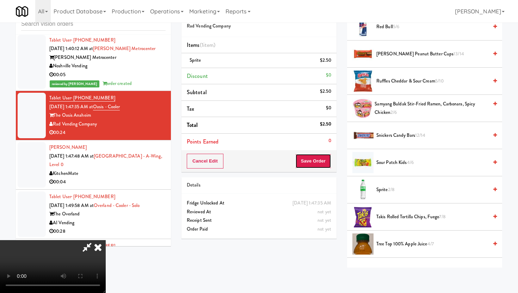
click at [319, 160] on button "Save Order" at bounding box center [313, 161] width 36 height 15
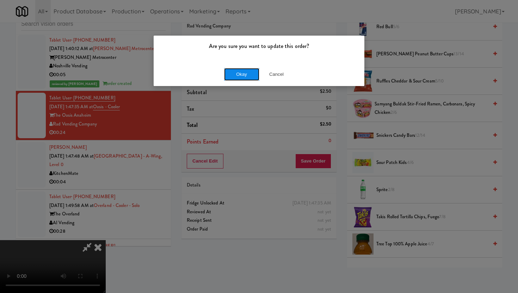
click at [255, 74] on button "Okay" at bounding box center [241, 74] width 35 height 13
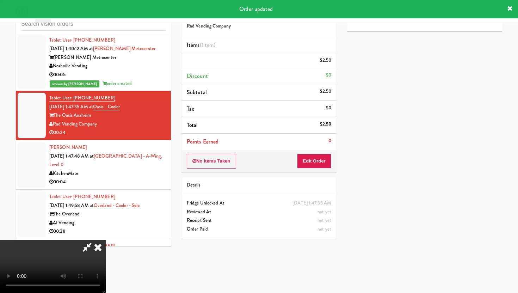
scroll to position [18, 0]
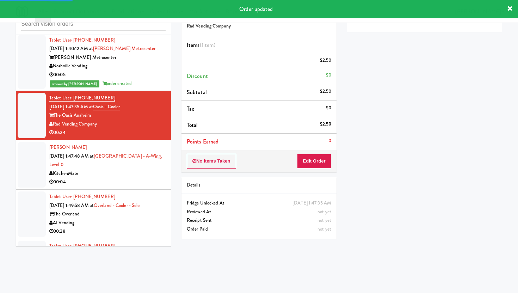
click at [140, 182] on li "Jacob Lajoie Aug 16, 2025 1:47:48 AM at Cambridge Memorial Hospital - A-Wing, L…" at bounding box center [93, 164] width 155 height 49
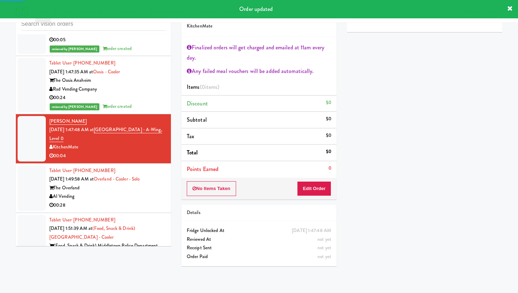
scroll to position [1696, 0]
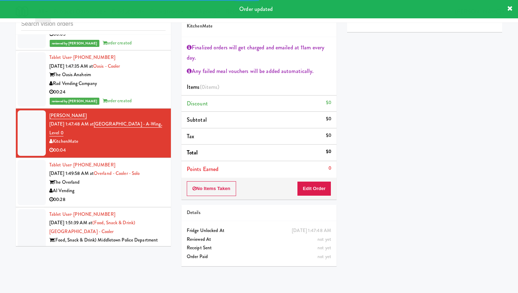
click at [140, 186] on div "AI Vending" at bounding box center [107, 190] width 116 height 9
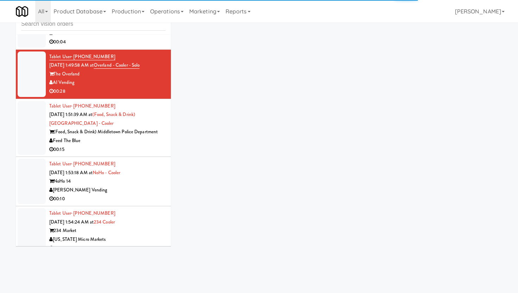
scroll to position [1805, 0]
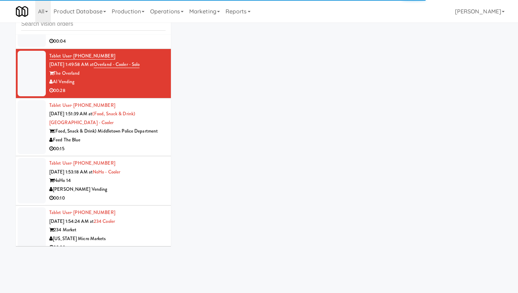
click at [95, 144] on div "00:15" at bounding box center [107, 148] width 116 height 9
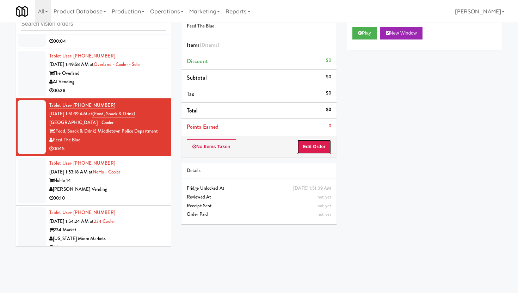
click at [316, 146] on button "Edit Order" at bounding box center [314, 146] width 34 height 15
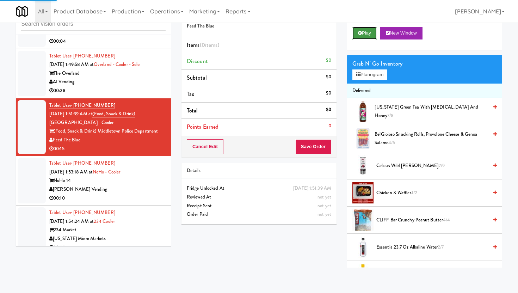
click at [376, 32] on button "Play" at bounding box center [364, 33] width 24 height 13
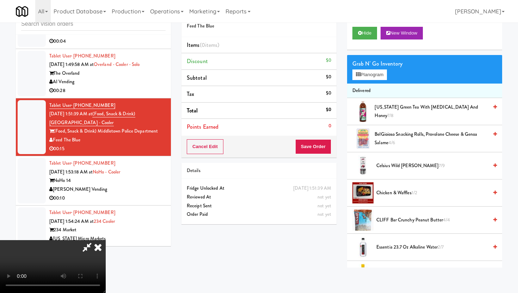
click at [104, 248] on icon at bounding box center [98, 247] width 16 height 14
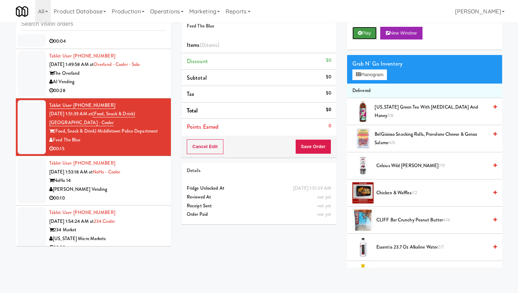
click at [358, 29] on button "Play" at bounding box center [364, 33] width 24 height 13
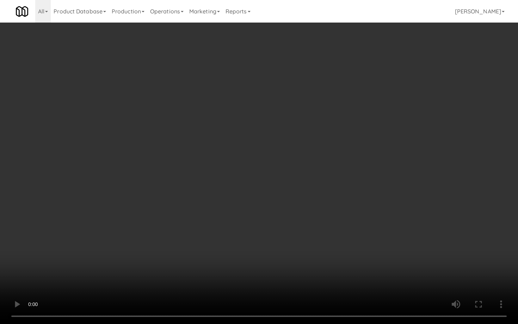
click at [243, 204] on video at bounding box center [259, 162] width 518 height 324
click at [154, 195] on video at bounding box center [259, 162] width 518 height 324
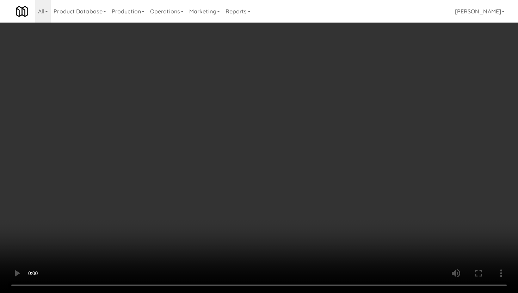
scroll to position [618, 0]
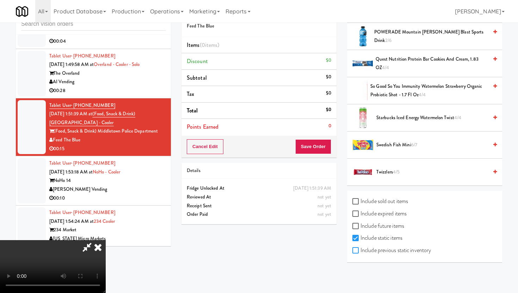
click at [359, 253] on input "Include previous static inventory" at bounding box center [356, 251] width 8 height 6
checkbox input "true"
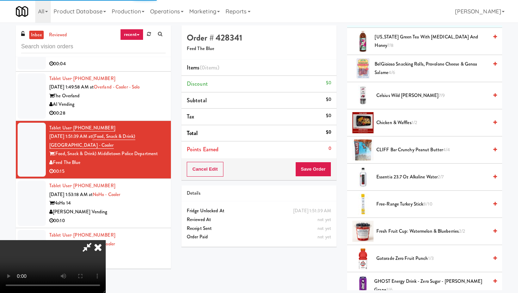
scroll to position [0, 0]
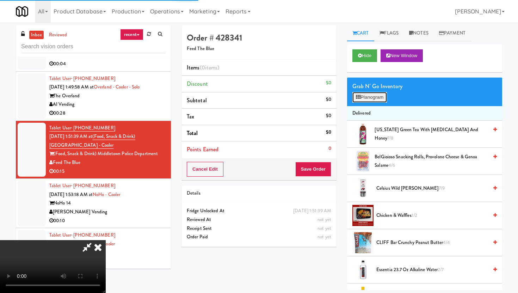
click at [367, 95] on button "Planogram" at bounding box center [369, 97] width 35 height 11
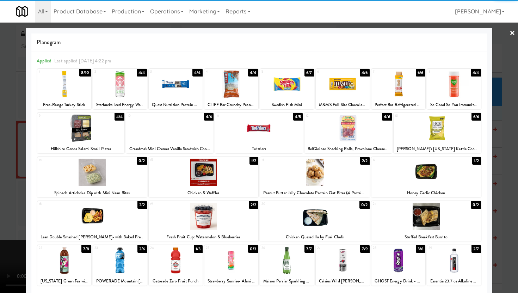
click at [431, 275] on div "29 2/7 Essentia 23.7 oz Alkaline Water" at bounding box center [454, 265] width 54 height 41
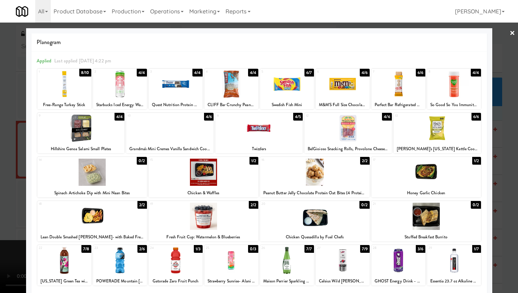
click at [30, 176] on div "Planogram Applied Last applied Monday 4:22 pm 1 8/10 Free-Range Turkey Stick 2 …" at bounding box center [259, 187] width 466 height 318
click at [512, 32] on link "×" at bounding box center [512, 34] width 6 height 22
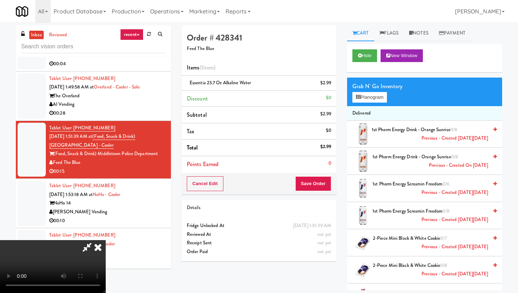
click at [304, 116] on li "Subtotal $2.99" at bounding box center [258, 115] width 155 height 17
click at [106, 240] on icon at bounding box center [98, 247] width 16 height 14
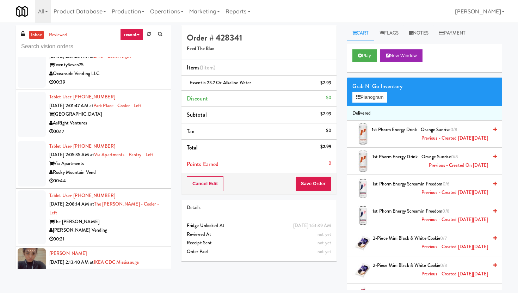
scroll to position [2304, 0]
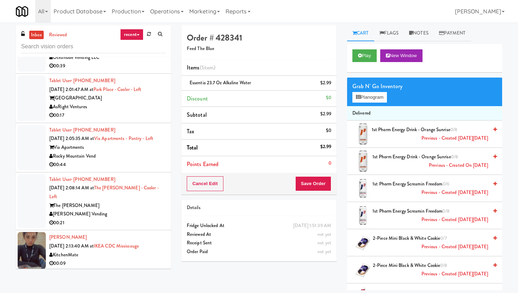
click at [144, 107] on li "Tablet User · (570) 350-0108 Aug 16, 2025 2:01:47 AM at Park Place - Cooler - L…" at bounding box center [93, 98] width 155 height 49
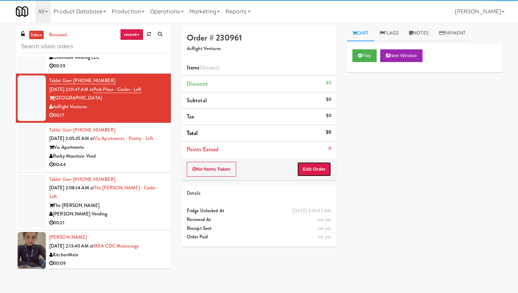
click at [307, 165] on button "Edit Order" at bounding box center [314, 169] width 34 height 15
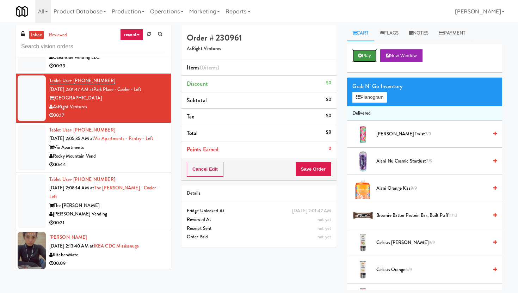
click at [361, 53] on button "Play" at bounding box center [364, 55] width 24 height 13
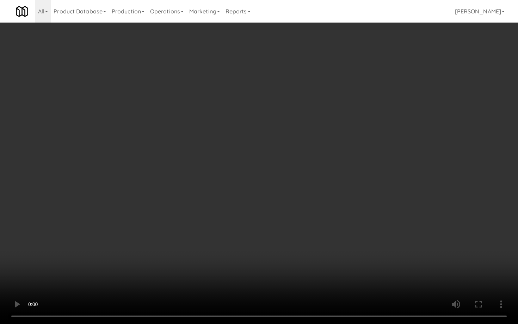
click at [357, 226] on video at bounding box center [259, 162] width 518 height 324
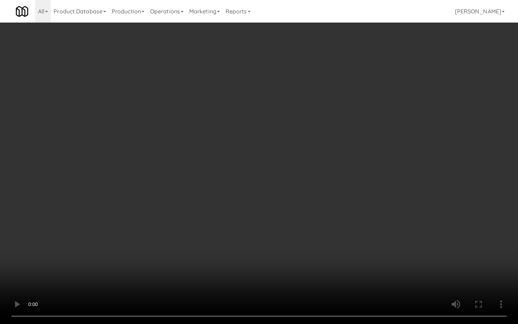
click at [357, 226] on video at bounding box center [259, 162] width 518 height 324
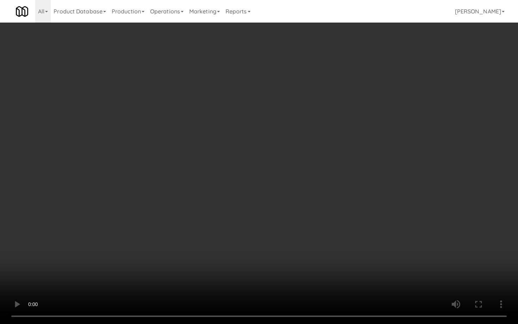
click at [357, 226] on video at bounding box center [259, 162] width 518 height 324
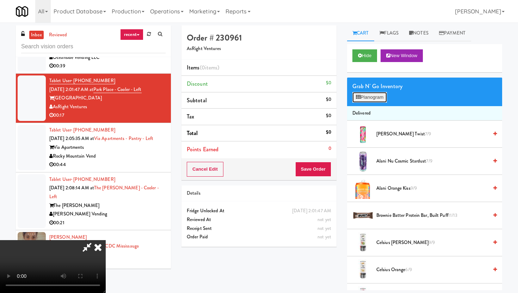
click at [380, 98] on button "Planogram" at bounding box center [369, 97] width 35 height 11
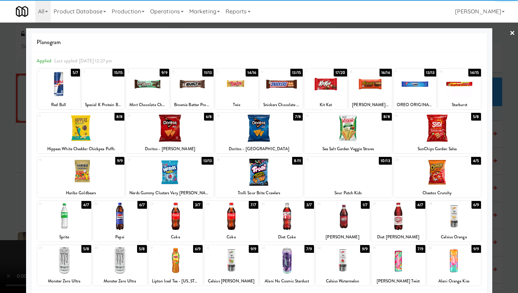
click at [129, 263] on div at bounding box center [120, 260] width 54 height 27
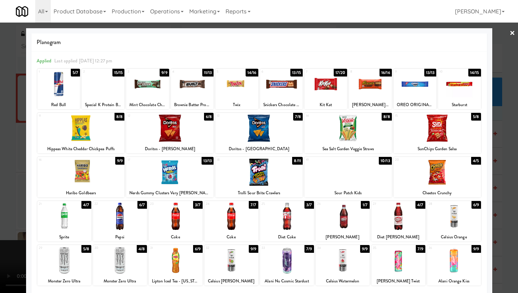
click at [110, 162] on div at bounding box center [80, 172] width 87 height 27
click at [0, 181] on div at bounding box center [259, 146] width 518 height 293
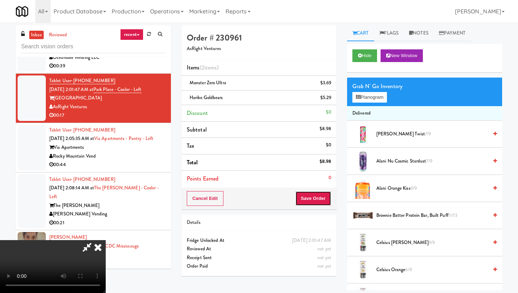
click at [326, 203] on button "Save Order" at bounding box center [313, 198] width 36 height 15
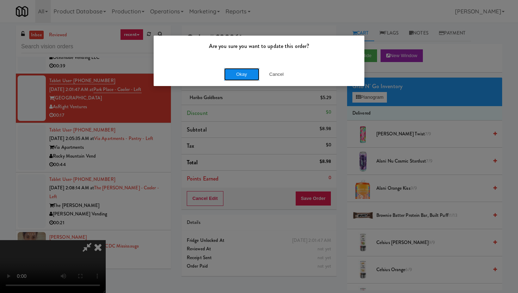
click at [241, 76] on button "Okay" at bounding box center [241, 74] width 35 height 13
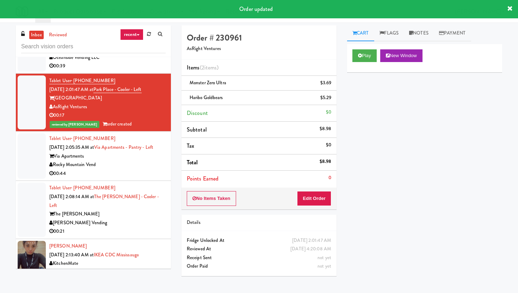
click at [136, 163] on li "Tablet User · (317) 625-7847 Aug 16, 2025 2:05:35 AM at Via Apartments - Pantry…" at bounding box center [93, 155] width 155 height 49
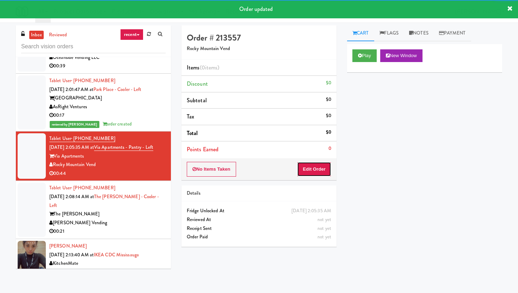
click at [326, 171] on button "Edit Order" at bounding box center [314, 169] width 34 height 15
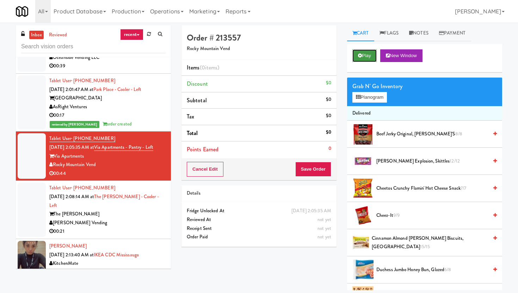
click at [372, 52] on button "Play" at bounding box center [364, 55] width 24 height 13
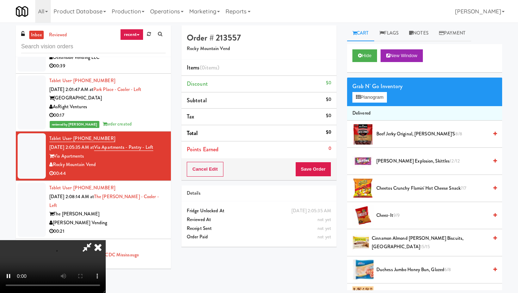
click at [318, 149] on li "Points Earned 0" at bounding box center [258, 149] width 155 height 16
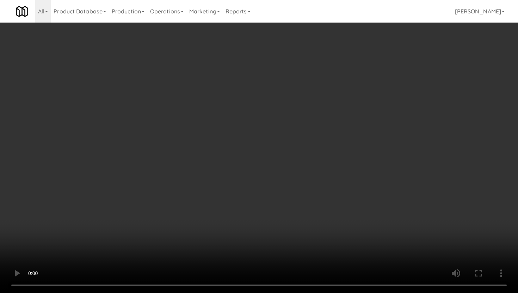
scroll to position [725, 0]
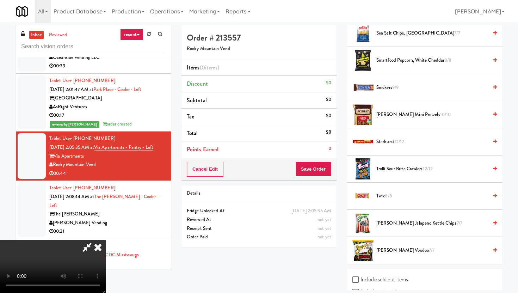
click at [395, 65] on li "Smartfood Popcorn, White Cheddar 8/8" at bounding box center [424, 60] width 155 height 27
click at [395, 58] on span "Smartfood Popcorn, White Cheddar 8/8" at bounding box center [432, 60] width 112 height 9
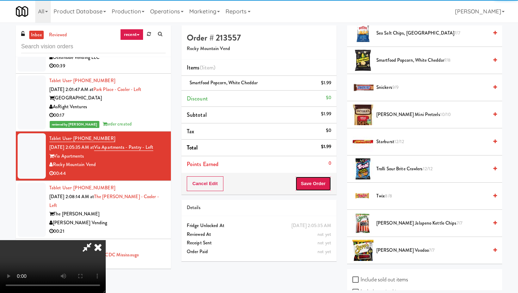
click at [328, 181] on button "Save Order" at bounding box center [313, 183] width 36 height 15
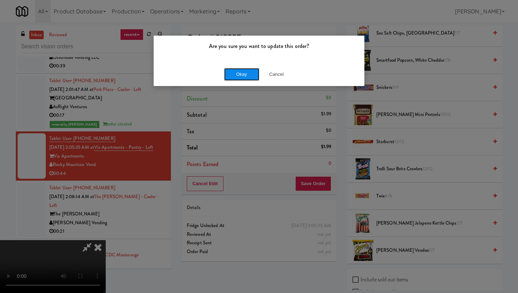
click at [244, 75] on button "Okay" at bounding box center [241, 74] width 35 height 13
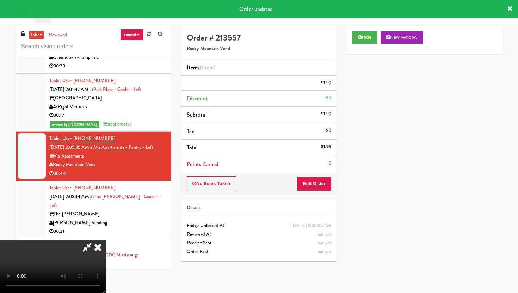
scroll to position [18, 0]
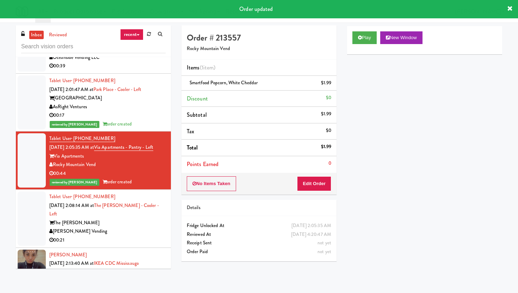
click at [154, 227] on div "[PERSON_NAME] Vending" at bounding box center [107, 231] width 116 height 9
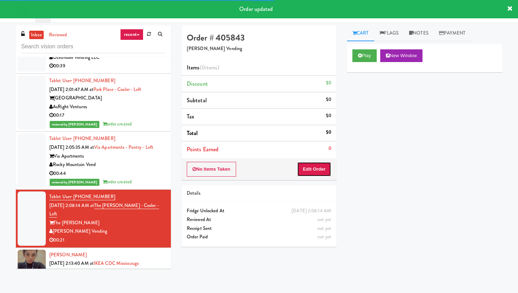
click at [321, 166] on button "Edit Order" at bounding box center [314, 169] width 34 height 15
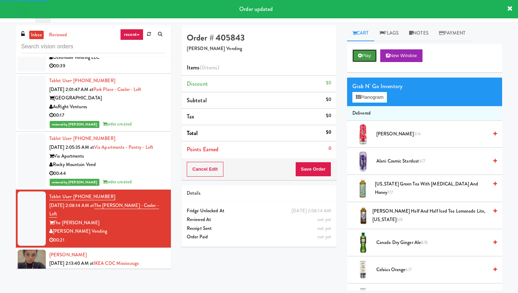
click at [362, 58] on button "Play" at bounding box center [364, 55] width 24 height 13
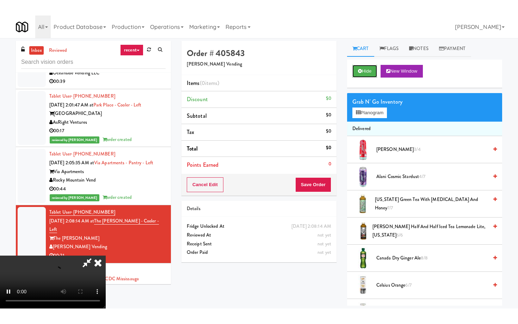
scroll to position [58, 0]
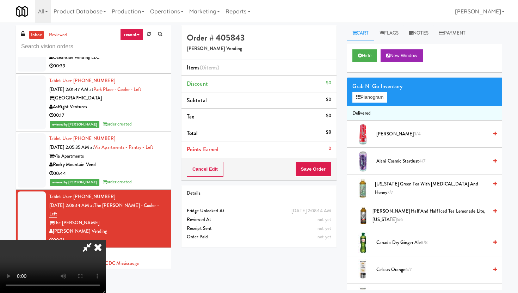
click at [106, 240] on video at bounding box center [53, 266] width 106 height 53
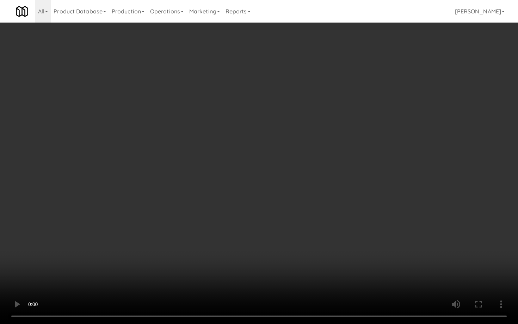
click at [250, 227] on video at bounding box center [259, 162] width 518 height 324
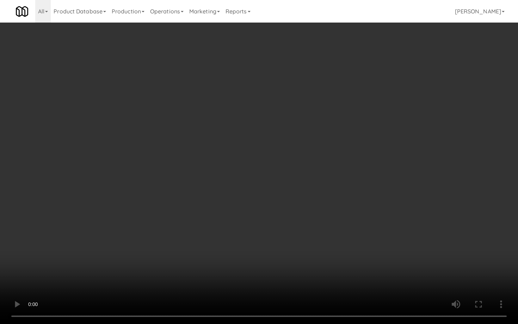
click at [250, 227] on video at bounding box center [259, 162] width 518 height 324
click at [324, 241] on video at bounding box center [259, 162] width 518 height 324
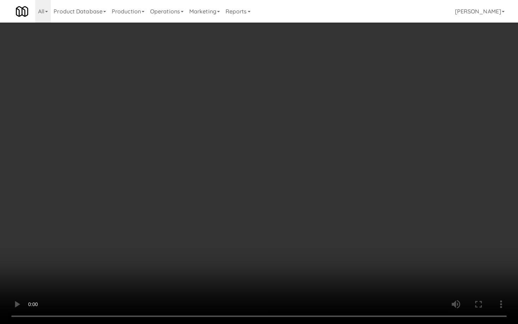
click at [324, 241] on video at bounding box center [259, 162] width 518 height 324
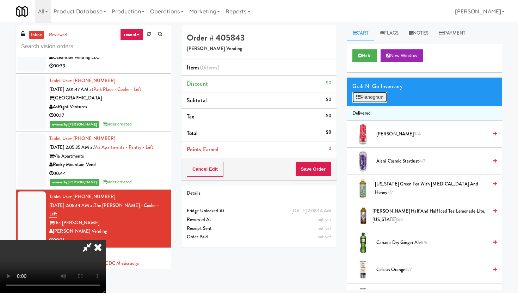
click at [367, 100] on button "Planogram" at bounding box center [369, 97] width 35 height 11
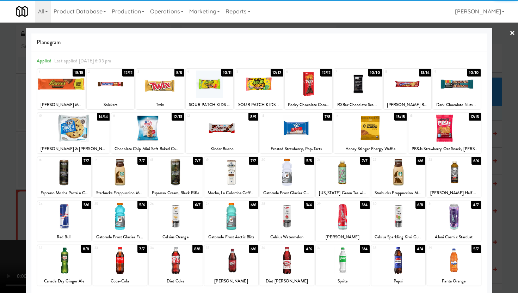
click at [396, 93] on div at bounding box center [408, 83] width 48 height 27
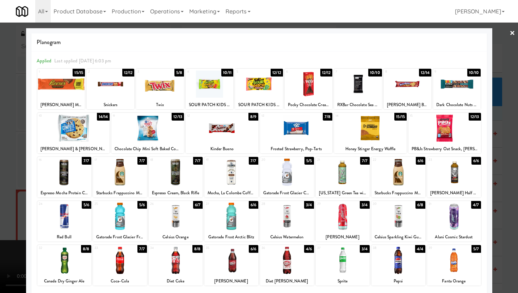
click at [169, 92] on div at bounding box center [160, 83] width 48 height 27
click at [258, 86] on div at bounding box center [259, 83] width 48 height 27
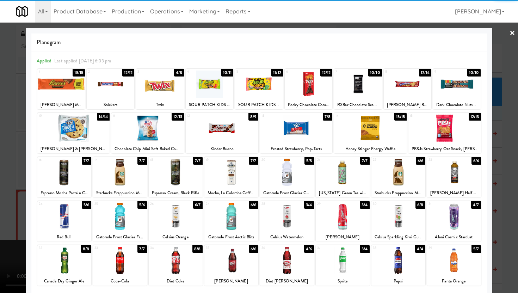
click at [130, 219] on div at bounding box center [120, 216] width 54 height 27
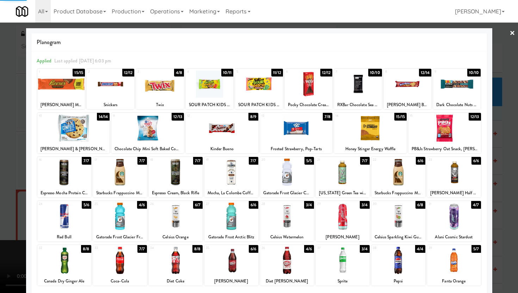
click at [0, 159] on div at bounding box center [259, 146] width 518 height 293
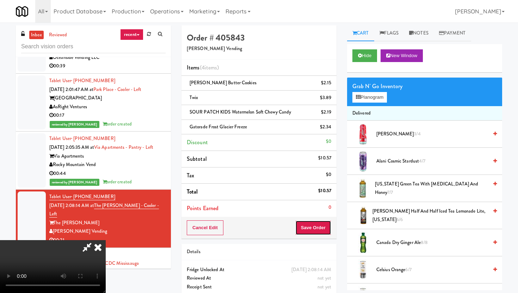
click at [320, 233] on button "Save Order" at bounding box center [313, 227] width 36 height 15
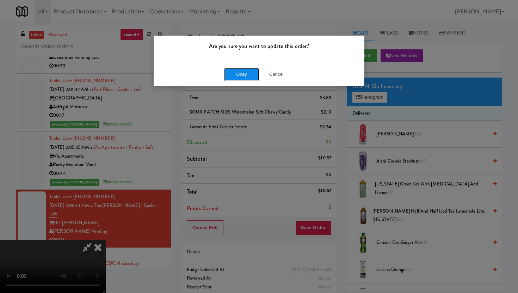
click at [235, 78] on button "Okay" at bounding box center [241, 74] width 35 height 13
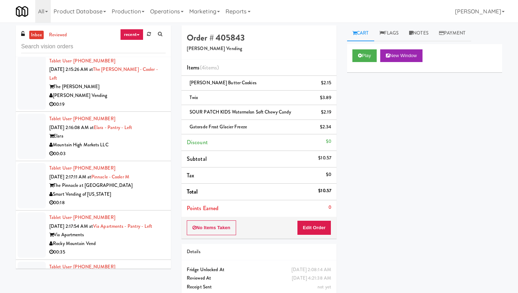
scroll to position [2550, 0]
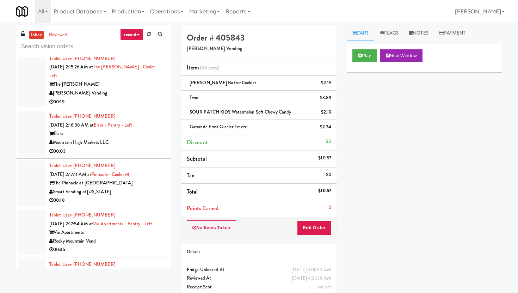
click at [160, 89] on div "[PERSON_NAME] Vending" at bounding box center [107, 93] width 116 height 9
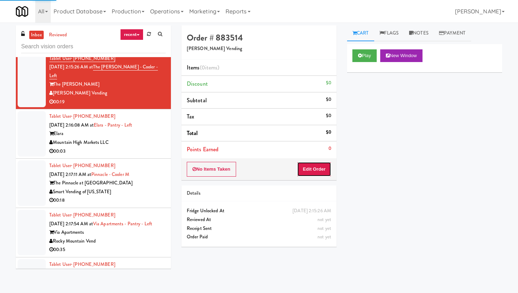
click at [312, 173] on button "Edit Order" at bounding box center [314, 169] width 34 height 15
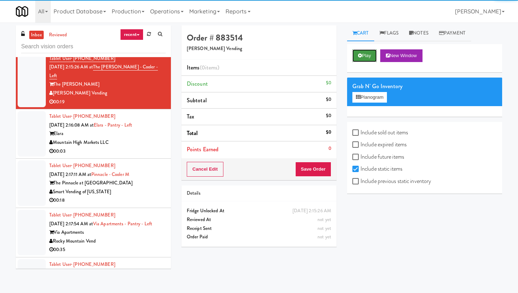
click at [364, 57] on button "Play" at bounding box center [364, 55] width 24 height 13
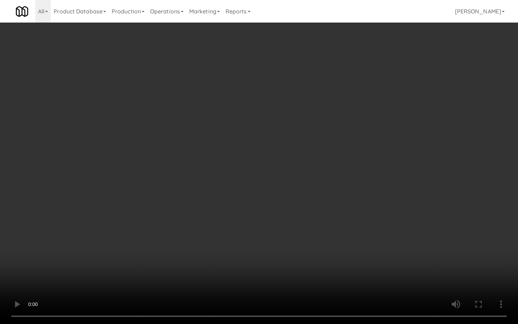
click at [235, 231] on video at bounding box center [259, 162] width 518 height 324
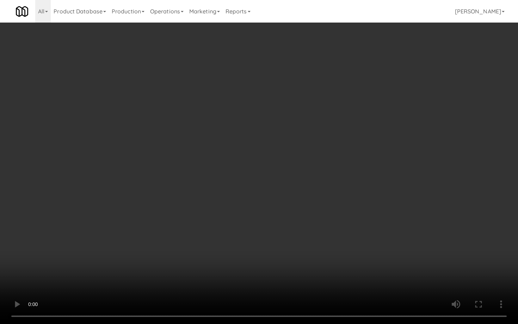
click at [235, 231] on video at bounding box center [259, 162] width 518 height 324
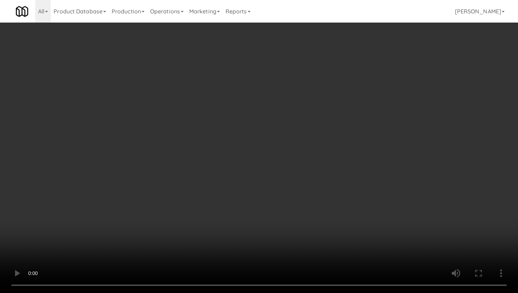
scroll to position [271, 0]
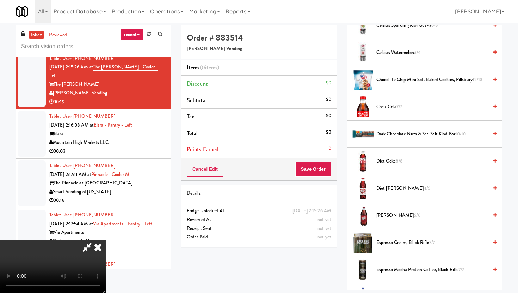
click at [395, 216] on span "Dr. Pepper 6/6" at bounding box center [432, 215] width 112 height 9
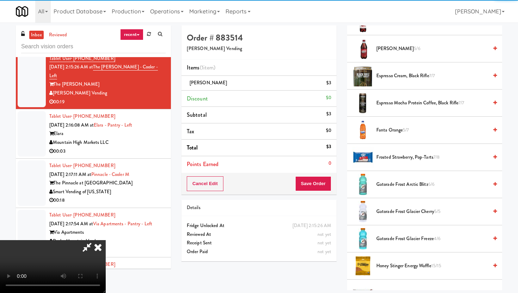
scroll to position [440, 0]
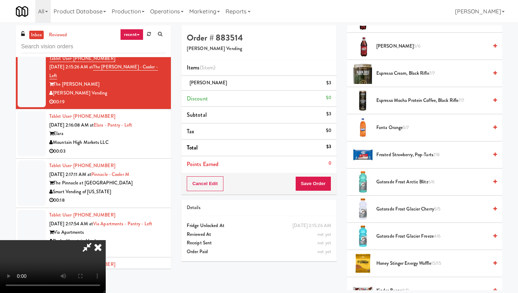
click at [395, 210] on span "Gatorade Frost Glacier Cherry 5/5" at bounding box center [432, 209] width 112 height 9
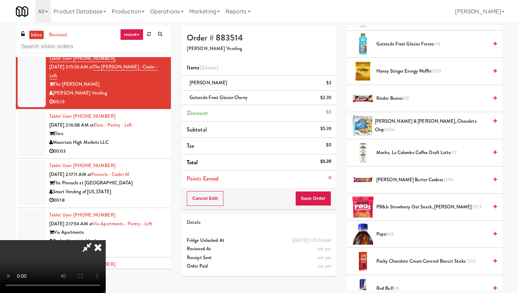
scroll to position [616, 0]
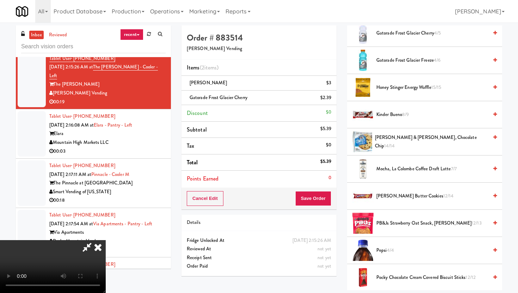
click at [400, 117] on span "Kinder Bueno 8/9" at bounding box center [432, 114] width 112 height 9
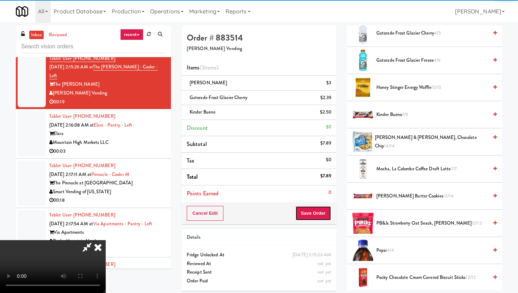
click at [318, 218] on button "Save Order" at bounding box center [313, 213] width 36 height 15
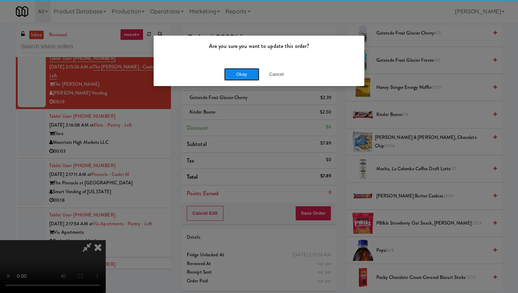
click at [246, 79] on button "Okay" at bounding box center [241, 74] width 35 height 13
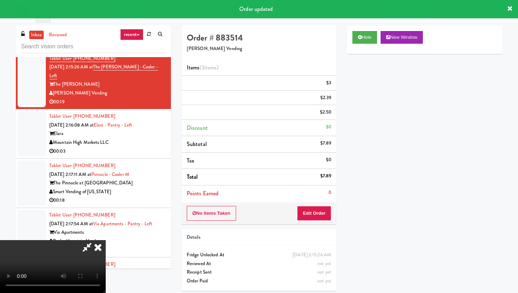
scroll to position [18, 0]
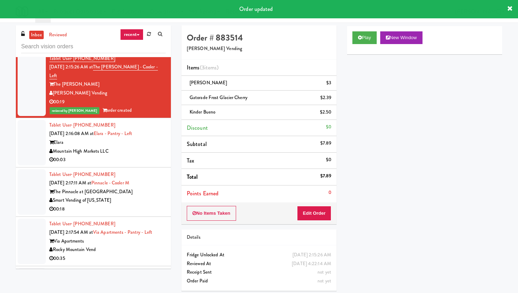
click at [160, 147] on div "Mountain High Markets LLC" at bounding box center [107, 151] width 116 height 9
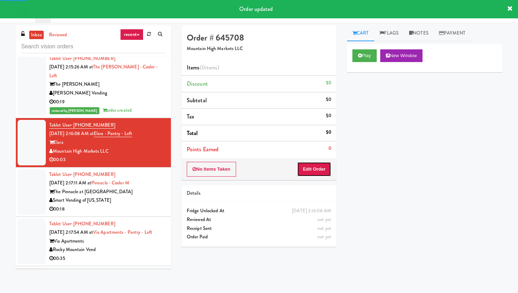
click at [312, 171] on button "Edit Order" at bounding box center [314, 169] width 34 height 15
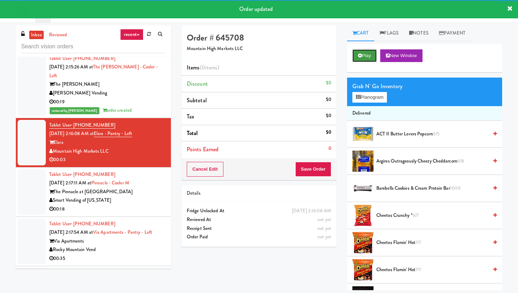
click at [357, 59] on button "Play" at bounding box center [364, 55] width 24 height 13
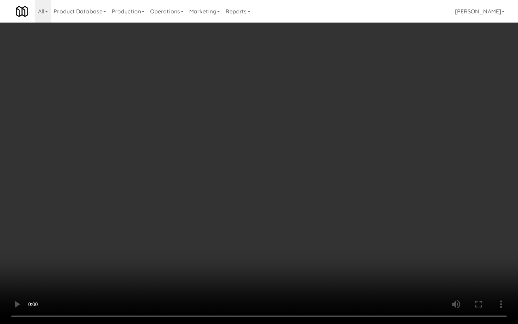
click at [365, 237] on video at bounding box center [259, 162] width 518 height 324
click at [238, 267] on video at bounding box center [259, 162] width 518 height 324
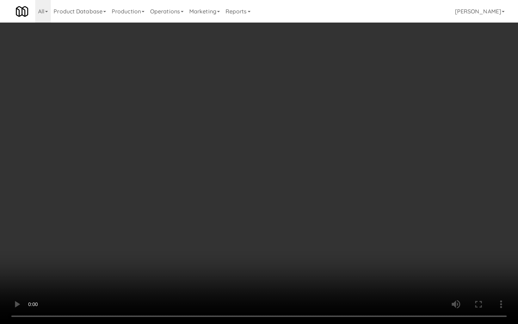
click at [238, 267] on video at bounding box center [259, 162] width 518 height 324
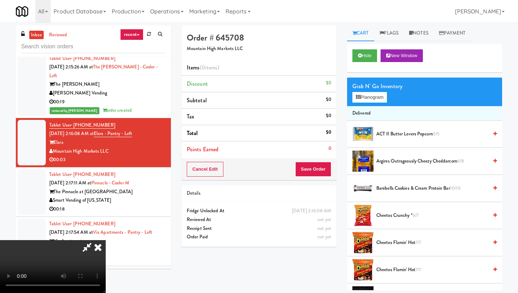
click at [486, 267] on span "Cheetos Flamin' Hot 7/7" at bounding box center [432, 269] width 112 height 9
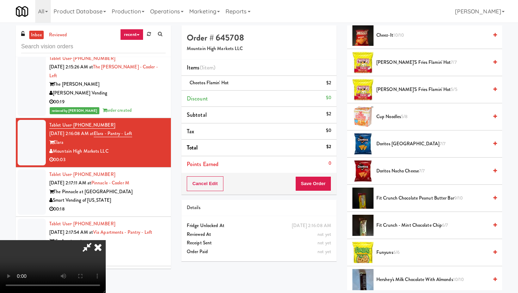
scroll to position [359, 0]
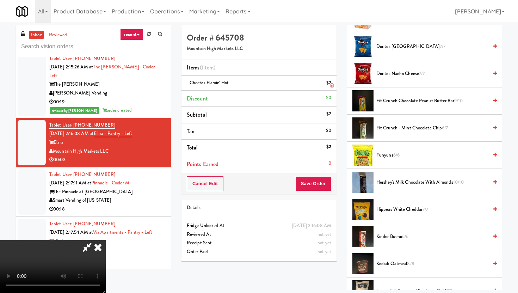
click at [328, 89] on link at bounding box center [330, 85] width 6 height 9
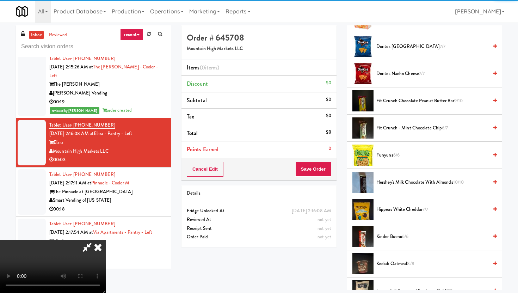
click at [402, 129] on span "Fit Crunch - Mint Chocolate Chip 6/7" at bounding box center [432, 128] width 112 height 9
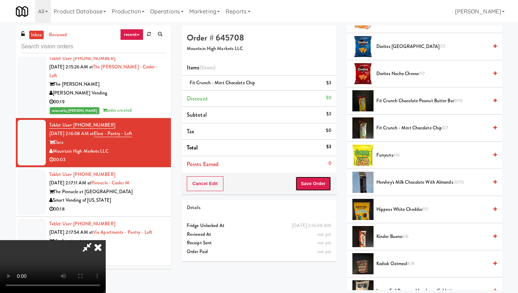
click at [320, 181] on button "Save Order" at bounding box center [313, 183] width 36 height 15
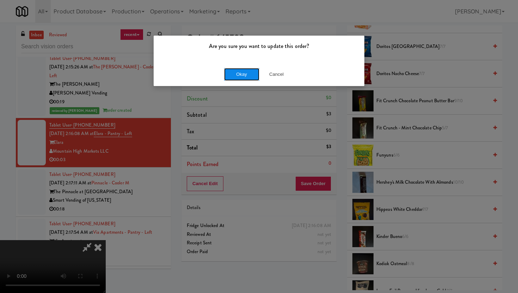
click at [249, 74] on button "Okay" at bounding box center [241, 74] width 35 height 13
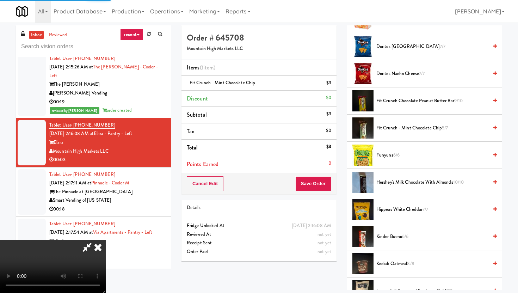
scroll to position [18, 0]
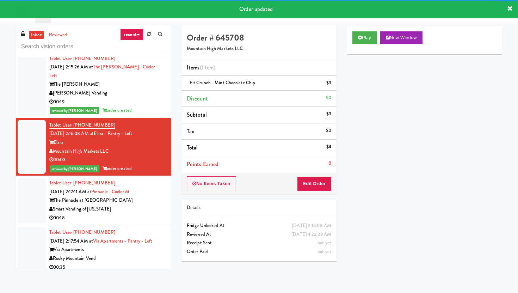
click at [151, 213] on div "00:18" at bounding box center [107, 217] width 116 height 9
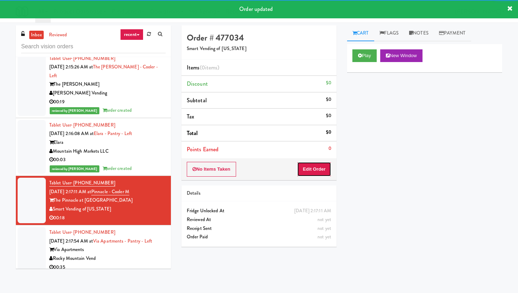
click at [305, 169] on button "Edit Order" at bounding box center [314, 169] width 34 height 15
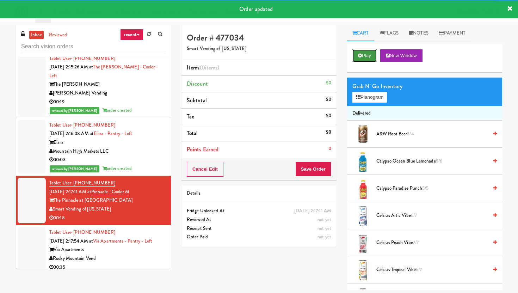
click at [370, 49] on button "Play" at bounding box center [364, 55] width 24 height 13
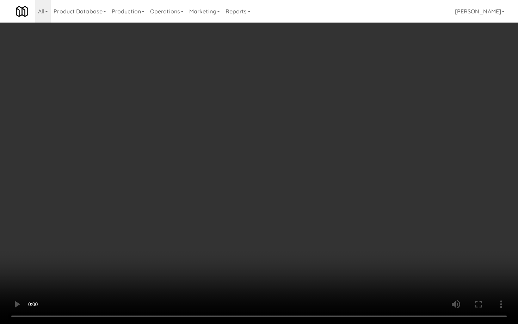
click at [237, 203] on video at bounding box center [259, 162] width 518 height 324
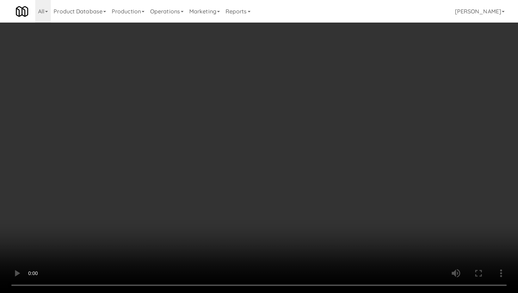
scroll to position [292, 0]
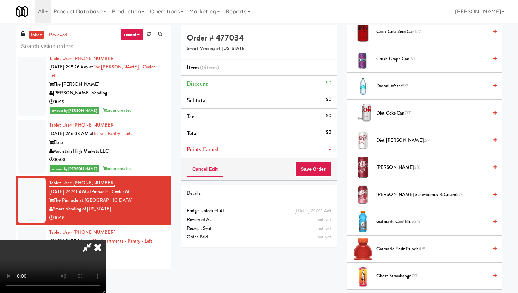
click at [391, 33] on span "Coca-Cola Zero Can 6/7" at bounding box center [432, 31] width 112 height 9
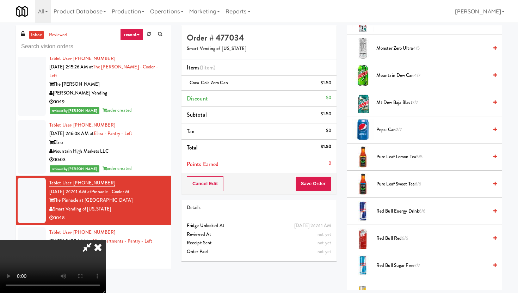
scroll to position [602, 0]
click at [390, 134] on li "Pepsi Can 2/7" at bounding box center [424, 128] width 155 height 27
click at [390, 131] on span "Pepsi Can 2/7" at bounding box center [432, 128] width 112 height 9
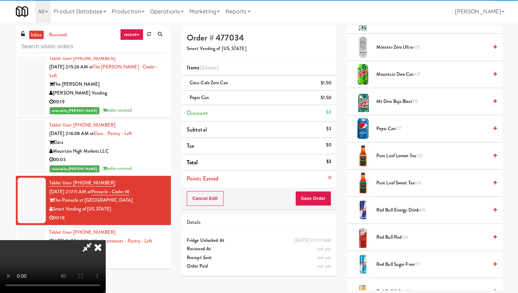
click at [332, 190] on div "Cancel Edit Save Order" at bounding box center [258, 198] width 155 height 22
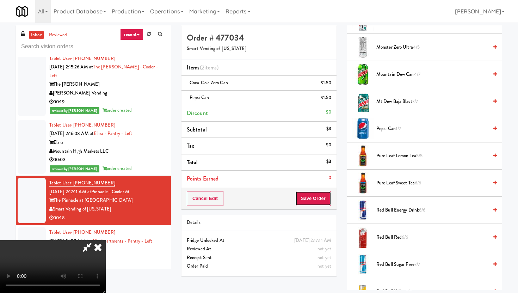
click at [327, 191] on button "Save Order" at bounding box center [313, 198] width 36 height 15
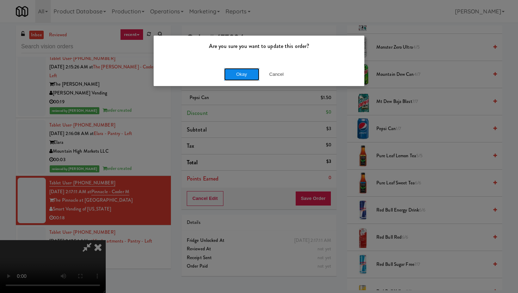
click at [239, 69] on button "Okay" at bounding box center [241, 74] width 35 height 13
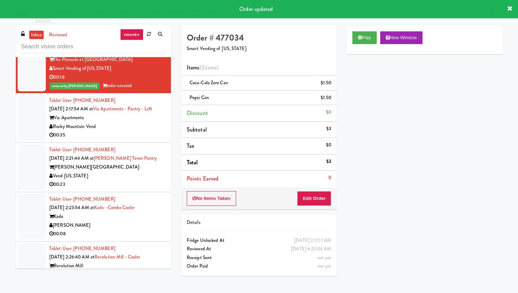
scroll to position [2714, 0]
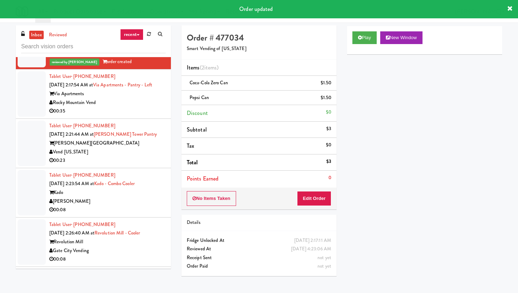
click at [142, 107] on div "00:35" at bounding box center [107, 111] width 116 height 9
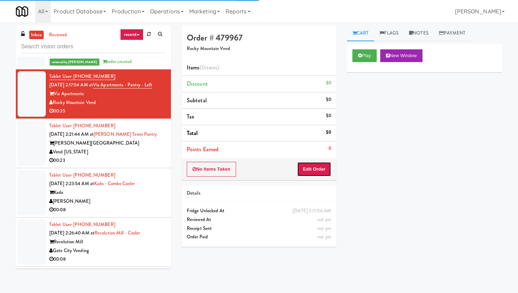
click at [311, 168] on button "Edit Order" at bounding box center [314, 169] width 34 height 15
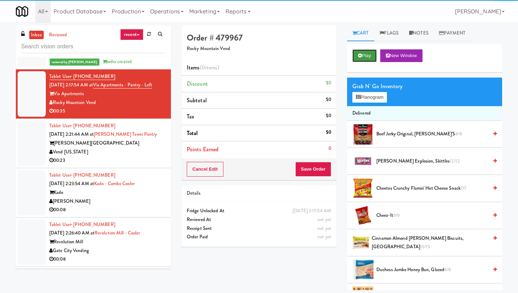
click at [364, 50] on button "Play" at bounding box center [364, 55] width 24 height 13
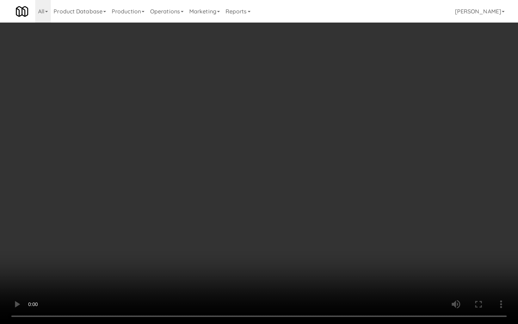
click at [191, 229] on video at bounding box center [259, 162] width 518 height 324
click at [186, 188] on video at bounding box center [259, 162] width 518 height 324
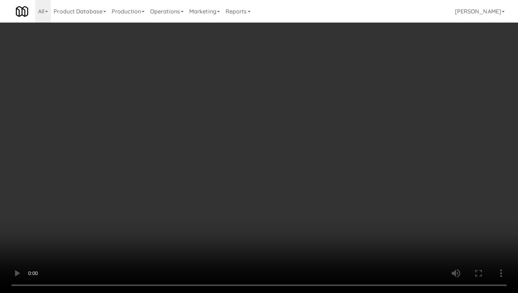
click at [186, 157] on video at bounding box center [259, 146] width 518 height 293
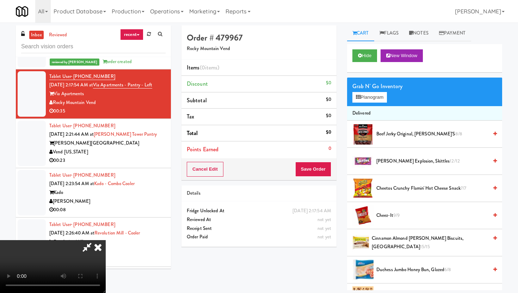
click at [106, 240] on video at bounding box center [53, 266] width 106 height 53
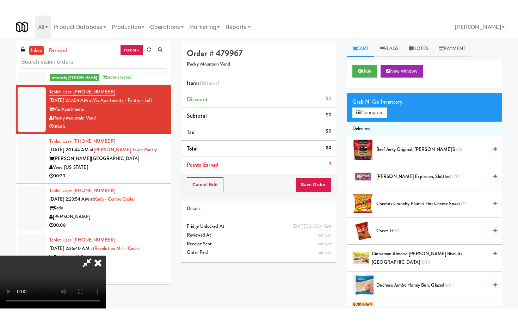
scroll to position [56, 0]
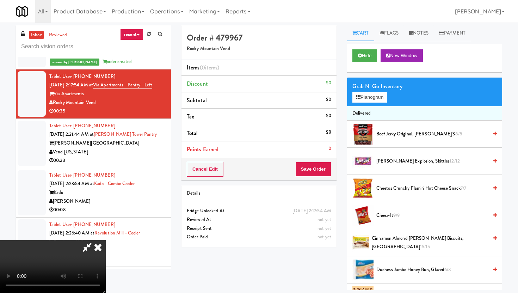
click at [106, 240] on video at bounding box center [53, 266] width 106 height 53
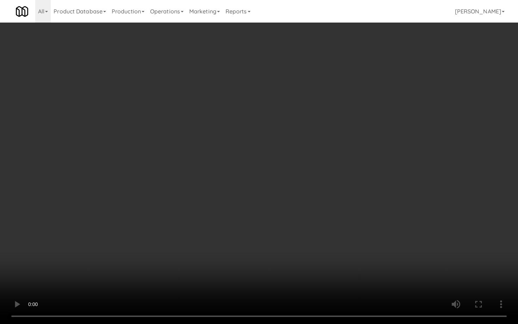
click at [136, 230] on video at bounding box center [259, 162] width 518 height 324
click at [319, 142] on video at bounding box center [259, 162] width 518 height 324
click at [302, 85] on video at bounding box center [259, 162] width 518 height 324
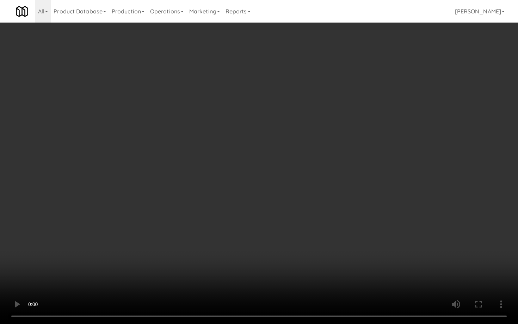
click at [302, 85] on video at bounding box center [259, 162] width 518 height 324
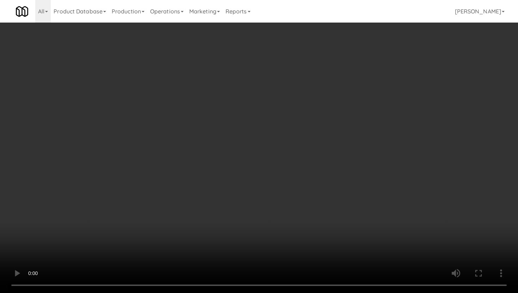
scroll to position [159, 0]
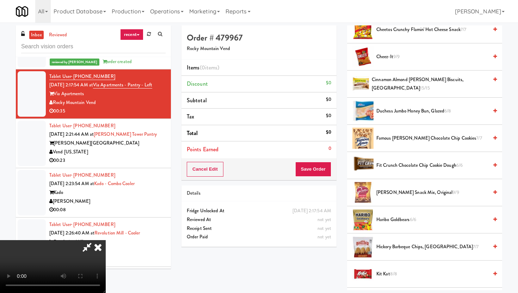
click at [395, 136] on span "Famous Amos Chocolate Chip Cookies 7/7" at bounding box center [432, 138] width 112 height 9
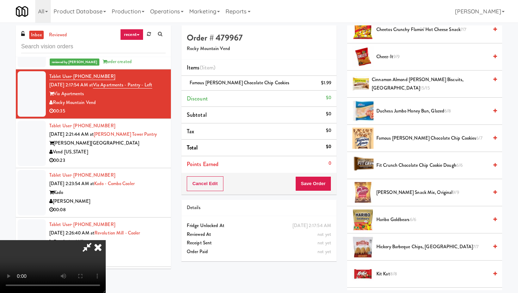
click at [395, 136] on span "Famous Amos Chocolate Chip Cookies 6/7" at bounding box center [432, 138] width 112 height 9
click at [395, 136] on span "Famous Amos Chocolate Chip Cookies 5/7" at bounding box center [432, 138] width 112 height 9
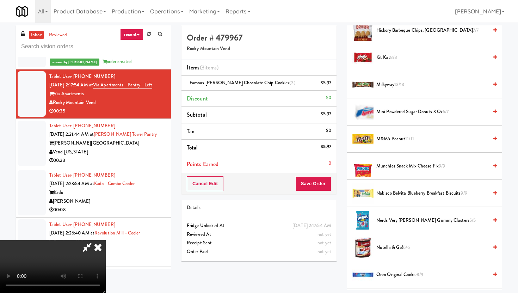
scroll to position [373, 0]
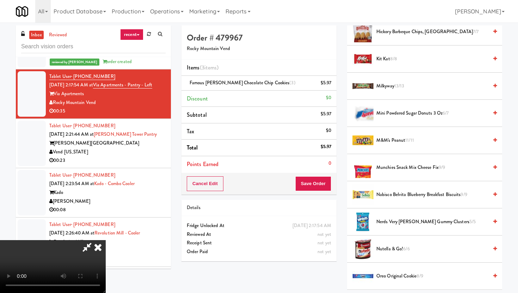
click at [396, 110] on span "Mini Powdered Sugar Donuts 3 oz 6/7" at bounding box center [432, 113] width 112 height 9
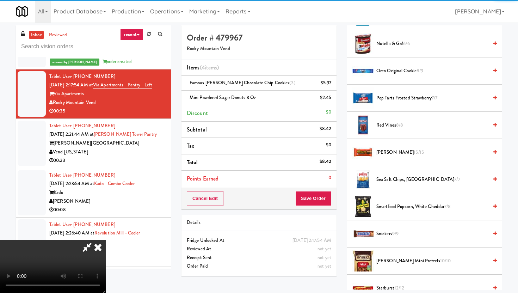
scroll to position [637, 0]
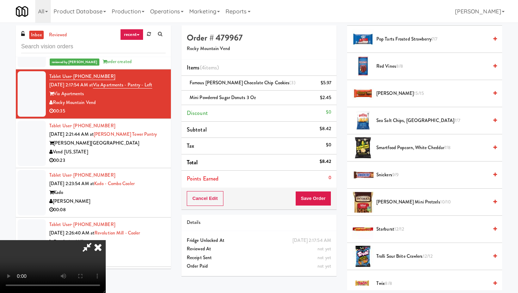
click at [386, 92] on span "Reese's 15/15" at bounding box center [432, 93] width 112 height 9
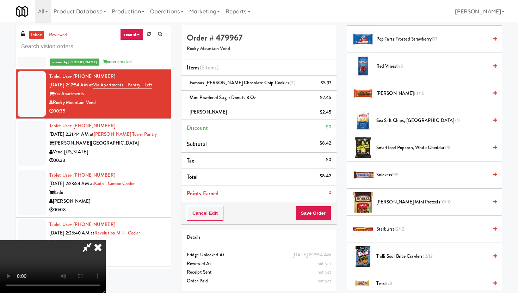
click at [386, 92] on span "Reese's 14/15" at bounding box center [432, 93] width 112 height 9
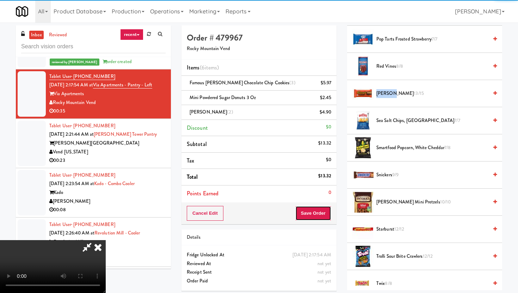
click at [322, 212] on button "Save Order" at bounding box center [313, 213] width 36 height 15
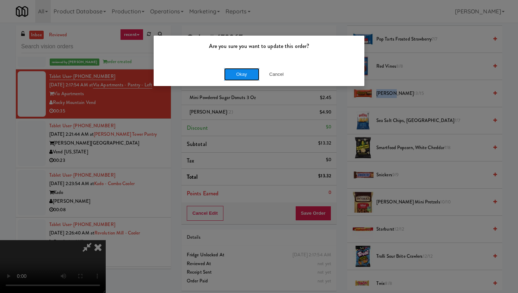
click at [239, 72] on button "Okay" at bounding box center [241, 74] width 35 height 13
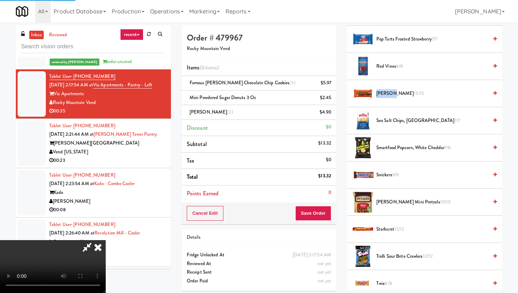
scroll to position [18, 0]
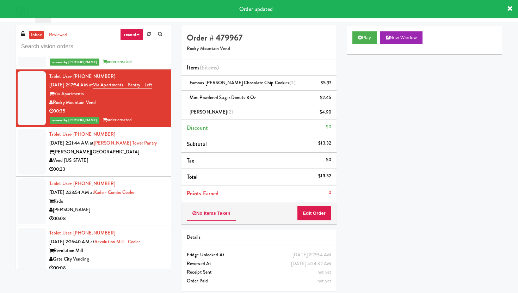
click at [148, 156] on div "Vend [US_STATE]" at bounding box center [107, 160] width 116 height 9
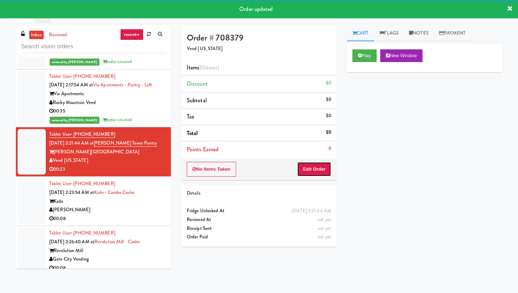
click at [313, 163] on button "Edit Order" at bounding box center [314, 169] width 34 height 15
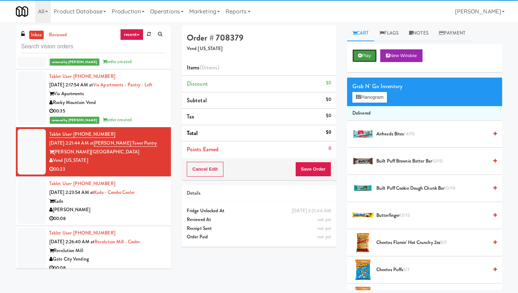
click at [358, 54] on icon at bounding box center [360, 55] width 4 height 5
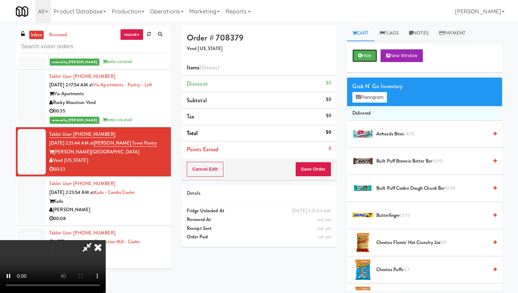
scroll to position [58, 0]
click at [106, 240] on video at bounding box center [53, 266] width 106 height 53
click at [58, 240] on video at bounding box center [53, 266] width 106 height 53
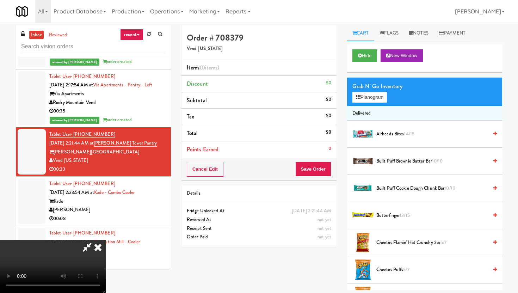
click at [58, 240] on video at bounding box center [53, 266] width 106 height 53
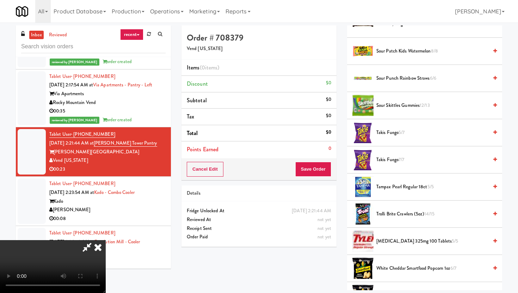
scroll to position [871, 0]
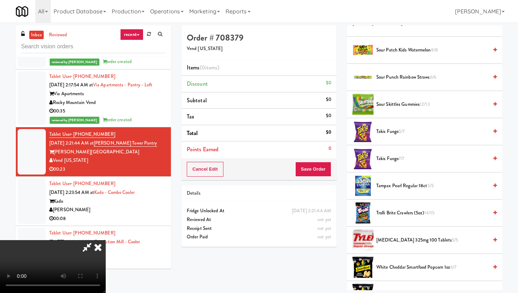
click at [394, 216] on span "Trolli Brite Crawlers (5oz) 14/15" at bounding box center [432, 213] width 112 height 9
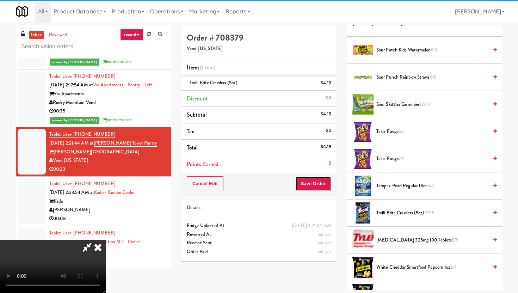
click at [322, 190] on button "Save Order" at bounding box center [313, 183] width 36 height 15
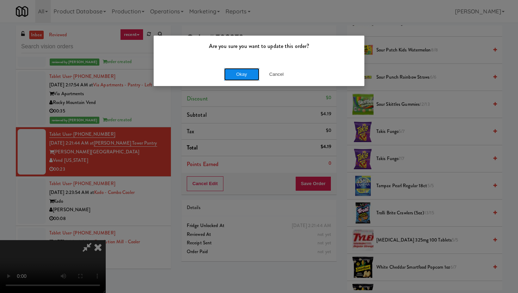
click at [250, 76] on button "Okay" at bounding box center [241, 74] width 35 height 13
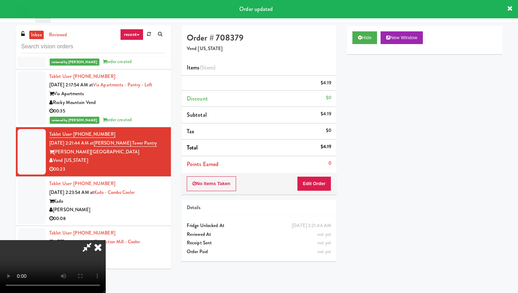
scroll to position [0, 0]
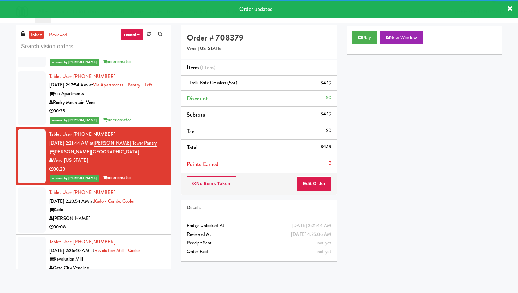
click at [153, 214] on div "[PERSON_NAME]" at bounding box center [107, 218] width 116 height 9
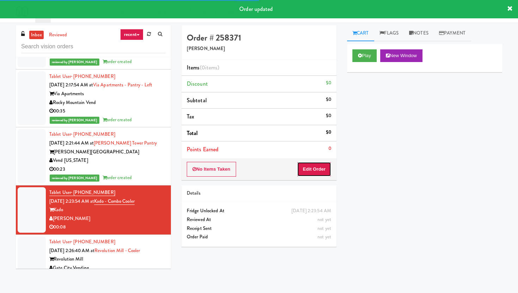
click at [319, 174] on button "Edit Order" at bounding box center [314, 169] width 34 height 15
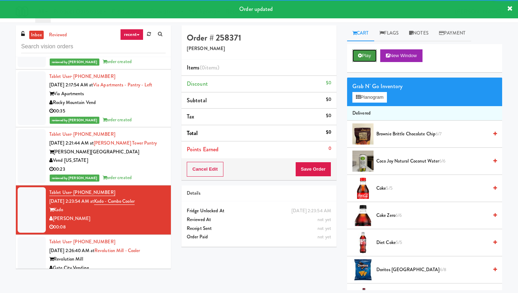
click at [366, 60] on button "Play" at bounding box center [364, 55] width 24 height 13
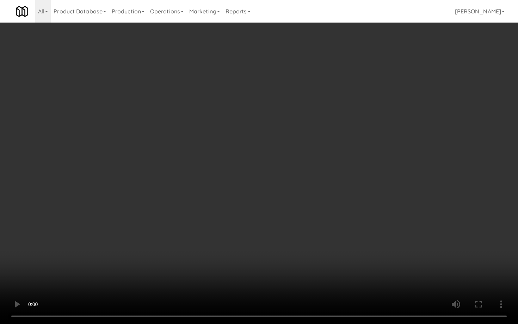
click at [307, 216] on video at bounding box center [259, 162] width 518 height 324
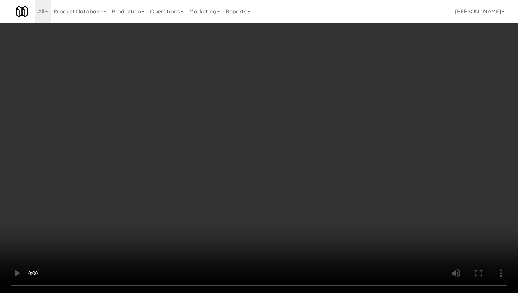
scroll to position [519, 0]
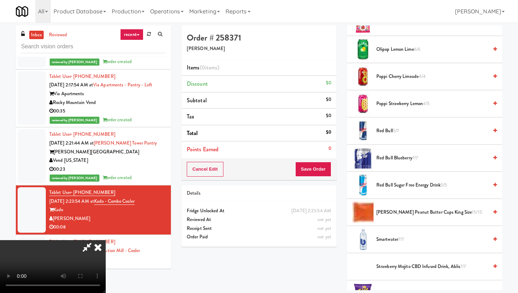
click at [396, 131] on span "5/7" at bounding box center [396, 130] width 6 height 7
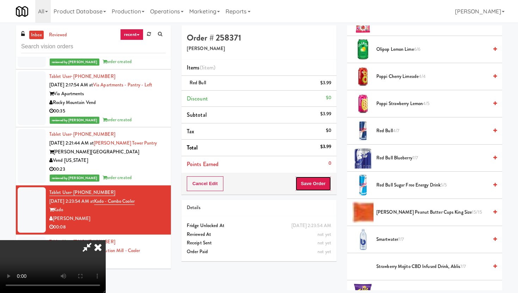
click at [322, 182] on button "Save Order" at bounding box center [313, 183] width 36 height 15
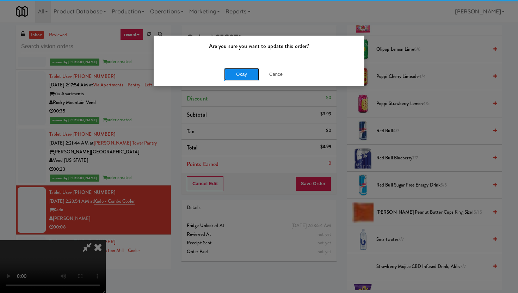
click at [249, 70] on button "Okay" at bounding box center [241, 74] width 35 height 13
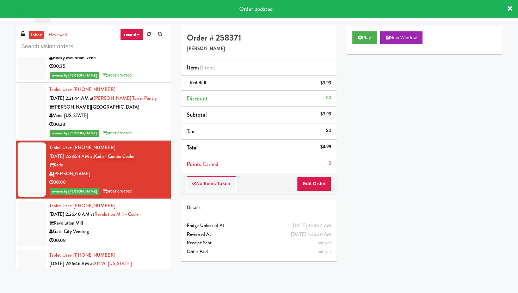
scroll to position [2770, 0]
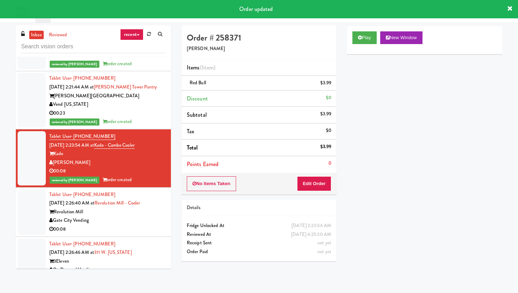
click at [144, 216] on div "Gate City Vending" at bounding box center [107, 220] width 116 height 9
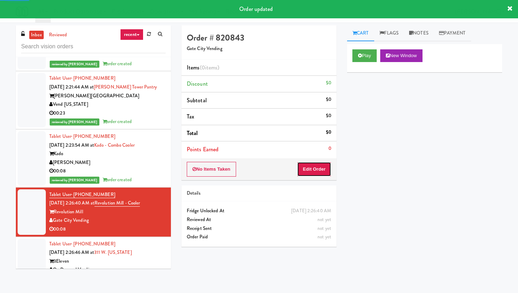
click at [312, 163] on button "Edit Order" at bounding box center [314, 169] width 34 height 15
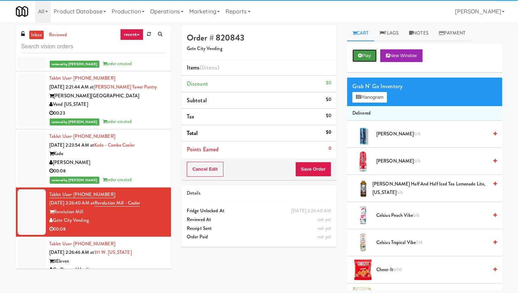
click at [364, 55] on button "Play" at bounding box center [364, 55] width 24 height 13
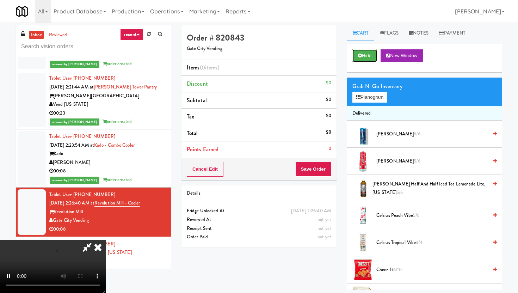
scroll to position [58, 0]
click at [106, 240] on video at bounding box center [53, 266] width 106 height 53
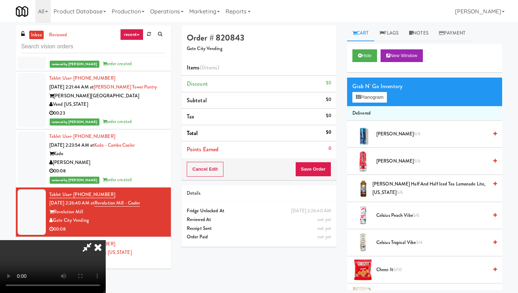
click at [106, 240] on video at bounding box center [53, 266] width 106 height 53
click at [390, 273] on span "Cheez-It 6/10" at bounding box center [432, 269] width 112 height 9
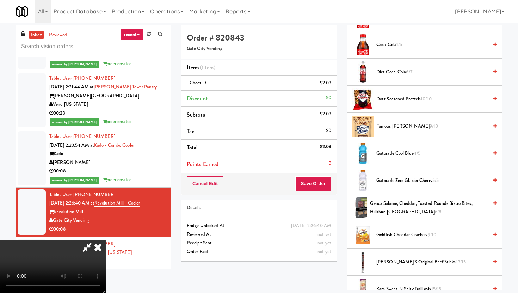
scroll to position [364, 0]
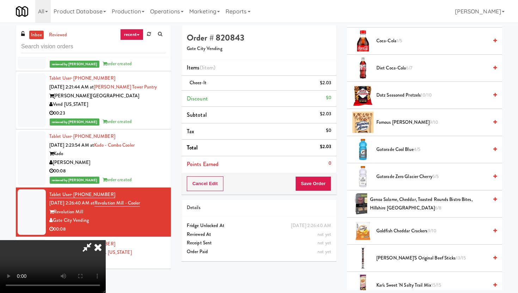
click at [399, 205] on span "Genoa Salame, Cheddar, Toasted Rounds Bistro Bites, Hillshire Snacking 6/8" at bounding box center [429, 203] width 118 height 17
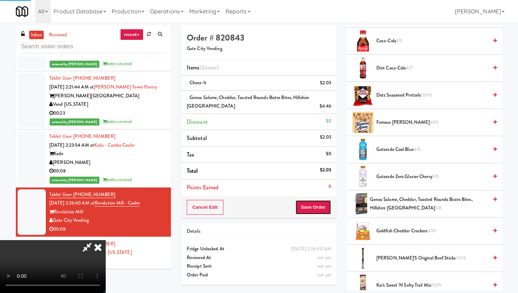
click at [318, 205] on button "Save Order" at bounding box center [313, 207] width 36 height 15
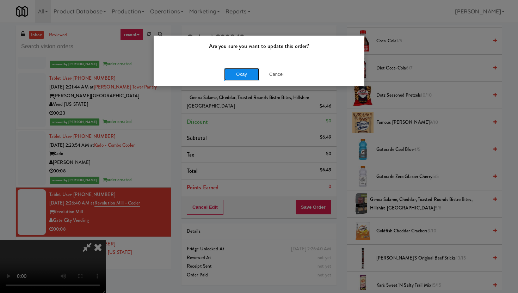
click at [246, 79] on button "Okay" at bounding box center [241, 74] width 35 height 13
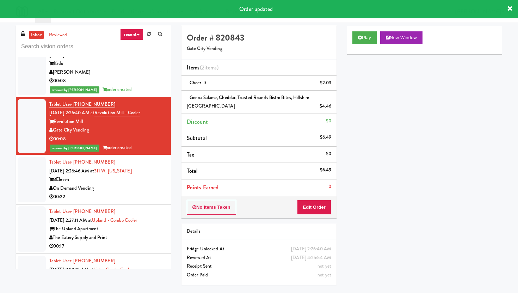
scroll to position [2866, 0]
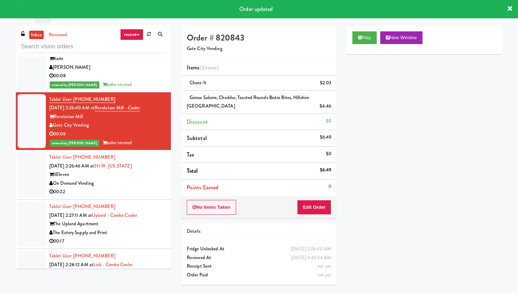
click at [151, 179] on div "On Demand Vending" at bounding box center [107, 183] width 116 height 9
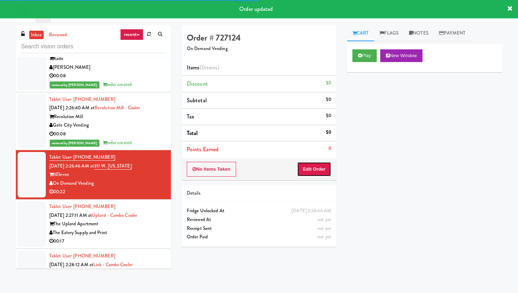
click at [316, 166] on button "Edit Order" at bounding box center [314, 169] width 34 height 15
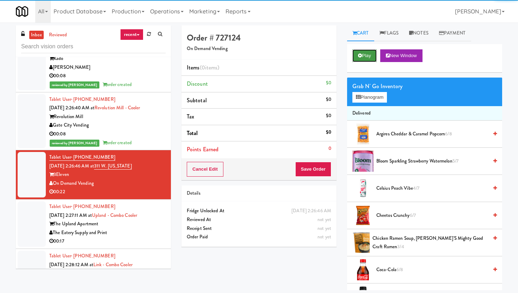
click at [361, 59] on button "Play" at bounding box center [364, 55] width 24 height 13
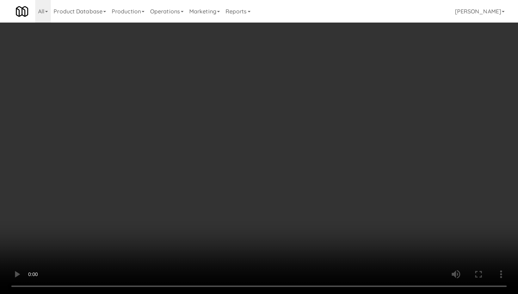
click at [305, 193] on video at bounding box center [259, 147] width 518 height 294
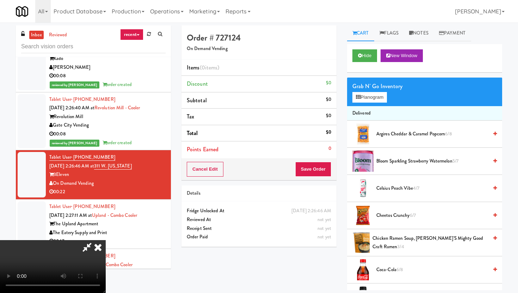
click at [388, 216] on span "Cheetos Crunchy 6/7" at bounding box center [432, 215] width 112 height 9
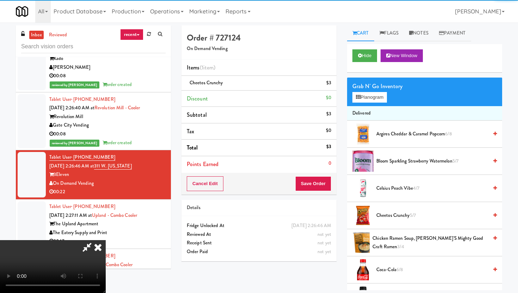
click at [331, 185] on div "Cancel Edit Save Order" at bounding box center [258, 184] width 155 height 22
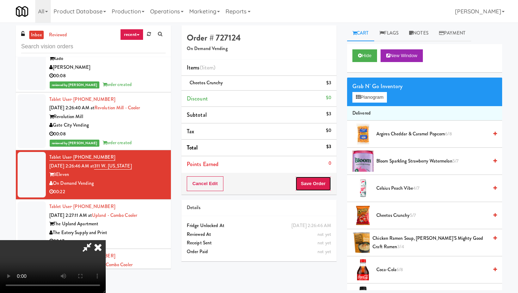
click at [326, 185] on button "Save Order" at bounding box center [313, 183] width 36 height 15
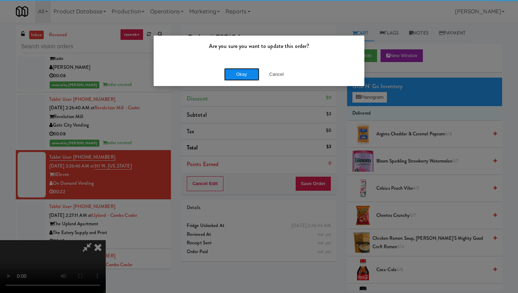
click at [241, 78] on button "Okay" at bounding box center [241, 74] width 35 height 13
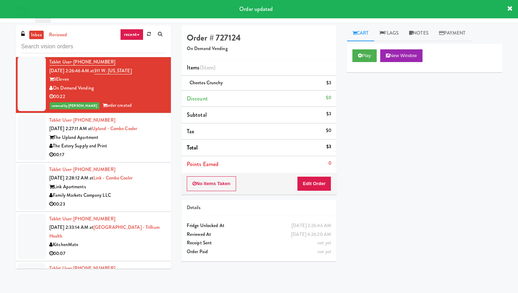
scroll to position [2962, 0]
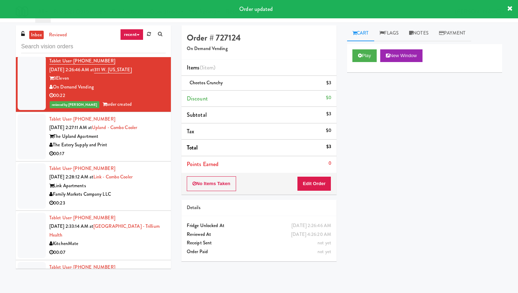
click at [156, 149] on div "00:17" at bounding box center [107, 153] width 116 height 9
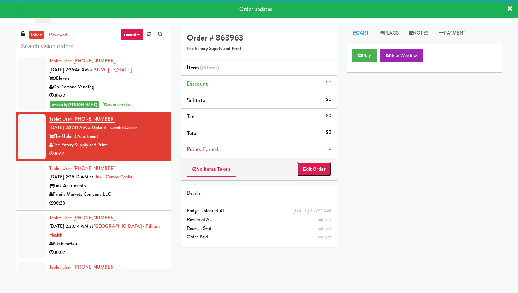
click at [318, 169] on button "Edit Order" at bounding box center [314, 169] width 34 height 15
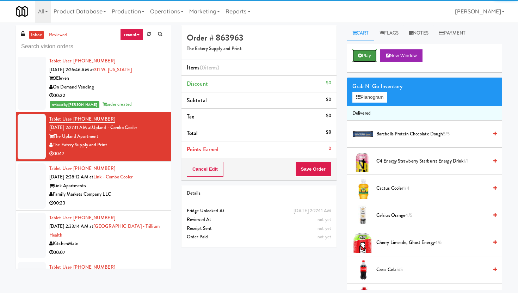
click at [366, 51] on button "Play" at bounding box center [364, 55] width 24 height 13
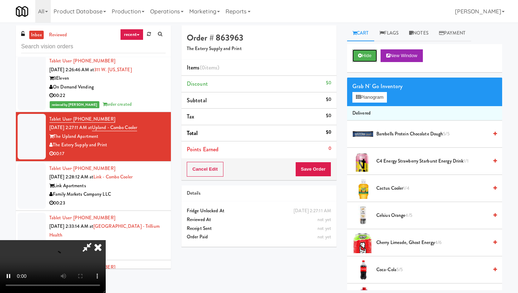
scroll to position [23, 0]
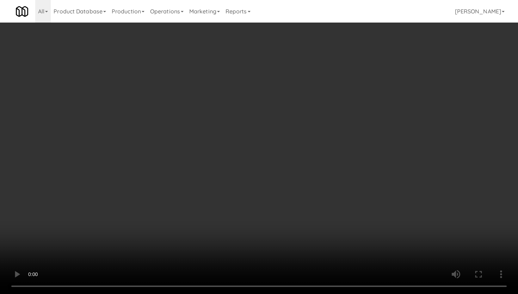
click at [224, 197] on video at bounding box center [259, 147] width 518 height 294
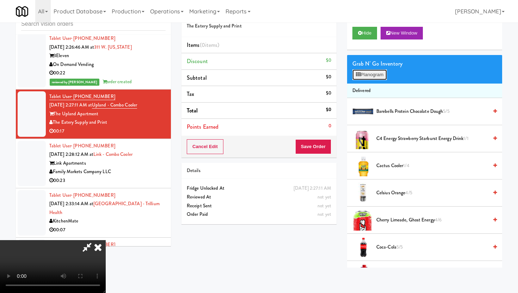
click at [362, 77] on button "Planogram" at bounding box center [369, 74] width 35 height 11
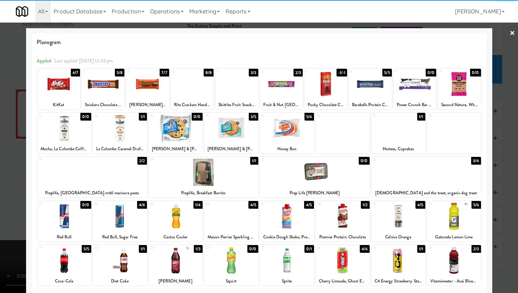
click at [442, 264] on div at bounding box center [454, 260] width 54 height 27
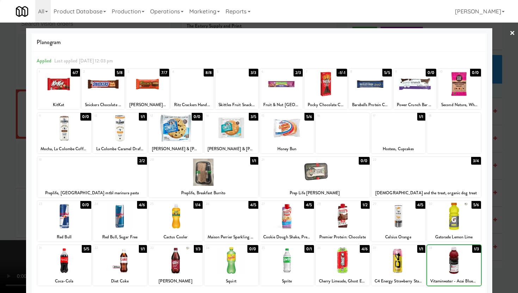
click at [442, 264] on div at bounding box center [454, 260] width 54 height 27
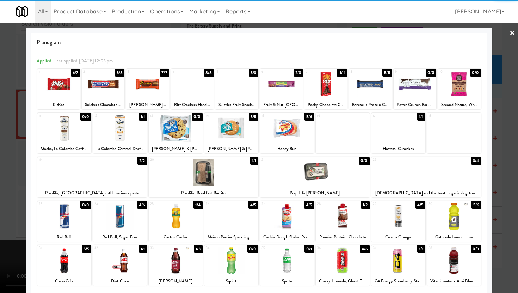
click at [47, 194] on div "Preplife, Turkey mtbl marinara pasta" at bounding box center [91, 192] width 107 height 9
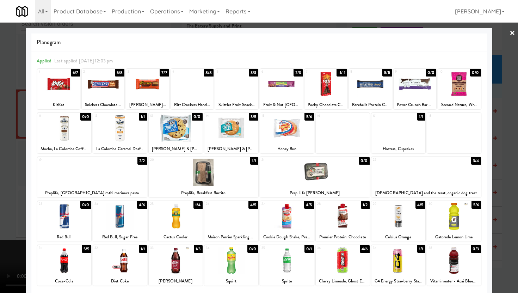
click at [0, 209] on div at bounding box center [259, 146] width 518 height 293
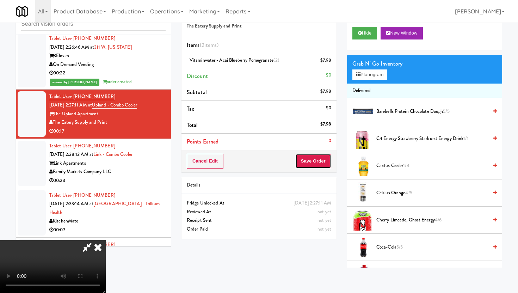
click at [322, 162] on button "Save Order" at bounding box center [313, 161] width 36 height 15
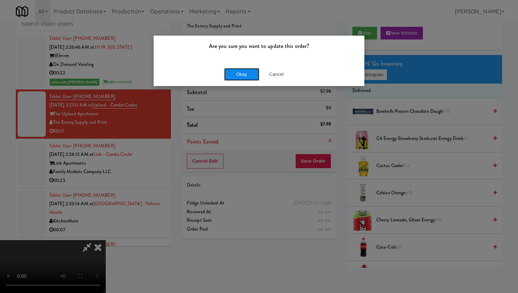
click at [252, 74] on button "Okay" at bounding box center [241, 74] width 35 height 13
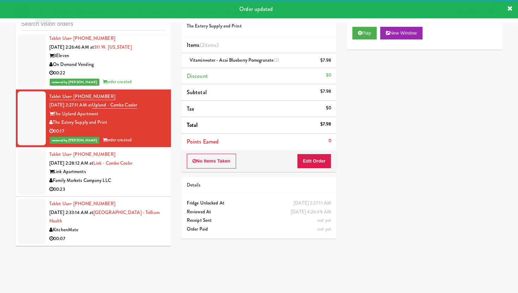
click at [146, 176] on div "Family Markets Company LLC" at bounding box center [107, 180] width 116 height 9
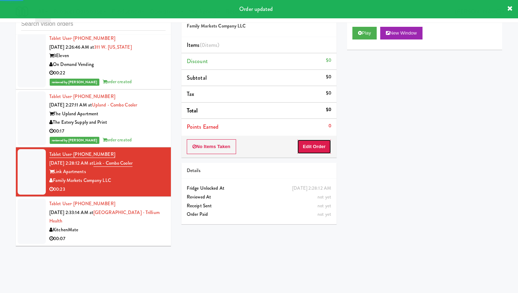
click at [322, 142] on button "Edit Order" at bounding box center [314, 146] width 34 height 15
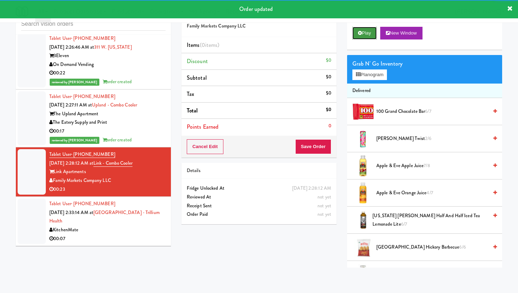
click at [360, 35] on icon at bounding box center [360, 33] width 4 height 5
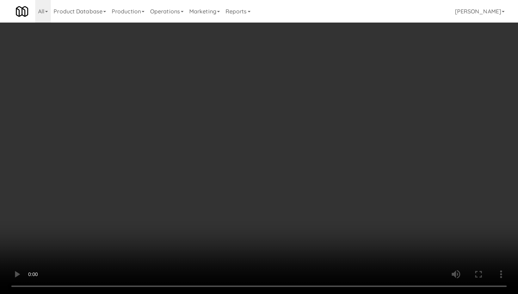
click at [237, 182] on video at bounding box center [259, 147] width 518 height 294
click at [275, 161] on video at bounding box center [259, 147] width 518 height 294
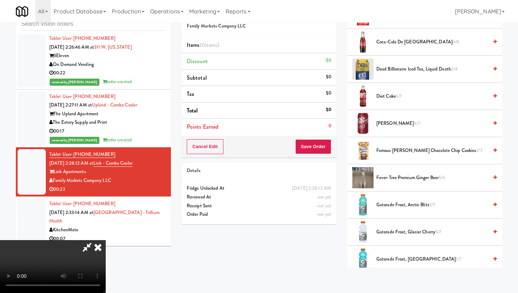
click at [408, 153] on span "Famous Amos Chocolate Chip Cookies 3/7" at bounding box center [432, 150] width 112 height 9
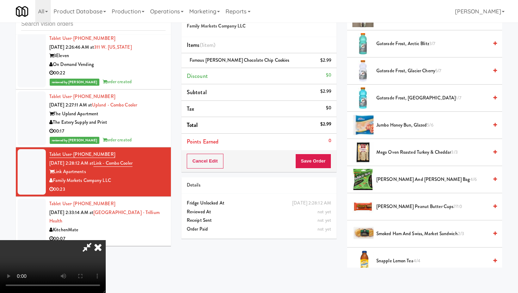
scroll to position [539, 0]
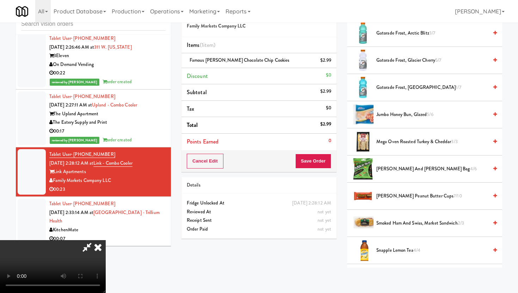
click at [409, 117] on span "Jumbo Honey Bun, Glazed 5/6" at bounding box center [432, 114] width 112 height 9
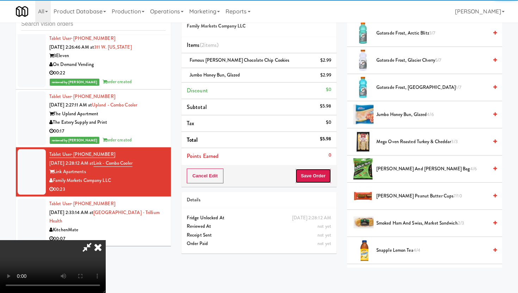
click at [328, 174] on button "Save Order" at bounding box center [313, 175] width 36 height 15
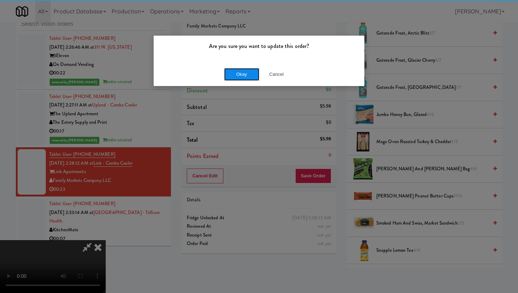
click at [255, 75] on button "Okay" at bounding box center [241, 74] width 35 height 13
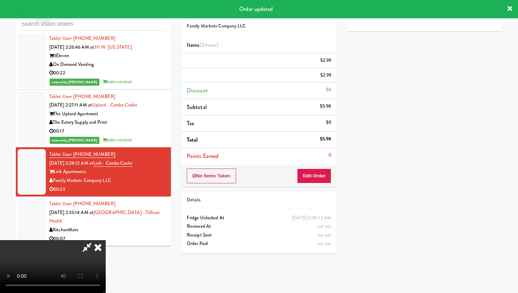
scroll to position [18, 0]
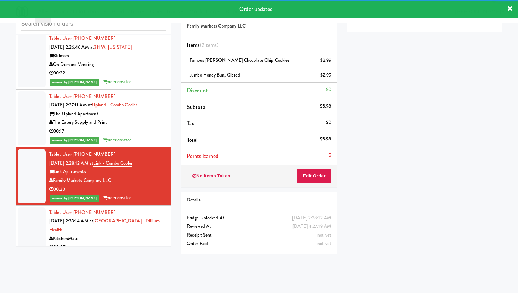
click at [126, 222] on li "Tablet User · (647) 657-5567 [DATE] 2:33:14 AM at [GEOGRAPHIC_DATA] - [GEOGRAPH…" at bounding box center [93, 229] width 155 height 49
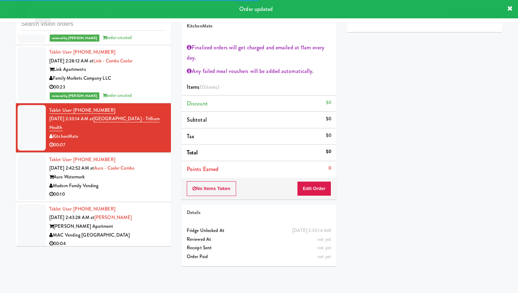
scroll to position [3075, 0]
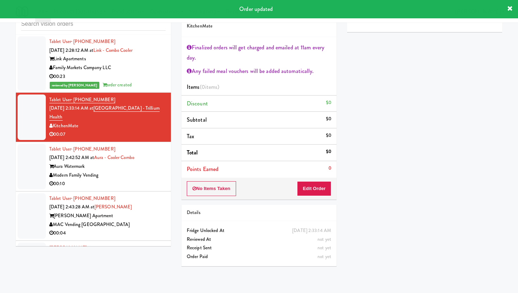
click at [139, 179] on div "00:10" at bounding box center [107, 183] width 116 height 9
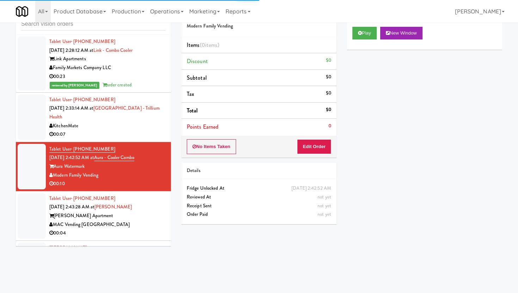
click at [329, 138] on div "No Items Taken Edit Order" at bounding box center [258, 147] width 155 height 22
click at [327, 143] on button "Edit Order" at bounding box center [314, 146] width 34 height 15
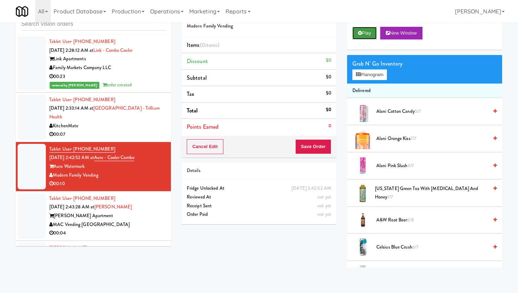
click at [361, 38] on button "Play" at bounding box center [364, 33] width 24 height 13
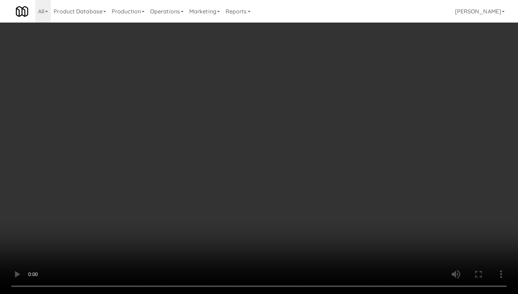
click at [397, 222] on video at bounding box center [259, 147] width 518 height 294
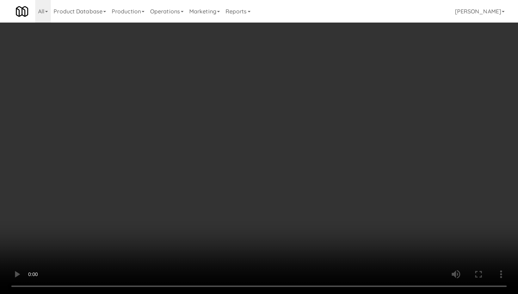
click at [249, 219] on video at bounding box center [259, 147] width 518 height 294
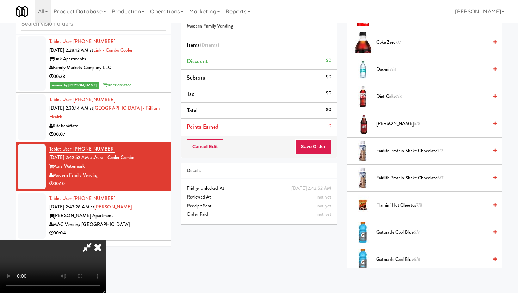
click at [384, 151] on span "Fairlife Protein Shake Chocolate 7/7" at bounding box center [432, 151] width 112 height 9
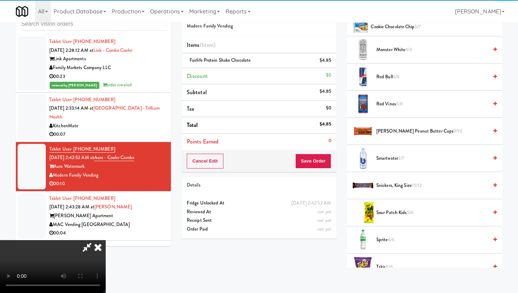
scroll to position [889, 0]
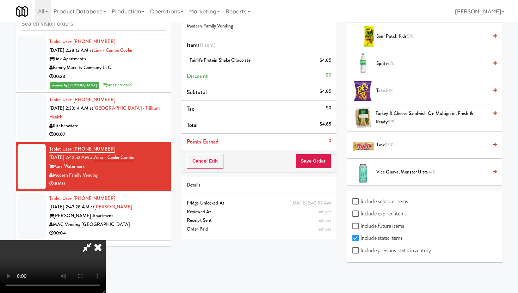
click at [385, 93] on span "Takis 8/8" at bounding box center [432, 90] width 112 height 9
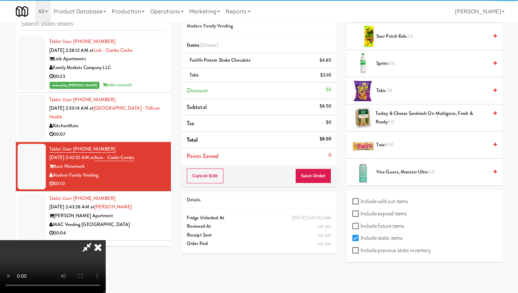
click at [320, 187] on div "Order # 946752 Modern Family Vending Items (2 items ) Fairlife Protein Shake Ch…" at bounding box center [259, 131] width 166 height 256
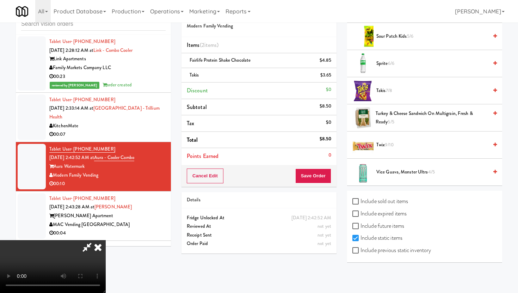
click at [332, 175] on div "Cancel Edit Save Order" at bounding box center [258, 176] width 155 height 22
click at [106, 240] on video at bounding box center [53, 266] width 106 height 53
click at [316, 172] on button "Save Order" at bounding box center [313, 175] width 36 height 15
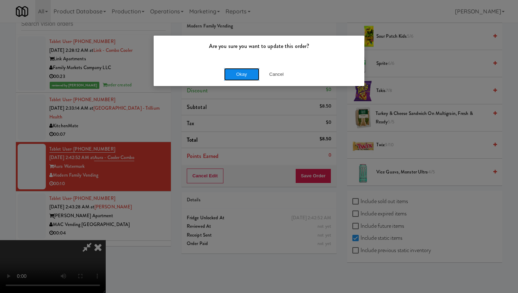
click at [249, 72] on button "Okay" at bounding box center [241, 74] width 35 height 13
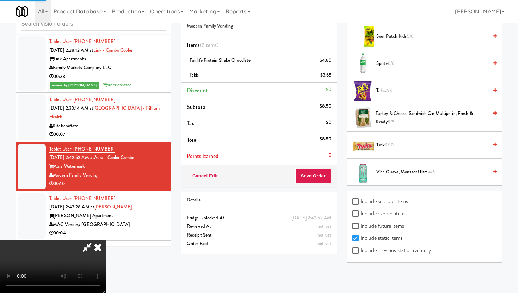
scroll to position [18, 0]
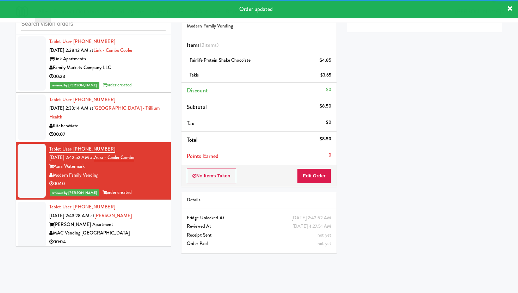
click at [136, 237] on div "00:04" at bounding box center [107, 241] width 116 height 9
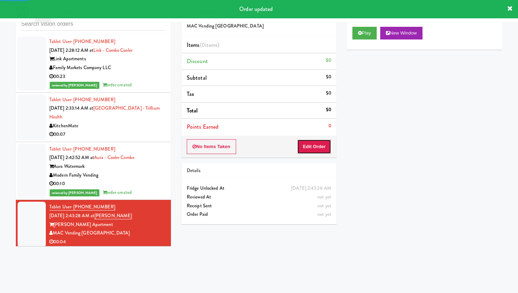
click at [314, 150] on button "Edit Order" at bounding box center [314, 146] width 34 height 15
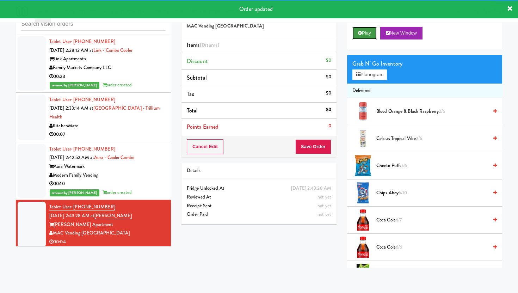
click at [362, 35] on button "Play" at bounding box center [364, 33] width 24 height 13
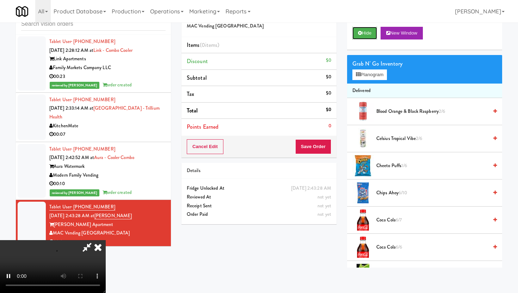
scroll to position [58, 0]
click at [106, 240] on video at bounding box center [53, 266] width 106 height 53
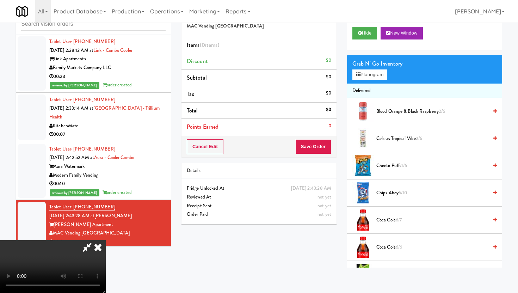
click at [106, 240] on video at bounding box center [53, 266] width 106 height 53
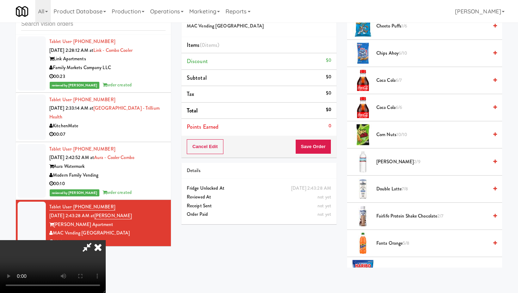
scroll to position [114, 0]
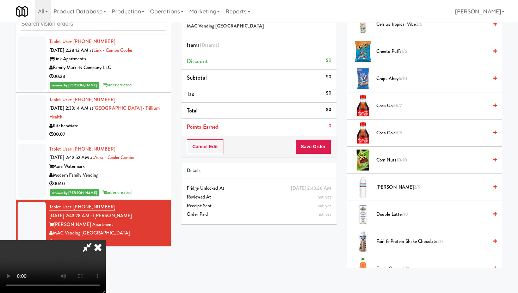
click at [395, 182] on li "Crystal Geyser 2/9" at bounding box center [424, 187] width 155 height 27
click at [395, 184] on span "Crystal Geyser 2/9" at bounding box center [432, 187] width 112 height 9
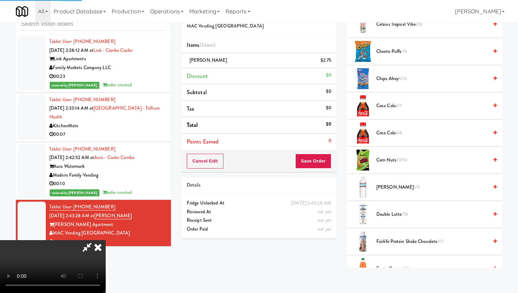
click at [397, 186] on span "Crystal Geyser 1/9" at bounding box center [432, 187] width 112 height 9
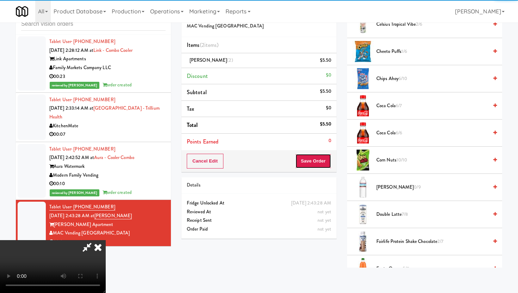
click at [327, 155] on button "Save Order" at bounding box center [313, 161] width 36 height 15
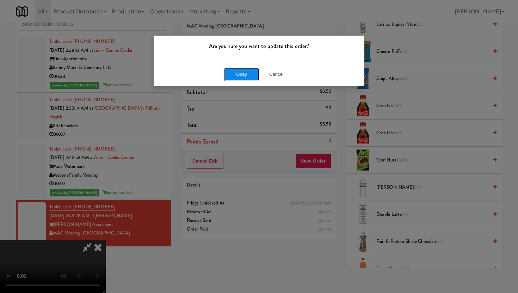
click at [253, 74] on button "Okay" at bounding box center [241, 74] width 35 height 13
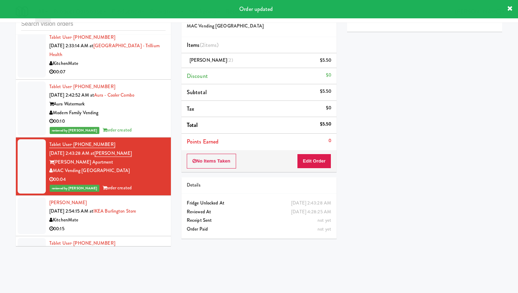
scroll to position [3152, 0]
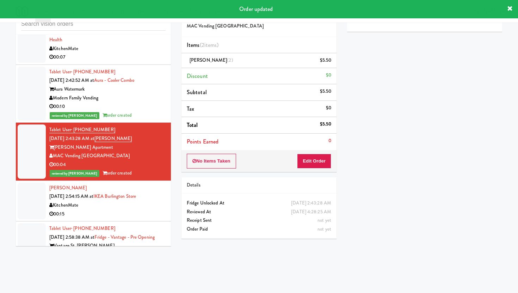
click at [135, 201] on div "KitchenMate" at bounding box center [107, 205] width 116 height 9
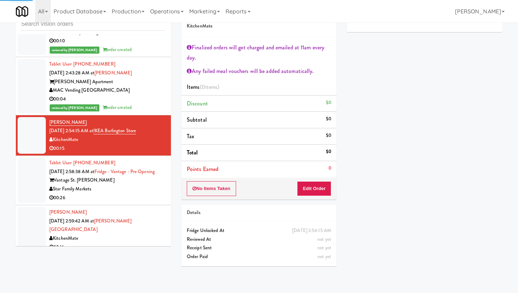
scroll to position [3218, 0]
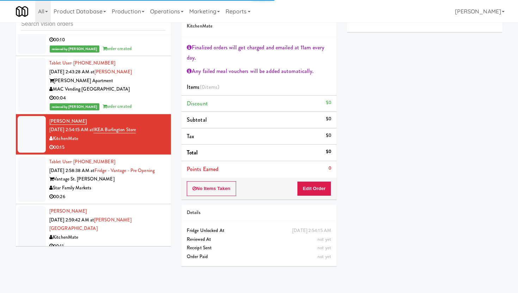
click at [137, 184] on div "Star Family Markets" at bounding box center [107, 188] width 116 height 9
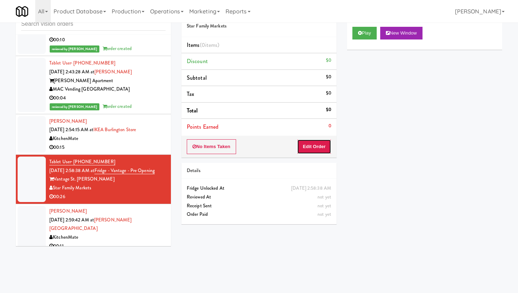
click at [323, 146] on button "Edit Order" at bounding box center [314, 146] width 34 height 15
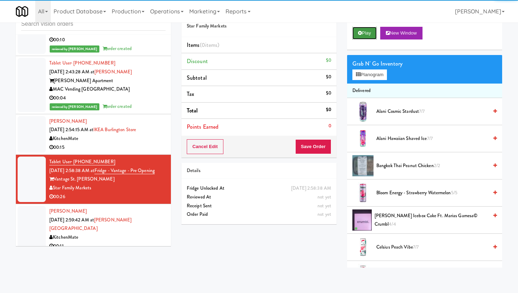
click at [374, 38] on button "Play" at bounding box center [364, 33] width 24 height 13
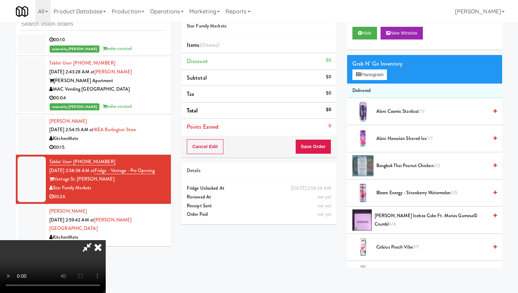
click at [106, 240] on icon at bounding box center [98, 247] width 16 height 14
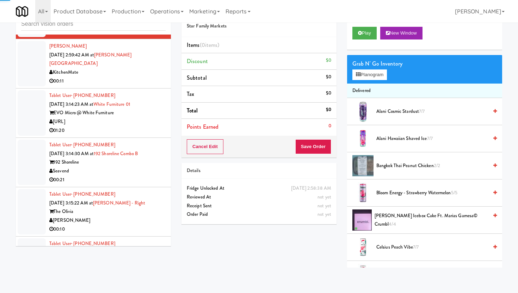
scroll to position [3383, 0]
click at [160, 192] on li "Tablet User · (352) 321-8745 Aug 16, 2025 3:15:22 AM at Olivia - Cooler - Right…" at bounding box center [93, 211] width 155 height 49
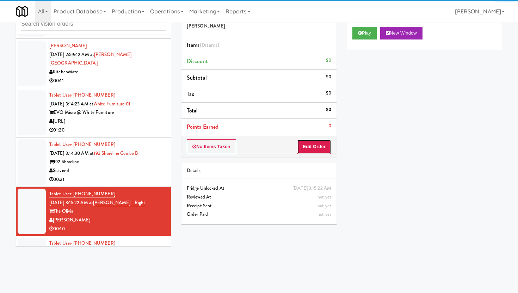
click at [321, 151] on button "Edit Order" at bounding box center [314, 146] width 34 height 15
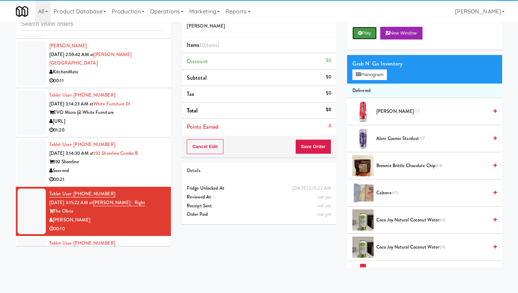
click at [364, 30] on button "Play" at bounding box center [364, 33] width 24 height 13
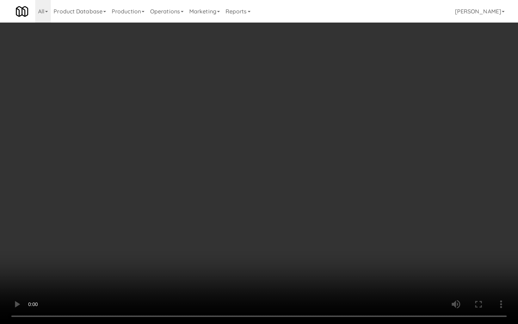
click at [443, 277] on video at bounding box center [259, 162] width 518 height 324
click at [419, 266] on video at bounding box center [259, 162] width 518 height 324
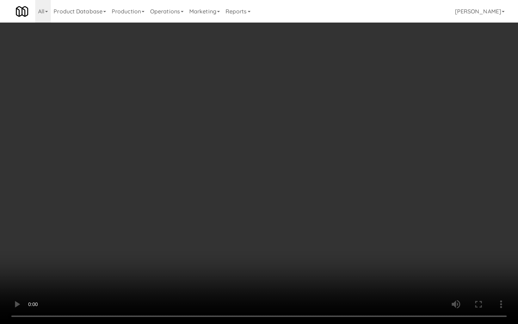
click at [419, 266] on video at bounding box center [259, 162] width 518 height 324
click at [427, 263] on video at bounding box center [259, 162] width 518 height 324
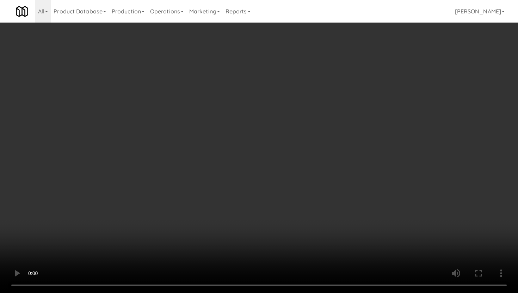
scroll to position [572, 0]
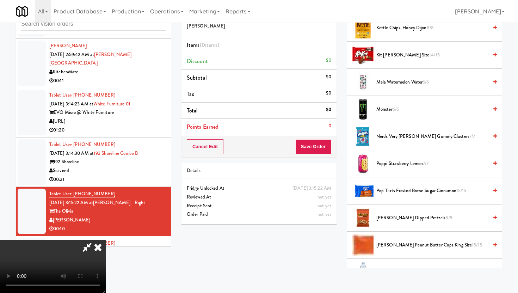
click at [389, 136] on span "Nerds Very Berry Gummy Clusters 7/7" at bounding box center [432, 136] width 112 height 9
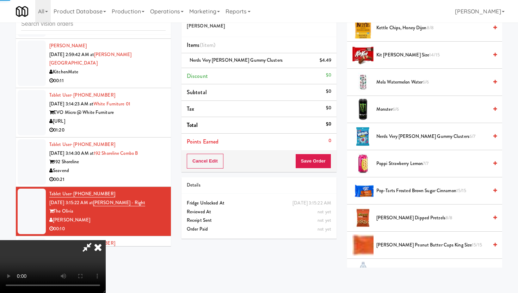
scroll to position [753, 0]
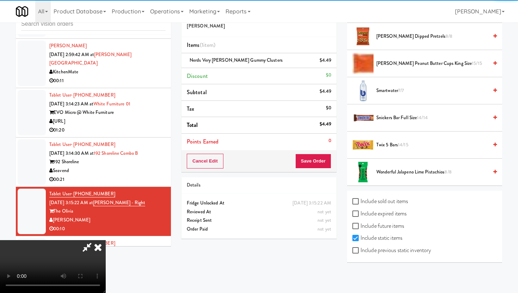
click at [388, 148] on span "Twix 5 Bars 14/15" at bounding box center [432, 145] width 112 height 9
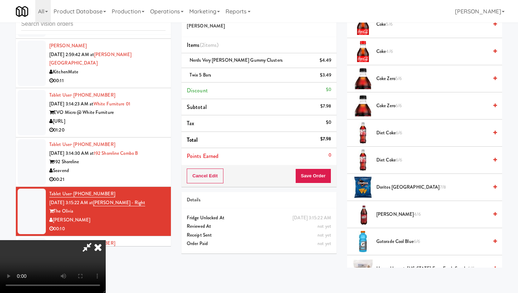
scroll to position [249, 0]
click at [388, 134] on span "Diet Coke 6/6" at bounding box center [432, 134] width 112 height 9
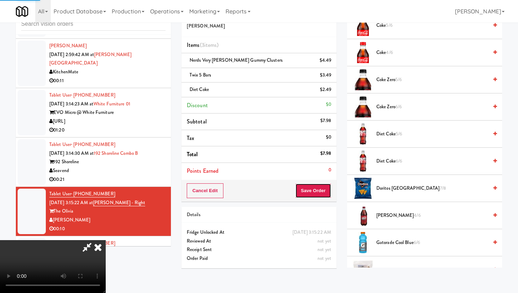
click at [322, 196] on button "Save Order" at bounding box center [313, 190] width 36 height 15
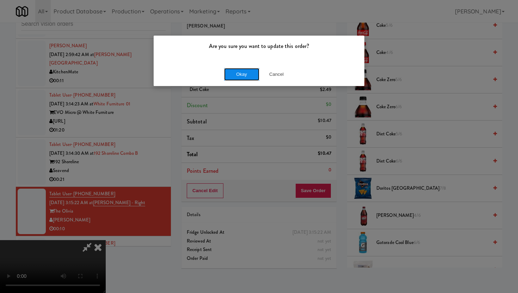
click at [254, 74] on button "Okay" at bounding box center [241, 74] width 35 height 13
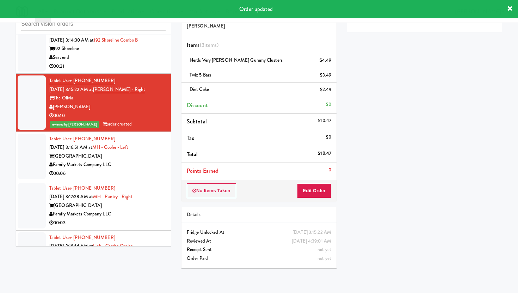
scroll to position [3518, 0]
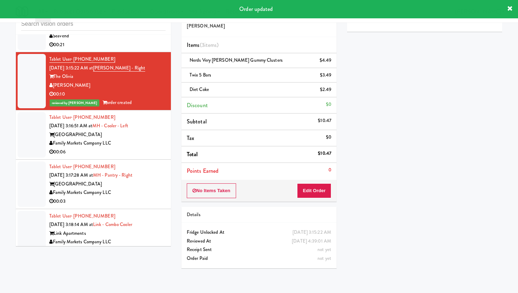
click at [165, 139] on div "Family Markets Company LLC" at bounding box center [107, 143] width 116 height 9
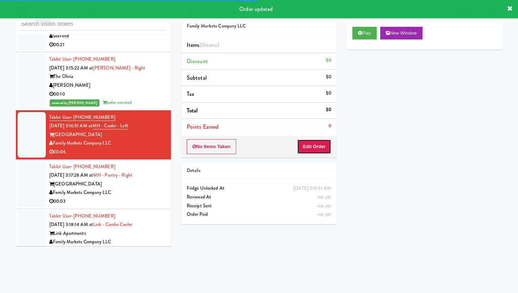
click at [313, 144] on button "Edit Order" at bounding box center [314, 146] width 34 height 15
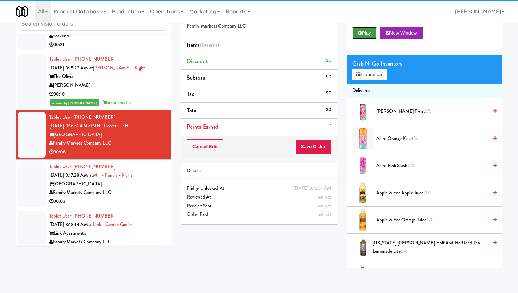
click at [366, 27] on button "Play" at bounding box center [364, 33] width 24 height 13
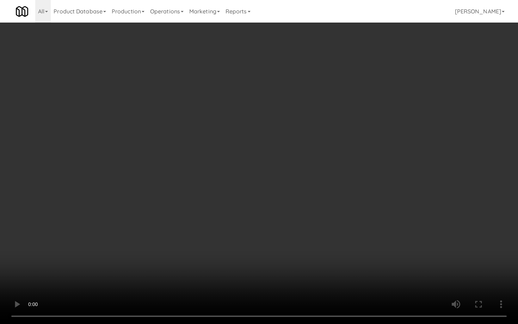
click at [270, 246] on video at bounding box center [259, 162] width 518 height 324
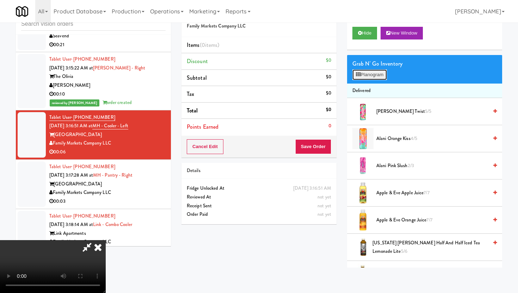
click at [364, 73] on button "Planogram" at bounding box center [369, 74] width 35 height 11
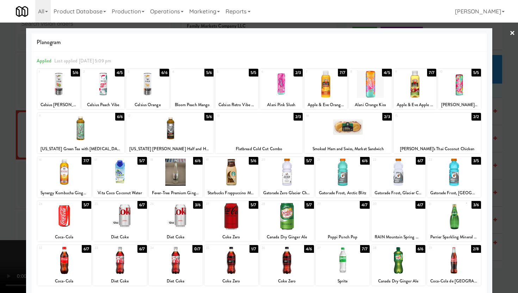
click at [241, 129] on div at bounding box center [258, 127] width 87 height 27
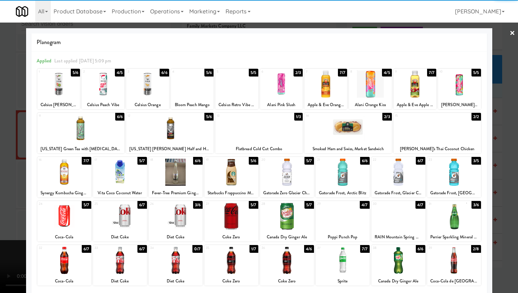
click at [0, 137] on div at bounding box center [259, 146] width 518 height 293
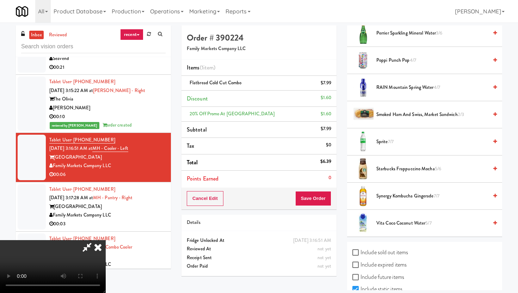
scroll to position [913, 0]
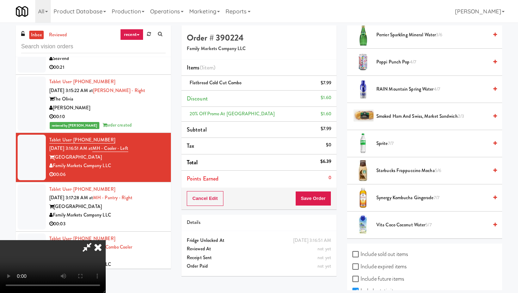
click at [95, 240] on icon at bounding box center [87, 247] width 16 height 14
click at [106, 240] on icon at bounding box center [98, 247] width 16 height 14
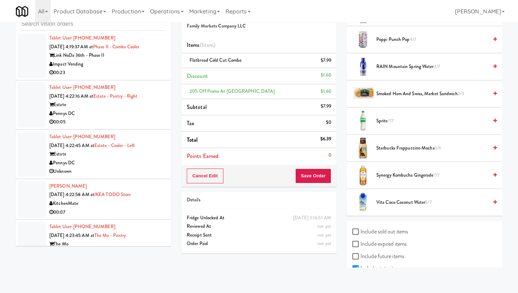
scroll to position [4146, 0]
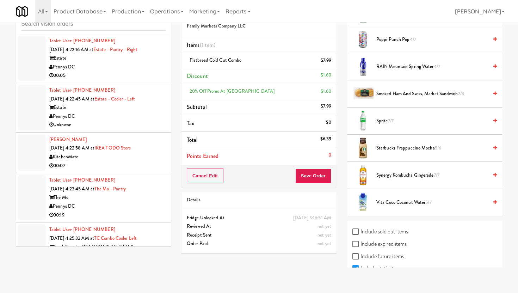
click at [146, 193] on div "The Mo" at bounding box center [107, 197] width 116 height 9
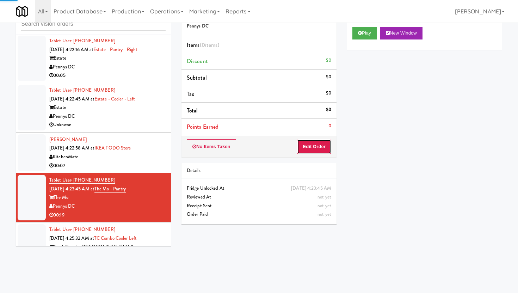
click at [311, 147] on button "Edit Order" at bounding box center [314, 146] width 34 height 15
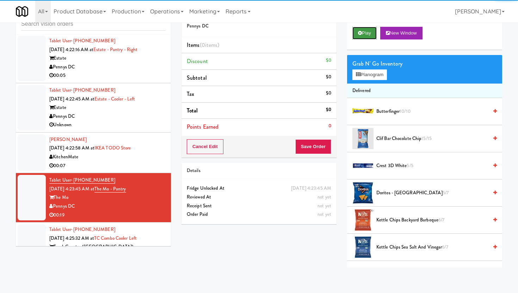
click at [364, 38] on button "Play" at bounding box center [364, 33] width 24 height 13
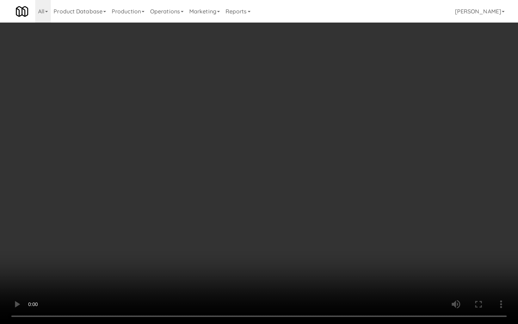
click at [301, 268] on video at bounding box center [259, 162] width 518 height 324
click at [277, 263] on video at bounding box center [259, 162] width 518 height 324
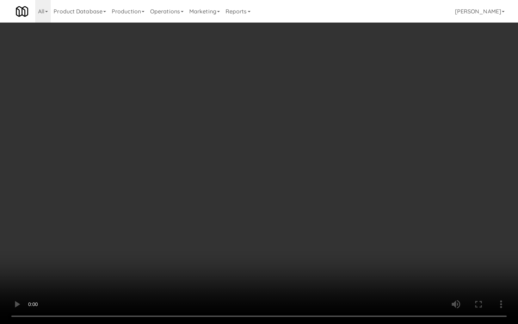
click at [277, 263] on video at bounding box center [259, 162] width 518 height 324
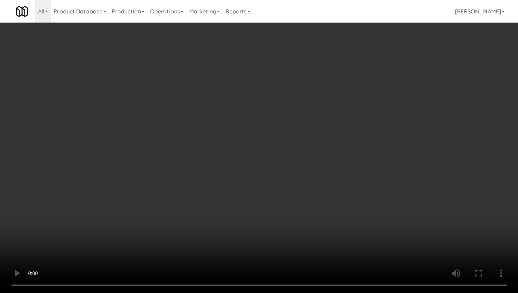
scroll to position [466, 0]
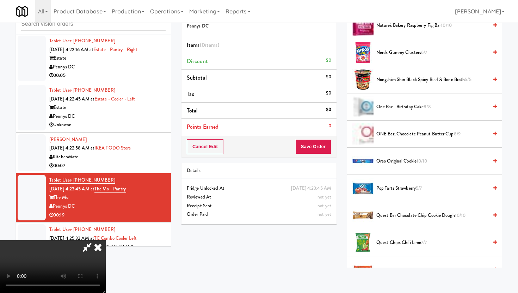
click at [393, 185] on span "Pop Tarts Strawberry 5/7" at bounding box center [432, 188] width 112 height 9
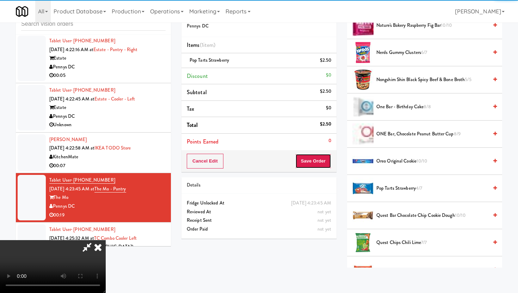
click at [326, 159] on button "Save Order" at bounding box center [313, 161] width 36 height 15
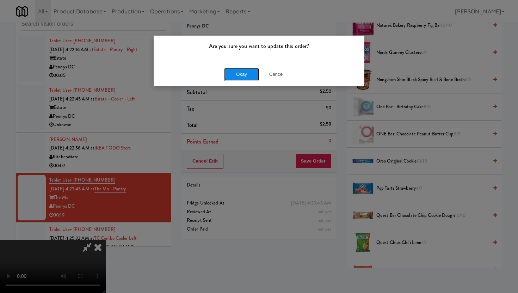
click at [242, 75] on button "Okay" at bounding box center [241, 74] width 35 height 13
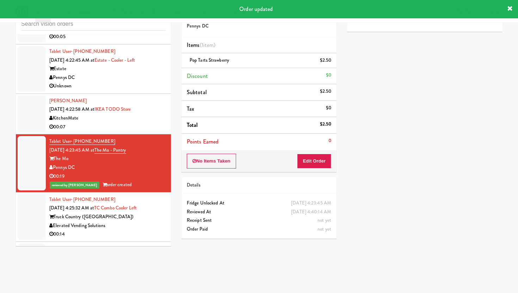
scroll to position [4185, 0]
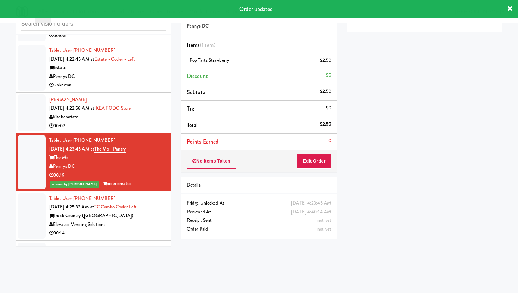
click at [144, 211] on div "Truck Country (Oak Creek)" at bounding box center [107, 215] width 116 height 9
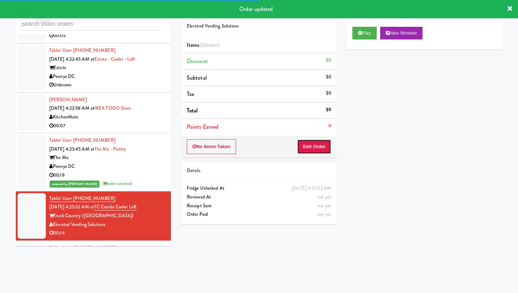
click at [310, 150] on button "Edit Order" at bounding box center [314, 146] width 34 height 15
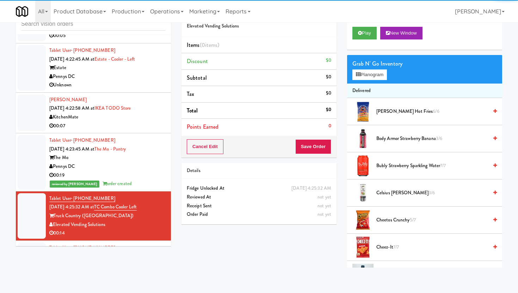
click at [372, 39] on div "Play New Window" at bounding box center [424, 35] width 155 height 28
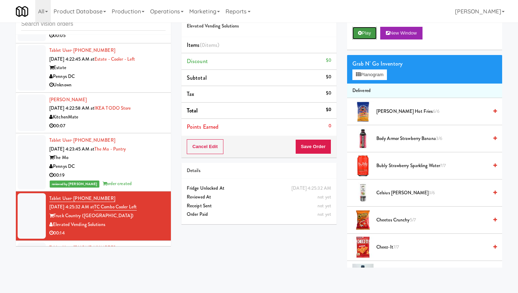
click at [372, 35] on button "Play" at bounding box center [364, 33] width 24 height 13
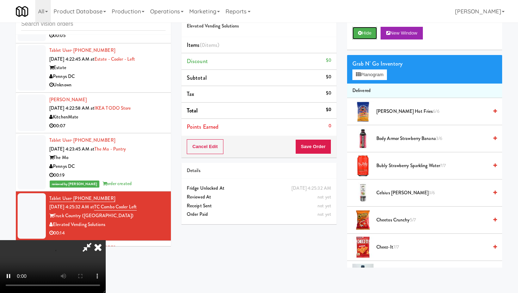
scroll to position [58, 0]
click at [106, 240] on video at bounding box center [53, 266] width 106 height 53
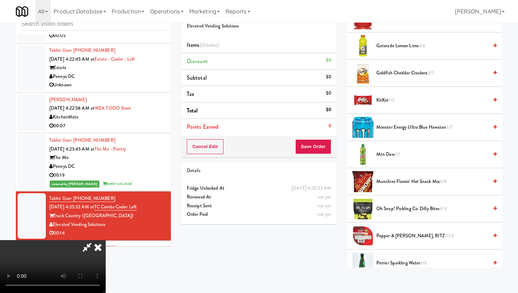
scroll to position [451, 0]
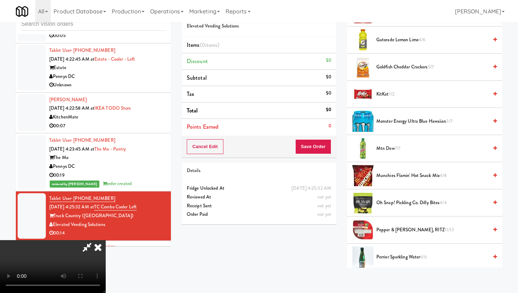
click at [398, 173] on span "Munchies Flamin' Hot Snack Mix 4/8" at bounding box center [432, 175] width 112 height 9
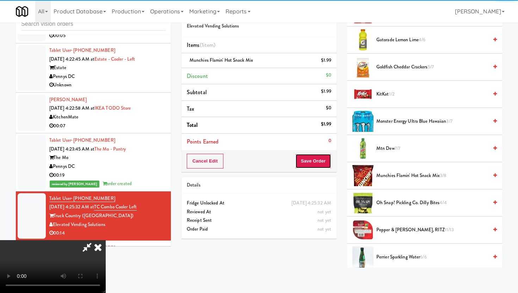
click at [325, 160] on button "Save Order" at bounding box center [313, 161] width 36 height 15
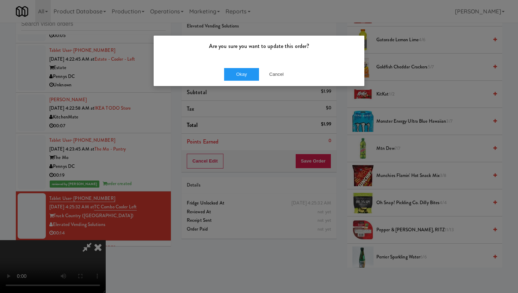
click at [234, 66] on div "Okay Cancel" at bounding box center [259, 74] width 211 height 24
click at [234, 68] on button "Okay" at bounding box center [241, 74] width 35 height 13
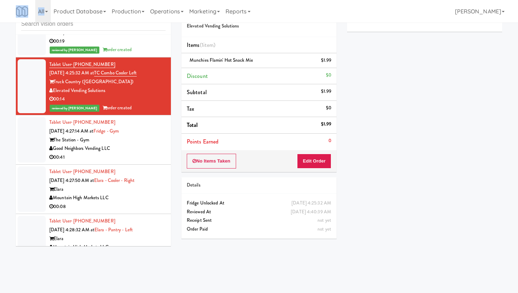
scroll to position [4325, 0]
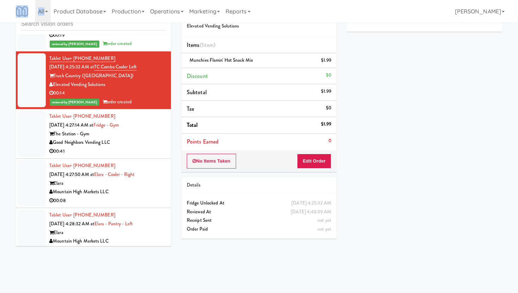
click at [158, 147] on div "00:41" at bounding box center [107, 151] width 116 height 9
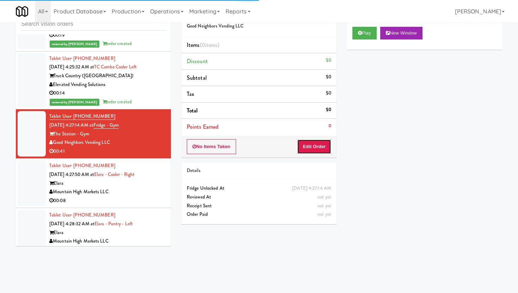
click at [300, 141] on button "Edit Order" at bounding box center [314, 146] width 34 height 15
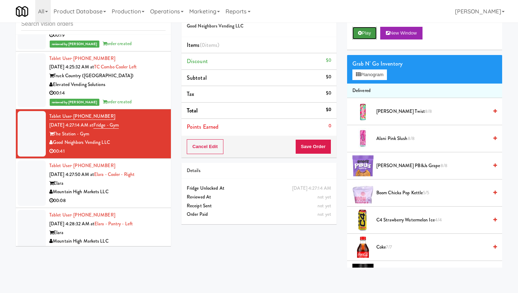
click at [369, 32] on button "Play" at bounding box center [364, 33] width 24 height 13
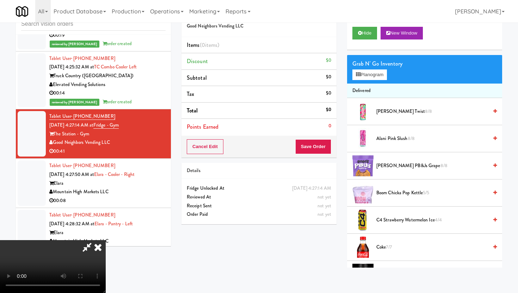
click at [106, 240] on icon at bounding box center [98, 247] width 16 height 14
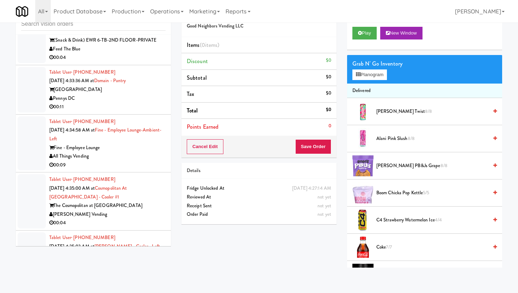
scroll to position [4668, 0]
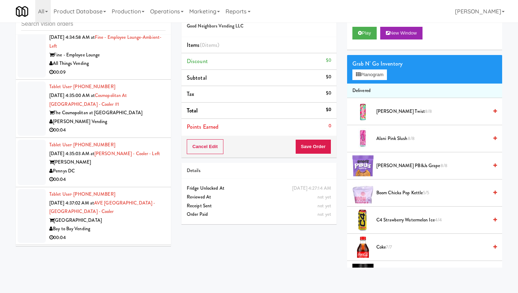
click at [120, 175] on div "00:04" at bounding box center [107, 179] width 116 height 9
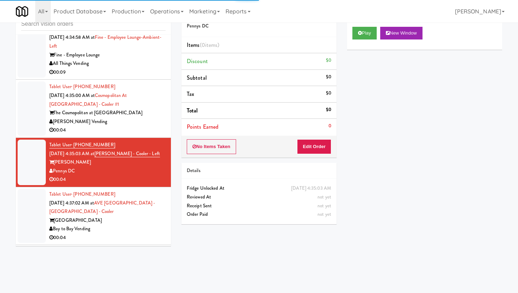
click at [165, 117] on div "[PERSON_NAME] Vending" at bounding box center [107, 121] width 116 height 9
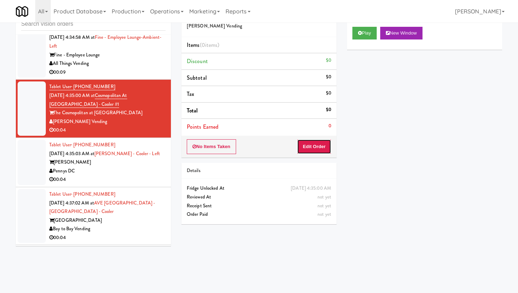
click at [323, 146] on button "Edit Order" at bounding box center [314, 146] width 34 height 15
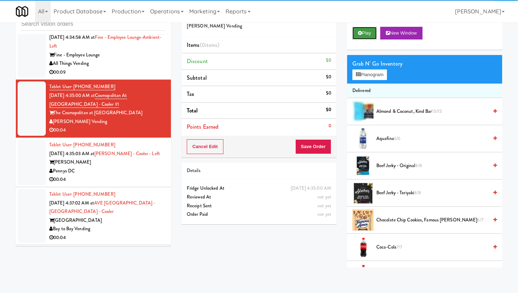
click at [361, 30] on button "Play" at bounding box center [364, 33] width 24 height 13
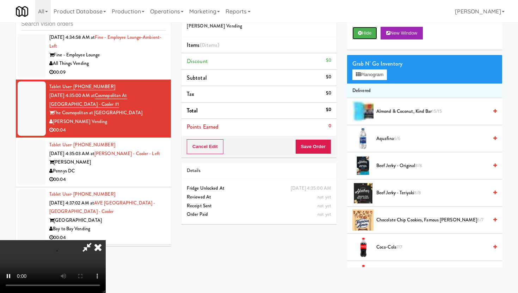
scroll to position [58, 0]
click at [106, 240] on video at bounding box center [53, 266] width 106 height 53
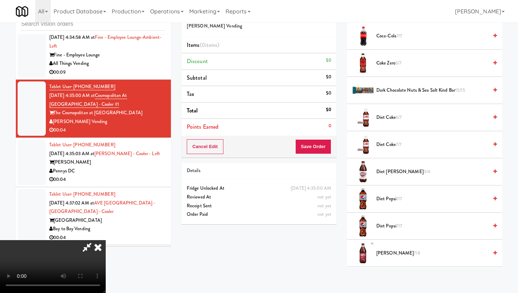
scroll to position [241, 0]
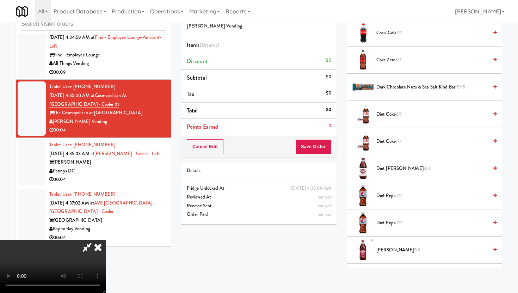
click at [389, 112] on span "Diet Coke 6/7" at bounding box center [432, 114] width 112 height 9
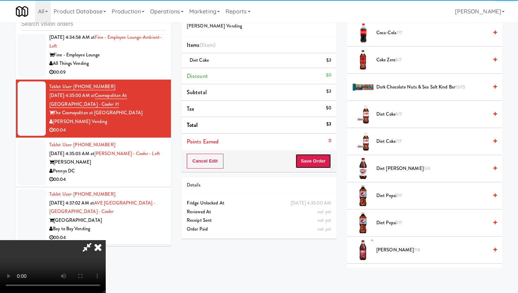
click at [327, 161] on button "Save Order" at bounding box center [313, 161] width 36 height 15
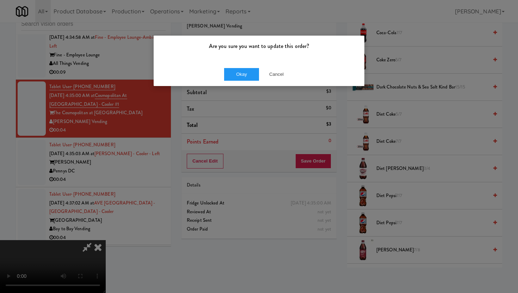
click at [241, 81] on div "Okay Cancel" at bounding box center [259, 74] width 211 height 24
click at [241, 74] on button "Okay" at bounding box center [241, 74] width 35 height 13
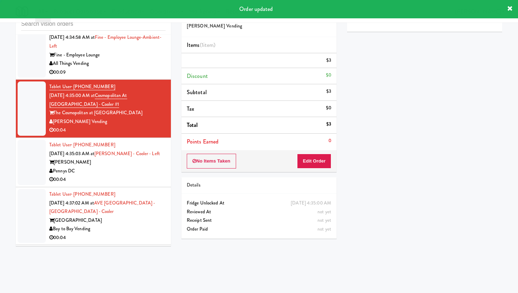
scroll to position [0, 0]
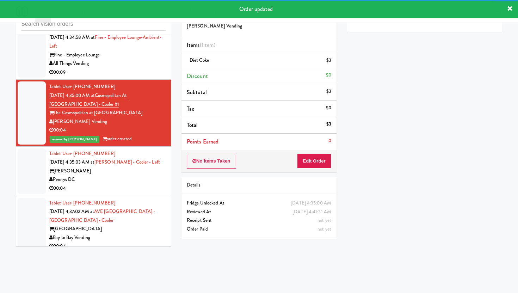
click at [152, 175] on div "Pennys DC" at bounding box center [107, 179] width 116 height 9
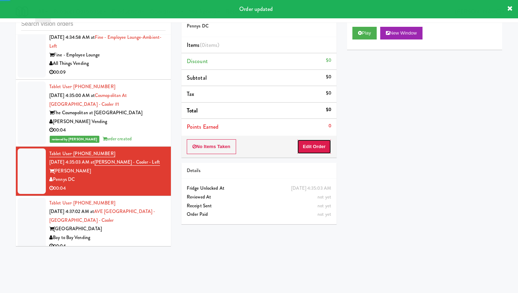
click at [316, 149] on button "Edit Order" at bounding box center [314, 146] width 34 height 15
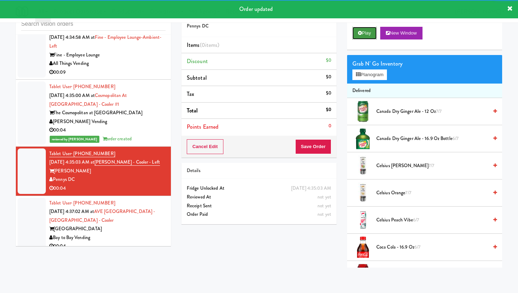
click at [362, 35] on button "Play" at bounding box center [364, 33] width 24 height 13
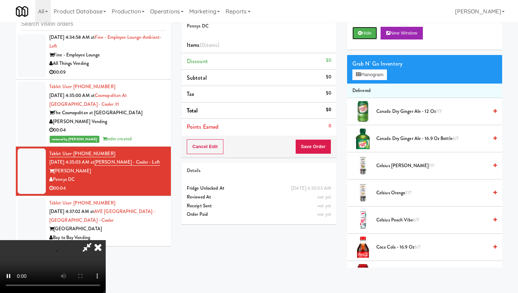
scroll to position [58, 0]
click at [106, 240] on video at bounding box center [53, 266] width 106 height 53
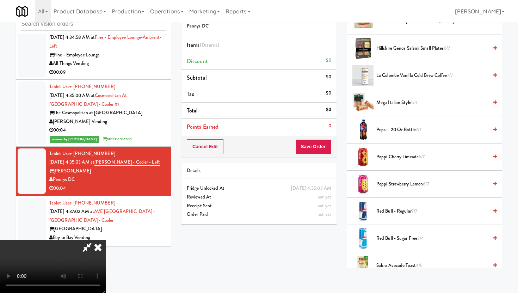
scroll to position [590, 0]
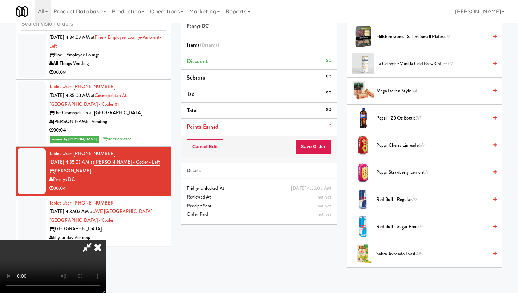
click at [409, 226] on span "Red Bull - Sugar Free 3/4" at bounding box center [432, 226] width 112 height 9
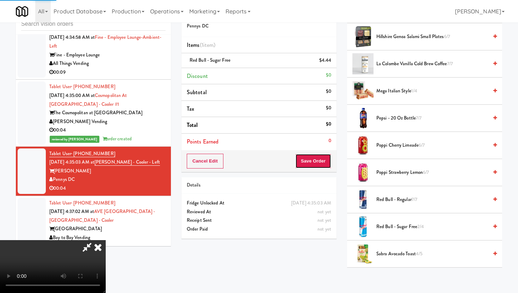
click at [324, 154] on button "Save Order" at bounding box center [313, 161] width 36 height 15
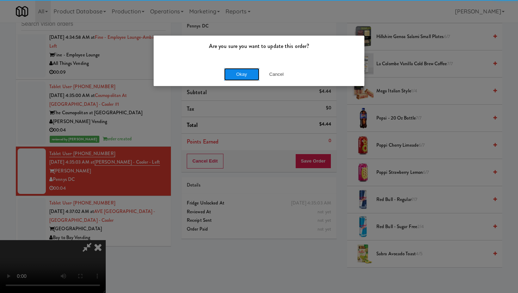
click at [233, 73] on button "Okay" at bounding box center [241, 74] width 35 height 13
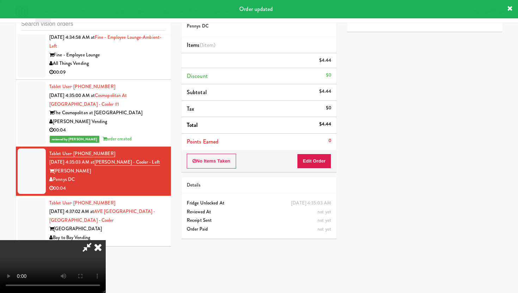
scroll to position [0, 0]
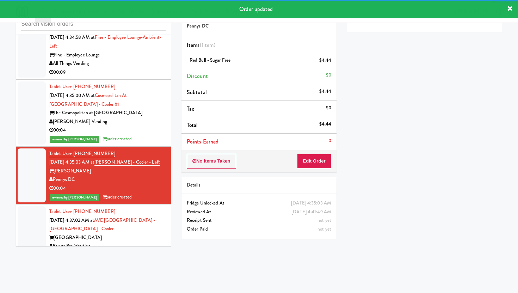
click at [154, 250] on div "00:04" at bounding box center [107, 254] width 116 height 9
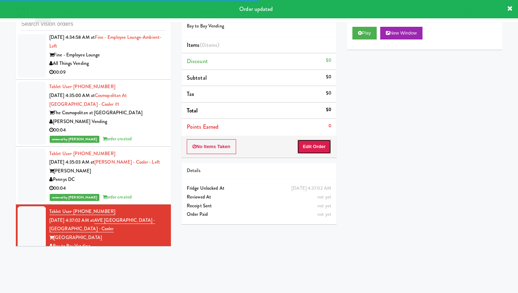
click at [315, 141] on button "Edit Order" at bounding box center [314, 146] width 34 height 15
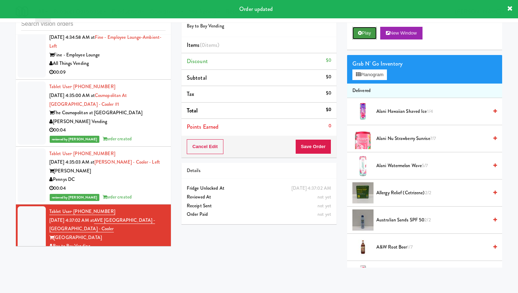
click at [363, 31] on button "Play" at bounding box center [364, 33] width 24 height 13
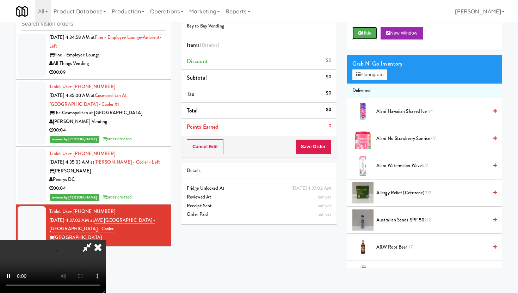
scroll to position [58, 0]
click at [106, 240] on video at bounding box center [53, 266] width 106 height 53
click at [397, 113] on span "Alani Hawaiian Shaved Ice 1/4" at bounding box center [432, 111] width 112 height 9
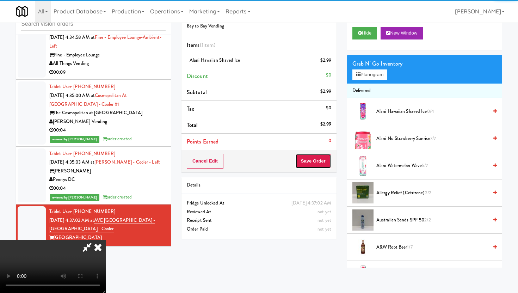
click at [326, 157] on button "Save Order" at bounding box center [313, 161] width 36 height 15
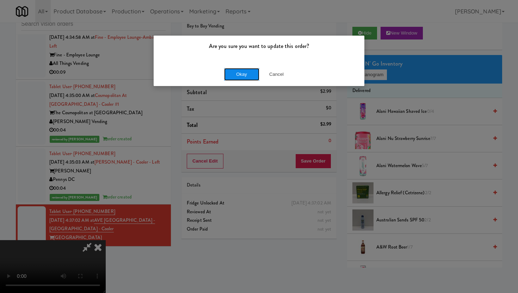
click at [246, 78] on button "Okay" at bounding box center [241, 74] width 35 height 13
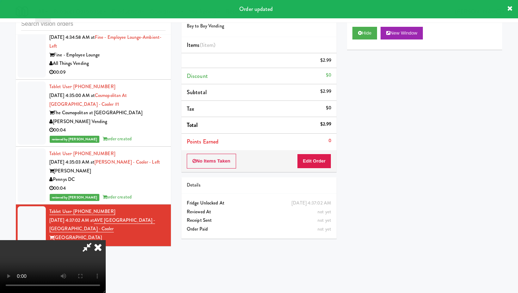
scroll to position [0, 0]
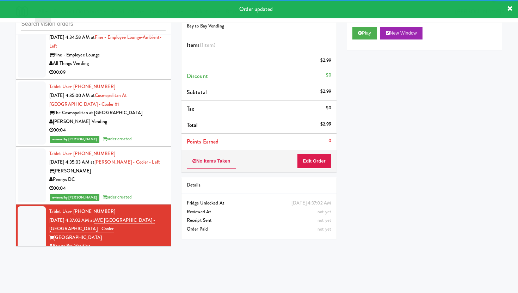
click at [162, 265] on div "Tablet User · (909) 270-1947 Aug 16, 2025 4:38:16 AM at FV - Cooler - Middle Mi…" at bounding box center [107, 286] width 116 height 43
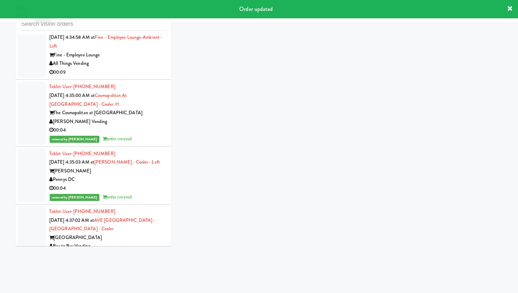
scroll to position [4694, 0]
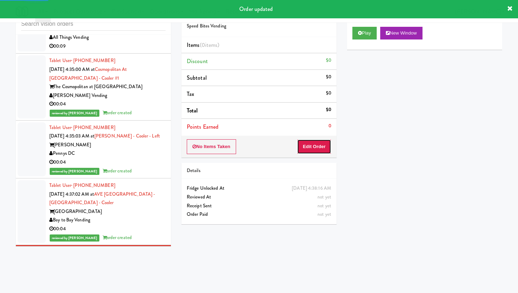
click at [311, 144] on button "Edit Order" at bounding box center [314, 146] width 34 height 15
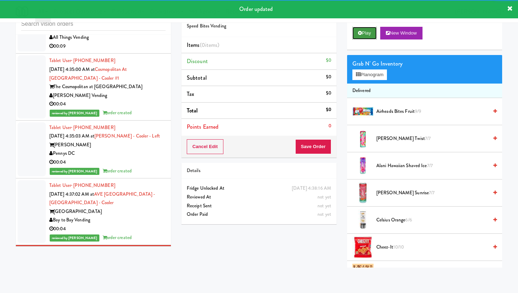
click at [368, 35] on button "Play" at bounding box center [364, 33] width 24 height 13
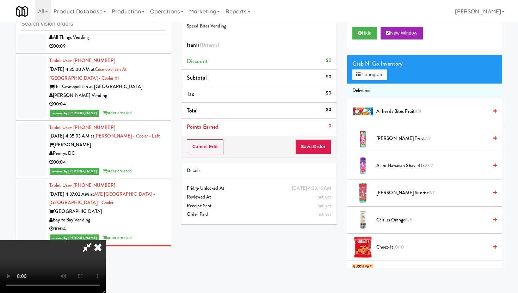
scroll to position [0, 0]
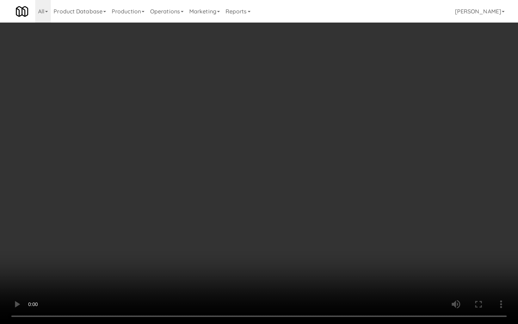
click at [270, 234] on video at bounding box center [259, 162] width 518 height 324
click at [436, 249] on video at bounding box center [259, 162] width 518 height 324
click at [430, 257] on video at bounding box center [259, 162] width 518 height 324
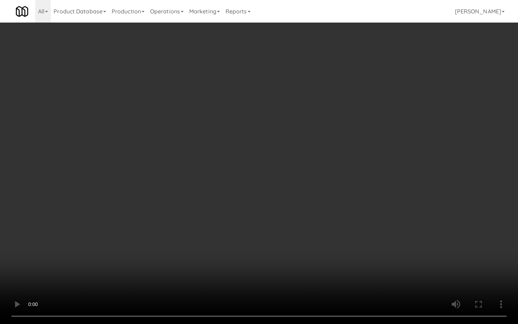
click at [430, 257] on video at bounding box center [259, 162] width 518 height 324
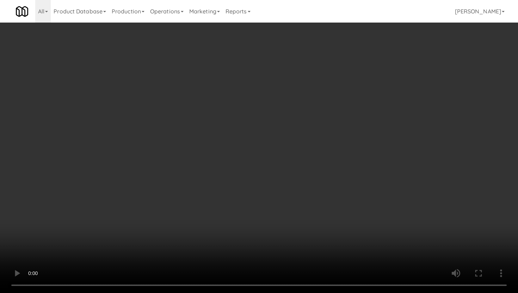
scroll to position [610, 0]
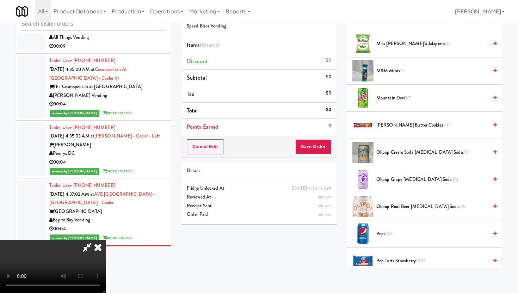
click at [399, 45] on span "Miss Vickie's Jalapeno 7/7" at bounding box center [432, 43] width 112 height 9
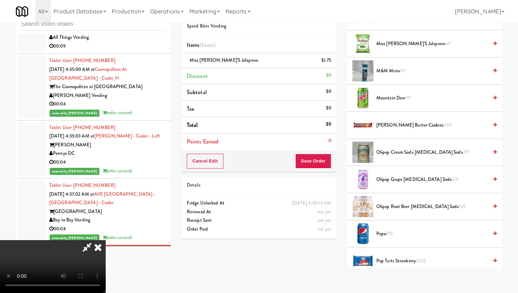
click at [399, 45] on span "Miss Vickie's Jalapeno 6/7" at bounding box center [432, 43] width 112 height 9
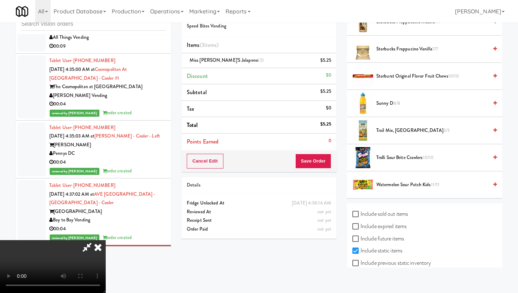
scroll to position [957, 0]
click at [430, 190] on li "Watermelon Sour Patch Kids 11/11" at bounding box center [424, 185] width 155 height 27
click at [428, 188] on span "Watermelon Sour Patch Kids 11/11" at bounding box center [432, 185] width 112 height 9
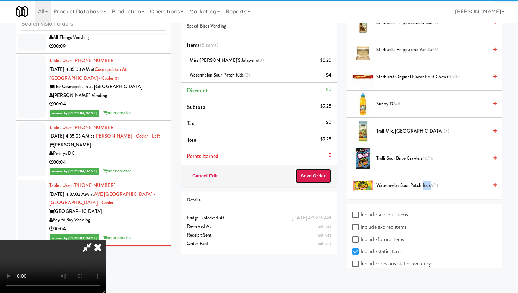
click at [318, 175] on button "Save Order" at bounding box center [313, 175] width 36 height 15
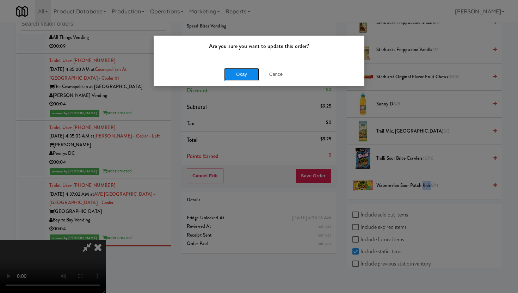
click at [246, 73] on button "Okay" at bounding box center [241, 74] width 35 height 13
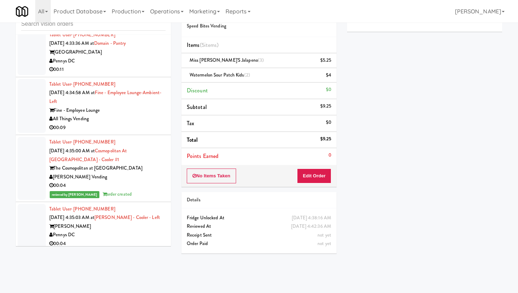
scroll to position [4611, 0]
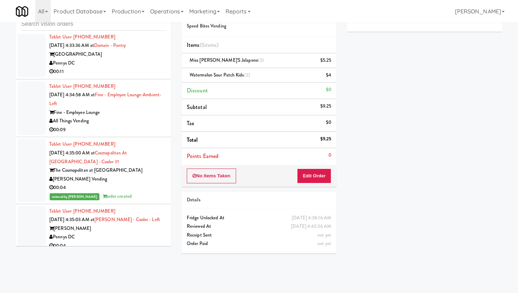
click at [136, 140] on div "Tablet User · (703) 303-7189 Aug 16, 2025 4:35:00 AM at Cosmopolitan at Lorton …" at bounding box center [107, 170] width 116 height 61
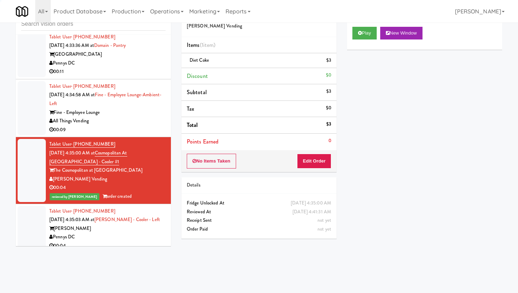
click at [140, 117] on div "All Things Vending" at bounding box center [107, 121] width 116 height 9
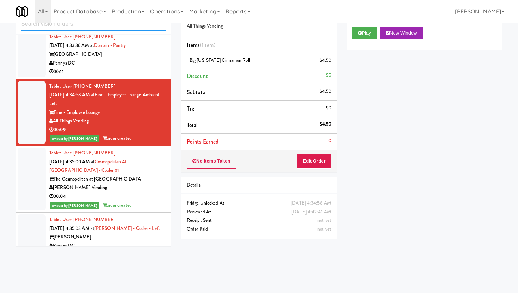
click at [114, 27] on input "text" at bounding box center [93, 24] width 144 height 13
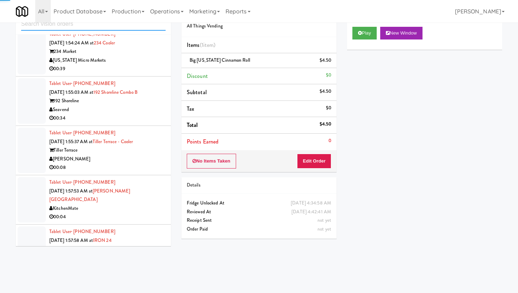
scroll to position [1456, 0]
click at [138, 114] on div "00:34" at bounding box center [107, 117] width 116 height 9
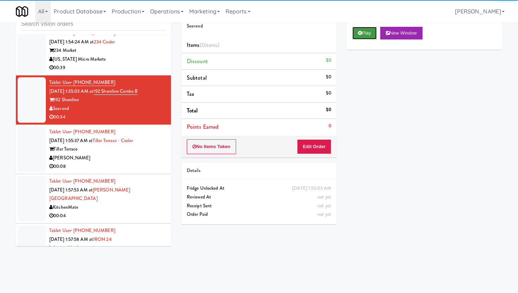
click at [365, 35] on button "Play" at bounding box center [364, 33] width 24 height 13
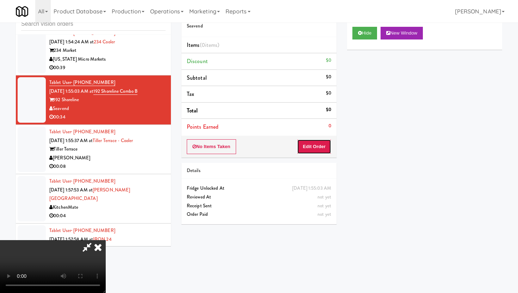
click at [325, 142] on button "Edit Order" at bounding box center [314, 146] width 34 height 15
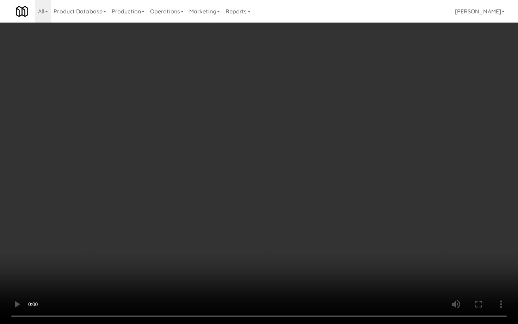
click at [181, 242] on video at bounding box center [259, 162] width 518 height 324
click at [181, 243] on video at bounding box center [259, 162] width 518 height 324
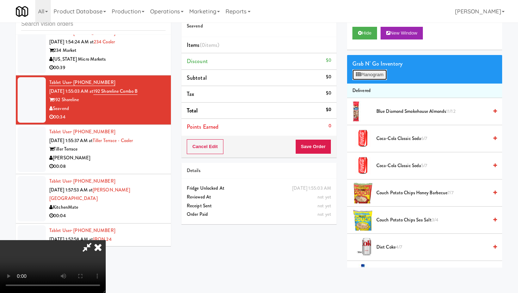
click at [376, 75] on button "Planogram" at bounding box center [369, 74] width 35 height 11
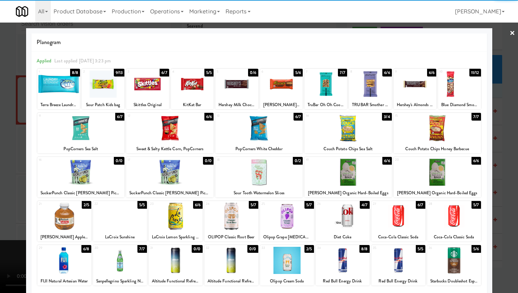
click at [156, 81] on div at bounding box center [147, 83] width 43 height 27
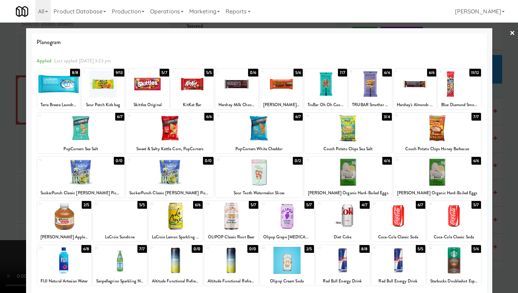
click at [287, 219] on div at bounding box center [287, 216] width 54 height 27
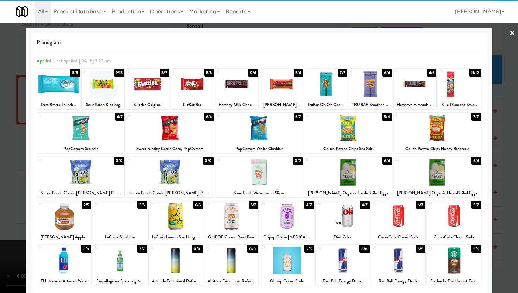
click at [50, 262] on div at bounding box center [64, 260] width 54 height 27
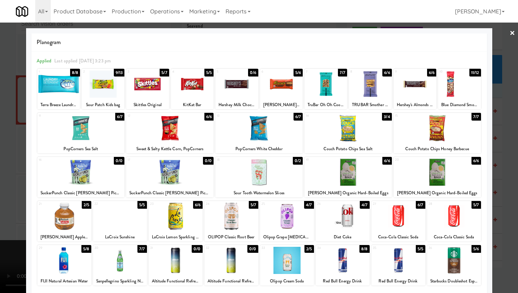
click at [0, 227] on div at bounding box center [259, 146] width 518 height 293
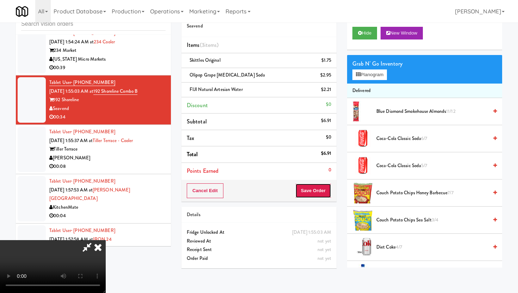
click at [319, 192] on button "Save Order" at bounding box center [313, 190] width 36 height 15
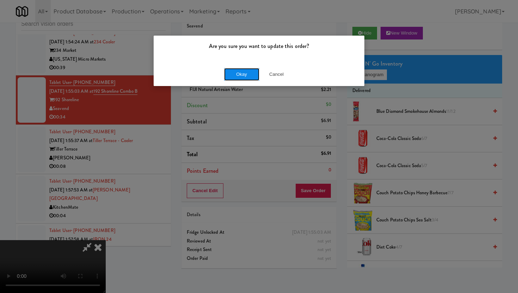
click at [244, 71] on button "Okay" at bounding box center [241, 74] width 35 height 13
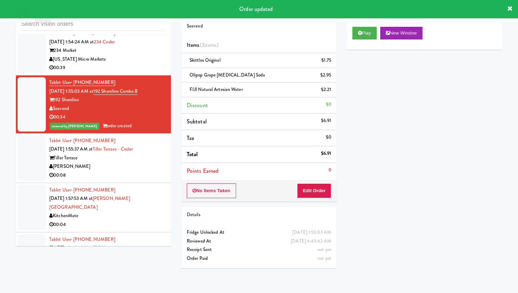
click at [151, 169] on div "[PERSON_NAME]" at bounding box center [107, 166] width 116 height 9
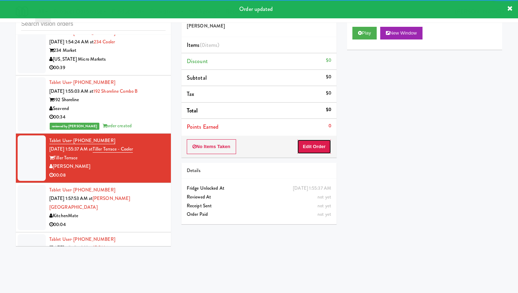
click at [323, 150] on button "Edit Order" at bounding box center [314, 146] width 34 height 15
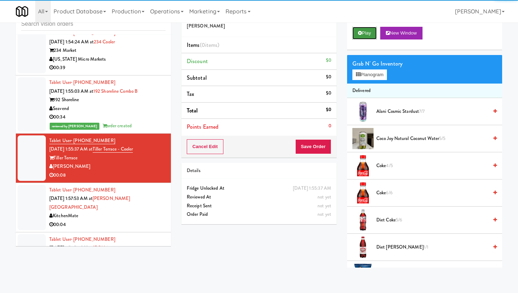
click at [366, 30] on button "Play" at bounding box center [364, 33] width 24 height 13
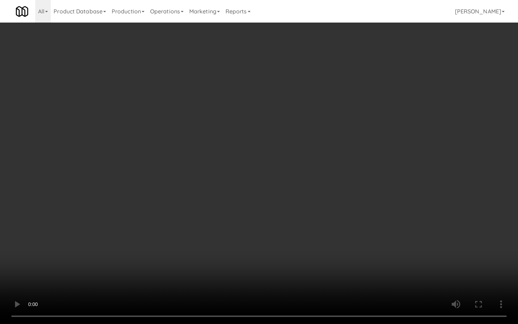
click at [418, 289] on video at bounding box center [259, 162] width 518 height 324
click at [389, 279] on video at bounding box center [259, 162] width 518 height 324
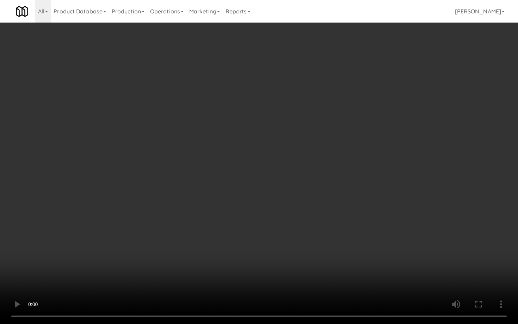
click at [389, 279] on video at bounding box center [259, 162] width 518 height 324
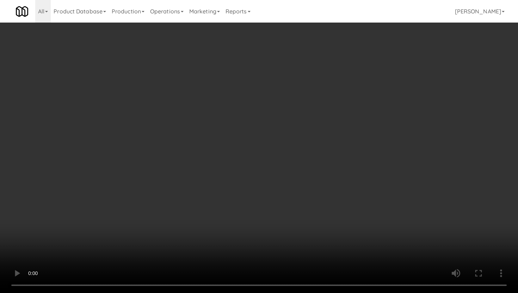
scroll to position [0, 0]
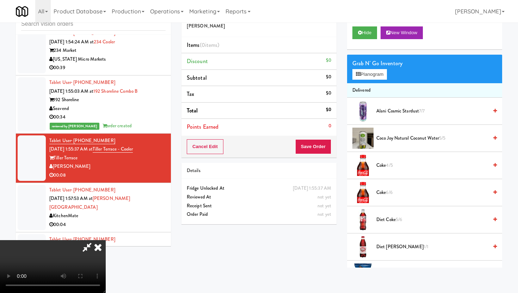
click at [374, 80] on div "Grab N' Go Inventory Planogram" at bounding box center [424, 69] width 155 height 29
click at [374, 69] on button "Planogram" at bounding box center [369, 74] width 35 height 11
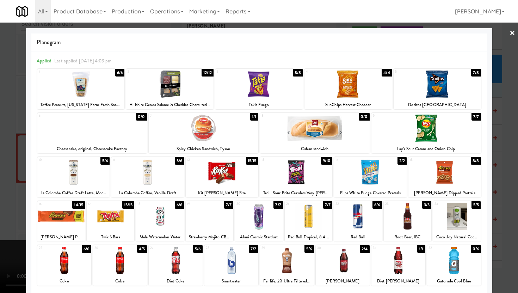
click at [0, 160] on div at bounding box center [259, 146] width 518 height 293
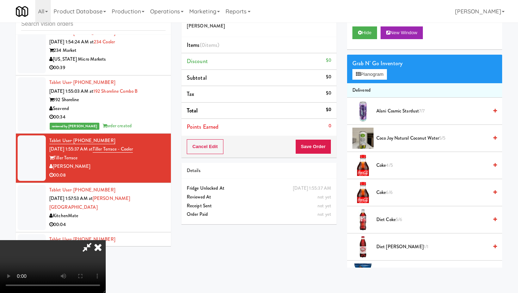
click at [106, 251] on video at bounding box center [53, 266] width 106 height 53
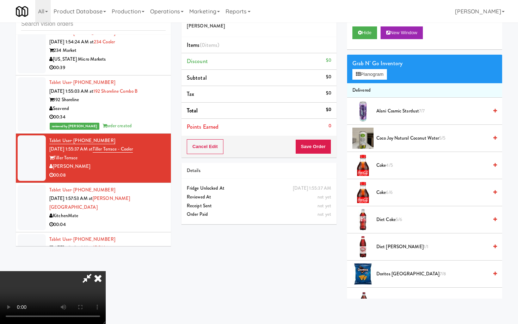
click at [106, 271] on video at bounding box center [53, 297] width 106 height 53
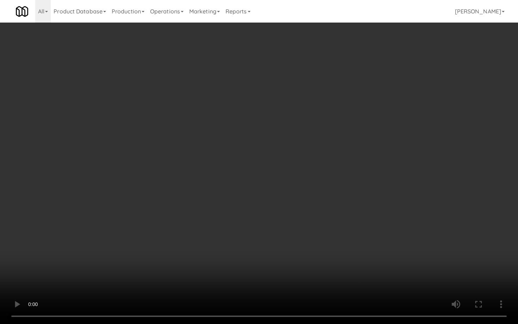
click at [284, 269] on video at bounding box center [259, 162] width 518 height 324
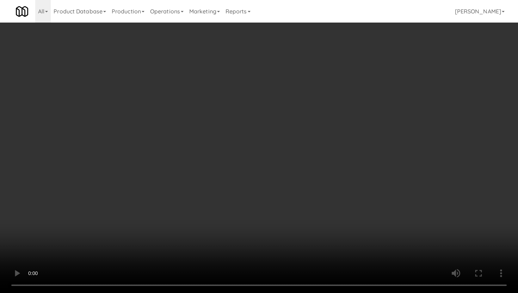
click at [278, 260] on video at bounding box center [259, 146] width 518 height 293
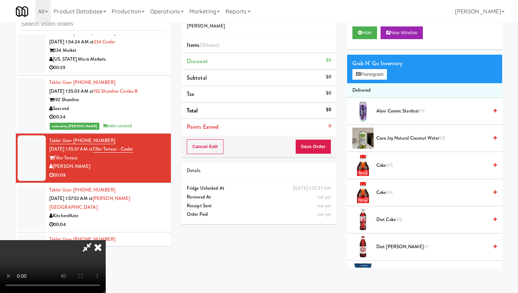
click at [106, 265] on video at bounding box center [53, 266] width 106 height 53
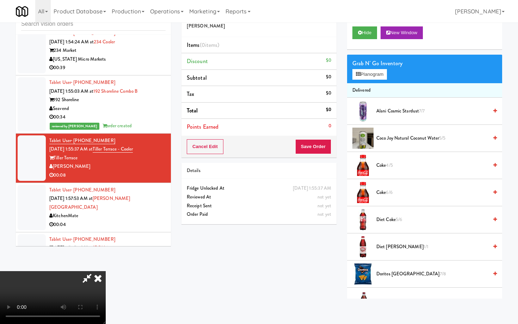
click at [106, 271] on video at bounding box center [53, 297] width 106 height 53
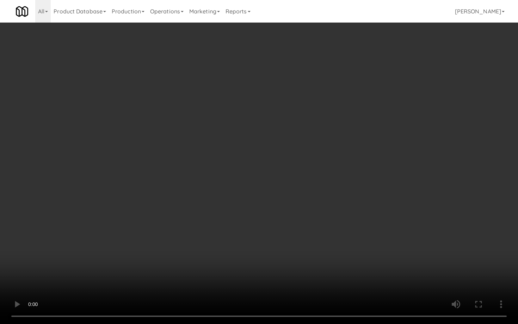
click at [315, 270] on video at bounding box center [259, 162] width 518 height 324
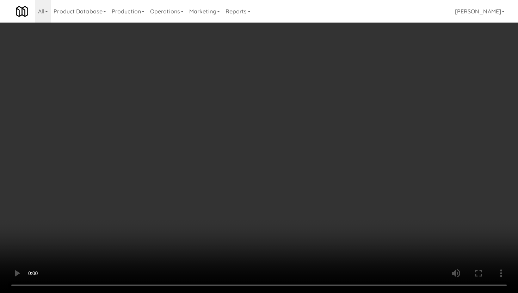
scroll to position [322, 0]
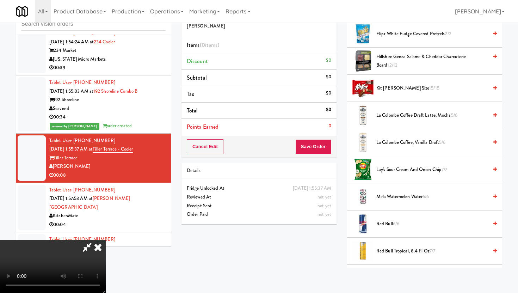
click at [415, 174] on li "Lay's Sour Cream and Onion Chip 7/7" at bounding box center [424, 169] width 155 height 27
click at [414, 165] on span "Lay's Sour Cream and Onion Chip 7/7" at bounding box center [432, 169] width 112 height 9
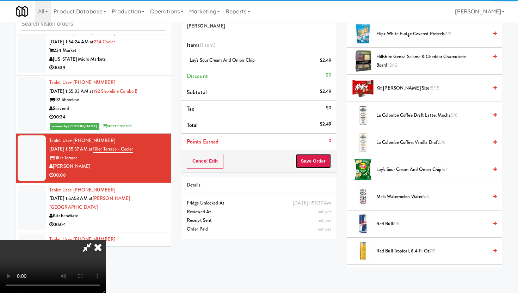
click at [317, 160] on button "Save Order" at bounding box center [313, 161] width 36 height 15
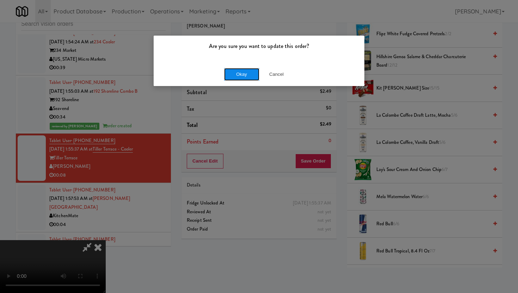
click at [245, 72] on button "Okay" at bounding box center [241, 74] width 35 height 13
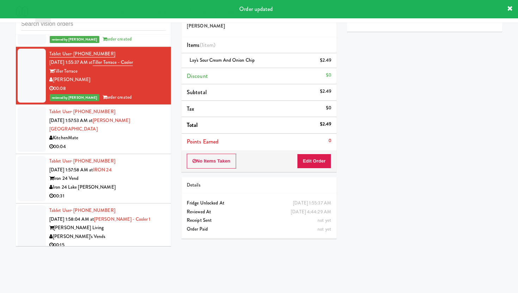
scroll to position [1548, 0]
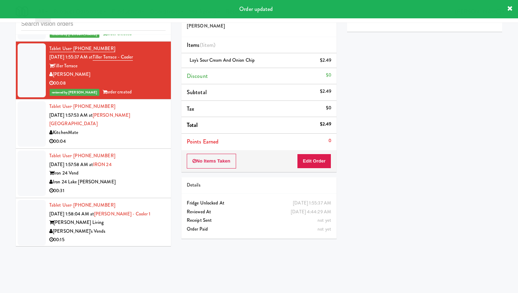
click at [141, 178] on div "Iron 24 Lake [PERSON_NAME]" at bounding box center [107, 182] width 116 height 9
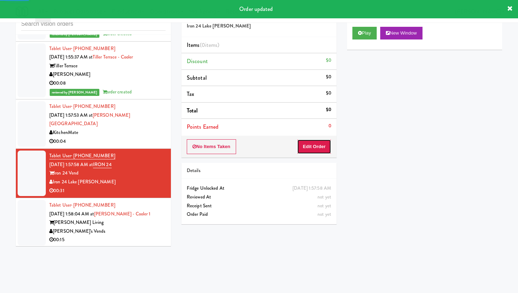
click at [315, 145] on button "Edit Order" at bounding box center [314, 146] width 34 height 15
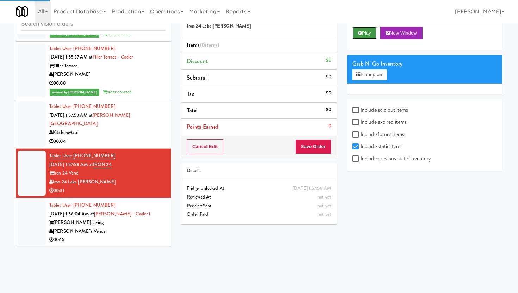
click at [358, 30] on button "Play" at bounding box center [364, 33] width 24 height 13
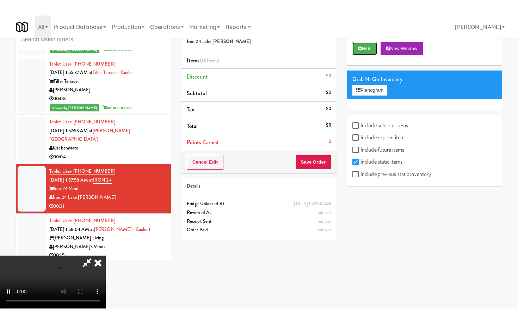
scroll to position [58, 0]
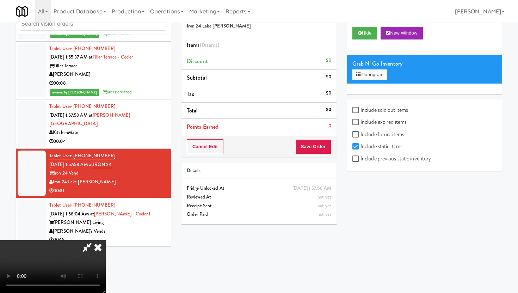
click at [58, 240] on video at bounding box center [53, 266] width 106 height 53
click at [358, 157] on input "Include previous static inventory" at bounding box center [356, 159] width 8 height 6
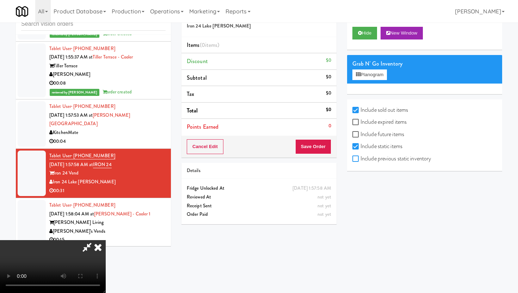
checkbox input "true"
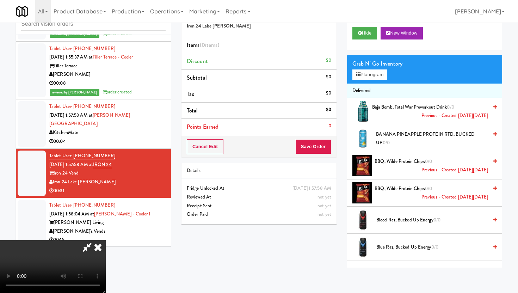
click at [106, 240] on video at bounding box center [53, 266] width 106 height 53
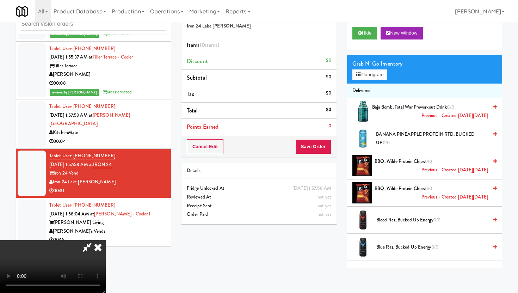
click at [106, 240] on video at bounding box center [53, 266] width 106 height 53
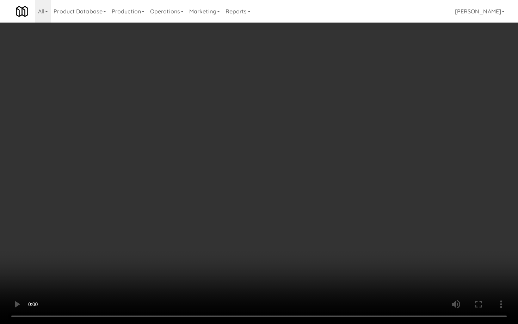
click at [252, 233] on video at bounding box center [259, 162] width 518 height 324
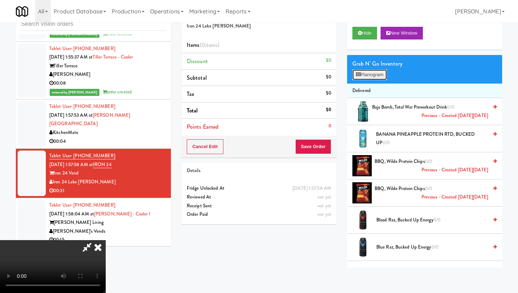
click at [372, 75] on button "Planogram" at bounding box center [369, 74] width 35 height 11
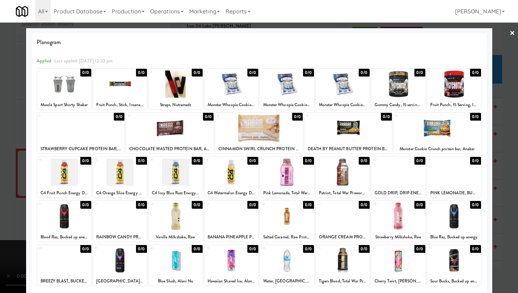
click at [330, 260] on div at bounding box center [343, 260] width 54 height 27
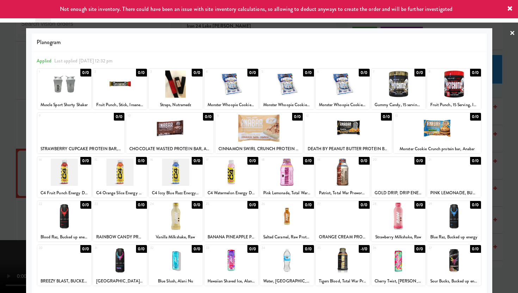
click at [269, 179] on div at bounding box center [287, 172] width 54 height 27
click at [329, 219] on div at bounding box center [343, 216] width 54 height 27
click at [502, 210] on div at bounding box center [259, 146] width 518 height 293
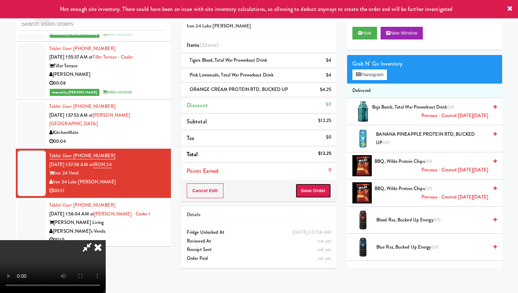
click at [328, 186] on button "Save Order" at bounding box center [313, 190] width 36 height 15
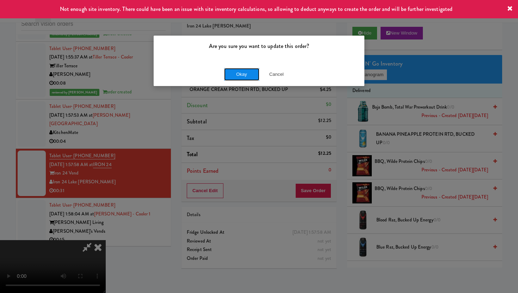
click at [250, 70] on button "Okay" at bounding box center [241, 74] width 35 height 13
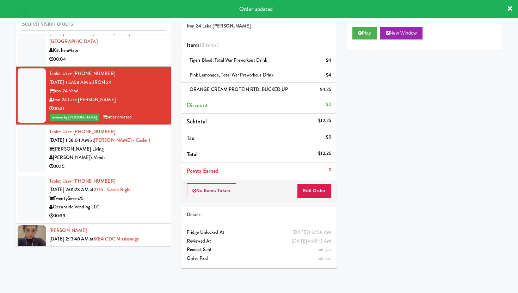
scroll to position [1636, 0]
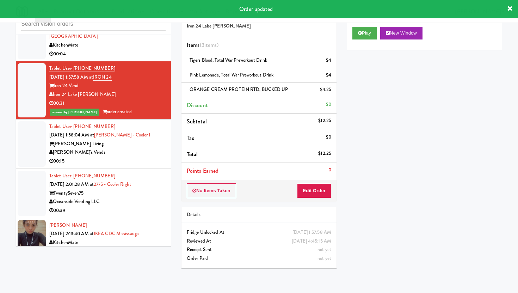
click at [153, 157] on div "00:15" at bounding box center [107, 161] width 116 height 9
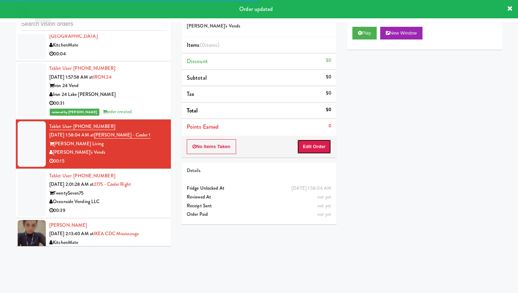
click at [322, 147] on button "Edit Order" at bounding box center [314, 146] width 34 height 15
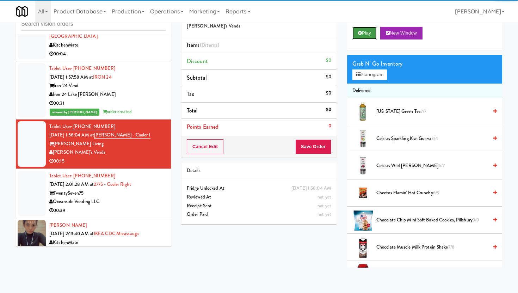
click at [376, 32] on button "Play" at bounding box center [364, 33] width 24 height 13
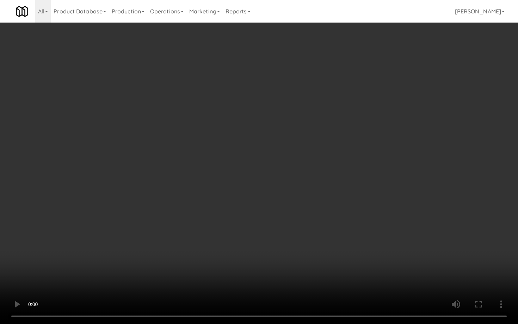
click at [283, 237] on video at bounding box center [259, 162] width 518 height 324
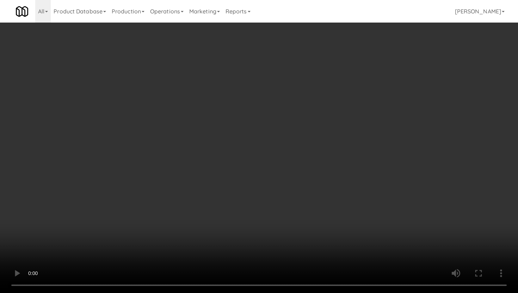
click at [376, 69] on div "Grab N' Go Inventory Planogram" at bounding box center [424, 69] width 155 height 29
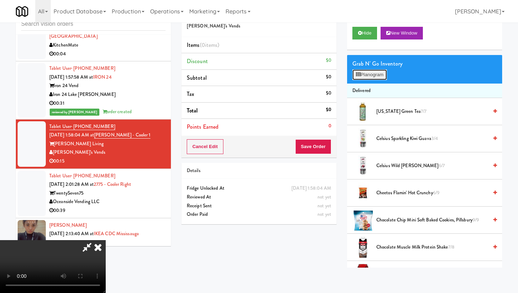
click at [374, 79] on button "Planogram" at bounding box center [369, 74] width 35 height 11
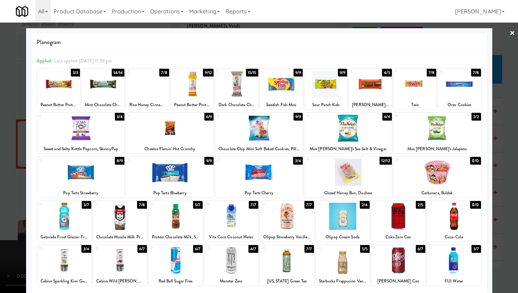
click at [488, 218] on div "Planogram Applied Last applied Thursday 11:59 pm 1 3/3 Peanut Butter Protein Ba…" at bounding box center [259, 187] width 466 height 318
click at [504, 216] on div at bounding box center [259, 146] width 518 height 293
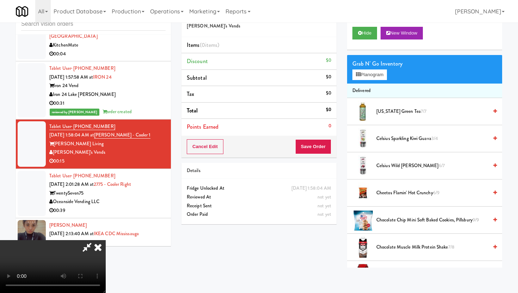
click at [106, 240] on icon at bounding box center [98, 247] width 16 height 14
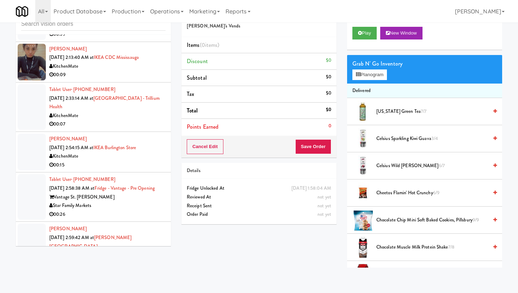
scroll to position [1816, 0]
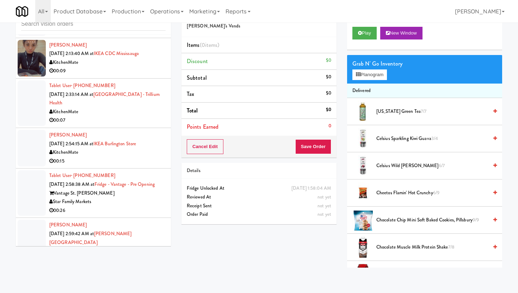
click at [136, 197] on div "Star Family Markets" at bounding box center [107, 201] width 116 height 9
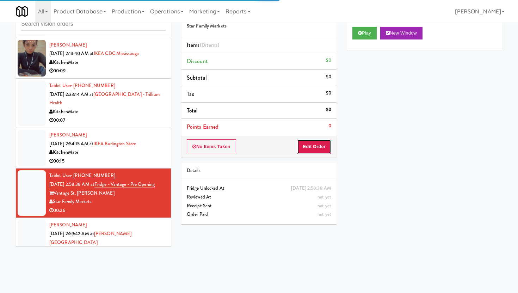
click at [315, 145] on button "Edit Order" at bounding box center [314, 146] width 34 height 15
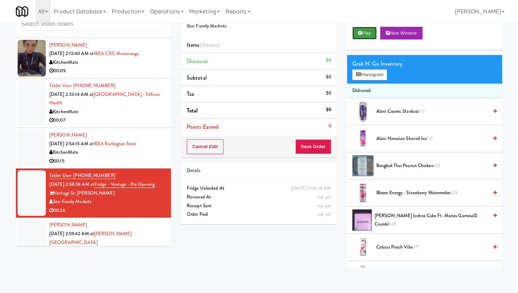
click at [362, 34] on button "Play" at bounding box center [364, 33] width 24 height 13
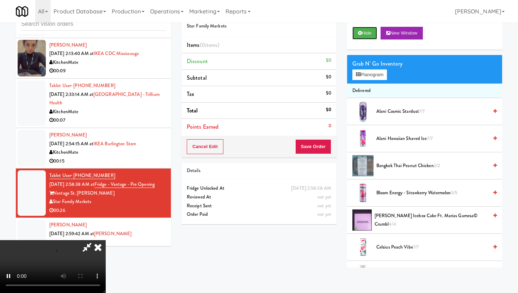
scroll to position [58, 0]
click at [50, 240] on video at bounding box center [53, 266] width 106 height 53
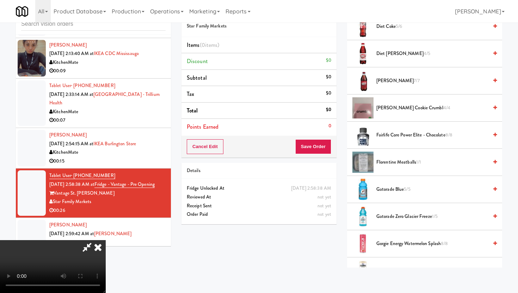
click at [403, 218] on span "Gatorade Zero Glacier Freeze 1/5" at bounding box center [432, 216] width 112 height 9
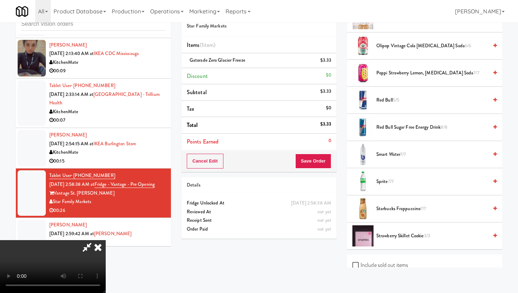
scroll to position [680, 0]
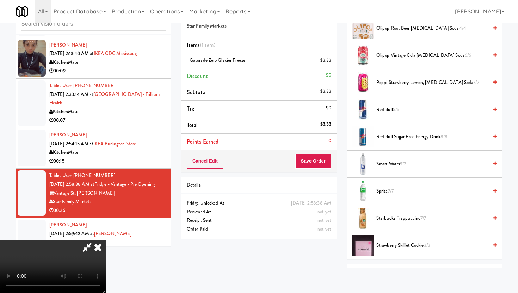
click at [386, 191] on span "Sprite 7/7" at bounding box center [432, 191] width 112 height 9
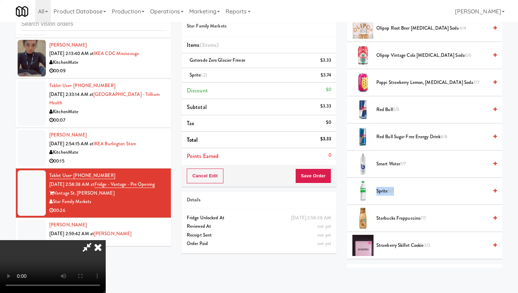
click at [386, 191] on span "Sprite 5/7" at bounding box center [432, 191] width 112 height 9
click at [330, 175] on button "Save Order" at bounding box center [313, 175] width 36 height 15
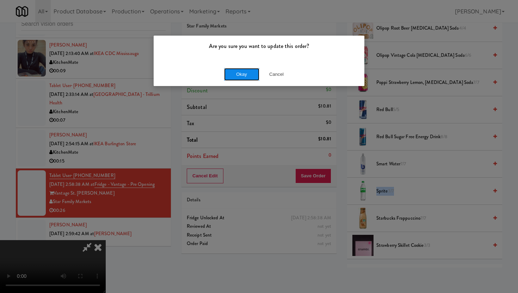
click at [249, 71] on button "Okay" at bounding box center [241, 74] width 35 height 13
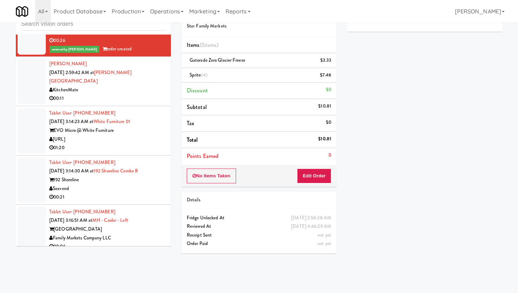
scroll to position [1986, 0]
click at [125, 233] on div "Family Markets Company LLC" at bounding box center [107, 237] width 116 height 9
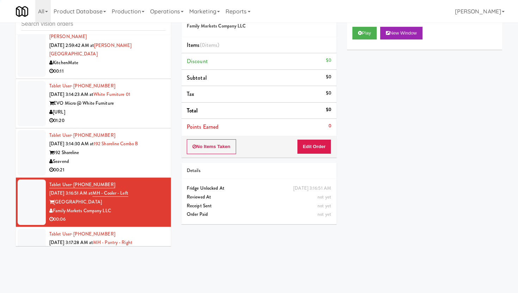
scroll to position [2019, 0]
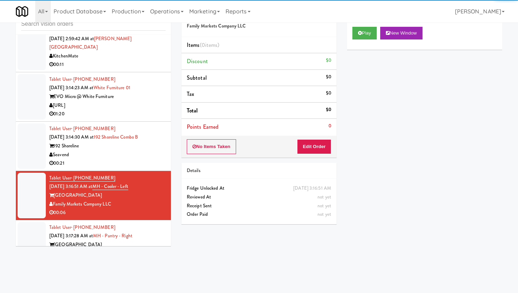
click at [148, 159] on div "00:21" at bounding box center [107, 163] width 116 height 9
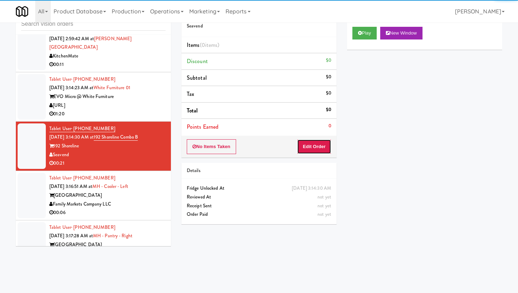
click at [313, 144] on button "Edit Order" at bounding box center [314, 146] width 34 height 15
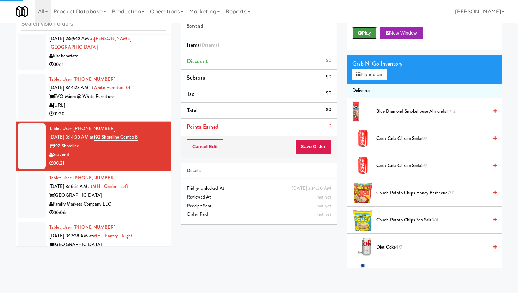
click at [364, 37] on button "Play" at bounding box center [364, 33] width 24 height 13
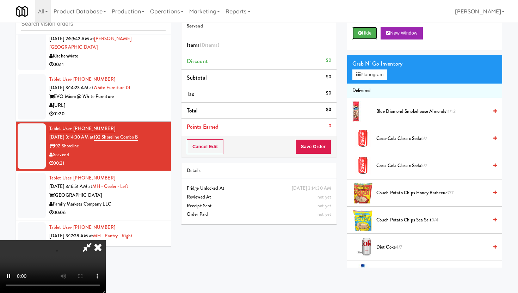
scroll to position [58, 0]
click at [106, 240] on video at bounding box center [53, 266] width 106 height 53
click at [42, 240] on video at bounding box center [53, 266] width 106 height 53
click at [62, 240] on video at bounding box center [53, 266] width 106 height 53
click at [106, 240] on video at bounding box center [53, 266] width 106 height 53
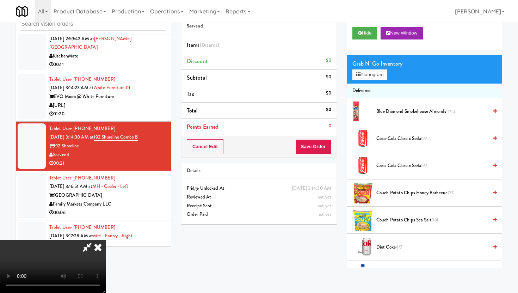
click at [362, 67] on div "Grab N' Go Inventory" at bounding box center [424, 63] width 144 height 11
click at [363, 72] on button "Planogram" at bounding box center [369, 74] width 35 height 11
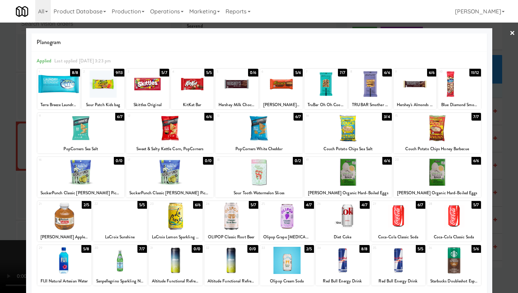
click at [237, 227] on div at bounding box center [231, 216] width 54 height 27
click at [276, 91] on div at bounding box center [281, 83] width 43 height 27
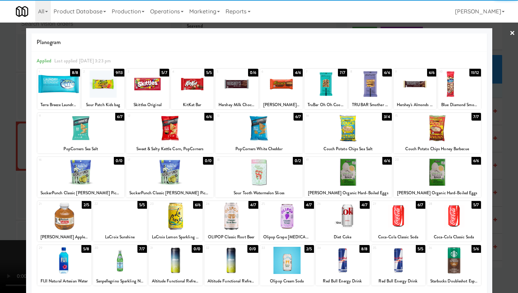
click at [0, 215] on div at bounding box center [259, 146] width 518 height 293
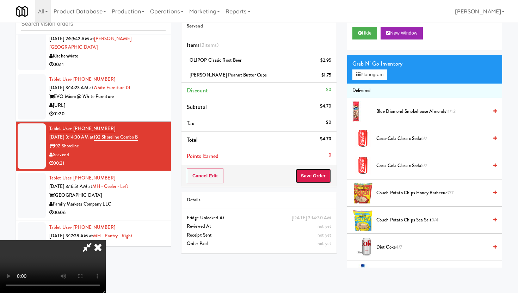
click at [323, 178] on button "Save Order" at bounding box center [313, 175] width 36 height 15
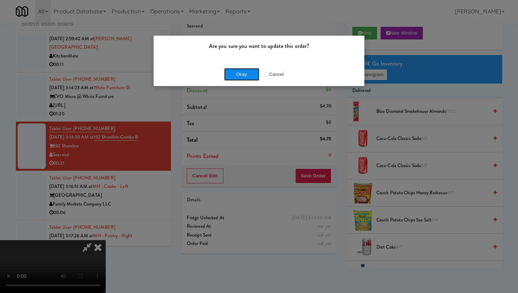
click at [245, 75] on button "Okay" at bounding box center [241, 74] width 35 height 13
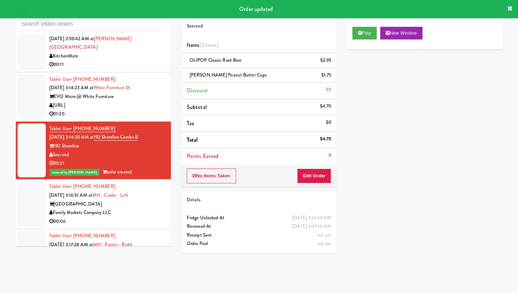
click at [156, 217] on div "00:06" at bounding box center [107, 221] width 116 height 9
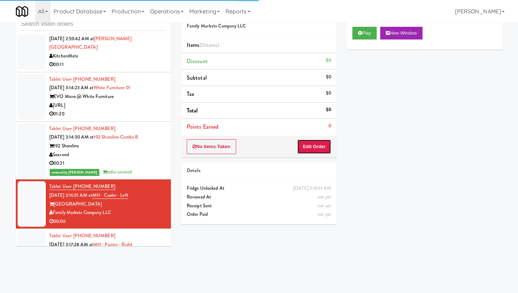
click at [312, 149] on button "Edit Order" at bounding box center [314, 146] width 34 height 15
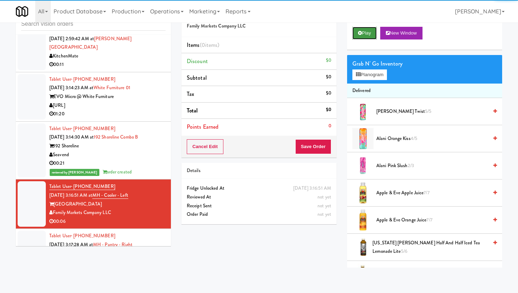
click at [370, 32] on button "Play" at bounding box center [364, 33] width 24 height 13
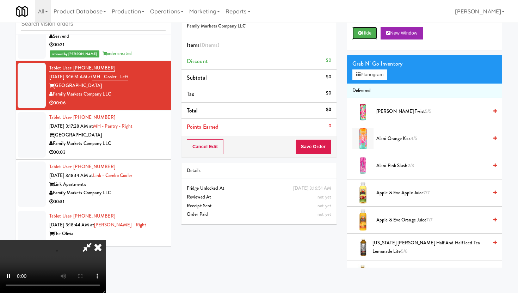
scroll to position [2140, 0]
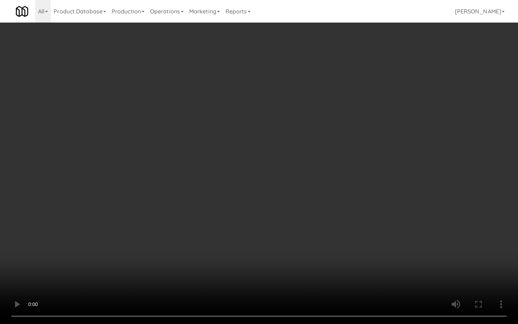
click at [291, 230] on video at bounding box center [259, 162] width 518 height 324
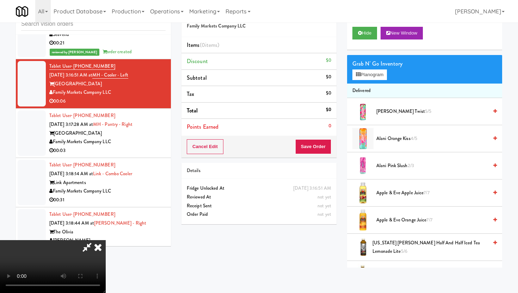
click at [106, 240] on icon at bounding box center [98, 247] width 16 height 14
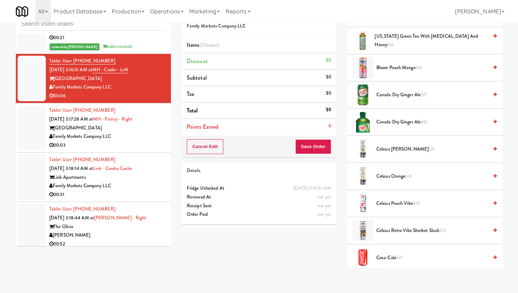
scroll to position [2146, 0]
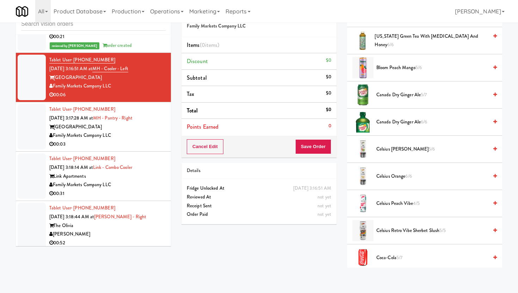
click at [144, 131] on div "Family Markets Company LLC" at bounding box center [107, 135] width 116 height 9
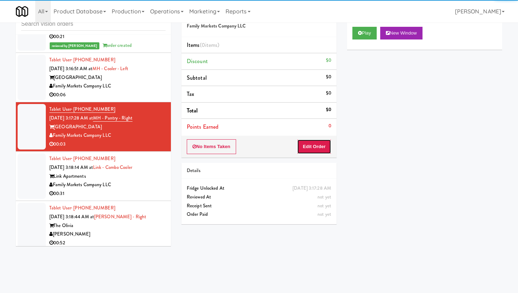
click at [327, 146] on button "Edit Order" at bounding box center [314, 146] width 34 height 15
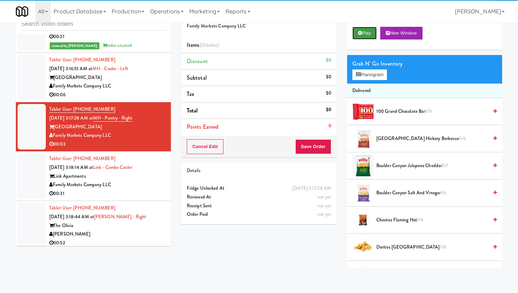
click at [360, 32] on icon at bounding box center [360, 33] width 4 height 5
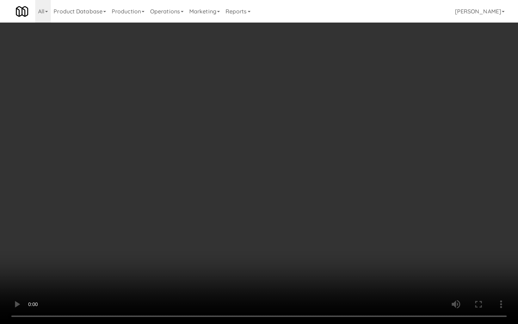
click at [402, 267] on video at bounding box center [259, 162] width 518 height 324
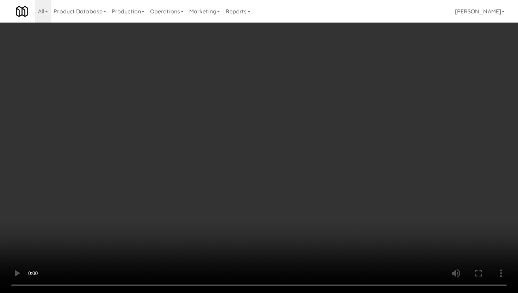
click at [286, 236] on video at bounding box center [259, 146] width 518 height 293
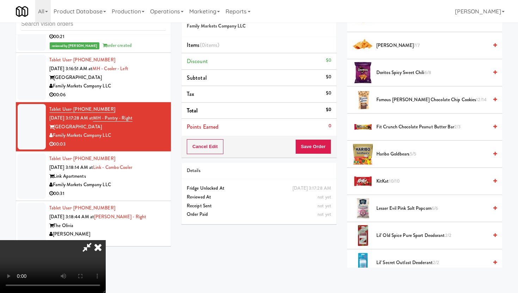
scroll to position [227, 0]
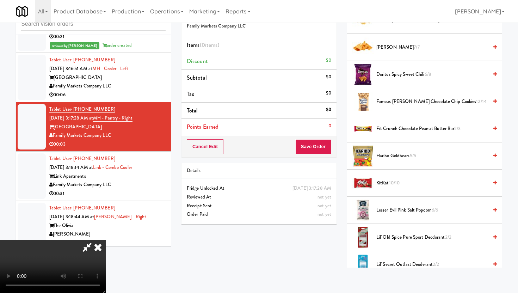
click at [411, 79] on span "Doritos Spicy Sweet Chili 6/8" at bounding box center [432, 74] width 112 height 9
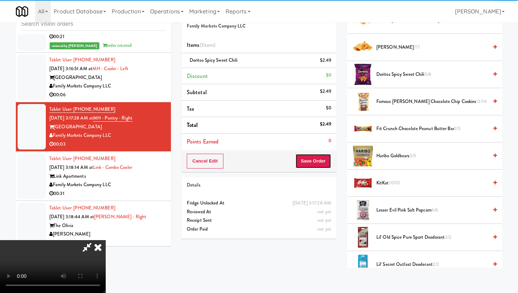
click at [323, 160] on button "Save Order" at bounding box center [313, 161] width 36 height 15
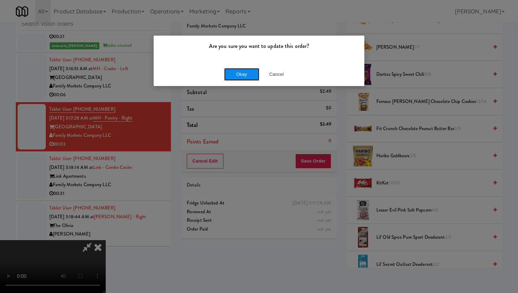
click at [249, 73] on button "Okay" at bounding box center [241, 74] width 35 height 13
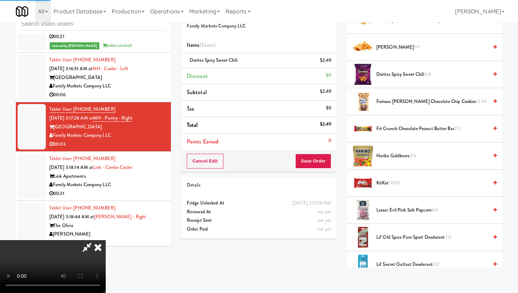
scroll to position [18, 0]
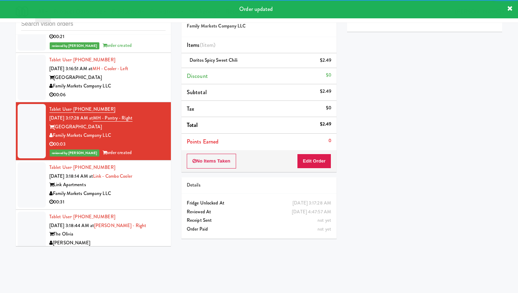
click at [149, 198] on div "00:31" at bounding box center [107, 202] width 116 height 9
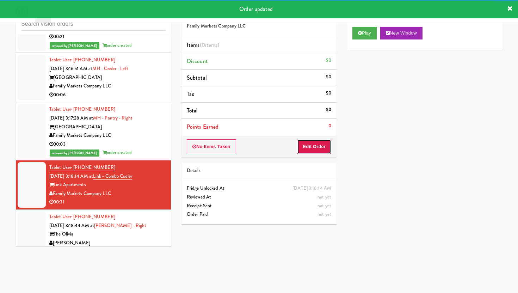
click at [315, 151] on button "Edit Order" at bounding box center [314, 146] width 34 height 15
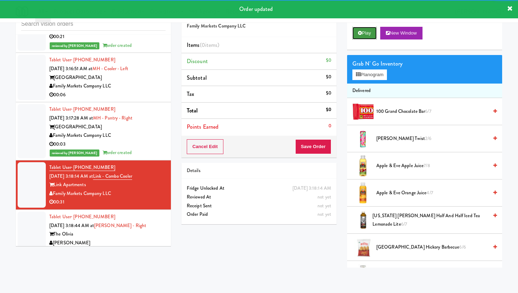
click at [363, 30] on button "Play" at bounding box center [364, 33] width 24 height 13
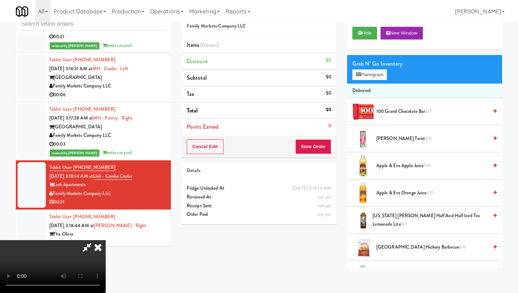
click at [106, 242] on video at bounding box center [53, 266] width 106 height 53
click at [106, 240] on icon at bounding box center [98, 247] width 16 height 14
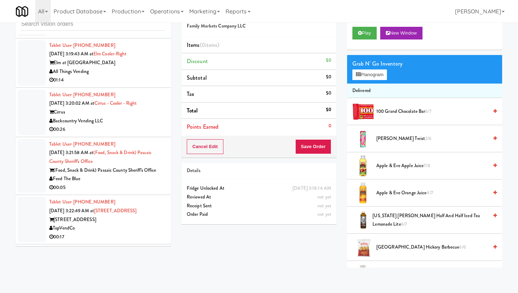
scroll to position [2422, 0]
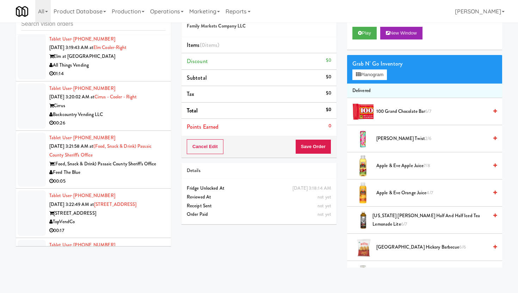
click at [146, 119] on div "00:26" at bounding box center [107, 123] width 116 height 9
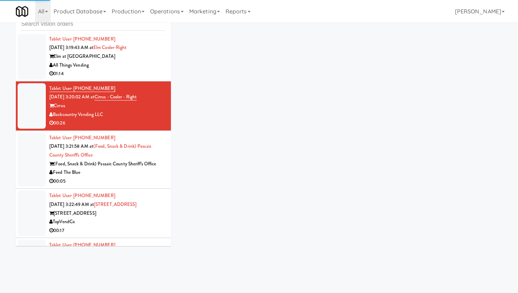
click at [139, 177] on div "00:05" at bounding box center [107, 181] width 116 height 9
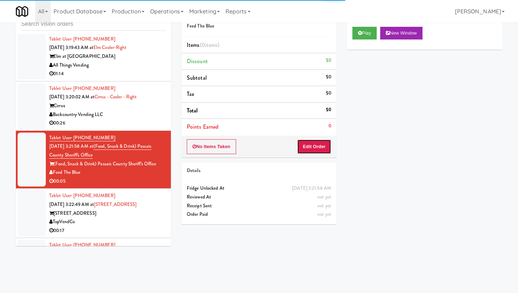
click at [316, 142] on button "Edit Order" at bounding box center [314, 146] width 34 height 15
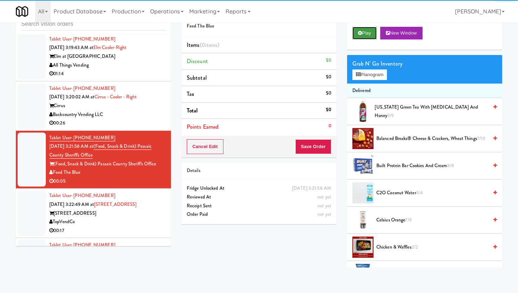
click at [370, 34] on button "Play" at bounding box center [364, 33] width 24 height 13
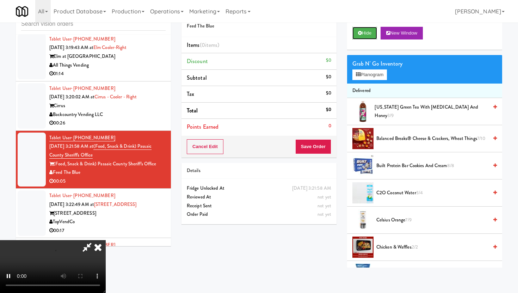
scroll to position [58, 0]
click at [106, 240] on video at bounding box center [53, 266] width 106 height 53
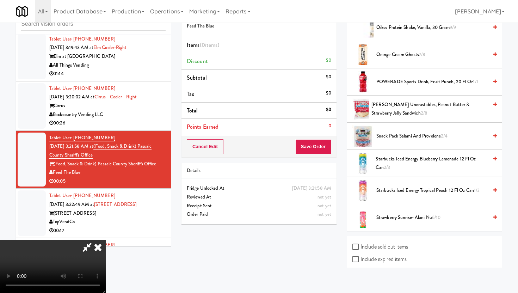
scroll to position [411, 0]
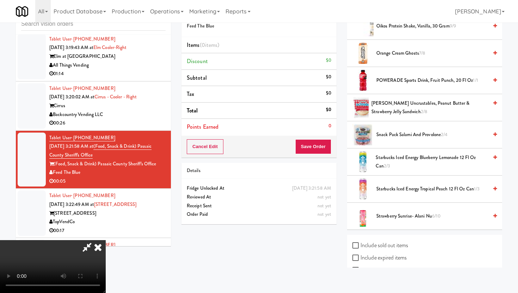
click at [421, 110] on span "2/8" at bounding box center [424, 111] width 7 height 7
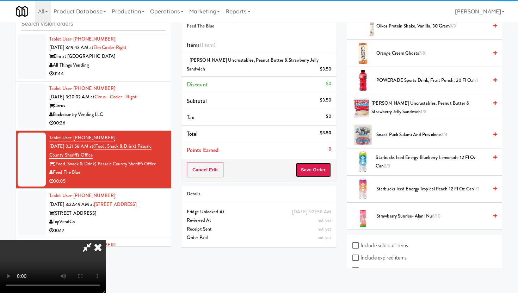
click at [320, 173] on button "Save Order" at bounding box center [313, 169] width 36 height 15
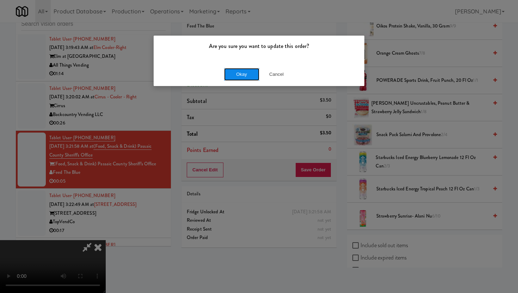
click at [245, 75] on button "Okay" at bounding box center [241, 74] width 35 height 13
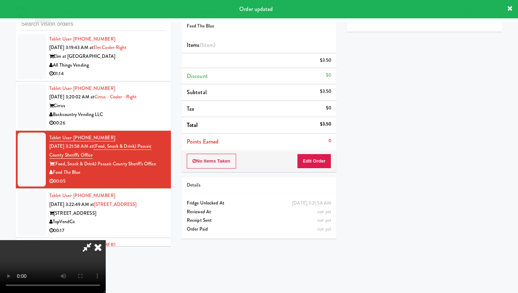
scroll to position [0, 0]
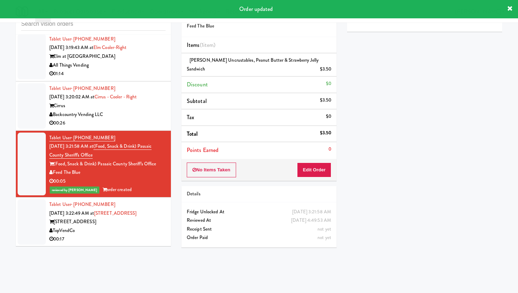
click at [110, 235] on div "00:17" at bounding box center [107, 239] width 116 height 9
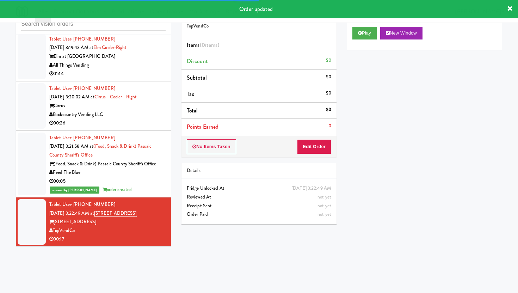
click at [316, 138] on div "No Items Taken Edit Order" at bounding box center [258, 147] width 155 height 22
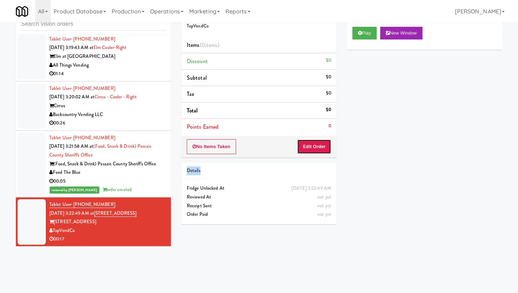
click at [316, 142] on button "Edit Order" at bounding box center [314, 146] width 34 height 15
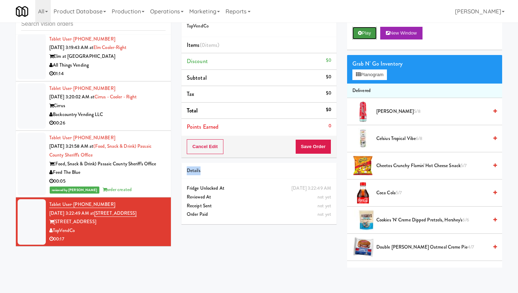
click at [370, 28] on button "Play" at bounding box center [364, 33] width 24 height 13
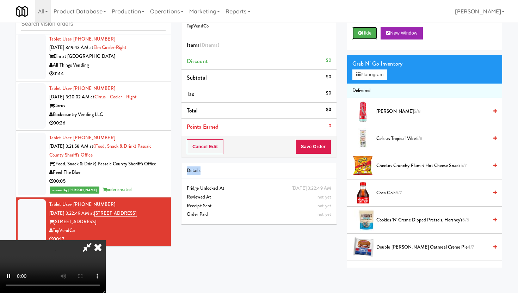
scroll to position [58, 0]
click at [106, 240] on video at bounding box center [53, 266] width 106 height 53
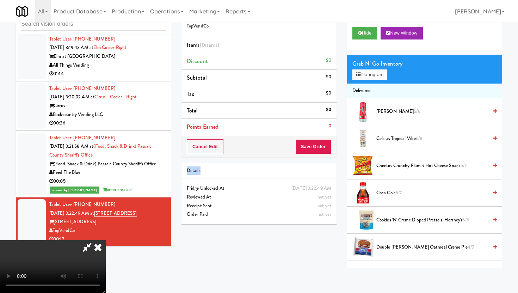
click at [106, 240] on video at bounding box center [53, 266] width 106 height 53
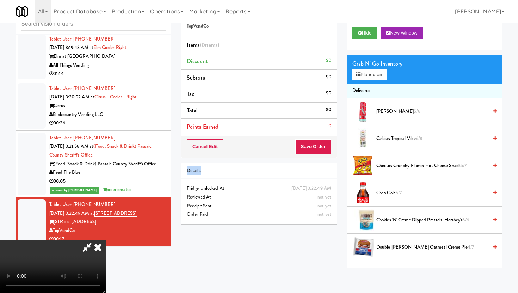
click at [106, 240] on video at bounding box center [53, 266] width 106 height 53
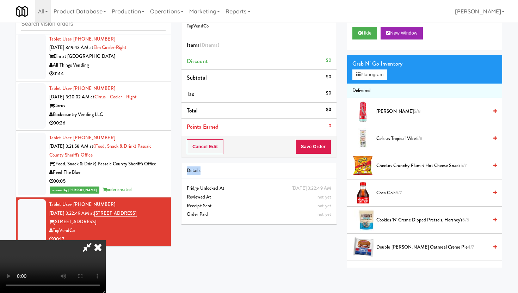
click at [377, 82] on div "Grab N' Go Inventory Planogram" at bounding box center [424, 69] width 155 height 29
click at [378, 74] on button "Planogram" at bounding box center [369, 74] width 35 height 11
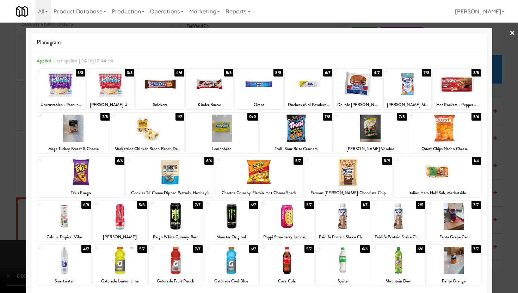
click at [422, 165] on div at bounding box center [437, 172] width 87 height 27
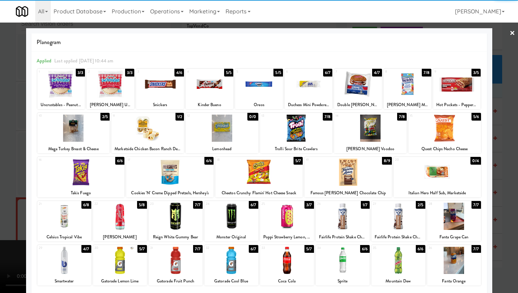
click at [0, 142] on div at bounding box center [259, 146] width 518 height 293
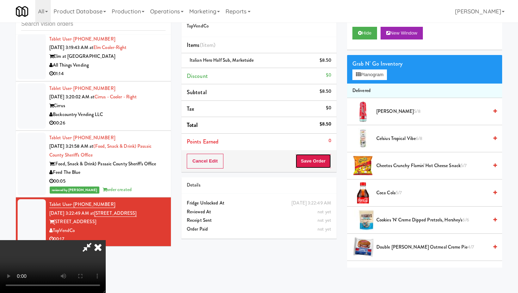
click at [318, 165] on button "Save Order" at bounding box center [313, 161] width 36 height 15
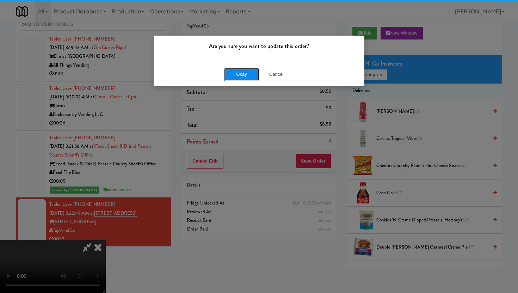
click at [246, 80] on button "Okay" at bounding box center [241, 74] width 35 height 13
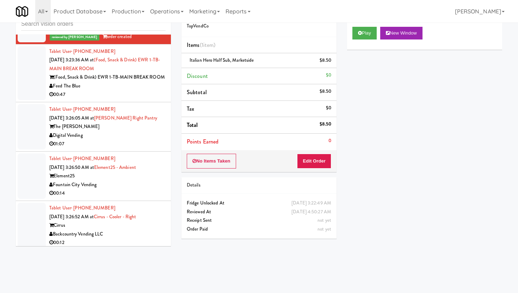
scroll to position [2705, 0]
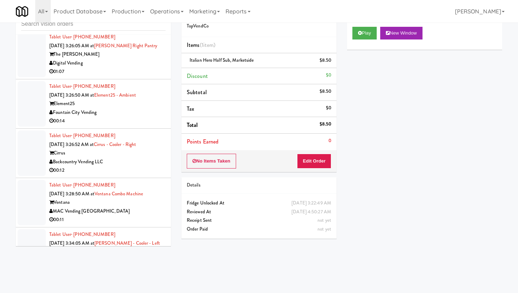
click at [153, 181] on div "Tablet User · (585) 250-5039 Aug 16, 2025 3:28:50 AM at Ventana Combo Machine V…" at bounding box center [107, 202] width 116 height 43
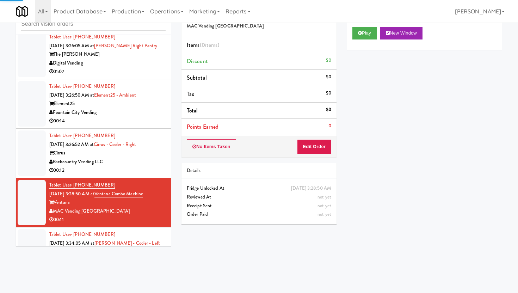
click at [151, 166] on div "00:12" at bounding box center [107, 170] width 116 height 9
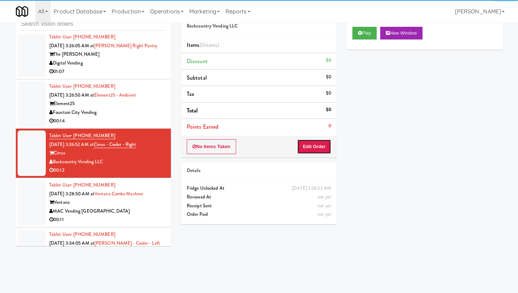
click at [314, 146] on button "Edit Order" at bounding box center [314, 146] width 34 height 15
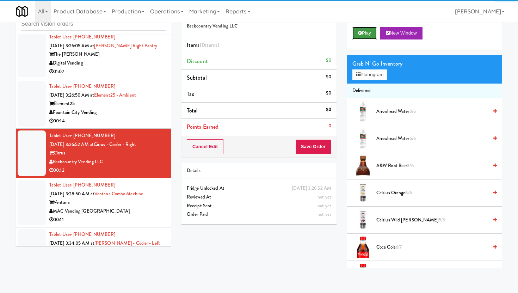
click at [369, 30] on button "Play" at bounding box center [364, 33] width 24 height 13
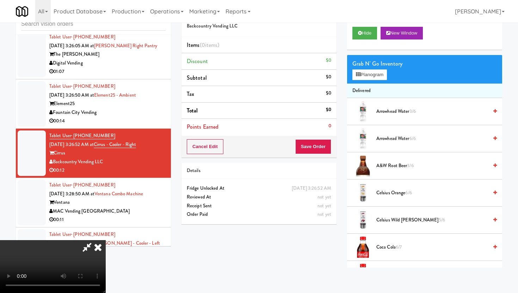
click at [106, 265] on video at bounding box center [53, 266] width 106 height 53
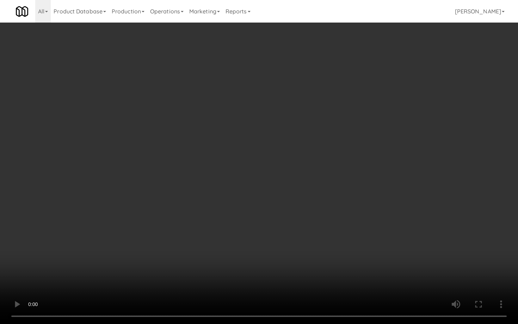
click at [379, 269] on video at bounding box center [259, 162] width 518 height 324
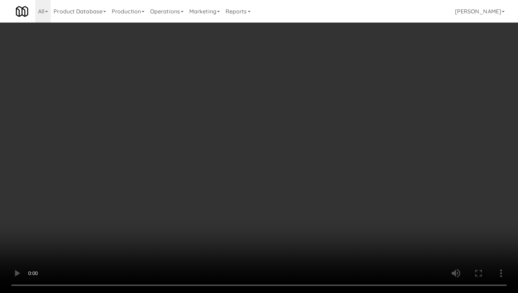
scroll to position [384, 0]
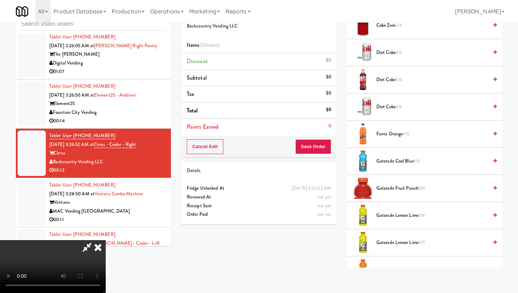
click at [396, 162] on span "Gatorade Cool Blue 6/6" at bounding box center [432, 161] width 112 height 9
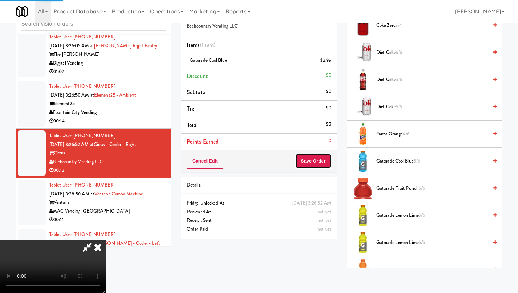
click at [328, 160] on button "Save Order" at bounding box center [313, 161] width 36 height 15
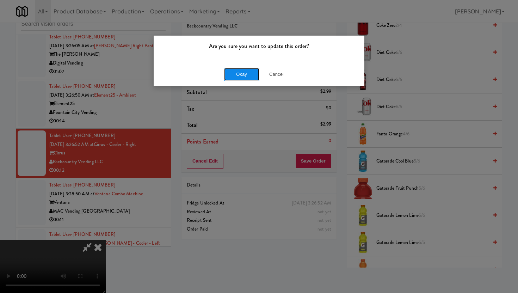
click at [250, 72] on button "Okay" at bounding box center [241, 74] width 35 height 13
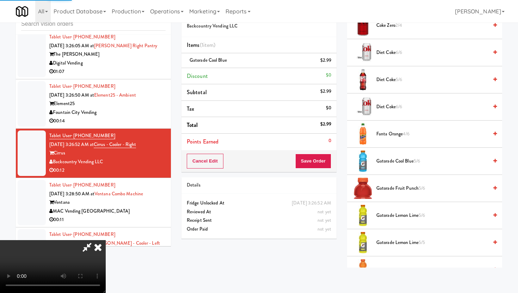
scroll to position [18, 0]
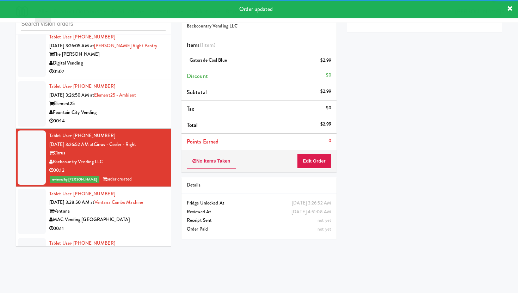
click at [156, 215] on div "MAC Vending [GEOGRAPHIC_DATA]" at bounding box center [107, 219] width 116 height 9
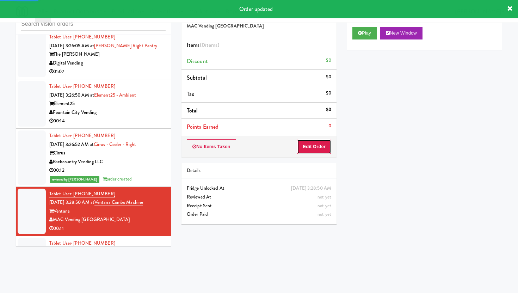
click at [306, 141] on button "Edit Order" at bounding box center [314, 146] width 34 height 15
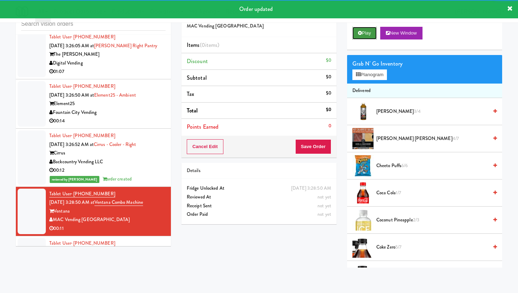
click at [365, 36] on button "Play" at bounding box center [364, 33] width 24 height 13
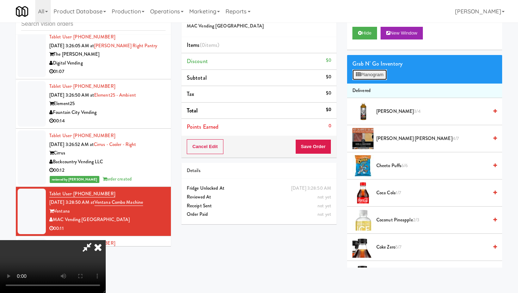
click at [373, 78] on button "Planogram" at bounding box center [369, 74] width 35 height 11
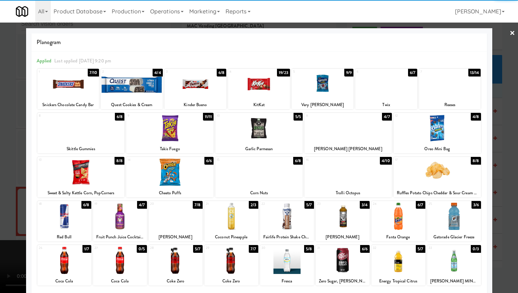
click at [297, 260] on div at bounding box center [287, 260] width 54 height 27
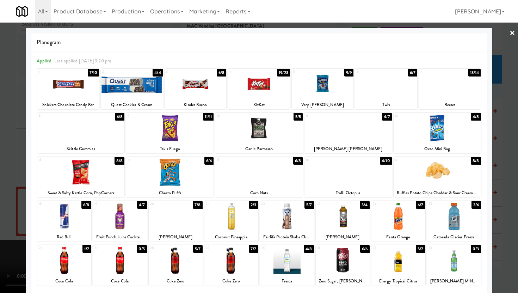
click at [0, 181] on div at bounding box center [259, 146] width 518 height 293
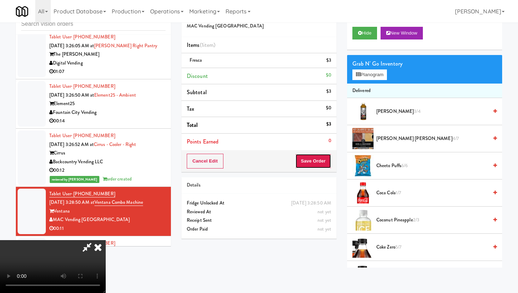
click at [325, 159] on button "Save Order" at bounding box center [313, 161] width 36 height 15
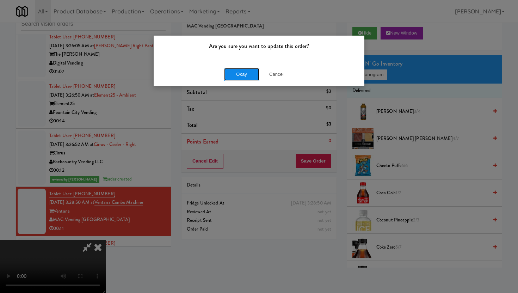
click at [241, 75] on button "Okay" at bounding box center [241, 74] width 35 height 13
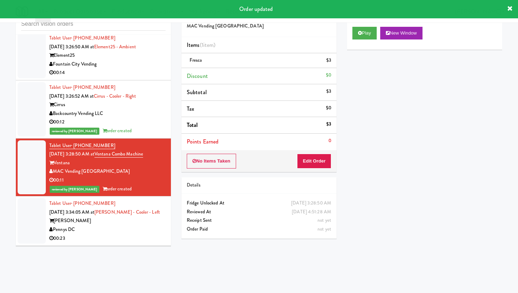
scroll to position [2755, 0]
